Goal: Task Accomplishment & Management: Use online tool/utility

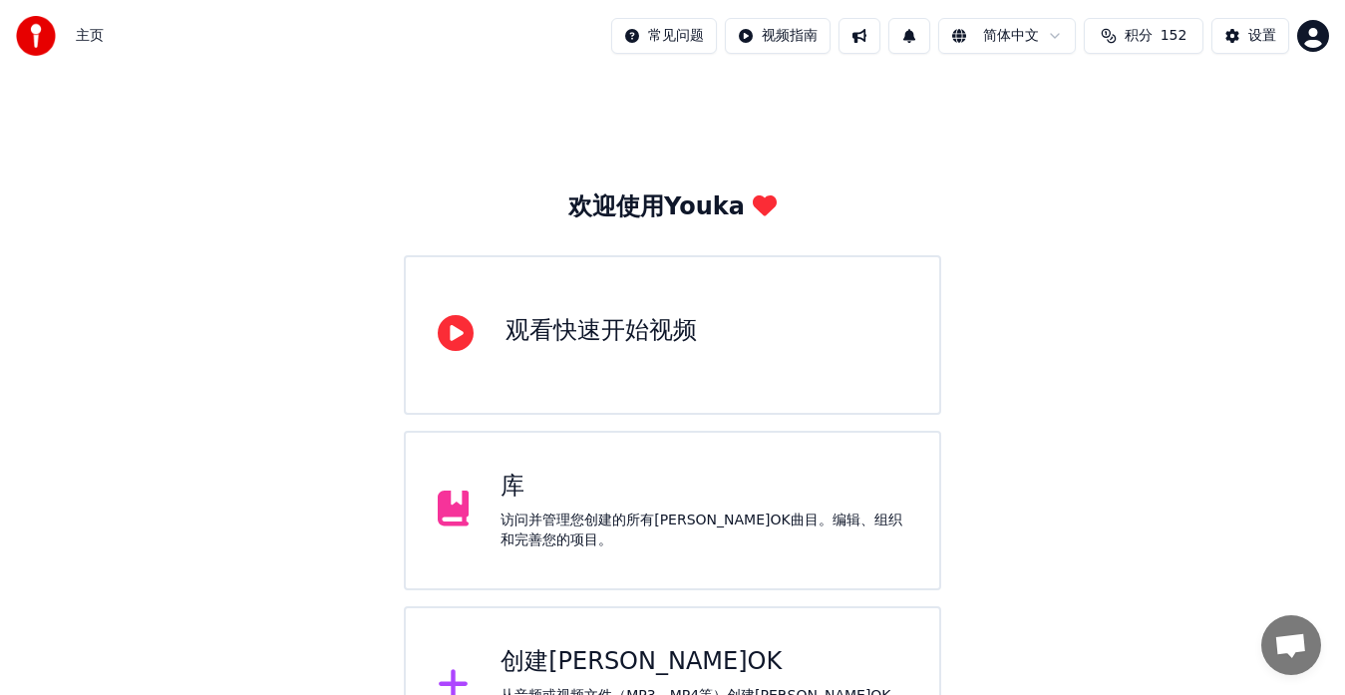
click at [522, 666] on div "创建[PERSON_NAME]OK" at bounding box center [704, 662] width 407 height 32
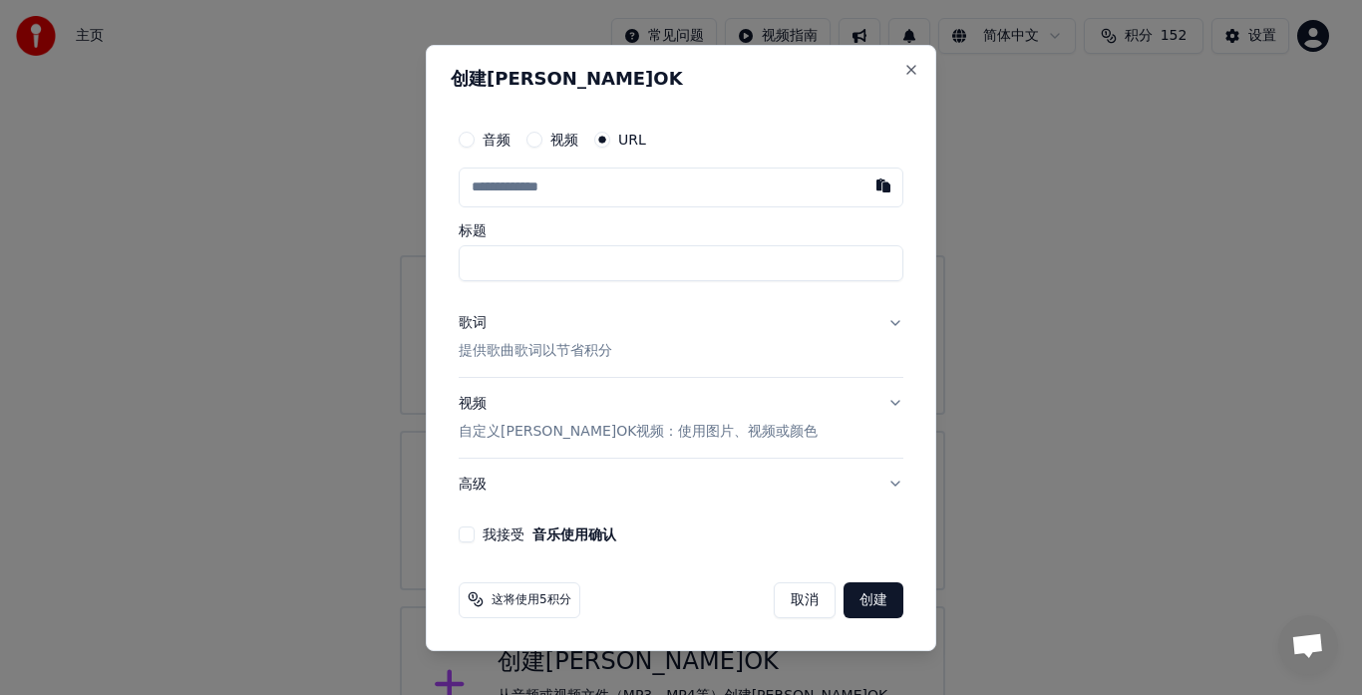
click at [884, 182] on button "button" at bounding box center [884, 186] width 40 height 36
type input "**********"
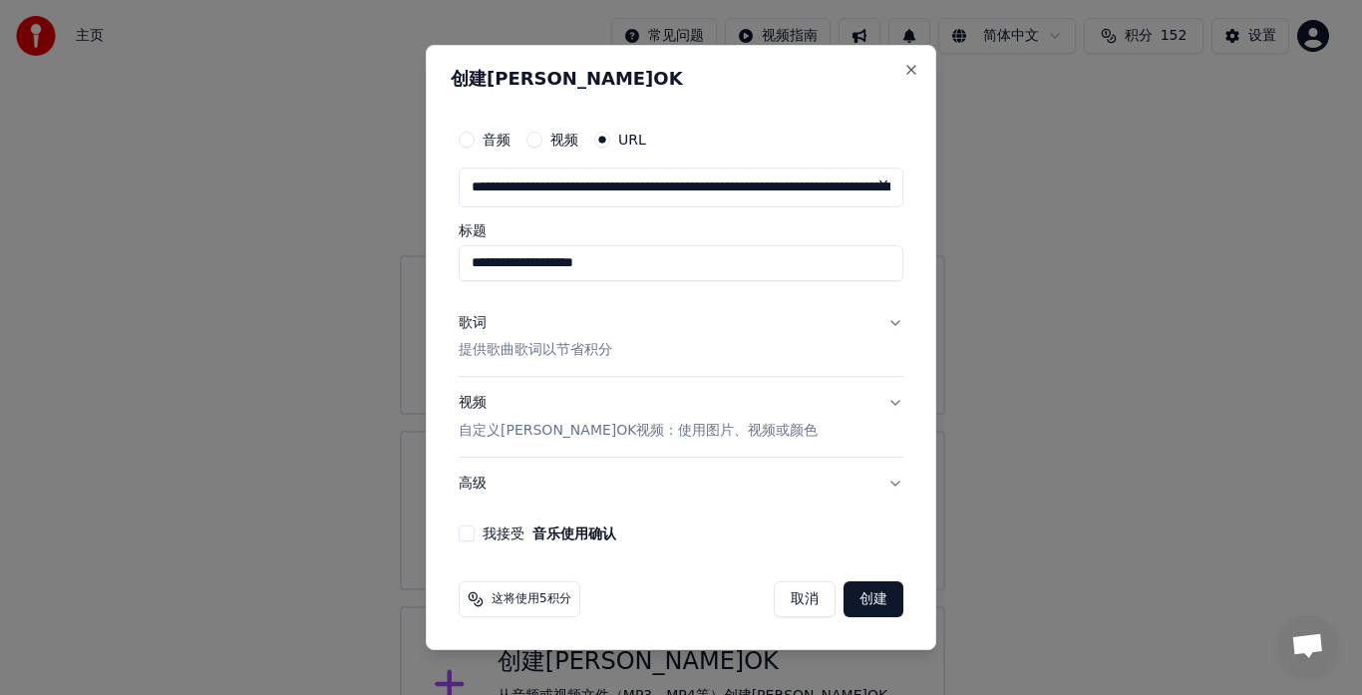
drag, startPoint x: 755, startPoint y: 266, endPoint x: 388, endPoint y: 281, distance: 367.3
click at [388, 281] on body "**********" at bounding box center [672, 383] width 1345 height 766
drag, startPoint x: 576, startPoint y: 267, endPoint x: 340, endPoint y: 260, distance: 236.4
click at [340, 260] on body "**********" at bounding box center [672, 383] width 1345 height 766
type input "*******"
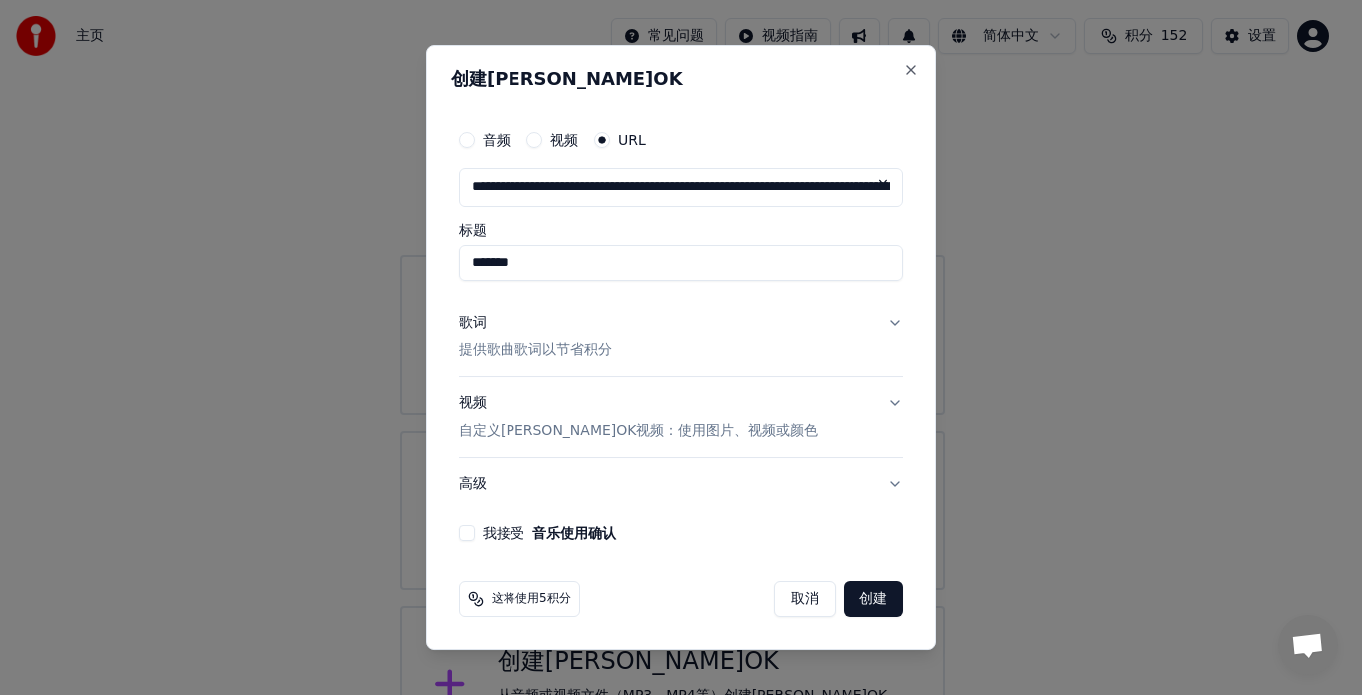
click at [587, 347] on p "提供歌曲歌词以节省积分" at bounding box center [536, 351] width 154 height 20
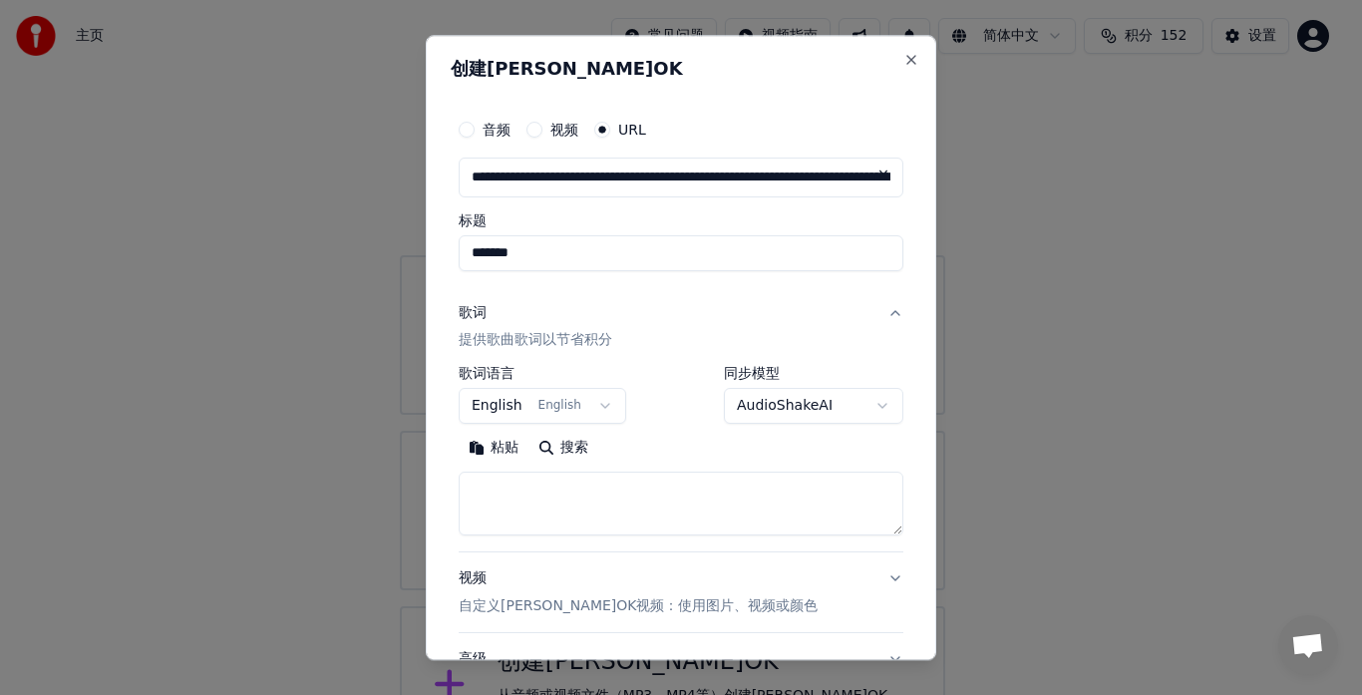
click at [498, 449] on button "粘贴" at bounding box center [494, 449] width 70 height 32
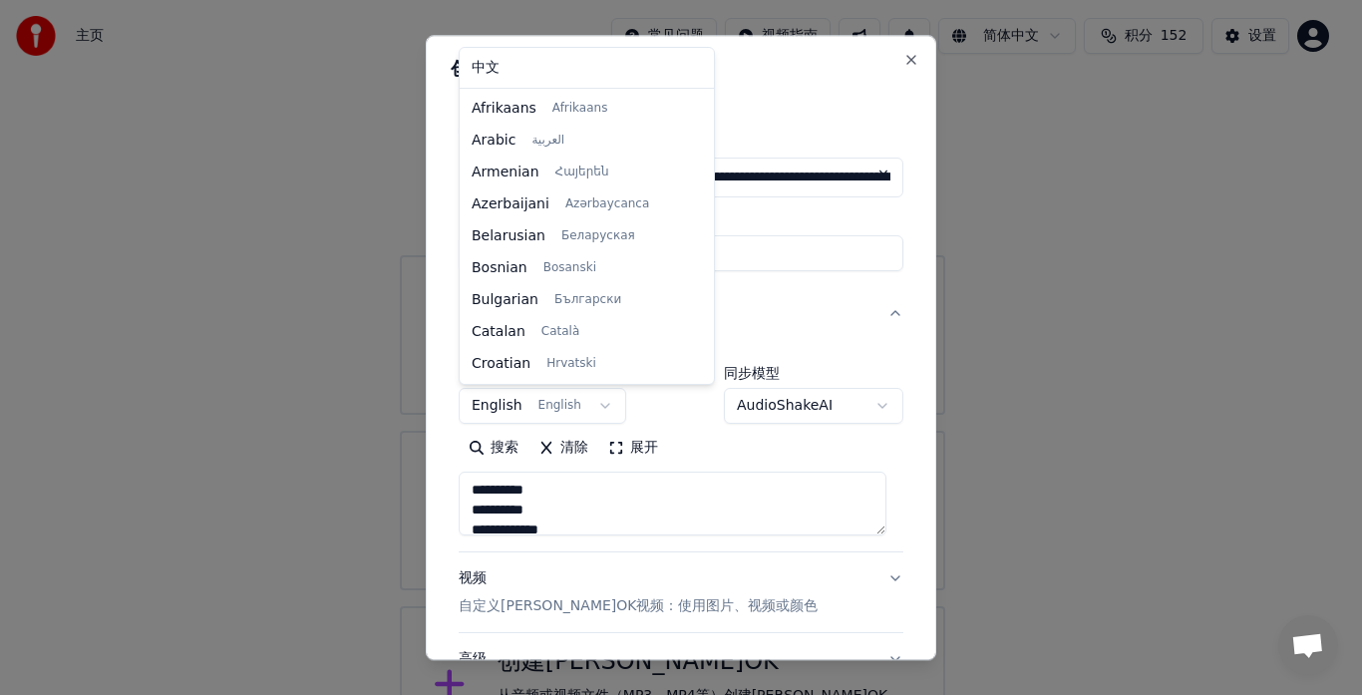
click at [601, 408] on body "**********" at bounding box center [672, 383] width 1345 height 766
type textarea "**********"
select select "**"
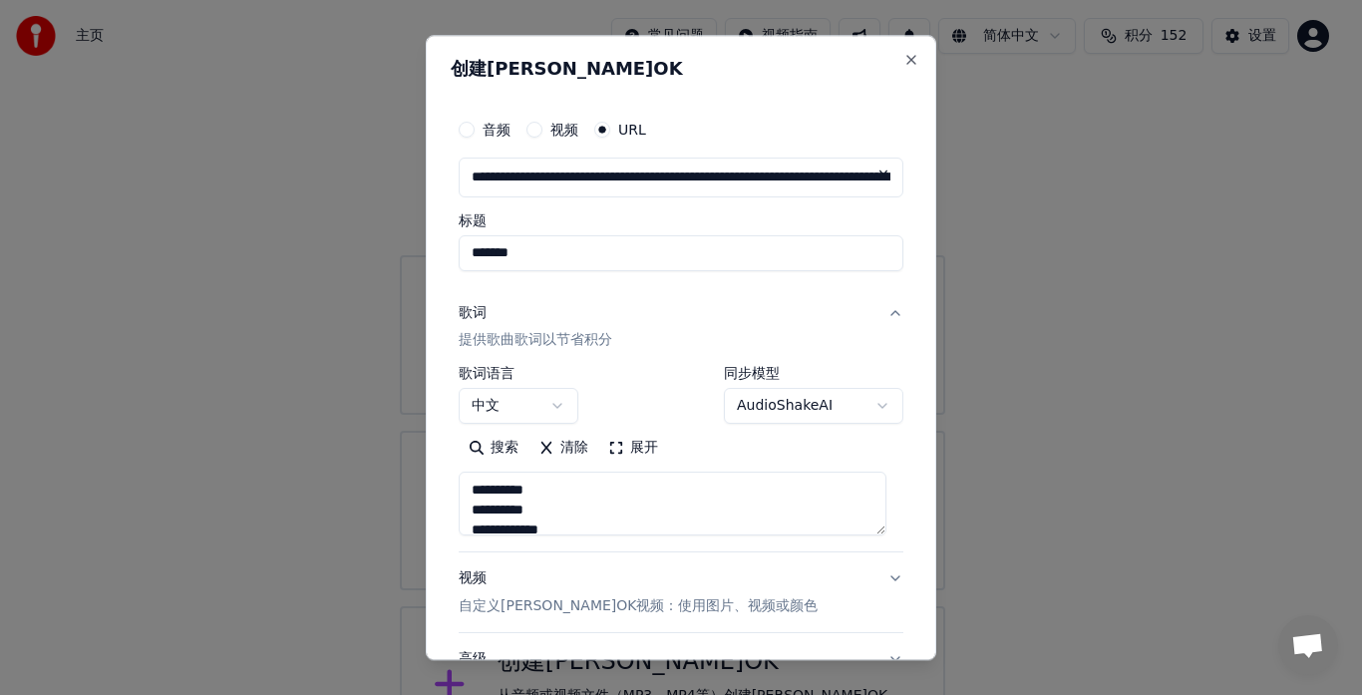
type textarea "**********"
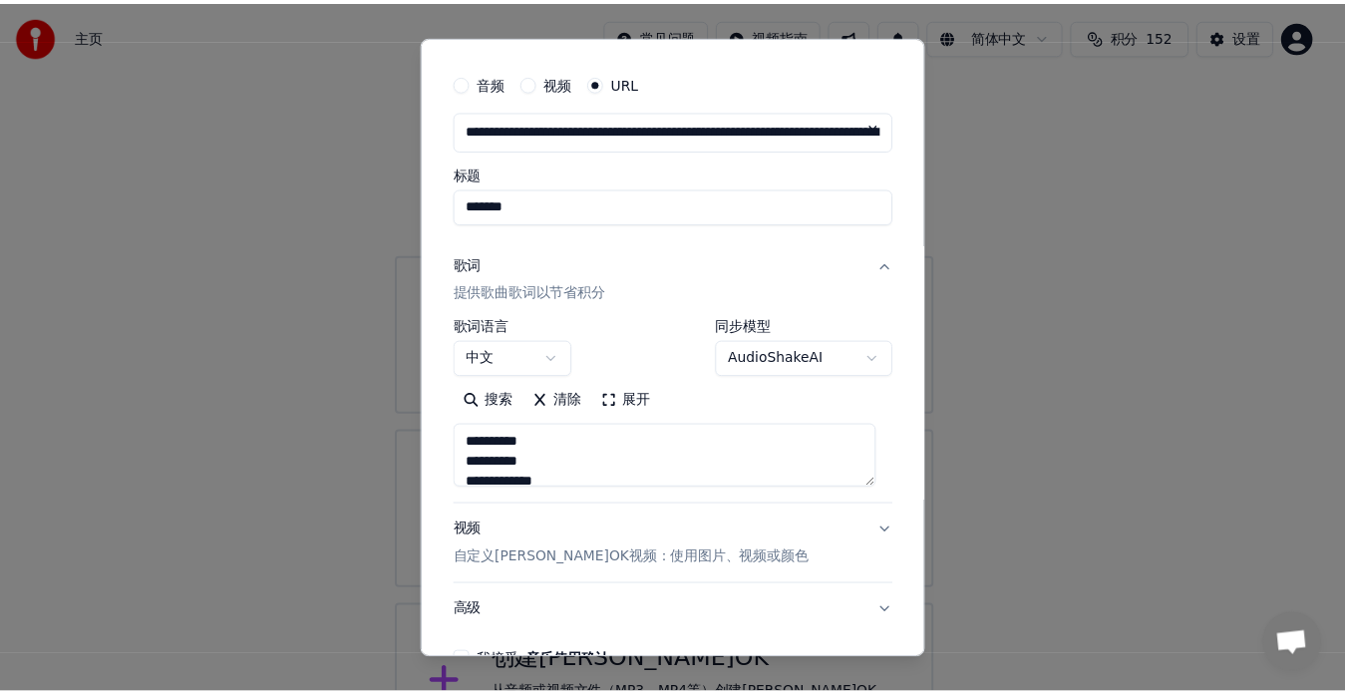
scroll to position [166, 0]
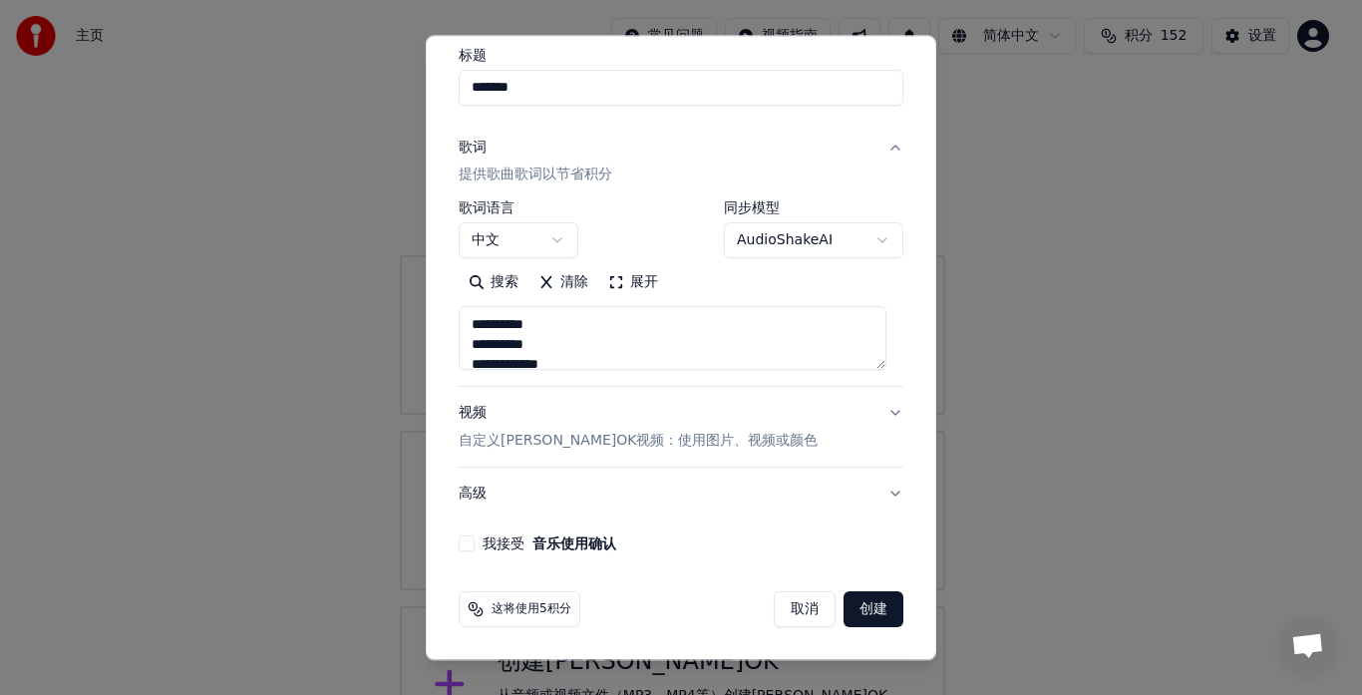
click at [464, 546] on button "我接受 音乐使用确认" at bounding box center [467, 544] width 16 height 16
click at [847, 608] on button "创建" at bounding box center [874, 610] width 60 height 36
select select "**"
type textarea "**********"
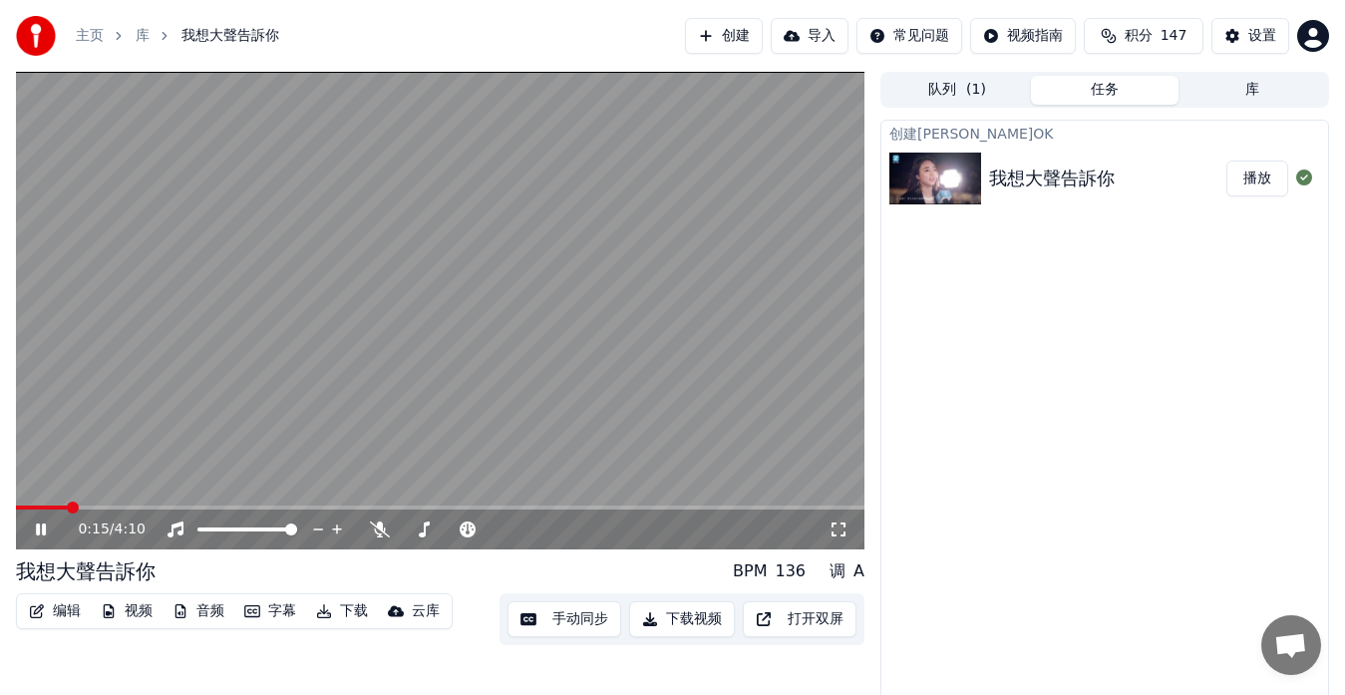
click at [43, 507] on span at bounding box center [42, 508] width 52 height 4
click at [30, 506] on span at bounding box center [23, 508] width 14 height 4
click at [26, 509] on span at bounding box center [21, 508] width 10 height 4
click at [373, 524] on icon at bounding box center [380, 530] width 20 height 16
click at [376, 527] on icon at bounding box center [380, 530] width 20 height 16
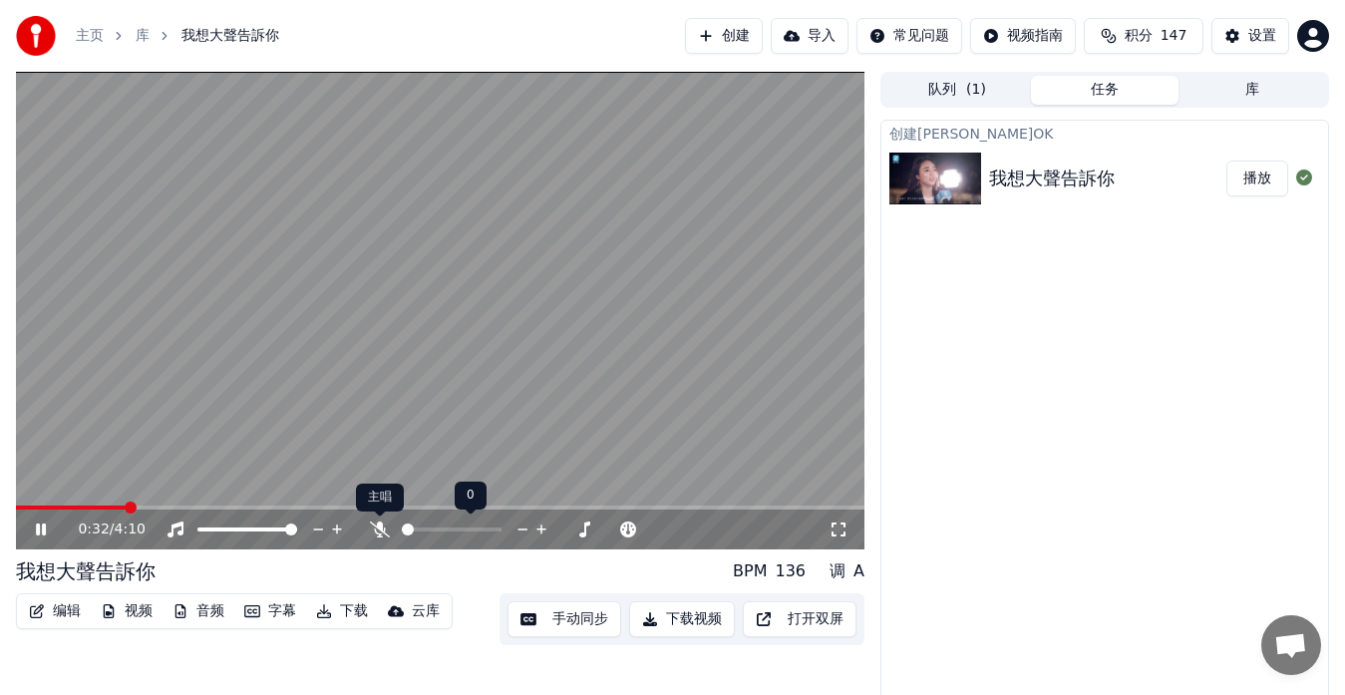
click at [378, 531] on icon at bounding box center [380, 530] width 20 height 16
click at [231, 508] on span at bounding box center [124, 508] width 216 height 4
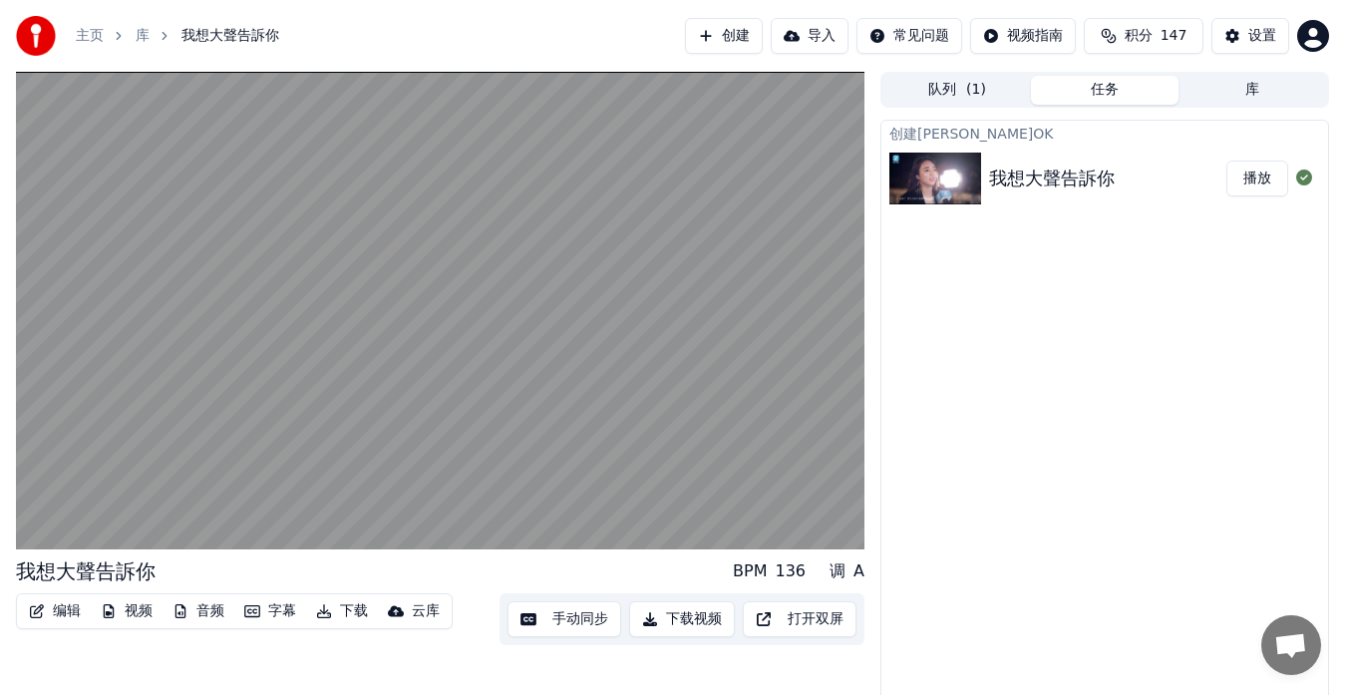
click at [579, 620] on button "手动同步" at bounding box center [565, 619] width 114 height 36
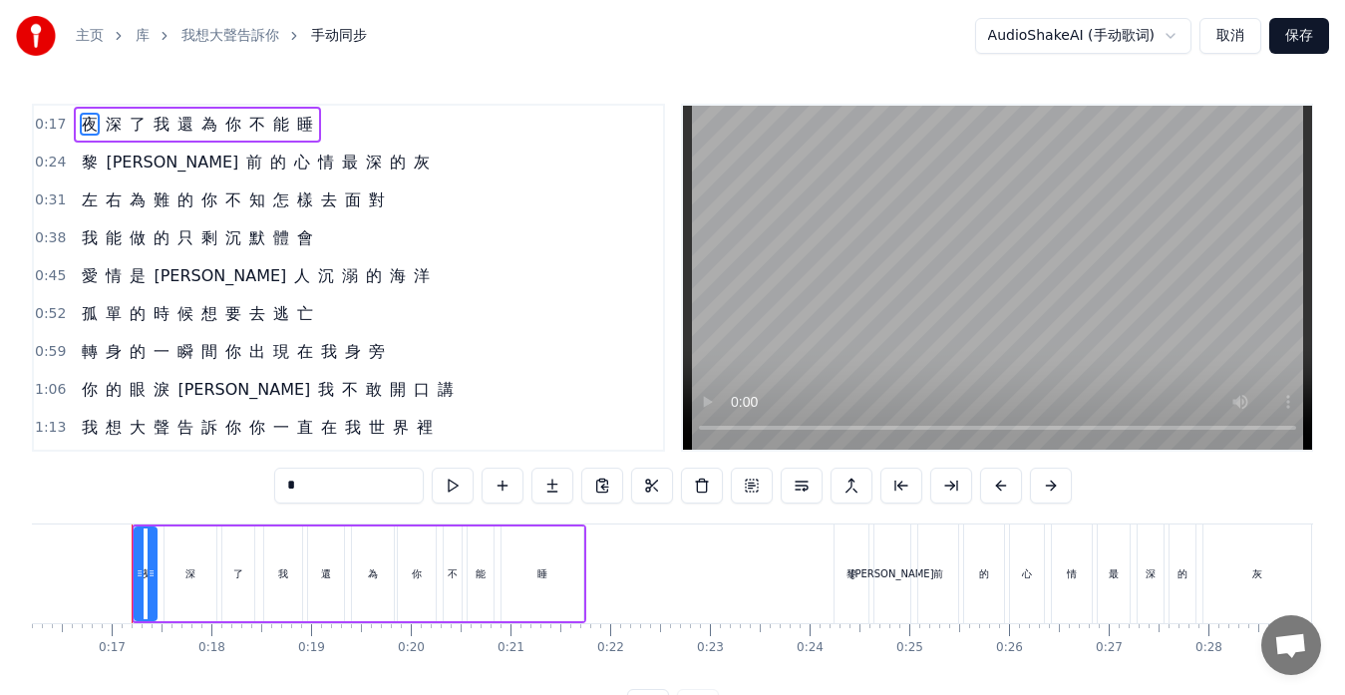
scroll to position [100, 0]
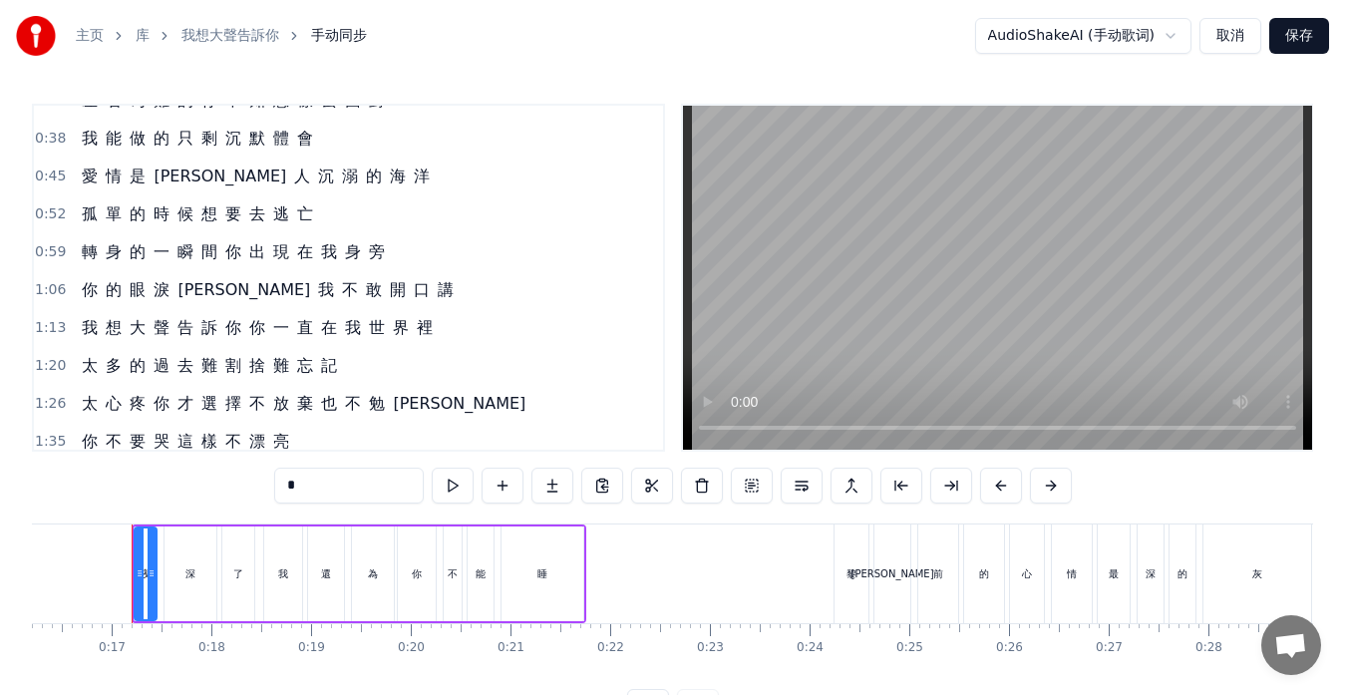
click at [75, 340] on div "我 想 大 聲 告 訴 你 你 一 直 在 我 世 界 裡" at bounding box center [257, 328] width 367 height 36
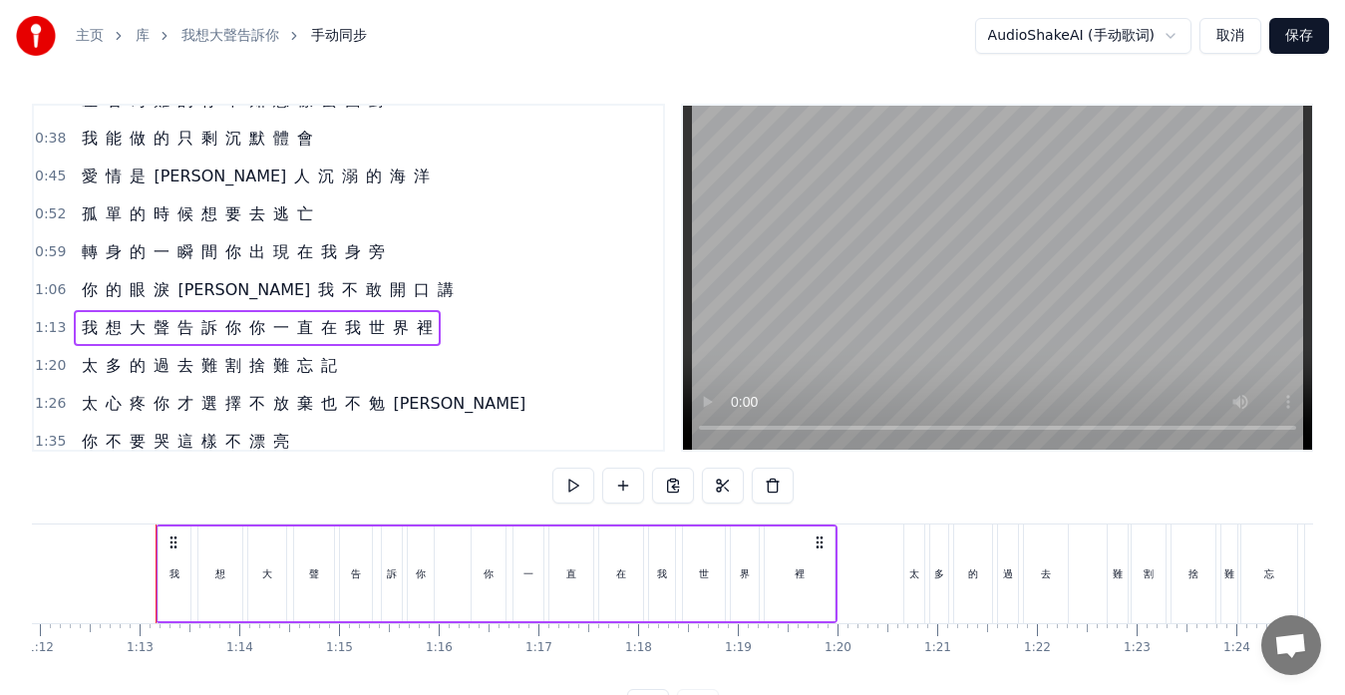
scroll to position [0, 7196]
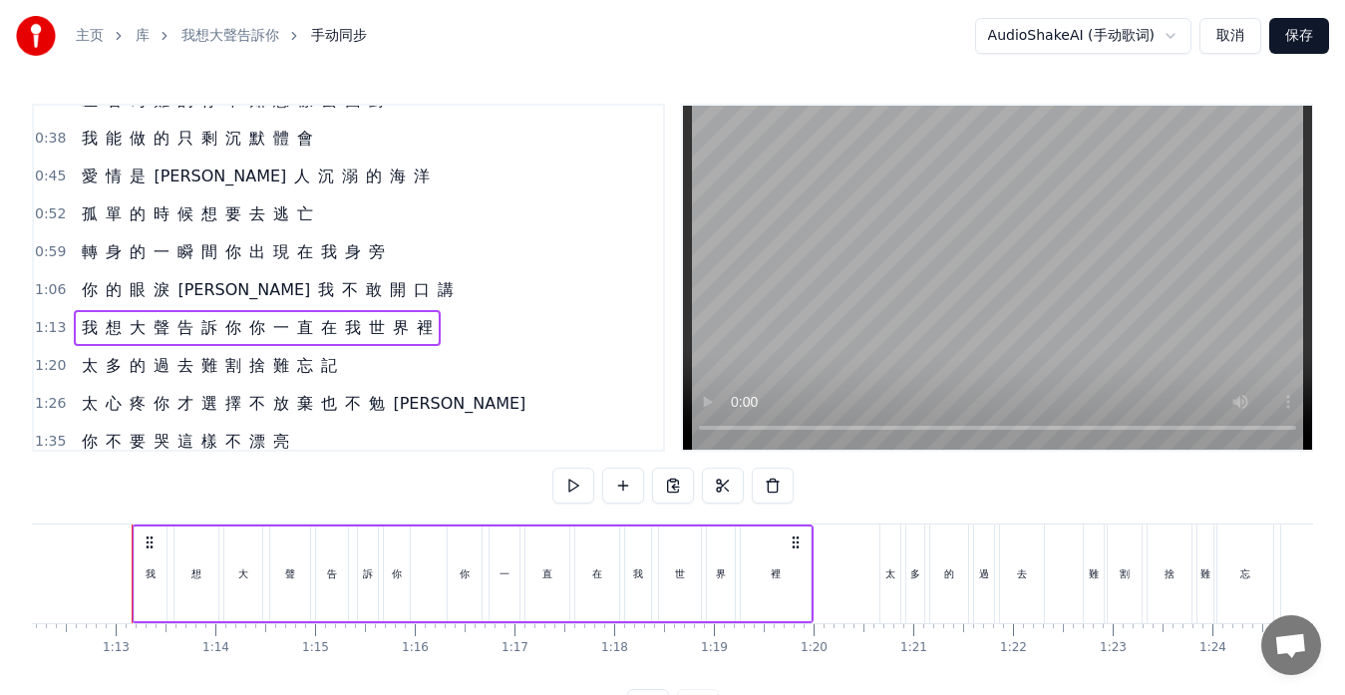
click at [1036, 576] on div "去" at bounding box center [1022, 574] width 44 height 99
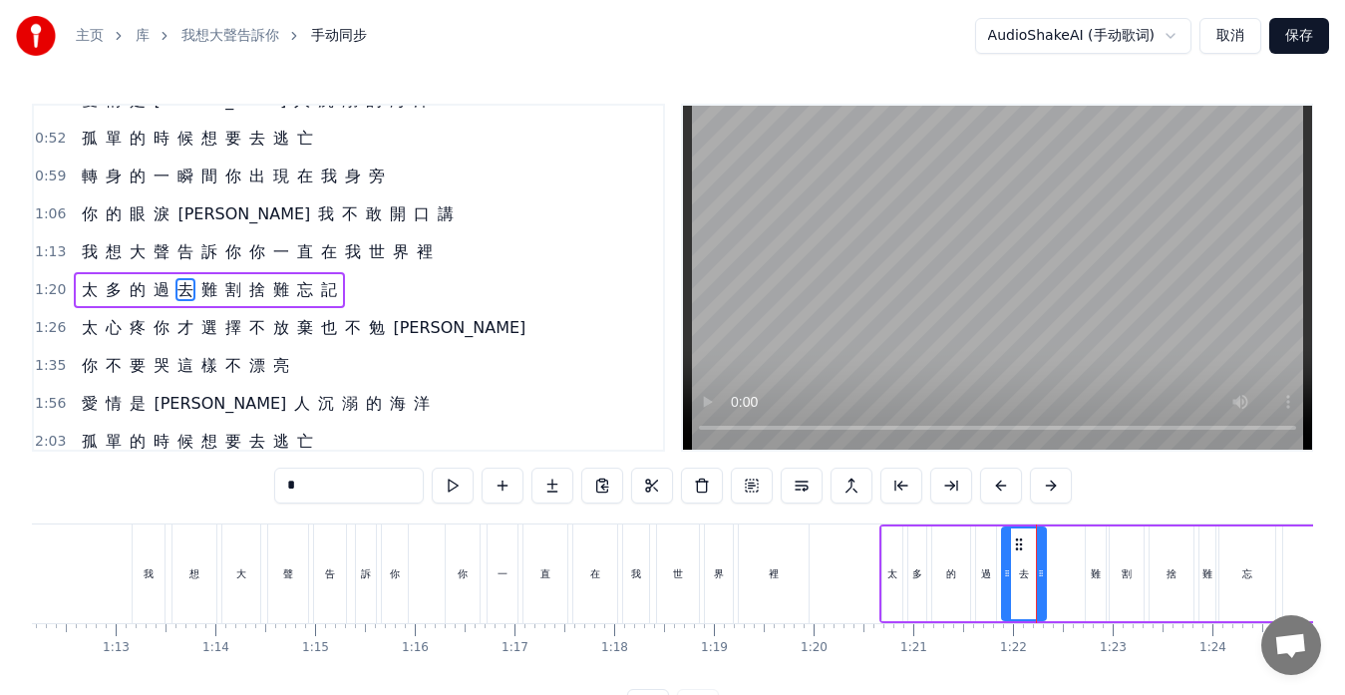
scroll to position [188, 0]
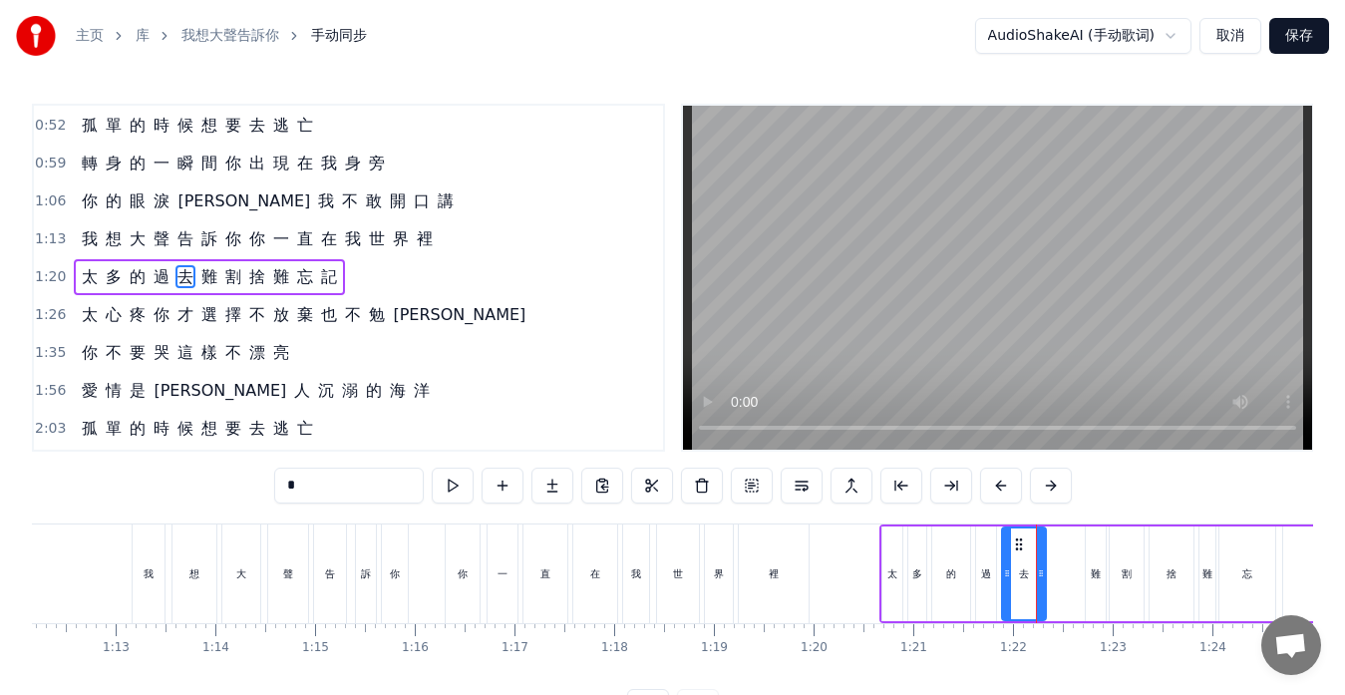
click at [798, 575] on div "裡" at bounding box center [774, 574] width 70 height 99
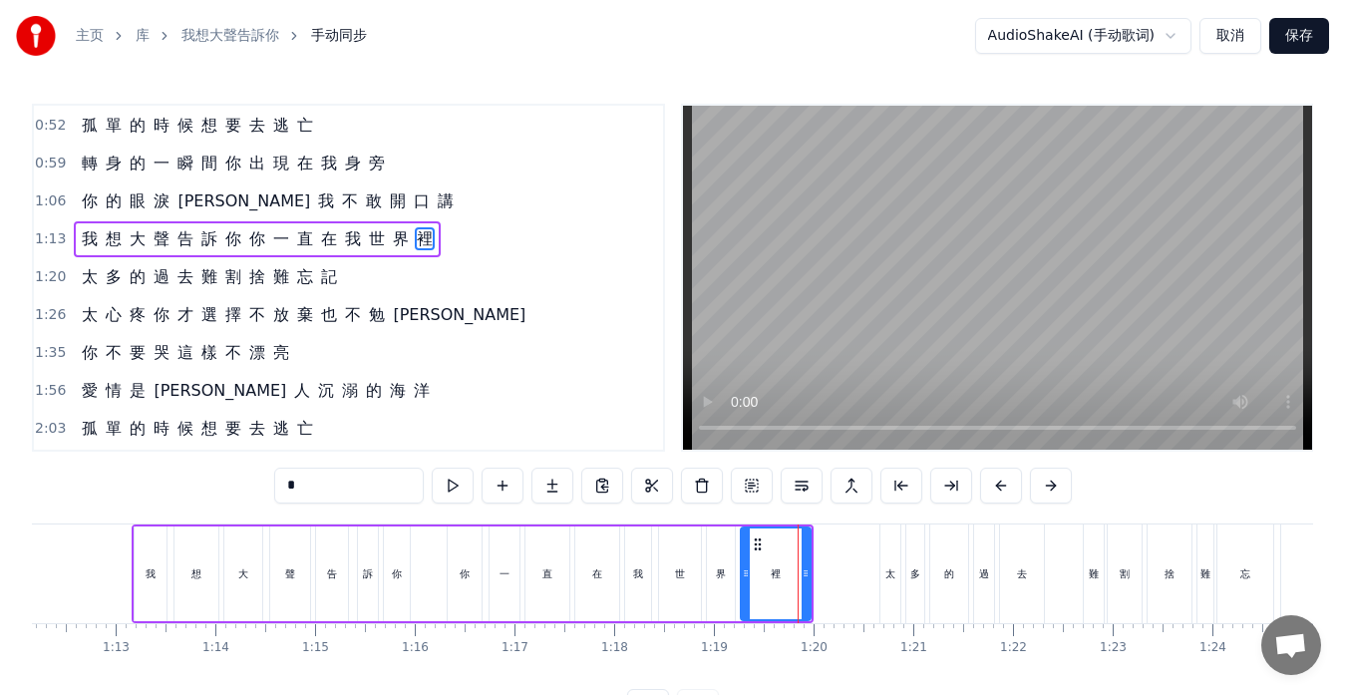
scroll to position [151, 0]
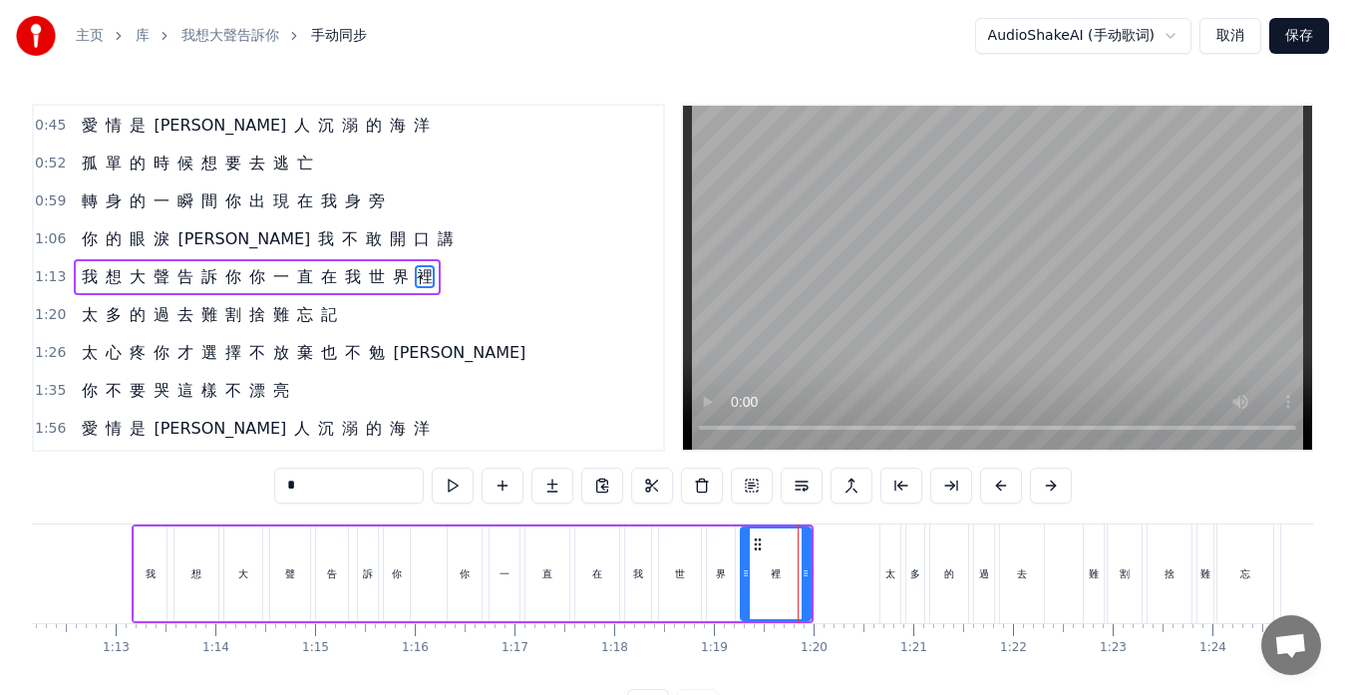
click at [454, 580] on div "你" at bounding box center [465, 574] width 34 height 95
type input "*"
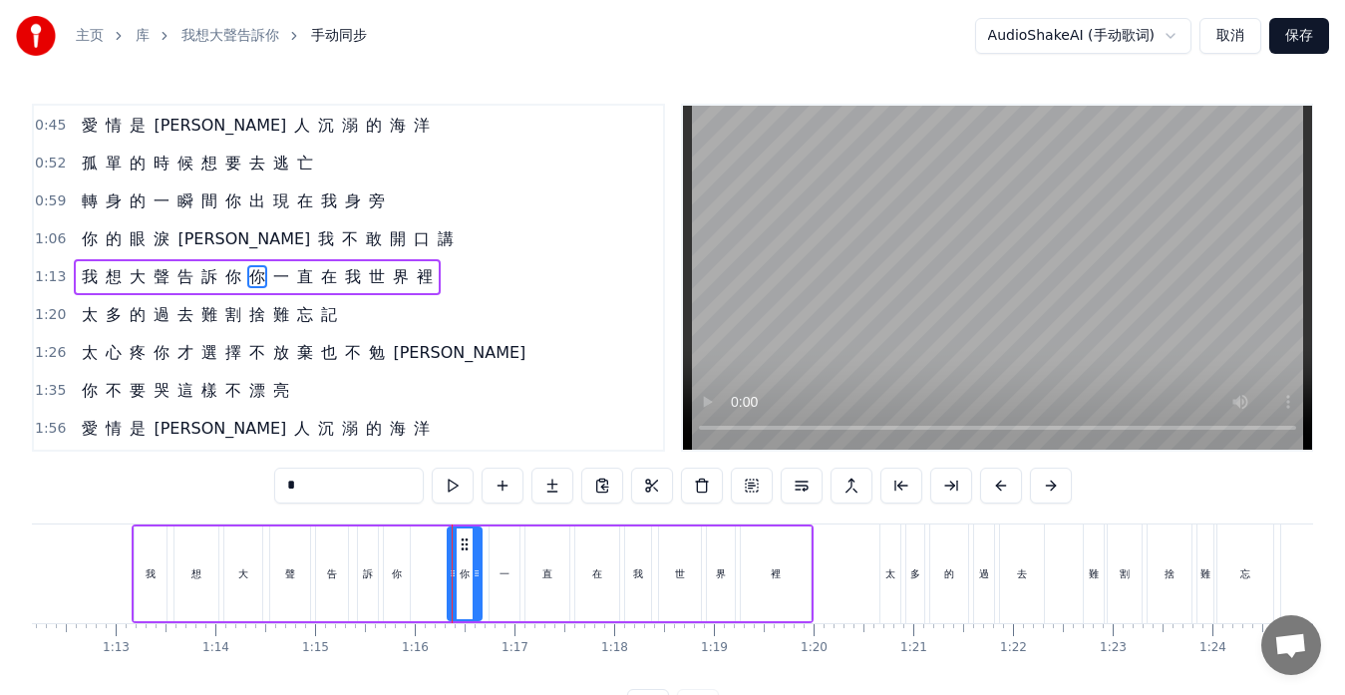
click at [1217, 37] on button "取消" at bounding box center [1231, 36] width 62 height 36
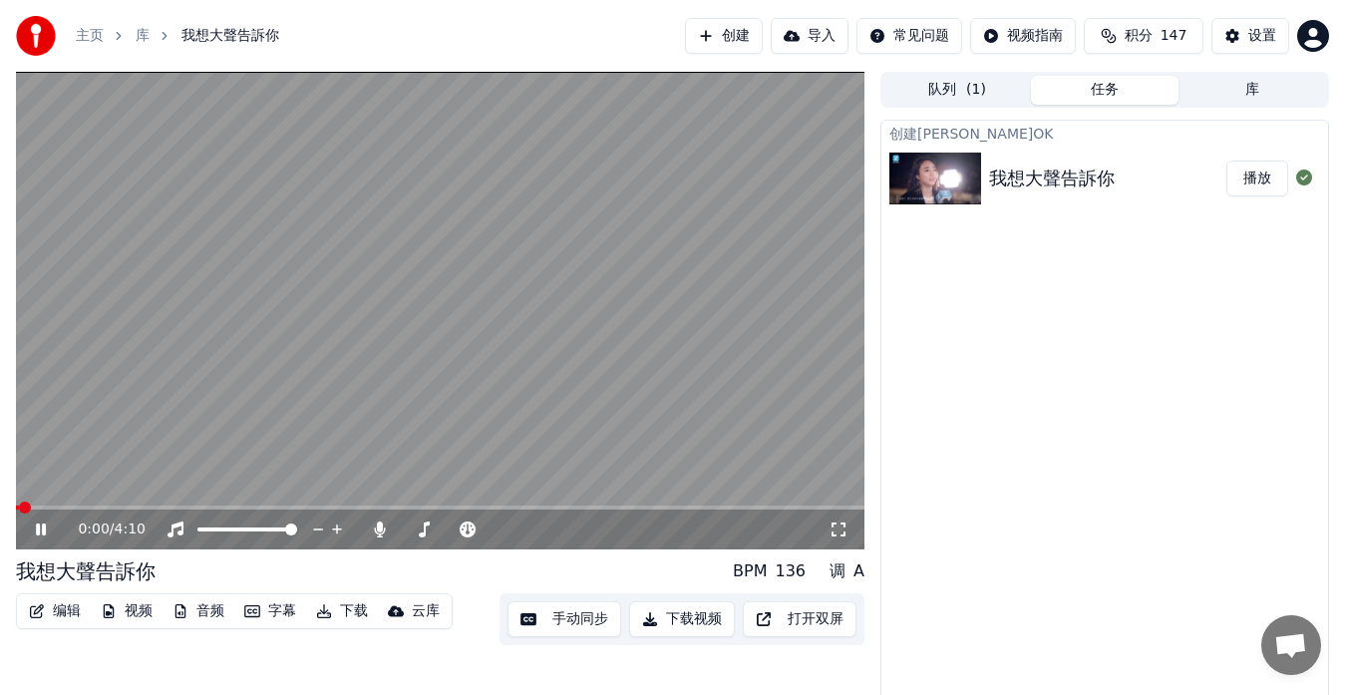
click at [139, 614] on button "视频" at bounding box center [127, 611] width 68 height 28
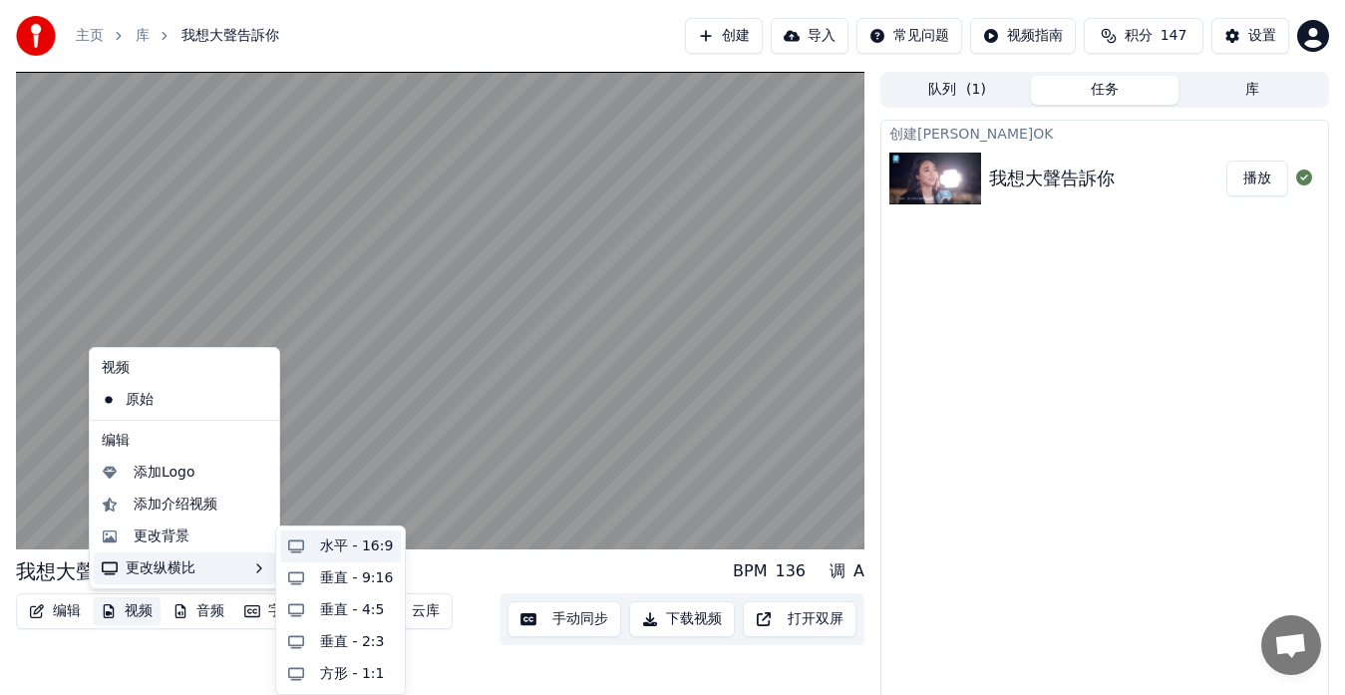
click at [349, 550] on div "水平 - 16:9" at bounding box center [356, 546] width 73 height 20
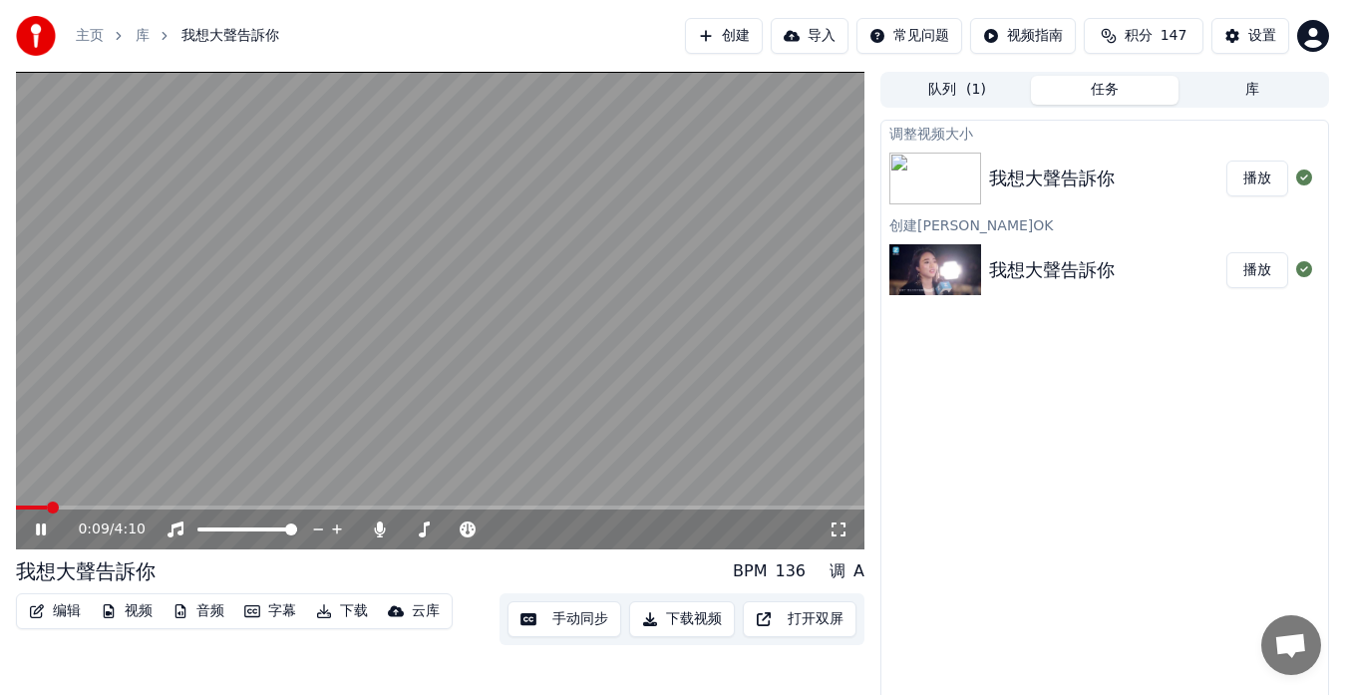
click at [1252, 183] on button "播放" at bounding box center [1258, 179] width 62 height 36
click at [215, 508] on span at bounding box center [440, 508] width 849 height 4
click at [258, 508] on span at bounding box center [440, 508] width 849 height 4
click at [551, 619] on button "手动同步" at bounding box center [565, 619] width 114 height 36
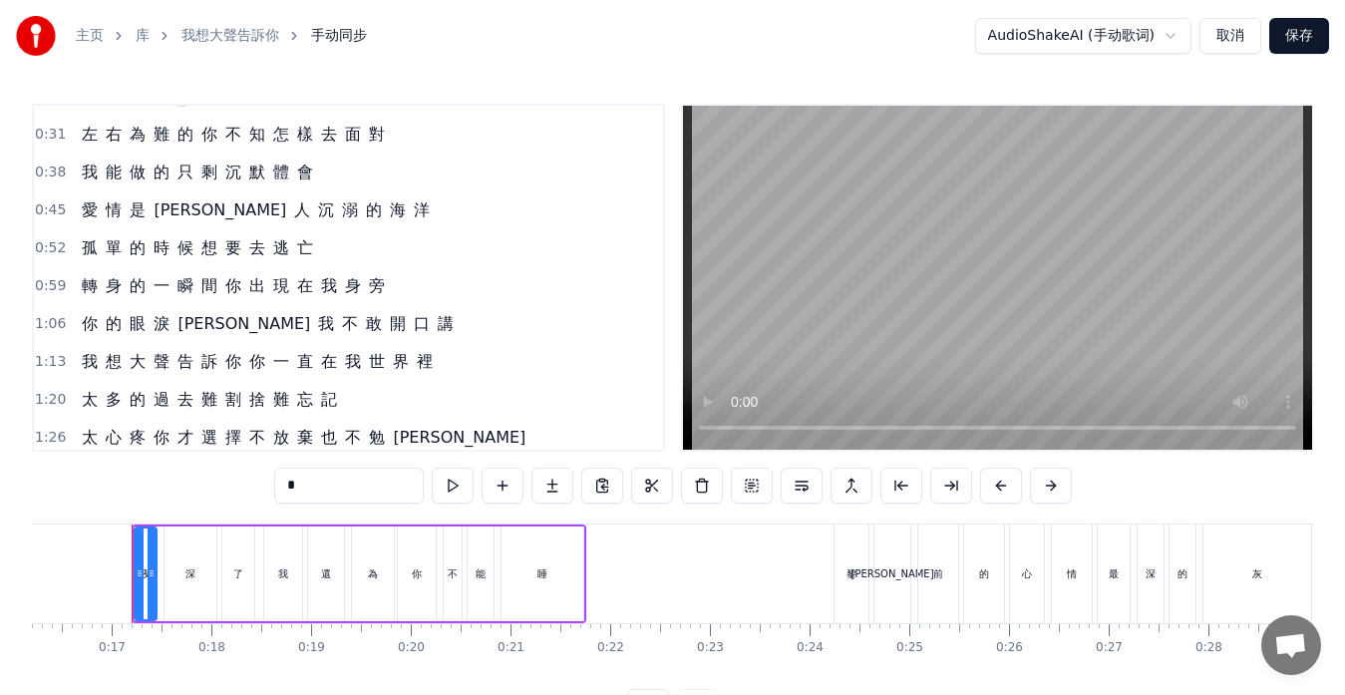
scroll to position [100, 0]
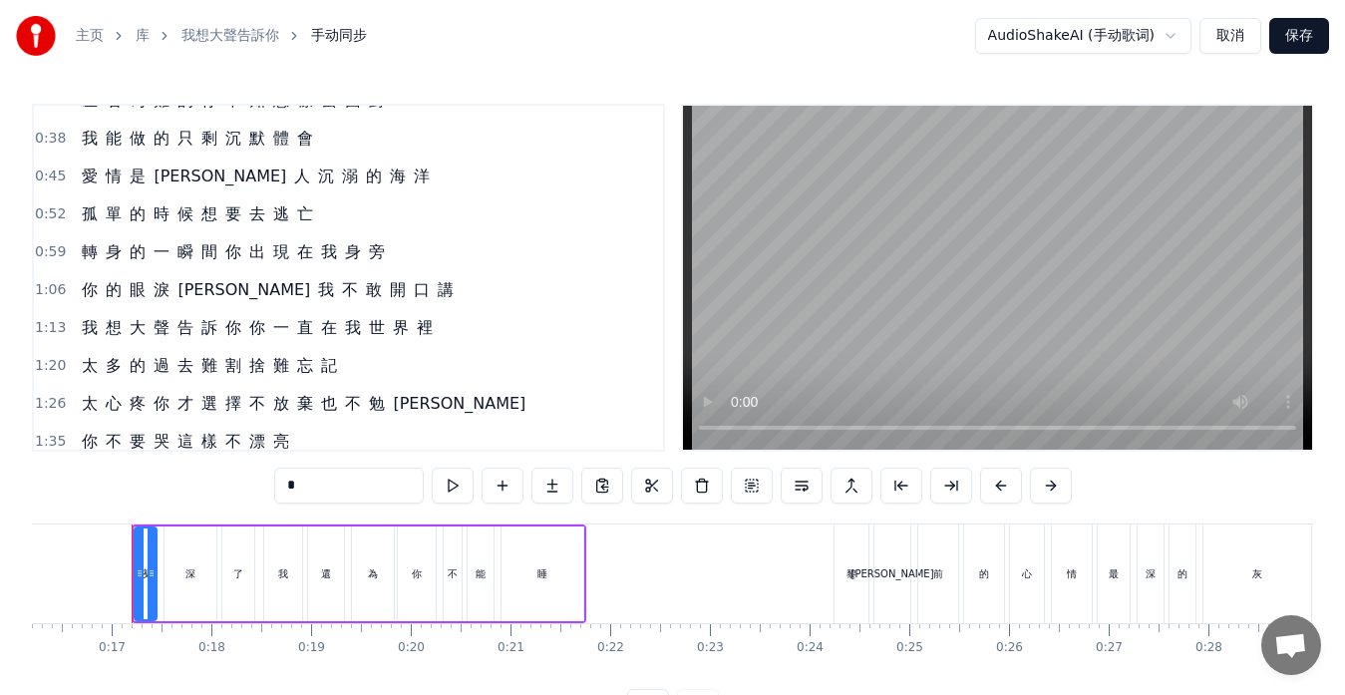
click at [84, 341] on div "我 想 大 聲 告 訴 你 你 一 直 在 我 世 界 裡" at bounding box center [257, 328] width 367 height 36
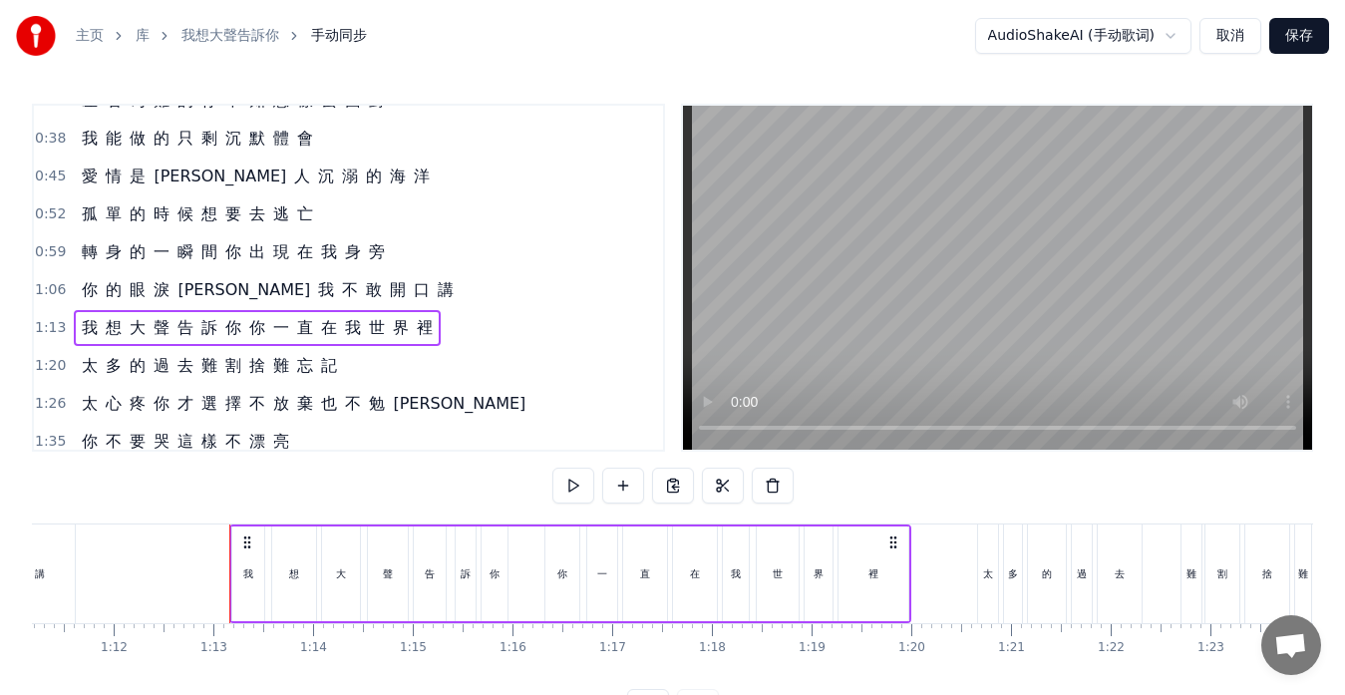
scroll to position [0, 7196]
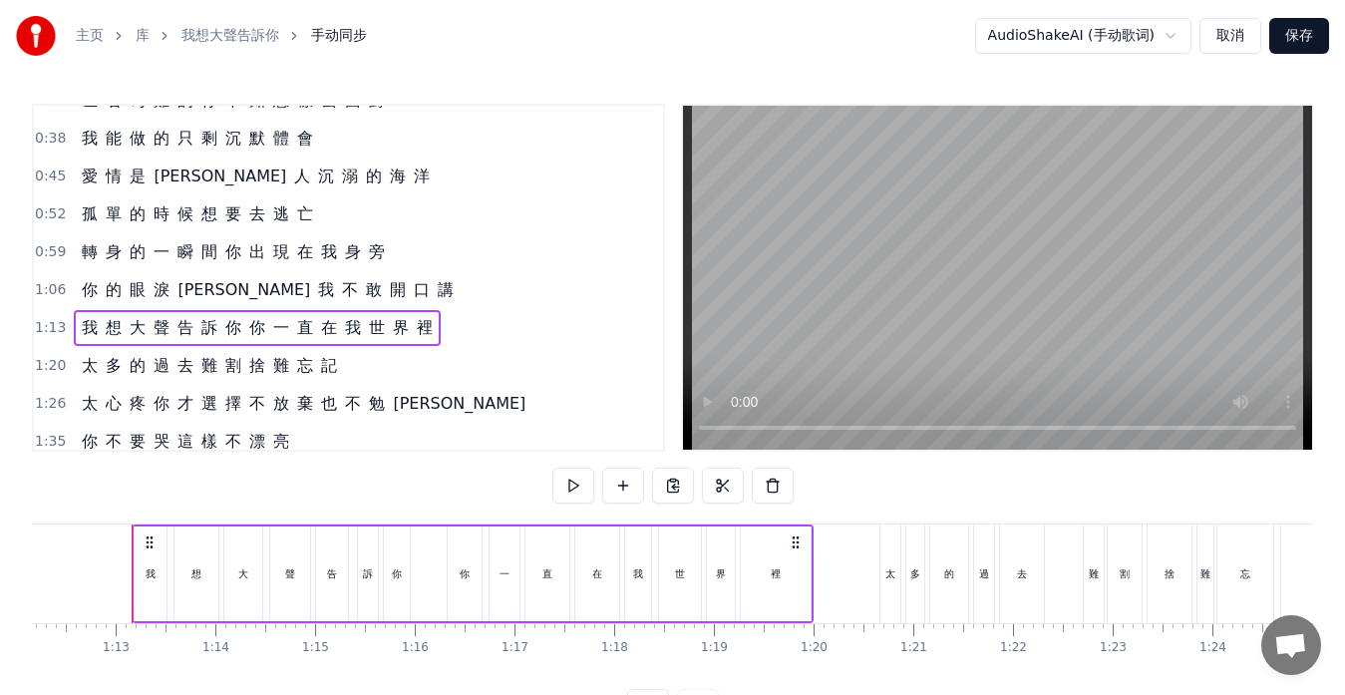
click at [774, 587] on div "裡" at bounding box center [776, 574] width 70 height 95
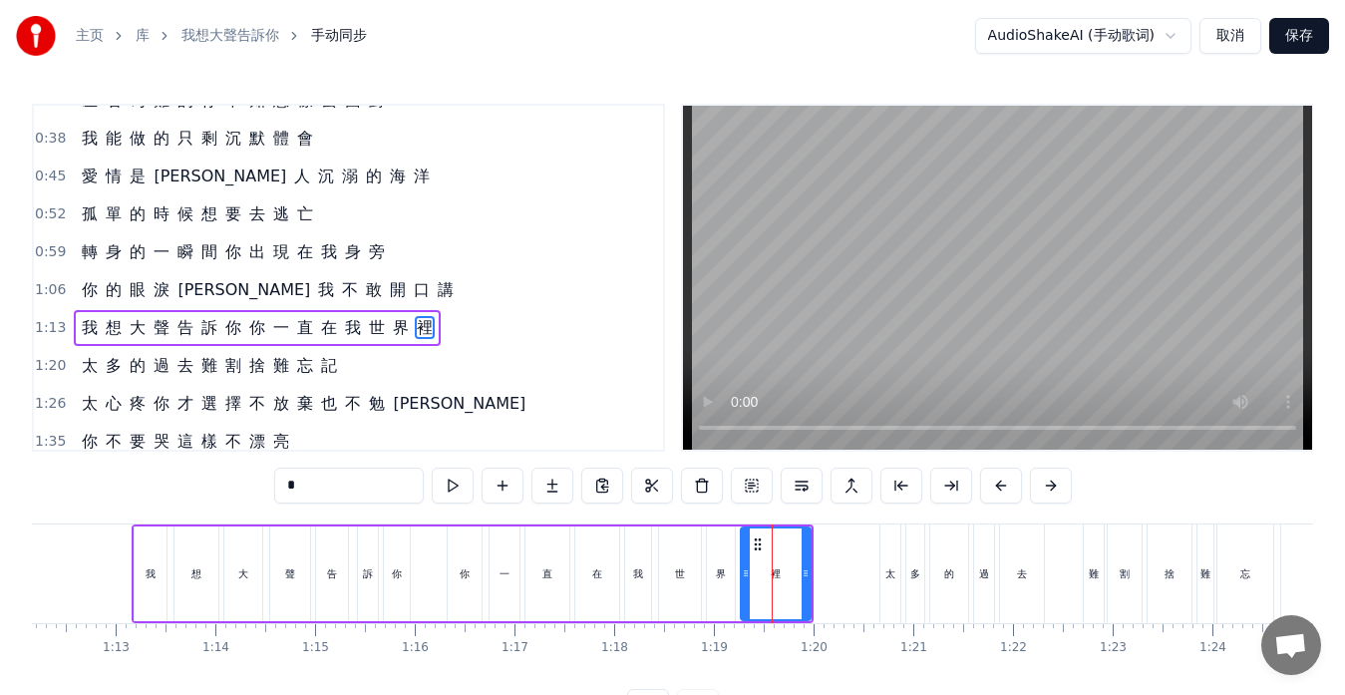
scroll to position [151, 0]
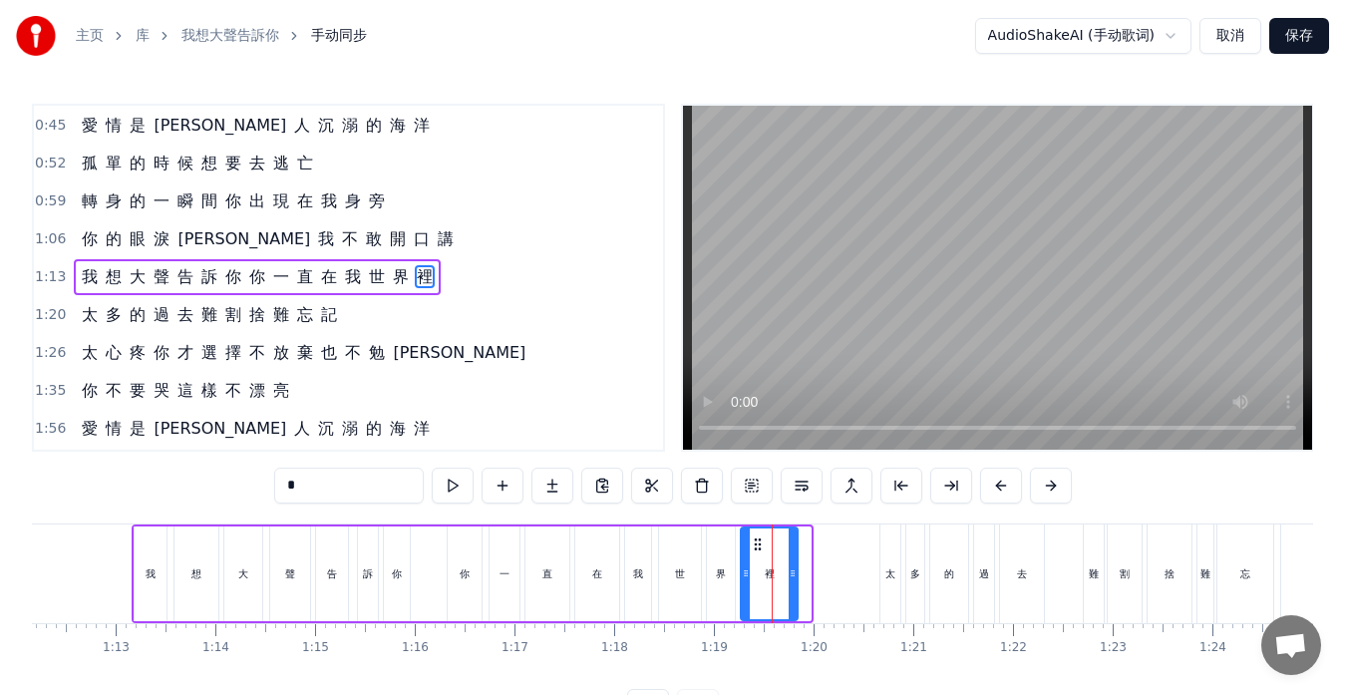
drag, startPoint x: 809, startPoint y: 583, endPoint x: 796, endPoint y: 584, distance: 13.0
click at [796, 584] on div at bounding box center [793, 574] width 8 height 91
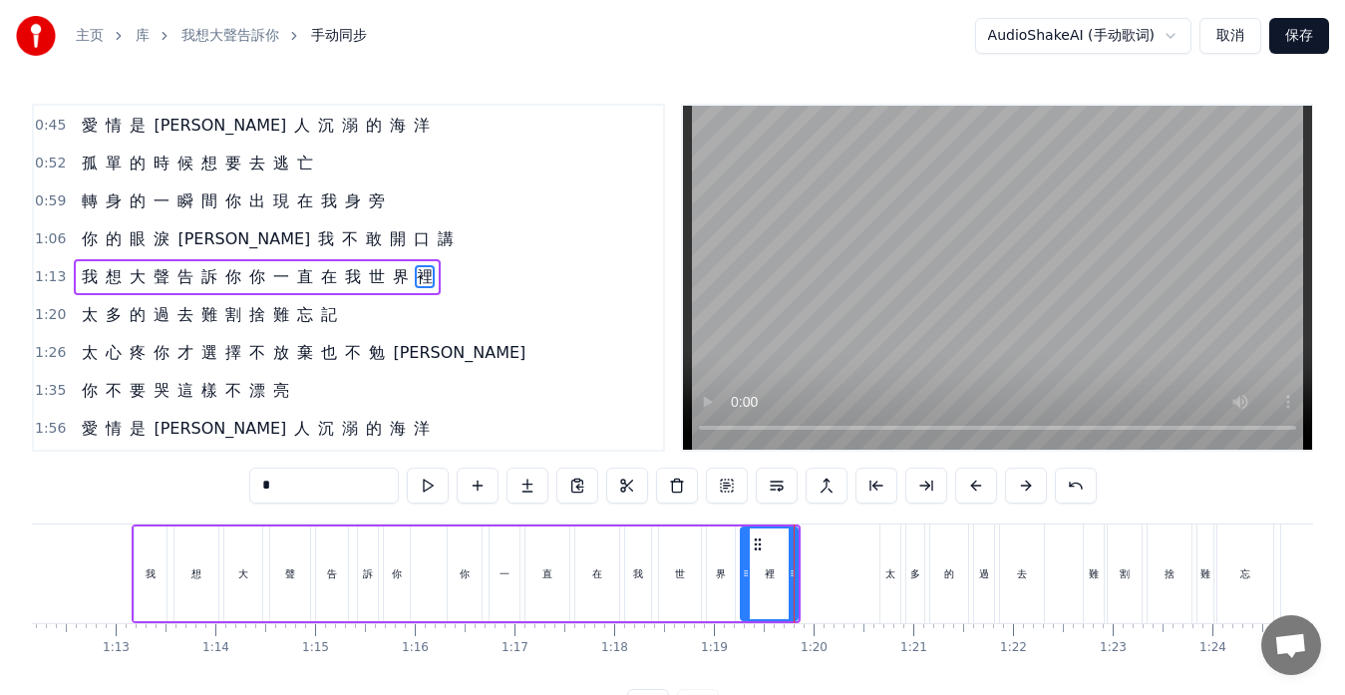
click at [890, 588] on div "太" at bounding box center [891, 574] width 20 height 99
type input "*"
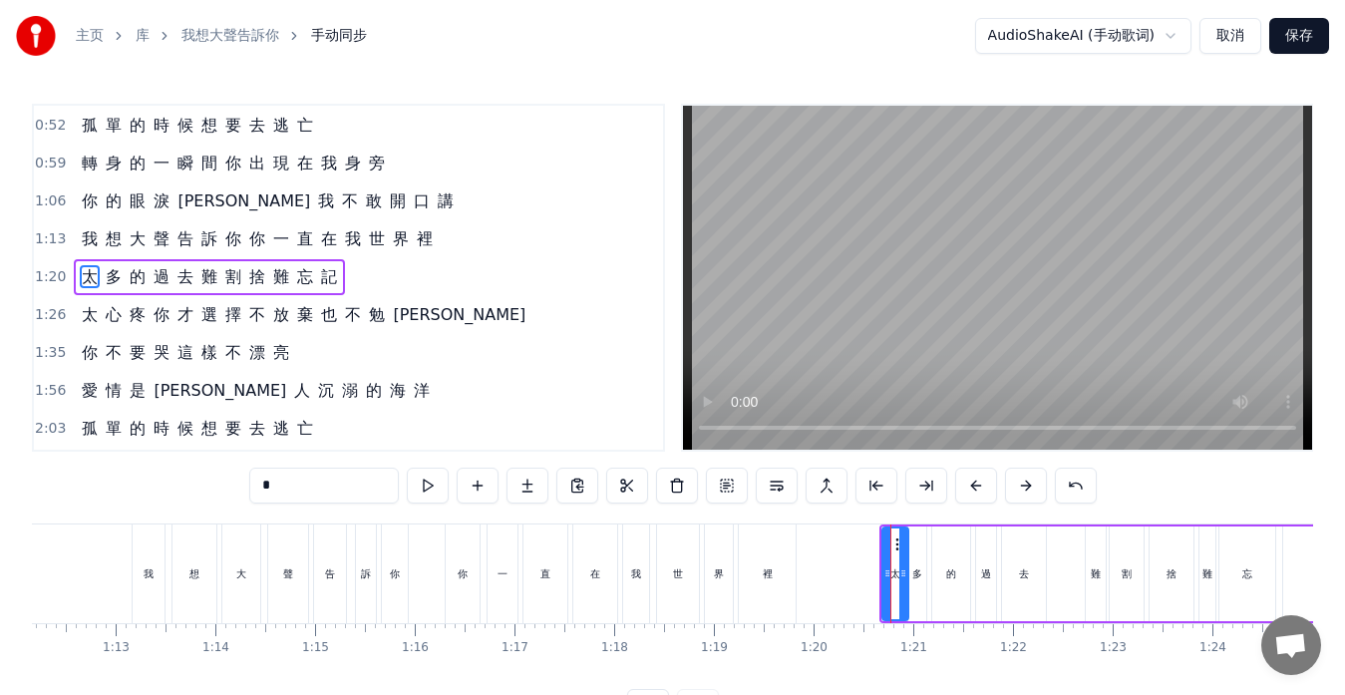
click at [903, 570] on icon at bounding box center [903, 573] width 8 height 16
click at [891, 574] on icon at bounding box center [890, 573] width 8 height 16
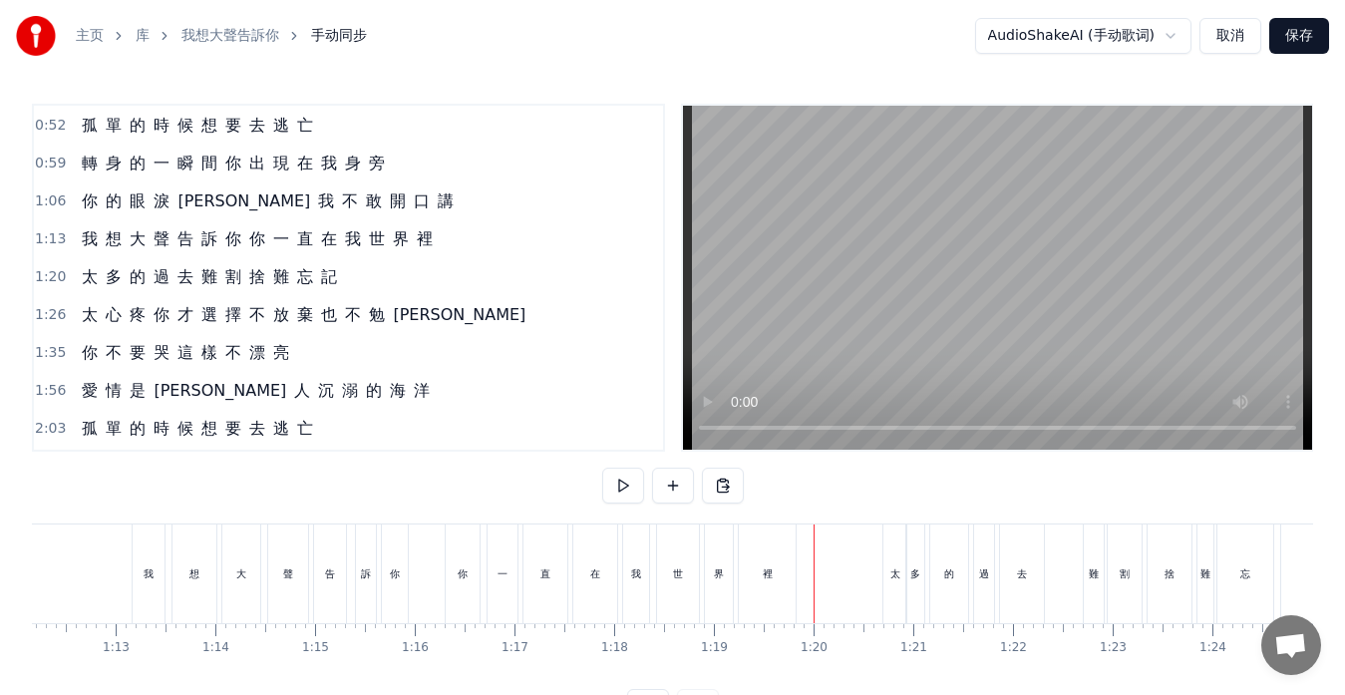
click at [783, 582] on div "裡" at bounding box center [767, 574] width 57 height 99
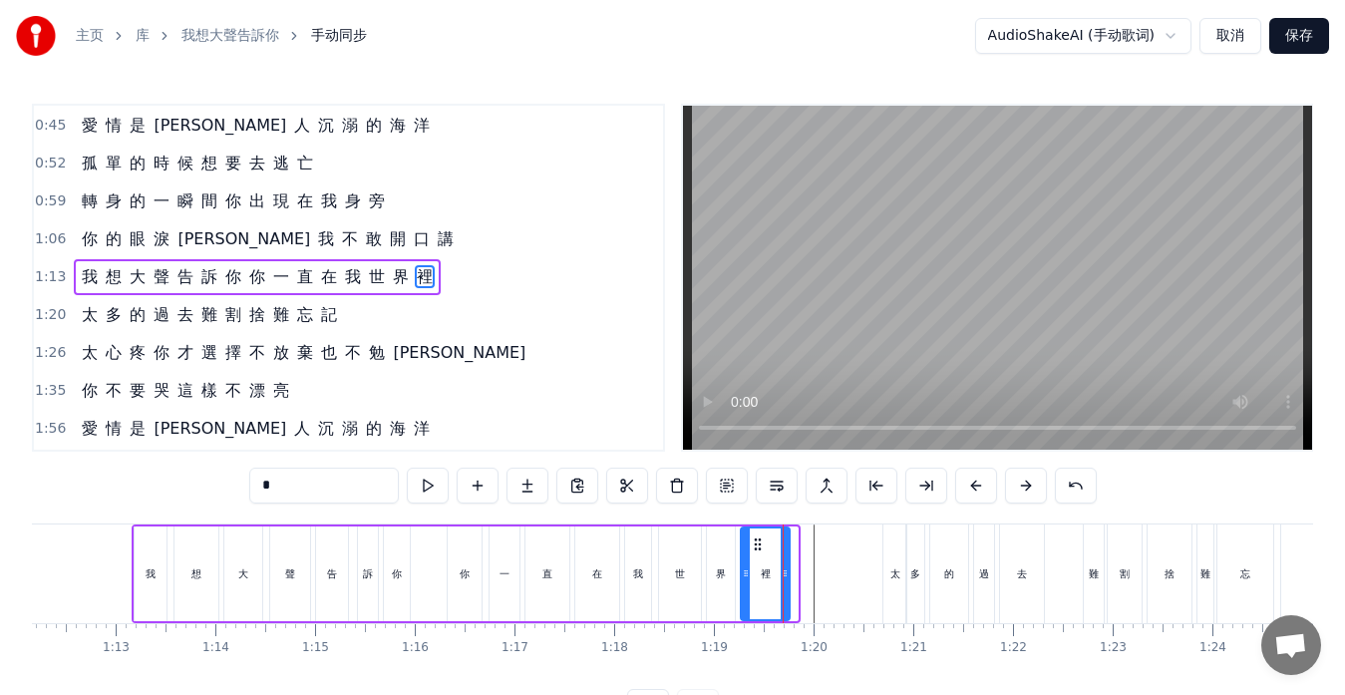
click at [786, 587] on div at bounding box center [785, 574] width 8 height 91
click at [922, 594] on div "多" at bounding box center [915, 574] width 18 height 99
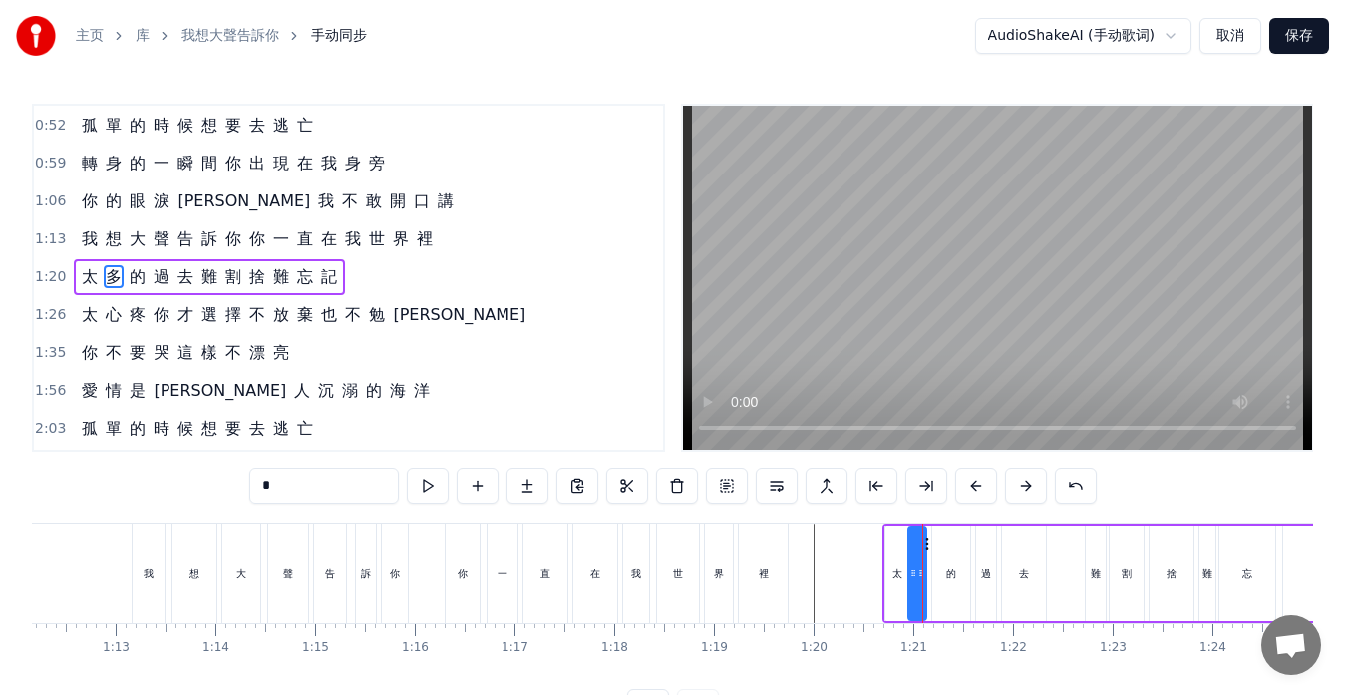
click at [927, 544] on circle at bounding box center [927, 543] width 1 height 1
click at [929, 545] on div at bounding box center [926, 574] width 8 height 91
click at [957, 573] on div "的" at bounding box center [951, 574] width 38 height 95
click at [941, 553] on div at bounding box center [940, 574] width 8 height 91
click at [919, 570] on div "多" at bounding box center [920, 573] width 10 height 15
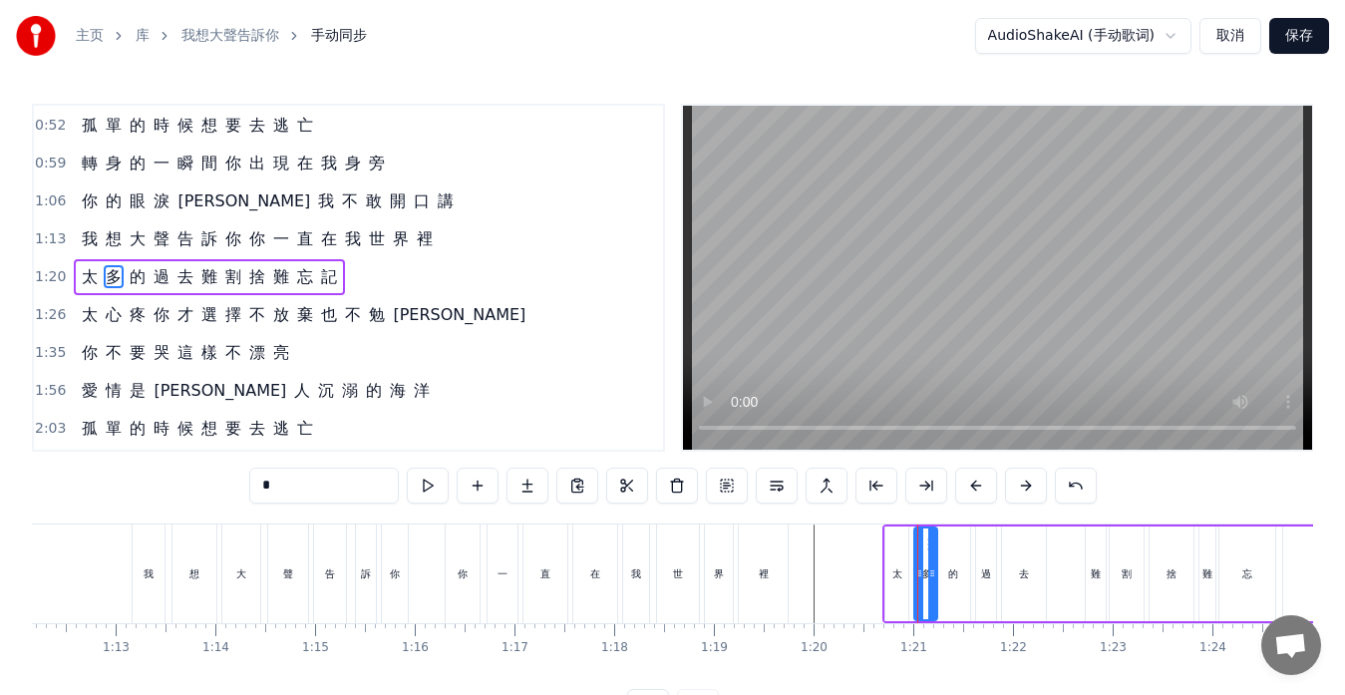
click at [926, 545] on icon at bounding box center [931, 544] width 16 height 16
click at [898, 566] on div "太" at bounding box center [897, 573] width 10 height 15
type input "*"
click at [905, 549] on div at bounding box center [907, 574] width 8 height 91
click at [893, 569] on icon at bounding box center [891, 573] width 8 height 16
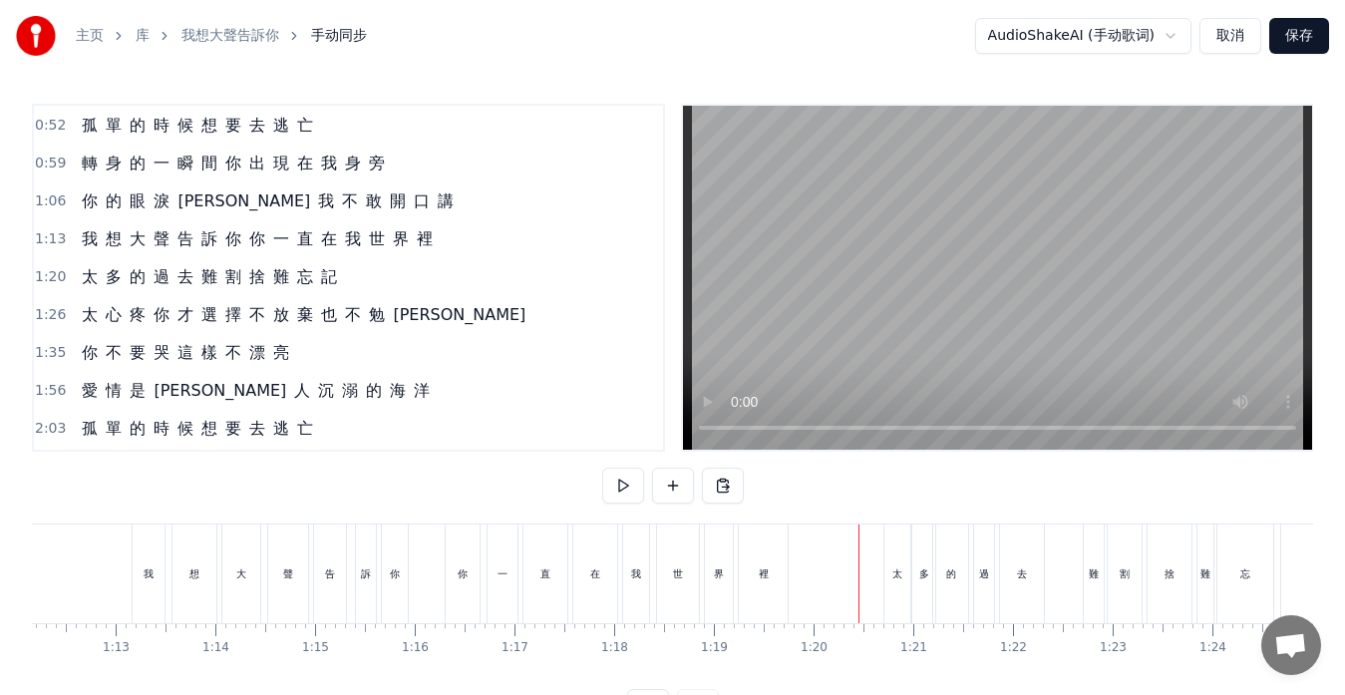
click at [889, 574] on div "太" at bounding box center [898, 574] width 26 height 99
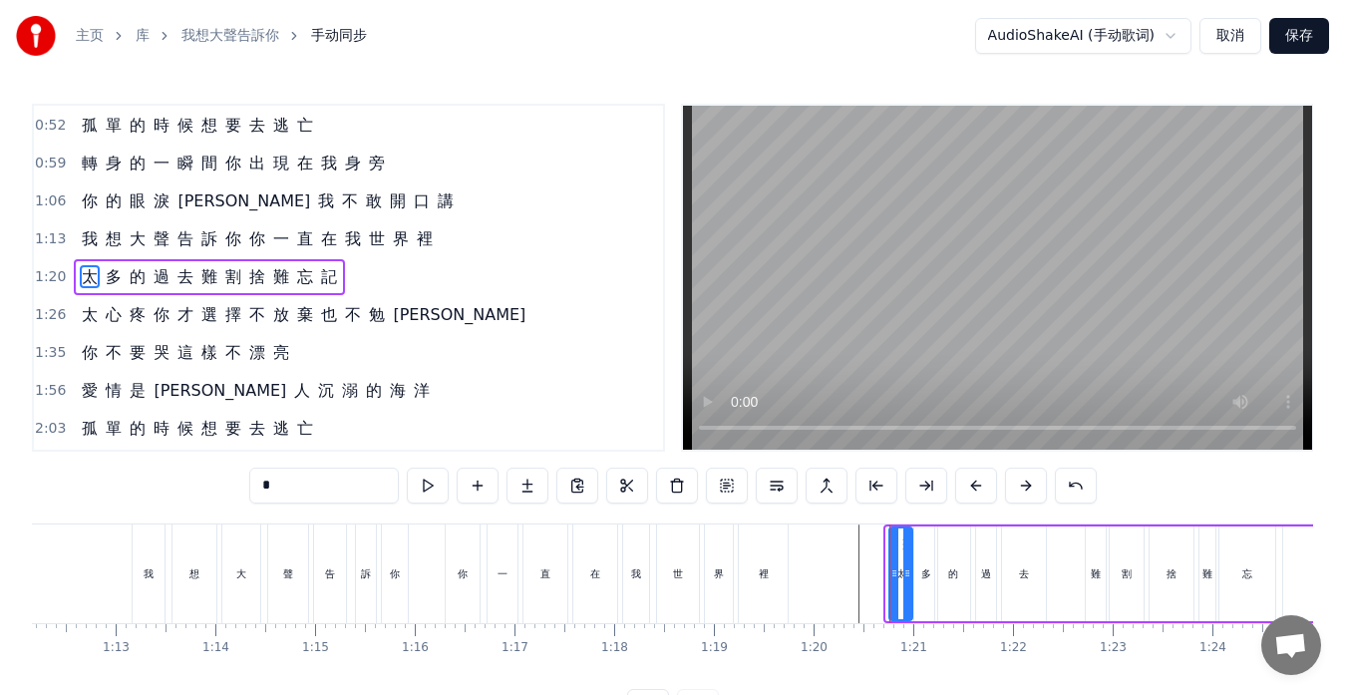
click at [891, 566] on icon at bounding box center [894, 573] width 8 height 16
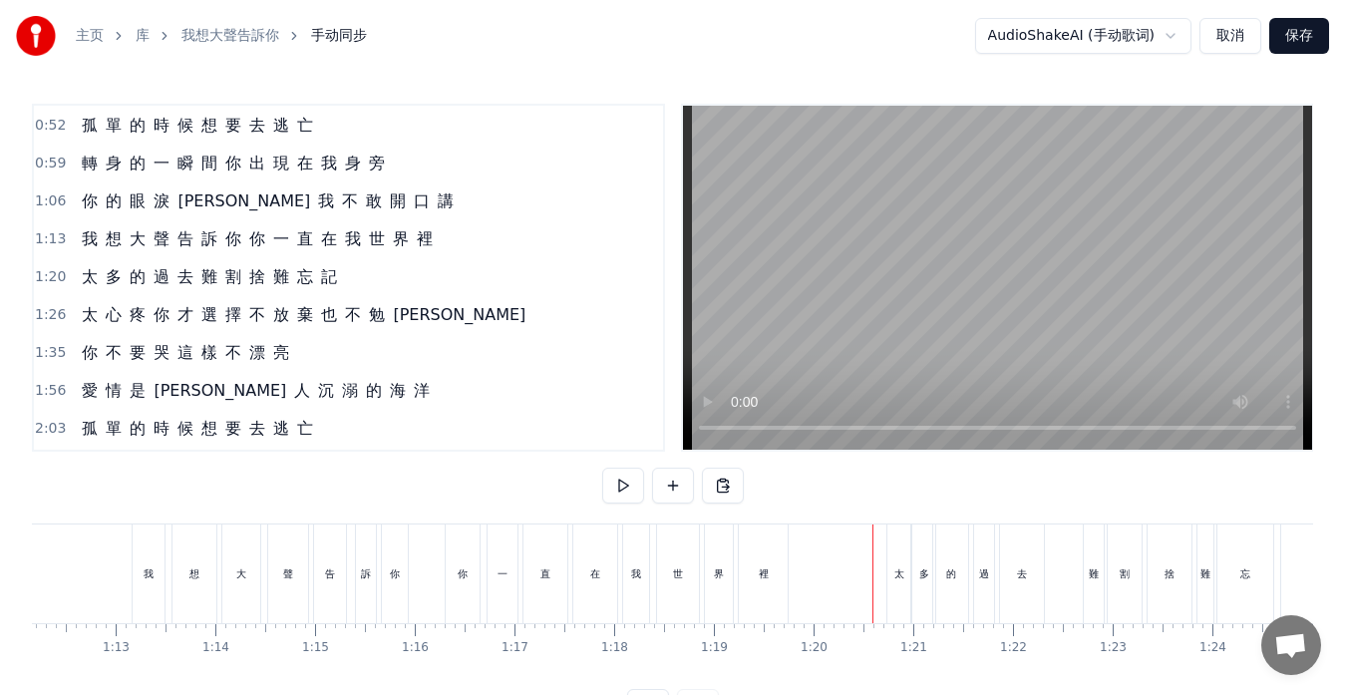
click at [771, 582] on div "裡" at bounding box center [763, 574] width 49 height 99
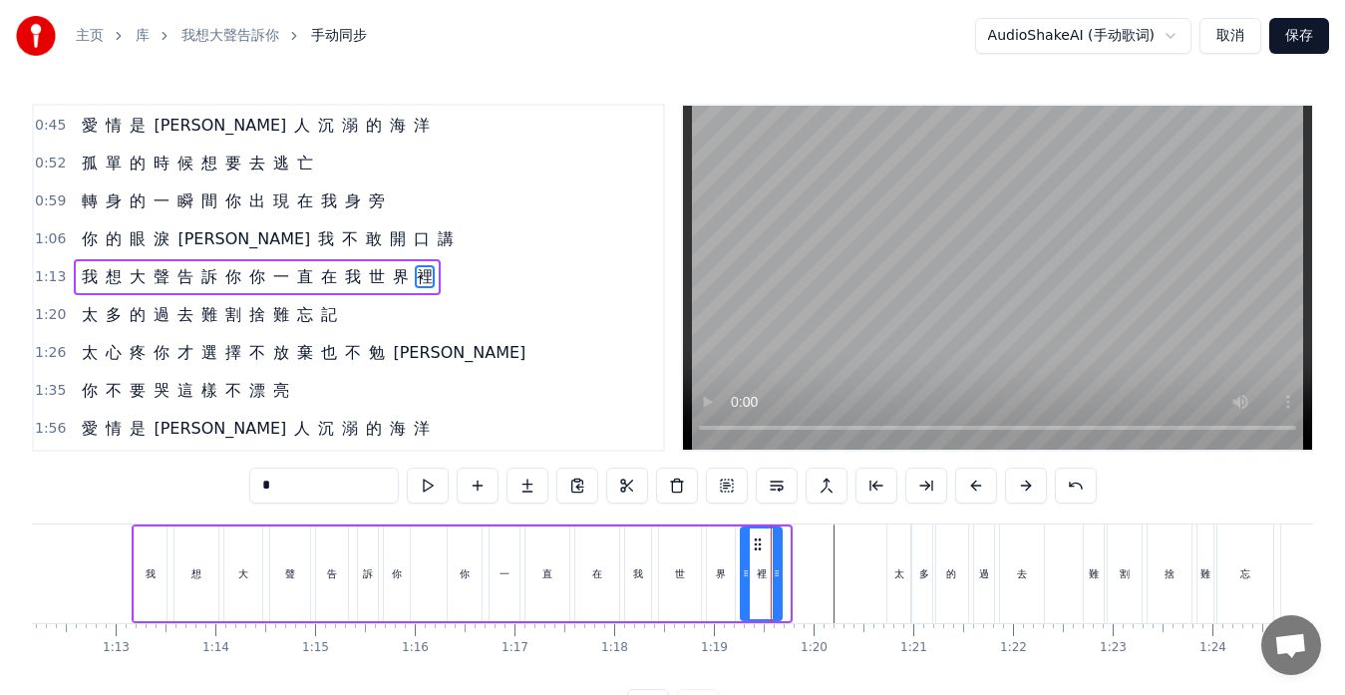
click at [777, 586] on div at bounding box center [777, 574] width 8 height 91
drag, startPoint x: 453, startPoint y: 585, endPoint x: 454, endPoint y: 560, distance: 24.9
click at [453, 584] on div "你" at bounding box center [465, 574] width 34 height 95
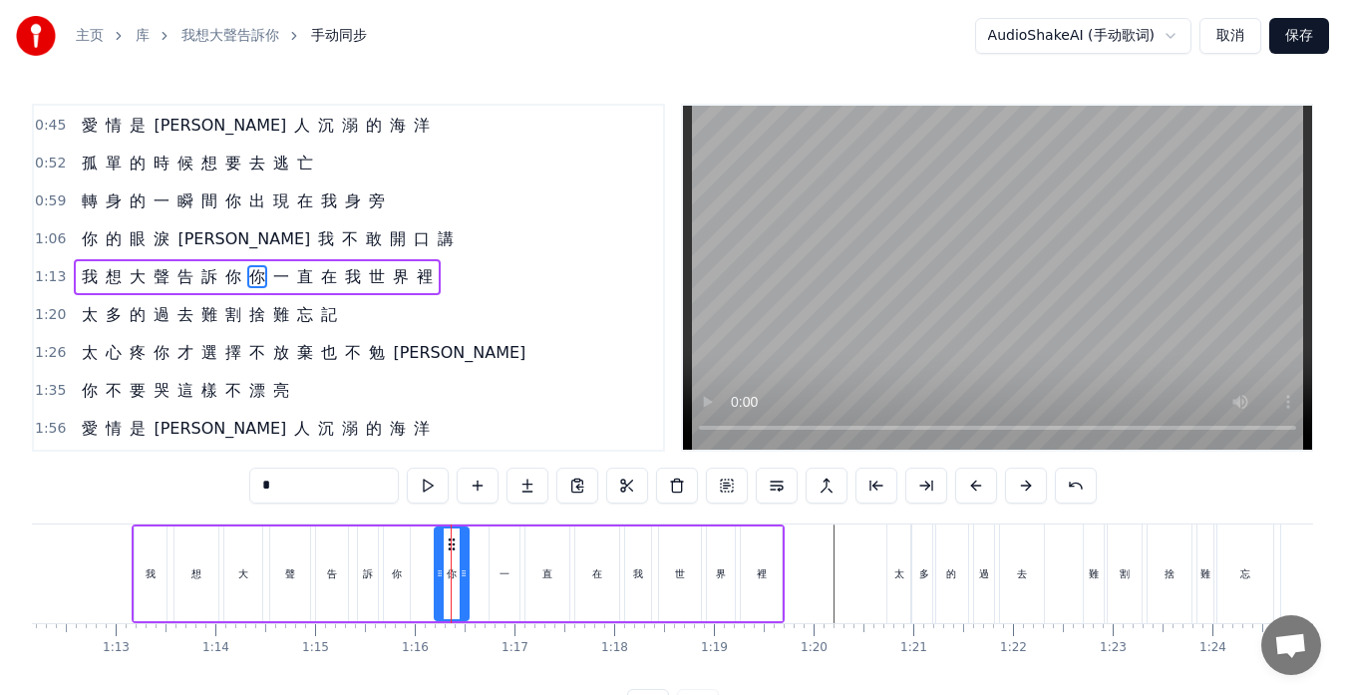
drag, startPoint x: 463, startPoint y: 544, endPoint x: 450, endPoint y: 542, distance: 13.1
click at [450, 542] on icon at bounding box center [452, 544] width 16 height 16
click at [497, 555] on div "一" at bounding box center [505, 574] width 30 height 95
drag, startPoint x: 505, startPoint y: 543, endPoint x: 492, endPoint y: 541, distance: 13.1
click at [492, 541] on icon at bounding box center [494, 544] width 16 height 16
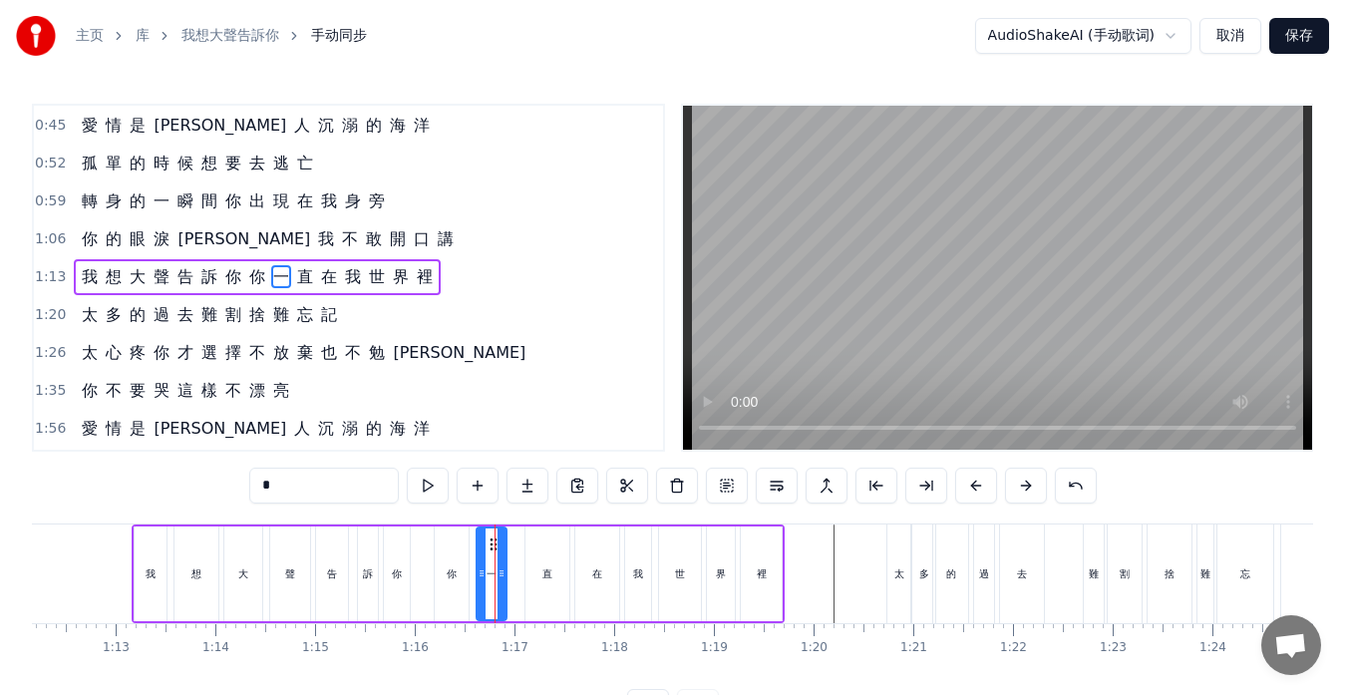
click at [546, 550] on div "直" at bounding box center [548, 574] width 44 height 95
drag, startPoint x: 540, startPoint y: 539, endPoint x: 527, endPoint y: 538, distance: 14.0
click at [527, 538] on circle at bounding box center [527, 538] width 1 height 1
click at [591, 547] on div "在" at bounding box center [597, 574] width 44 height 95
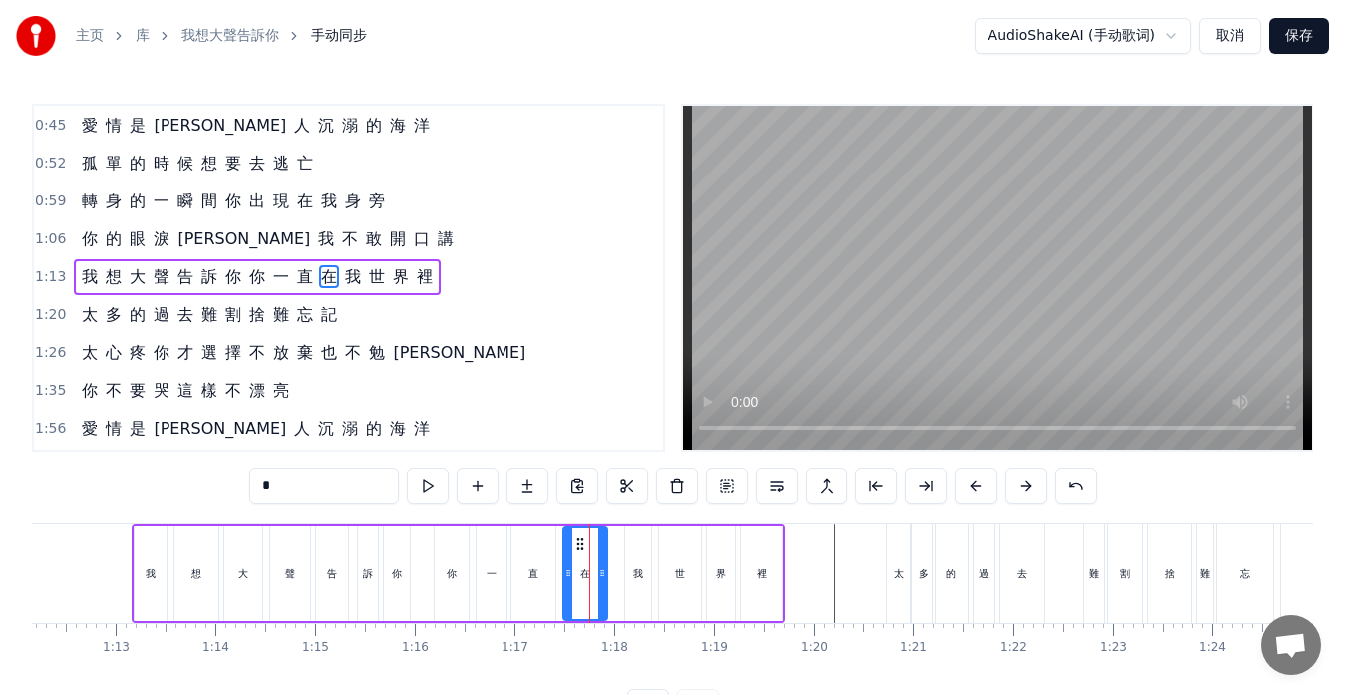
click at [581, 541] on icon at bounding box center [580, 544] width 16 height 16
click at [639, 552] on div "我" at bounding box center [638, 574] width 26 height 95
click at [628, 539] on icon at bounding box center [632, 544] width 16 height 16
click at [675, 570] on div "世" at bounding box center [680, 573] width 10 height 15
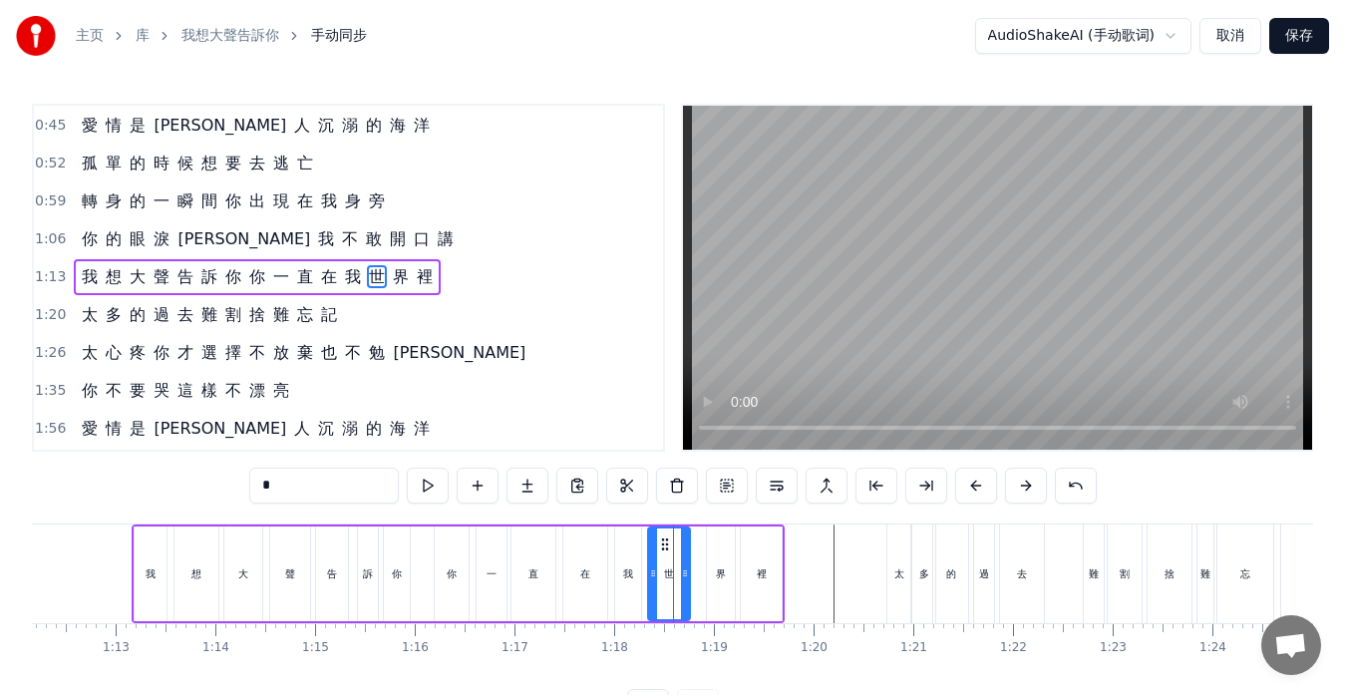
drag, startPoint x: 675, startPoint y: 540, endPoint x: 664, endPoint y: 542, distance: 11.1
click at [664, 542] on icon at bounding box center [665, 544] width 16 height 16
click at [712, 557] on div "界" at bounding box center [721, 574] width 28 height 95
drag, startPoint x: 722, startPoint y: 540, endPoint x: 711, endPoint y: 541, distance: 11.0
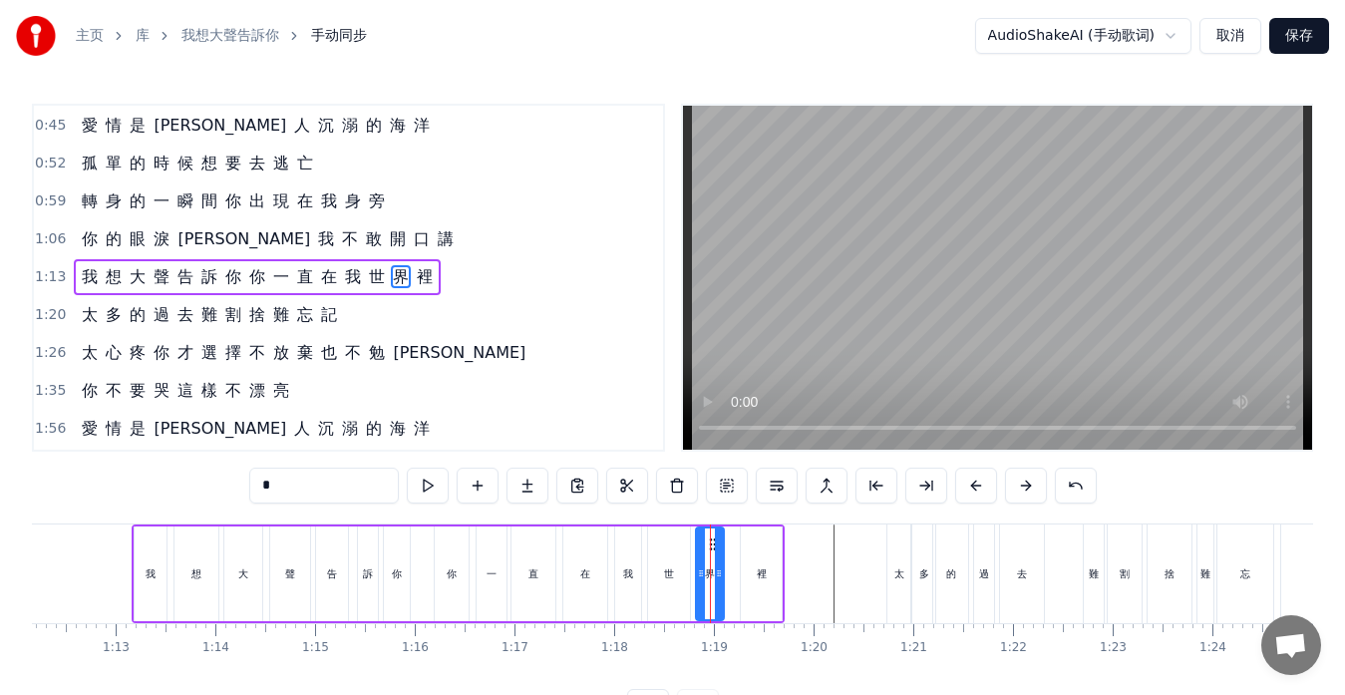
click at [750, 549] on div "裡" at bounding box center [761, 574] width 41 height 95
type input "*"
drag, startPoint x: 759, startPoint y: 541, endPoint x: 749, endPoint y: 543, distance: 10.2
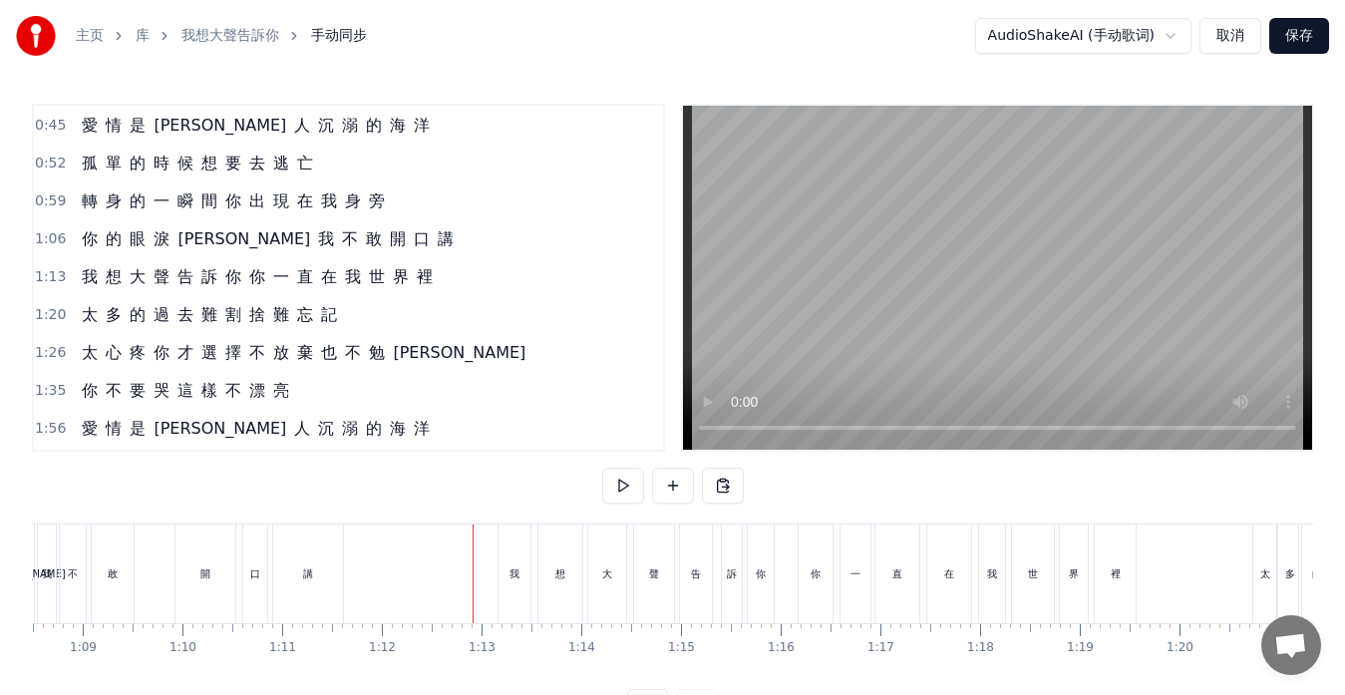
scroll to position [0, 6770]
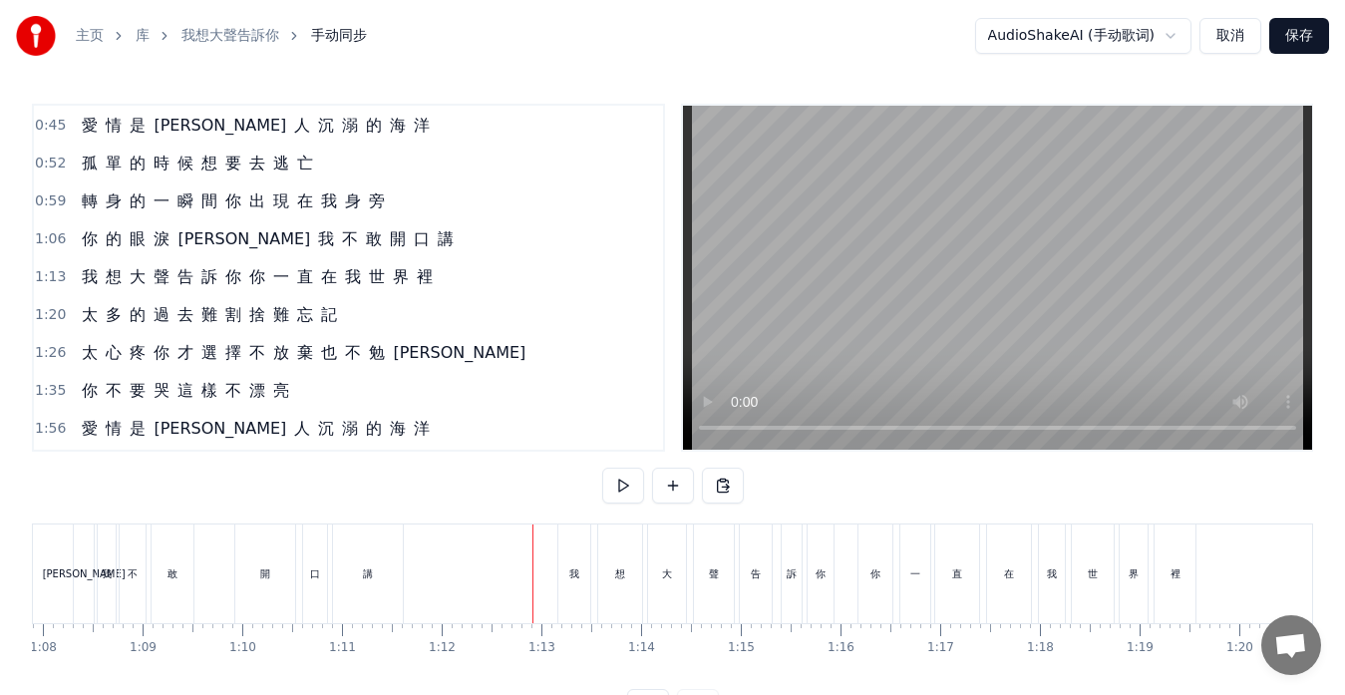
click at [215, 540] on div "你 的 眼 淚 讓 我 不 敢 開 口 講" at bounding box center [164, 574] width 487 height 99
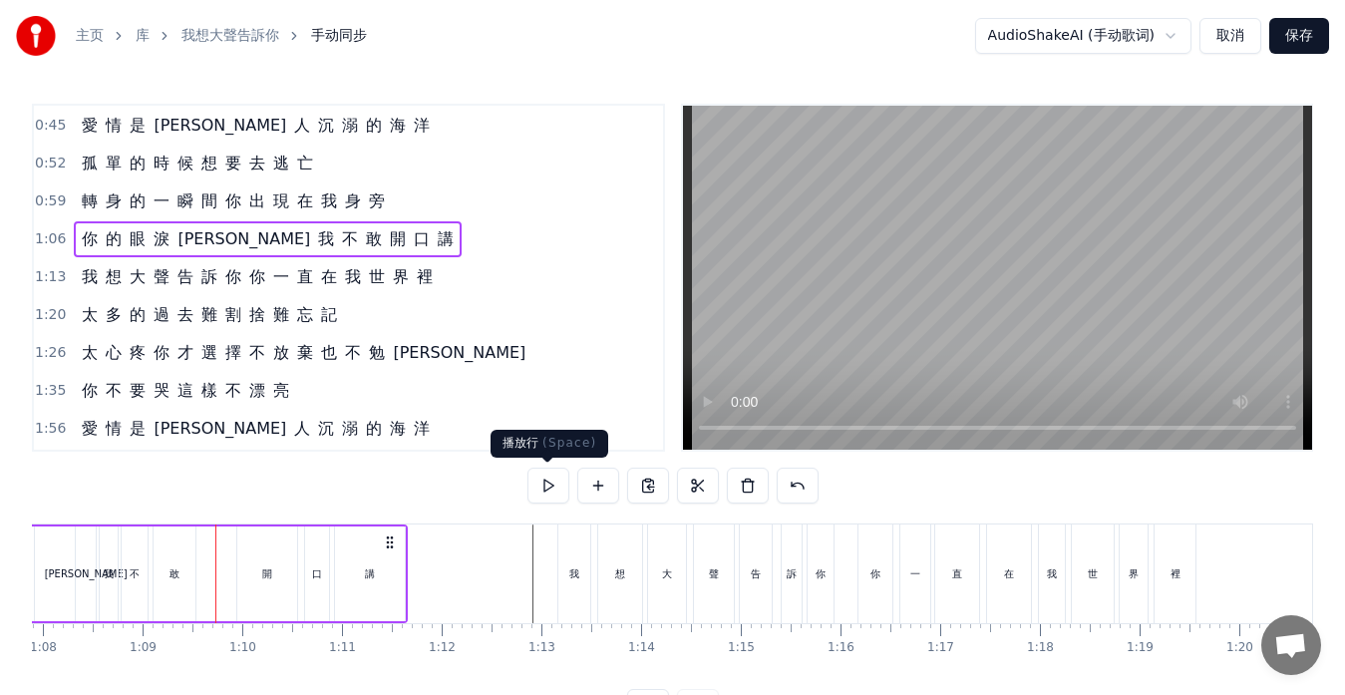
click at [561, 492] on button at bounding box center [549, 486] width 42 height 36
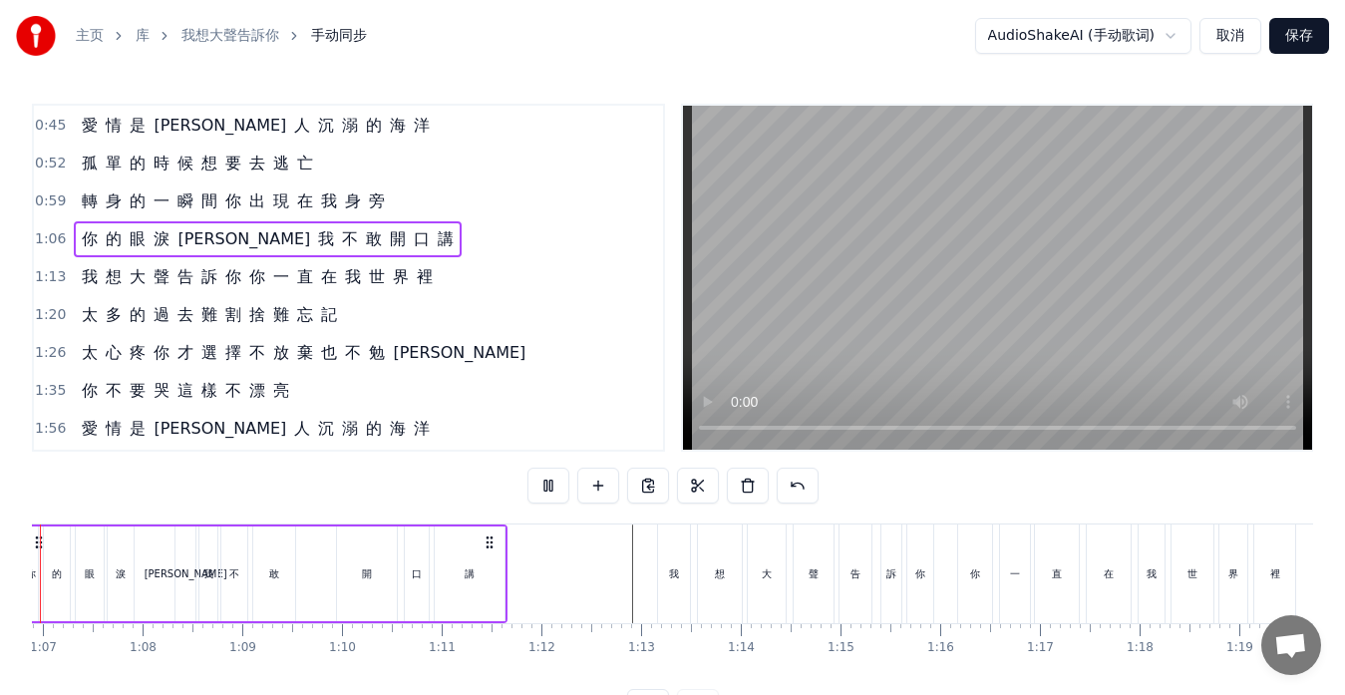
scroll to position [0, 6559]
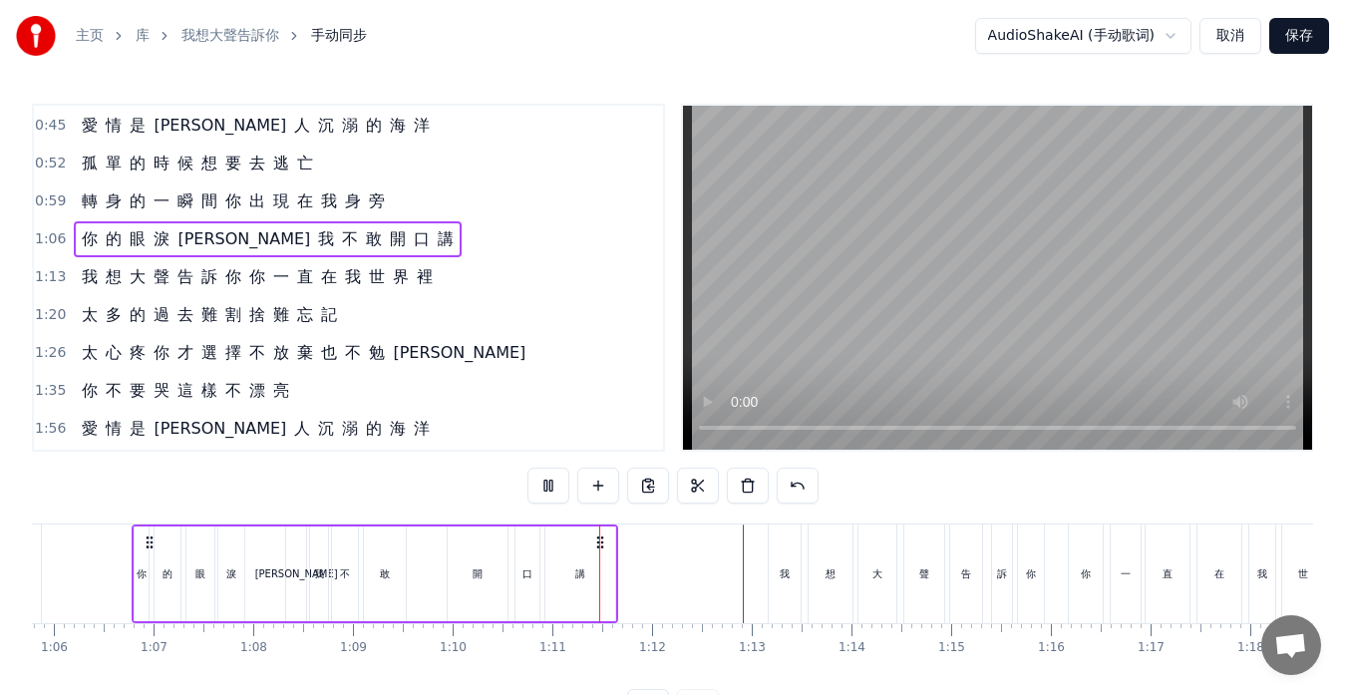
click at [559, 490] on button at bounding box center [549, 486] width 42 height 36
click at [293, 584] on div "[PERSON_NAME]" at bounding box center [296, 574] width 20 height 95
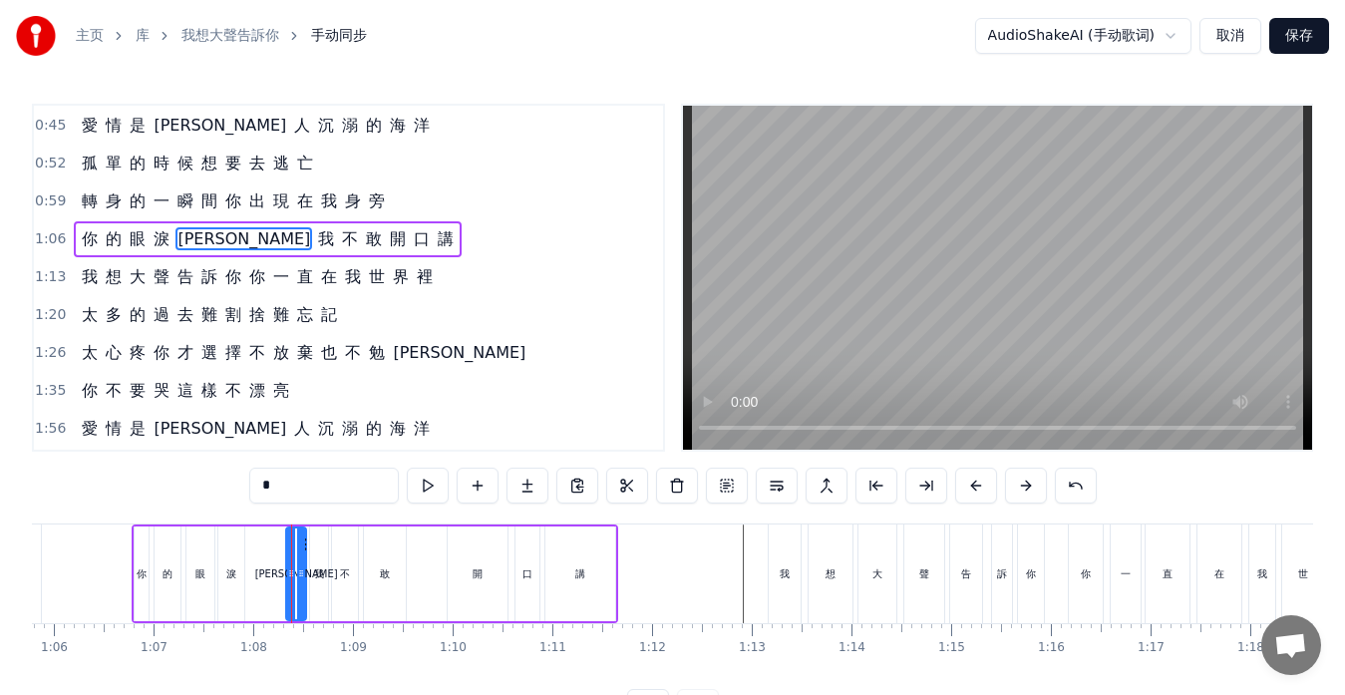
scroll to position [113, 0]
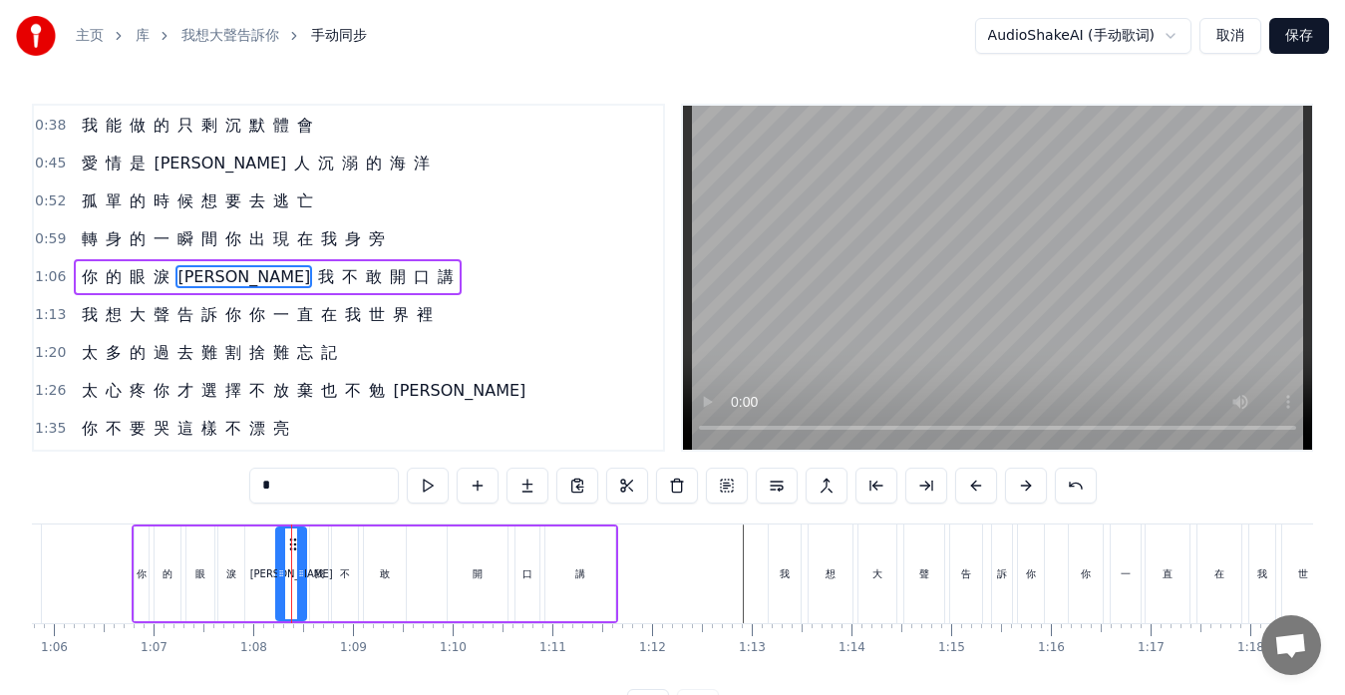
drag, startPoint x: 292, startPoint y: 566, endPoint x: 282, endPoint y: 565, distance: 10.0
click at [282, 565] on icon at bounding box center [281, 573] width 8 height 16
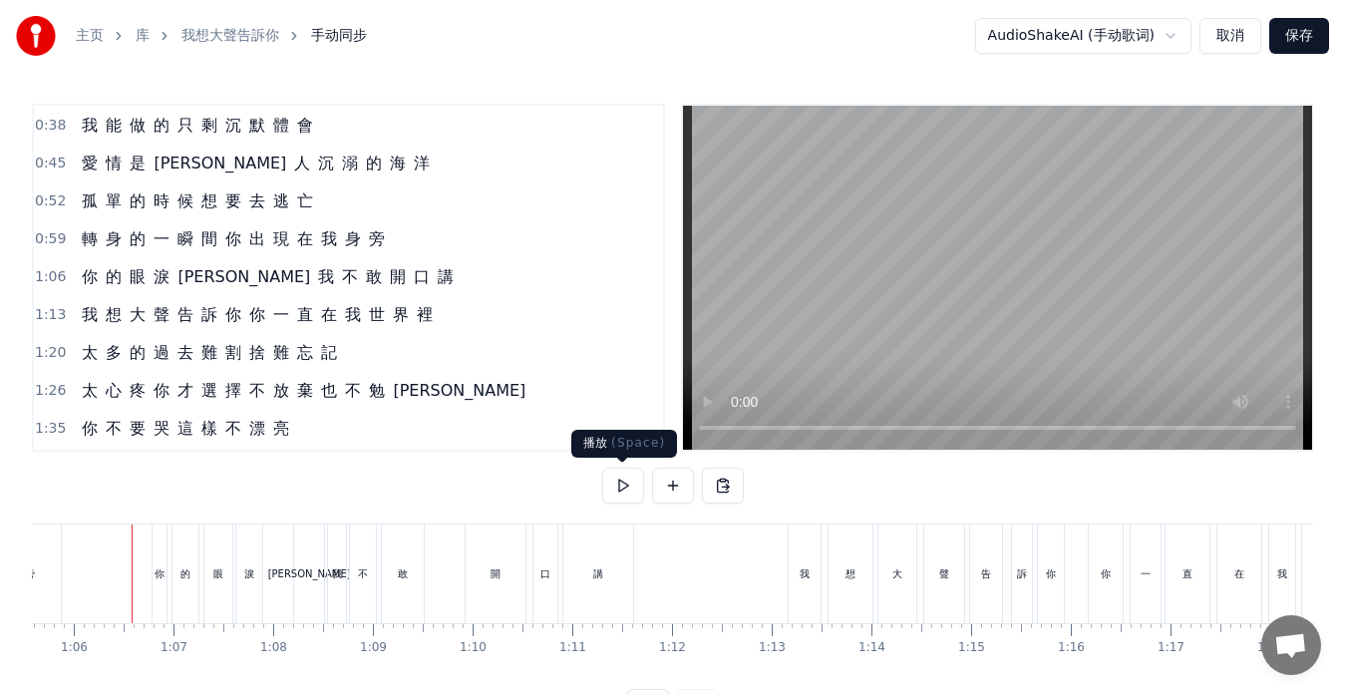
click at [619, 486] on button at bounding box center [623, 486] width 42 height 36
click at [628, 488] on button at bounding box center [623, 486] width 42 height 36
click at [492, 575] on div "開" at bounding box center [496, 573] width 10 height 15
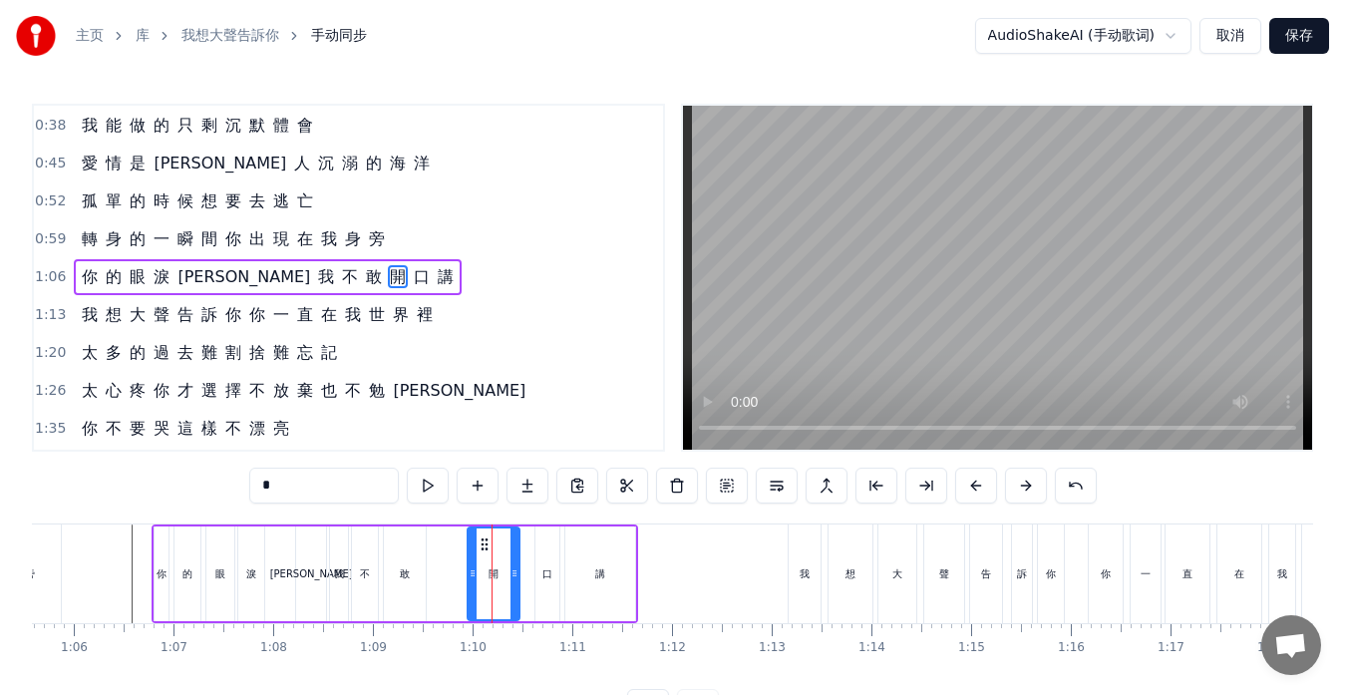
click at [515, 568] on icon at bounding box center [515, 573] width 8 height 16
click at [537, 569] on div "口" at bounding box center [547, 574] width 24 height 95
type input "*"
drag, startPoint x: 540, startPoint y: 547, endPoint x: 531, endPoint y: 545, distance: 10.2
click at [531, 545] on div at bounding box center [531, 574] width 8 height 91
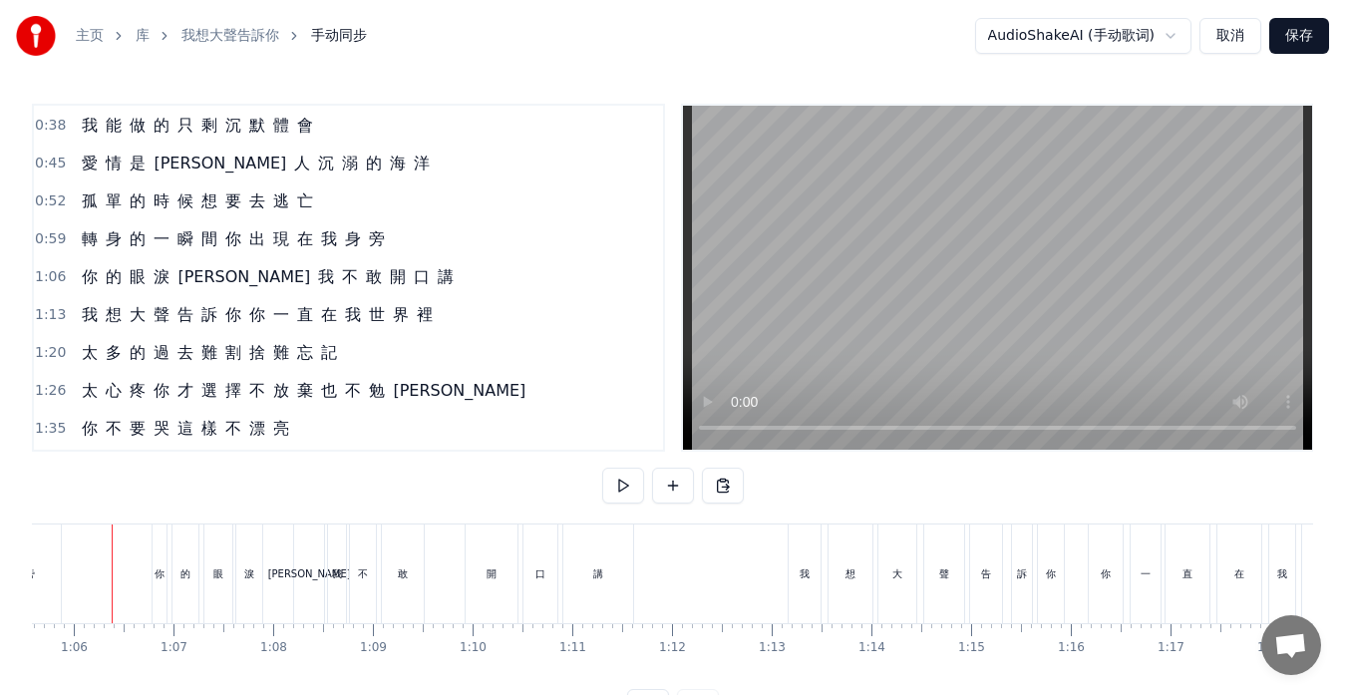
scroll to position [0, 6520]
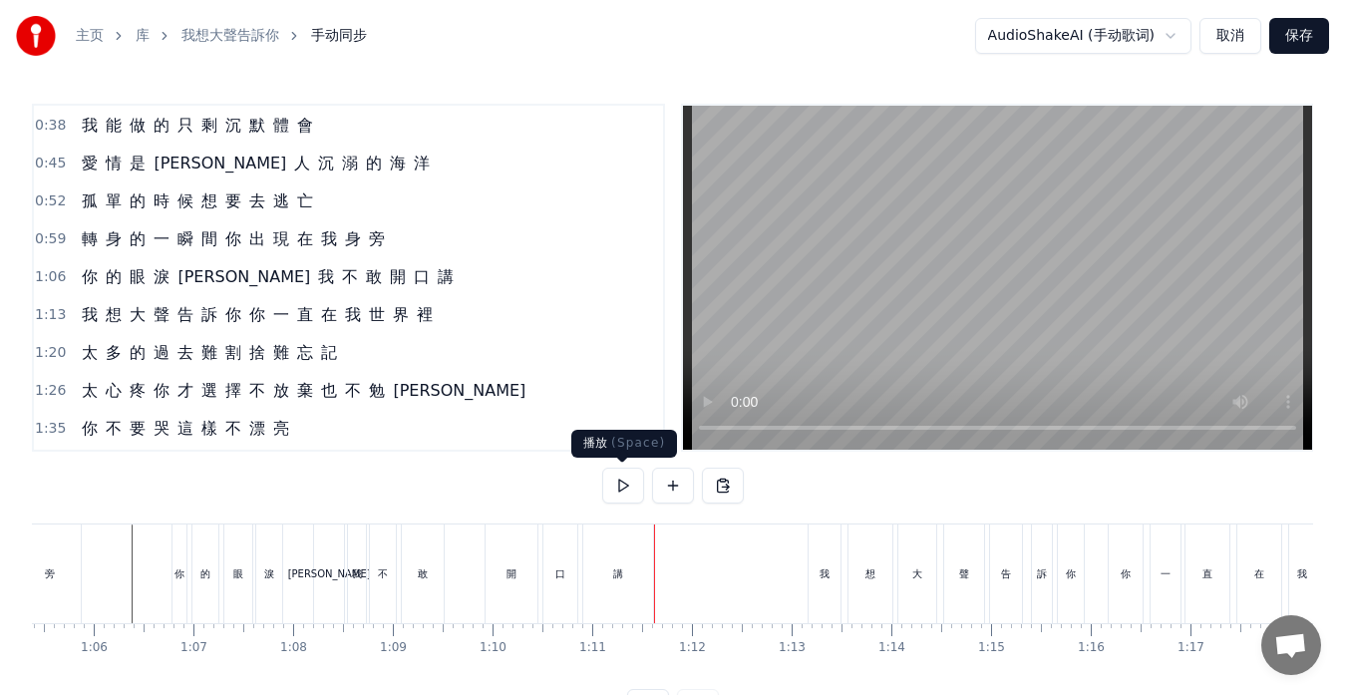
click at [615, 488] on button at bounding box center [623, 486] width 42 height 36
click at [614, 481] on button at bounding box center [623, 486] width 42 height 36
click at [495, 576] on div "開" at bounding box center [512, 574] width 52 height 99
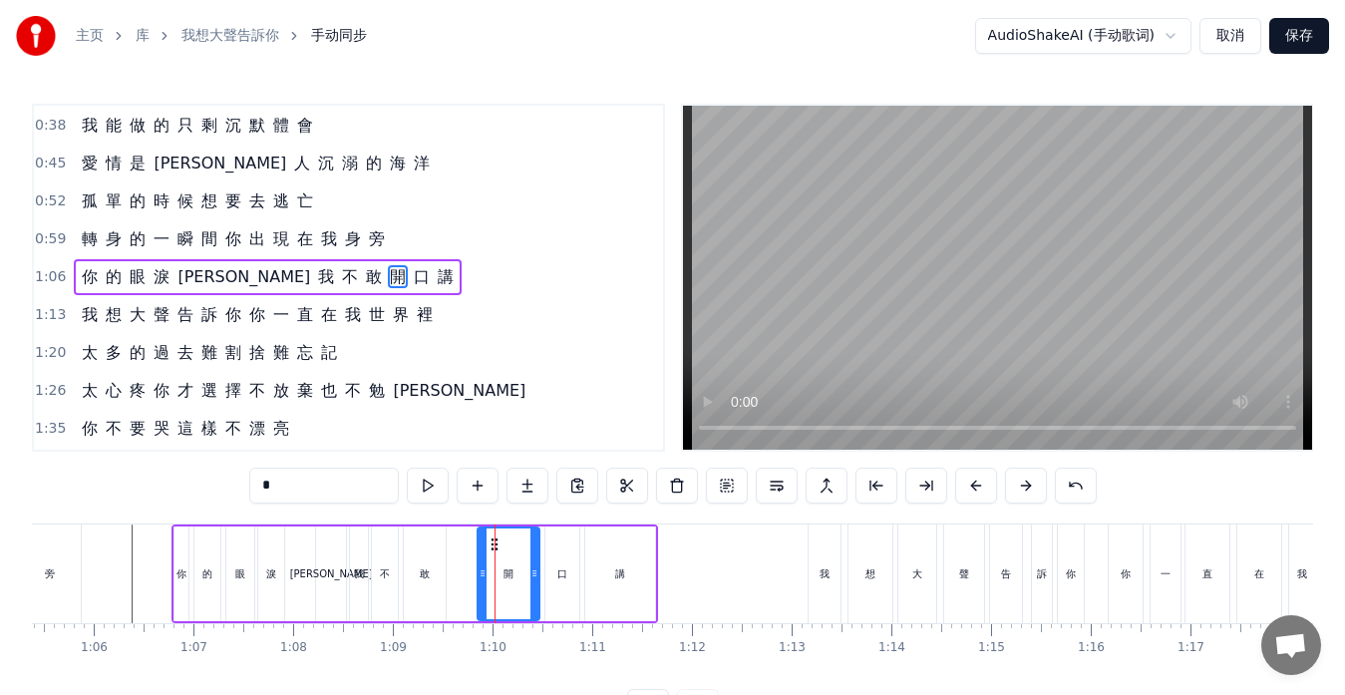
drag, startPoint x: 494, startPoint y: 568, endPoint x: 484, endPoint y: 564, distance: 10.7
click at [484, 564] on div at bounding box center [483, 574] width 8 height 91
click at [420, 486] on button at bounding box center [428, 486] width 42 height 36
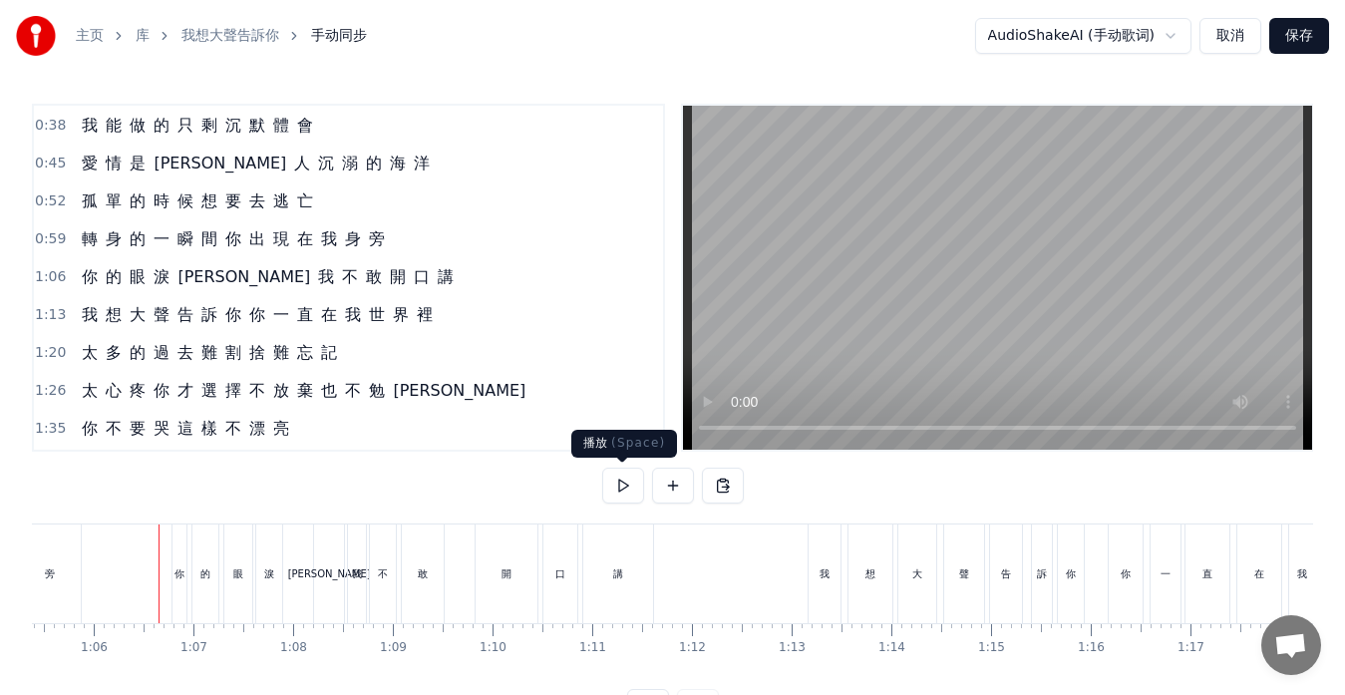
click at [624, 478] on button at bounding box center [623, 486] width 42 height 36
click at [621, 481] on button at bounding box center [623, 486] width 42 height 36
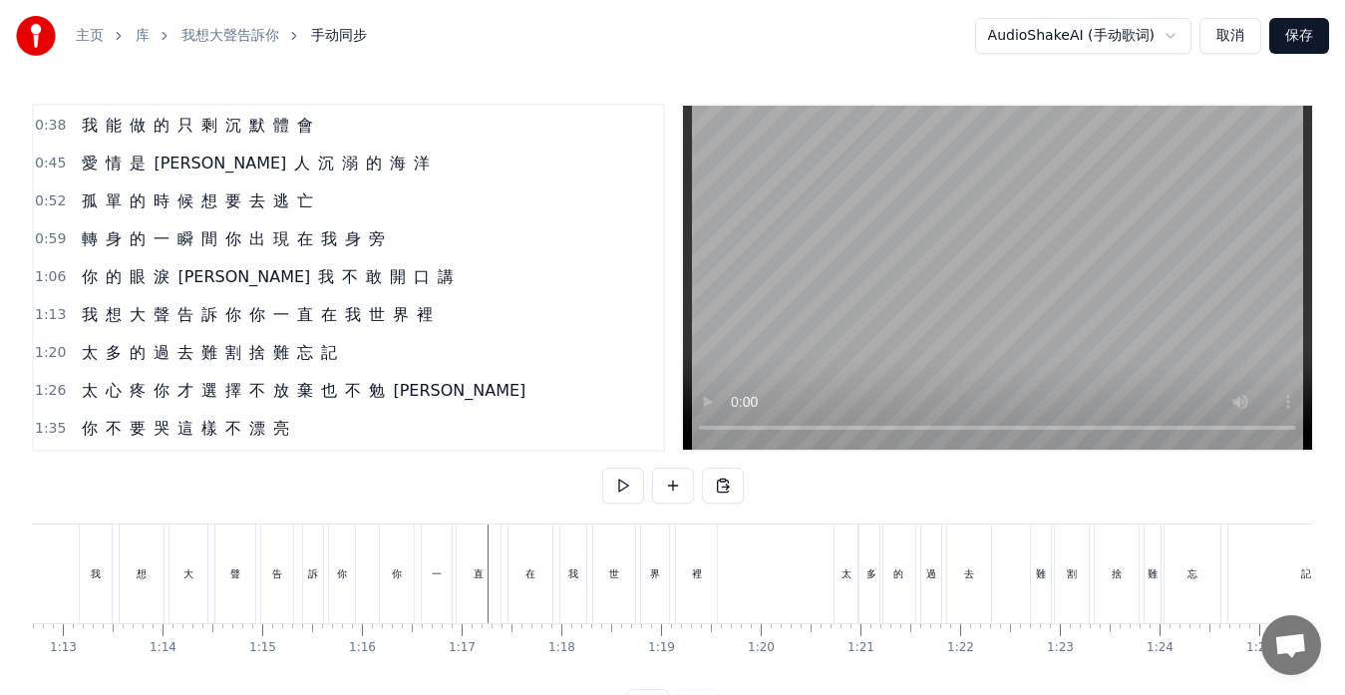
scroll to position [0, 7190]
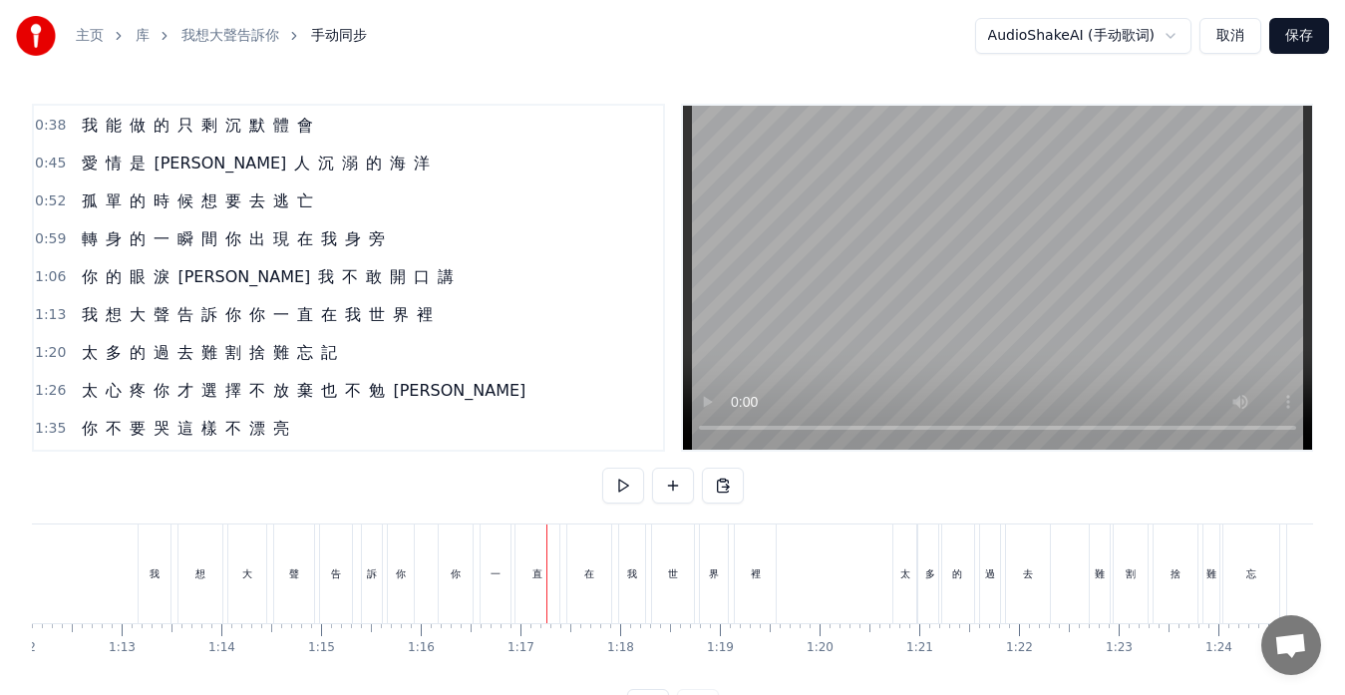
drag, startPoint x: 455, startPoint y: 577, endPoint x: 468, endPoint y: 579, distance: 13.1
click at [468, 579] on div "你" at bounding box center [456, 574] width 34 height 99
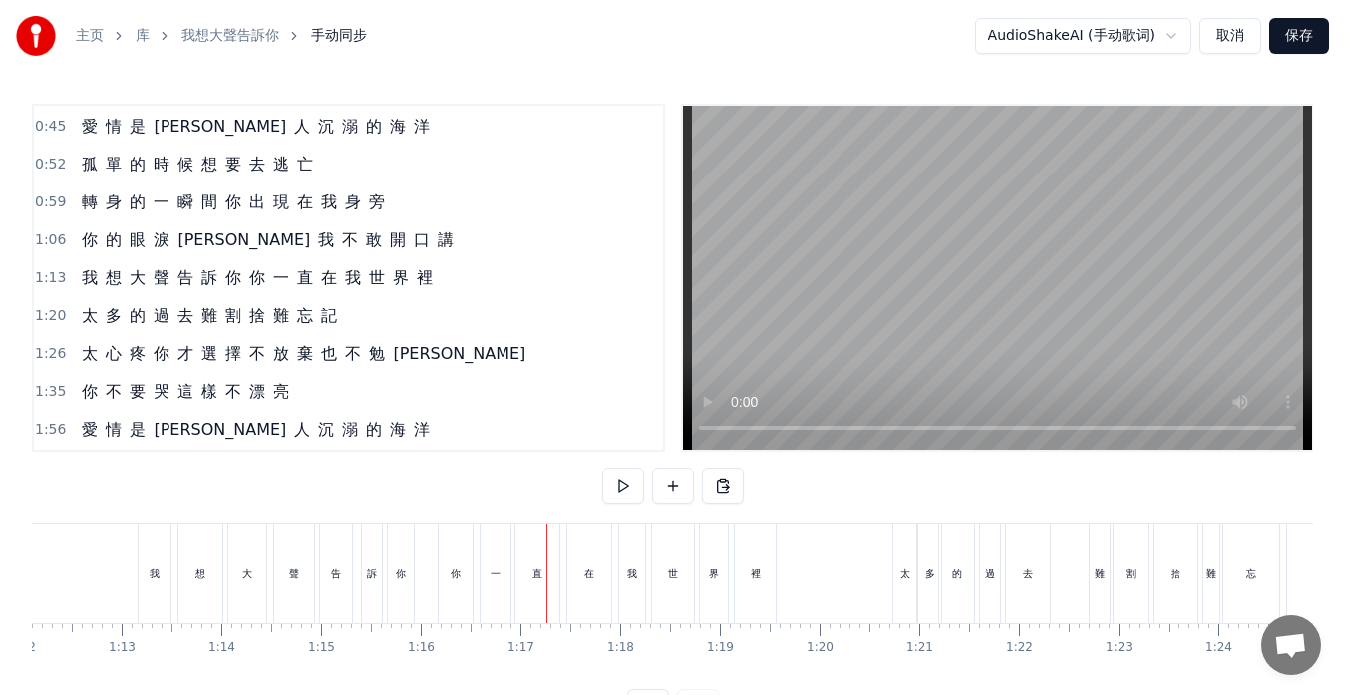
scroll to position [151, 0]
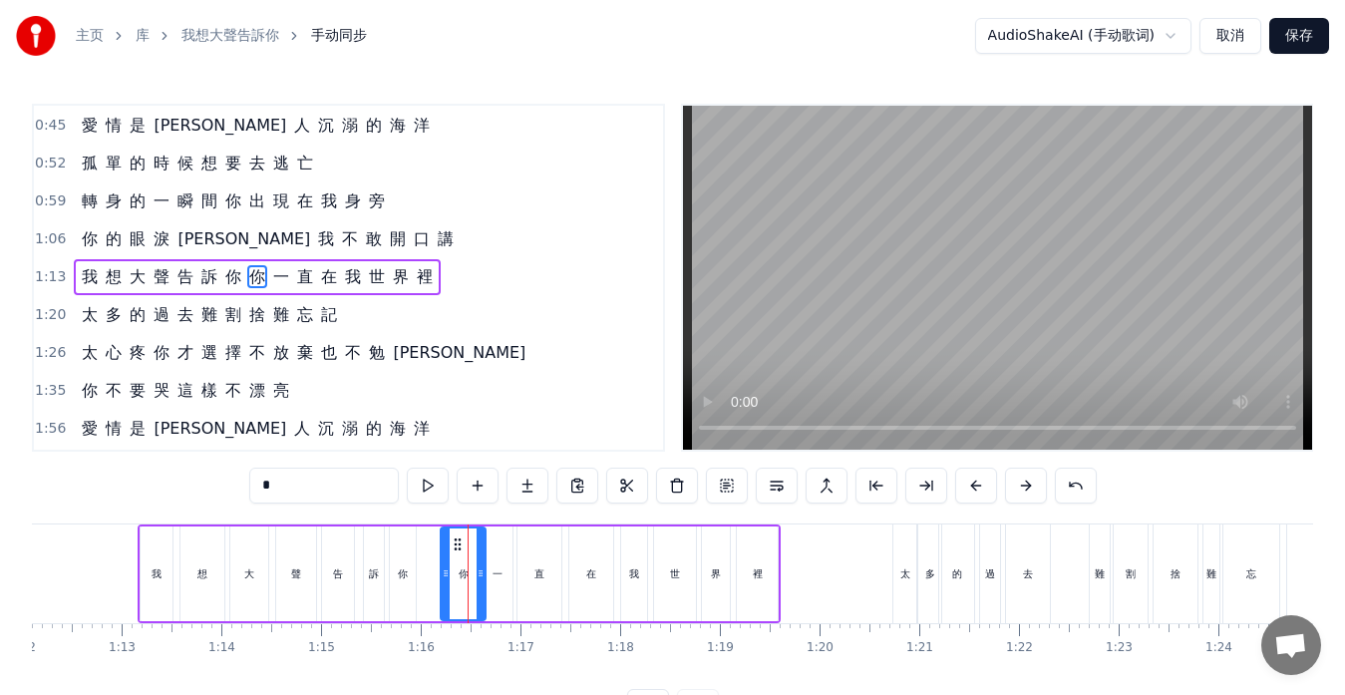
drag, startPoint x: 472, startPoint y: 573, endPoint x: 483, endPoint y: 575, distance: 11.1
click at [483, 575] on icon at bounding box center [481, 573] width 8 height 16
click at [454, 570] on icon at bounding box center [452, 573] width 8 height 16
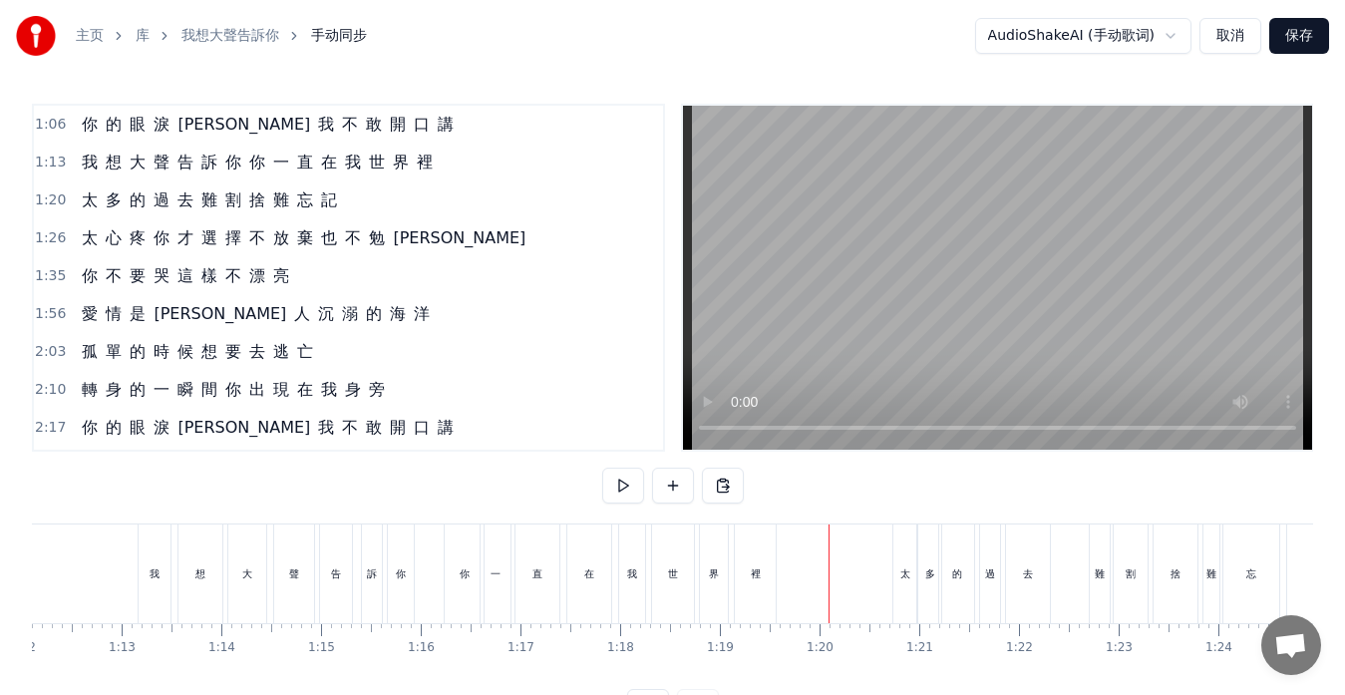
scroll to position [299, 0]
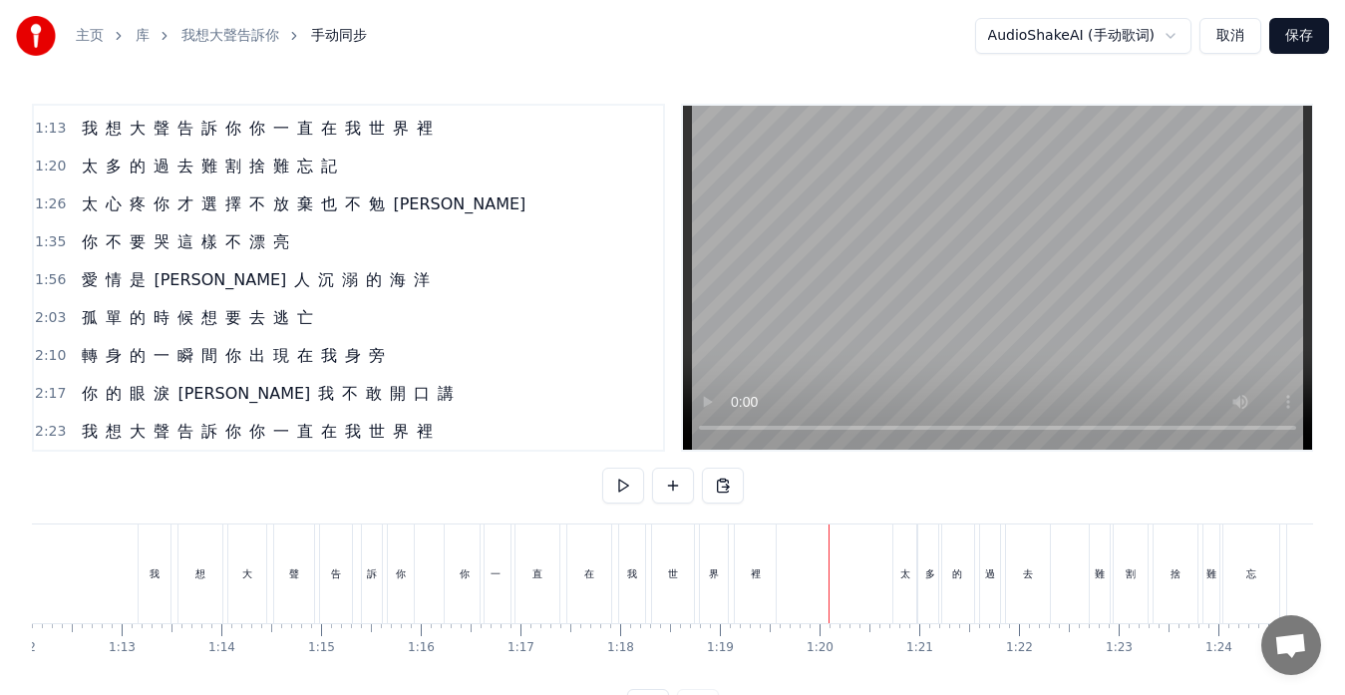
click at [460, 571] on div "你" at bounding box center [465, 573] width 10 height 15
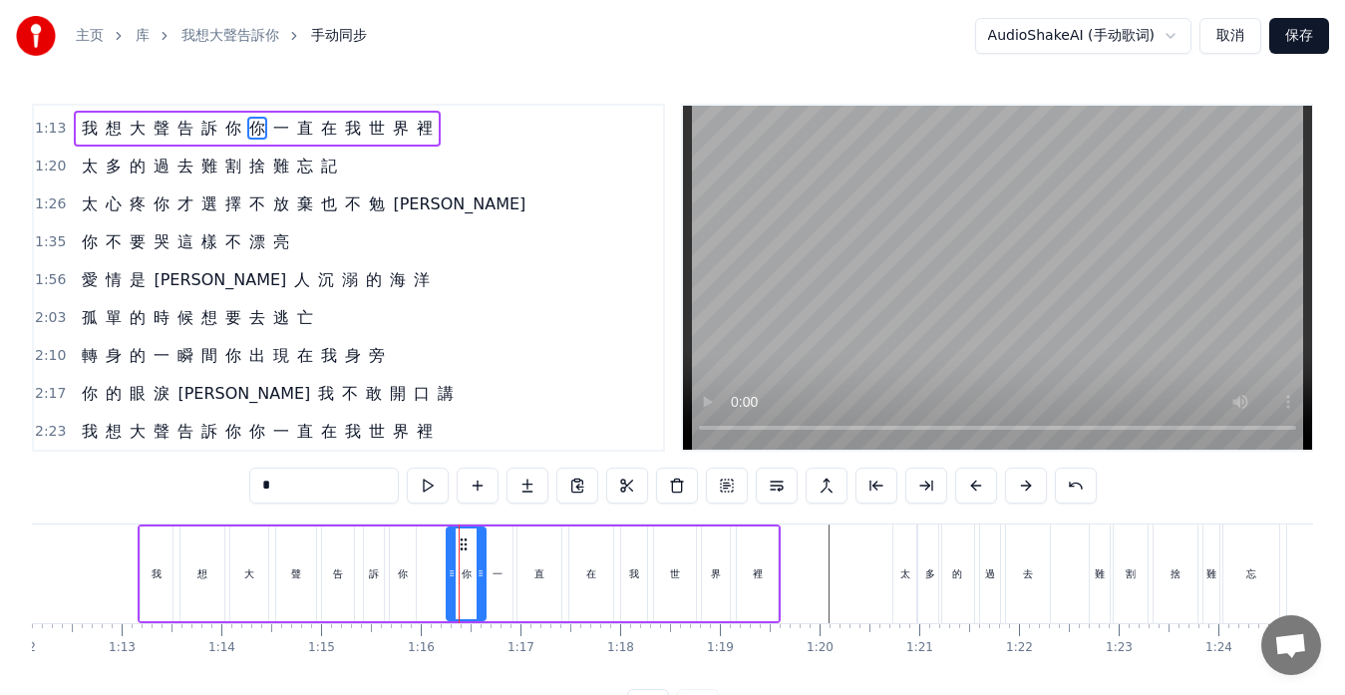
scroll to position [151, 0]
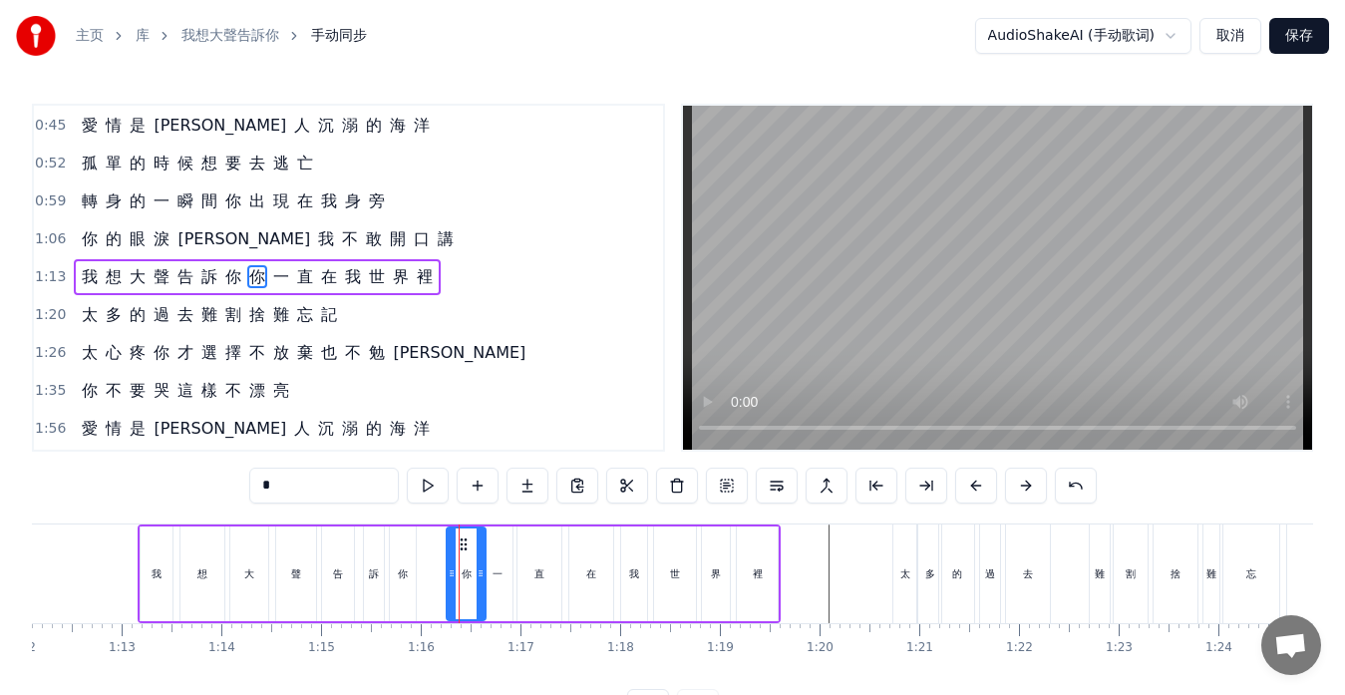
drag, startPoint x: 459, startPoint y: 545, endPoint x: 444, endPoint y: 545, distance: 15.0
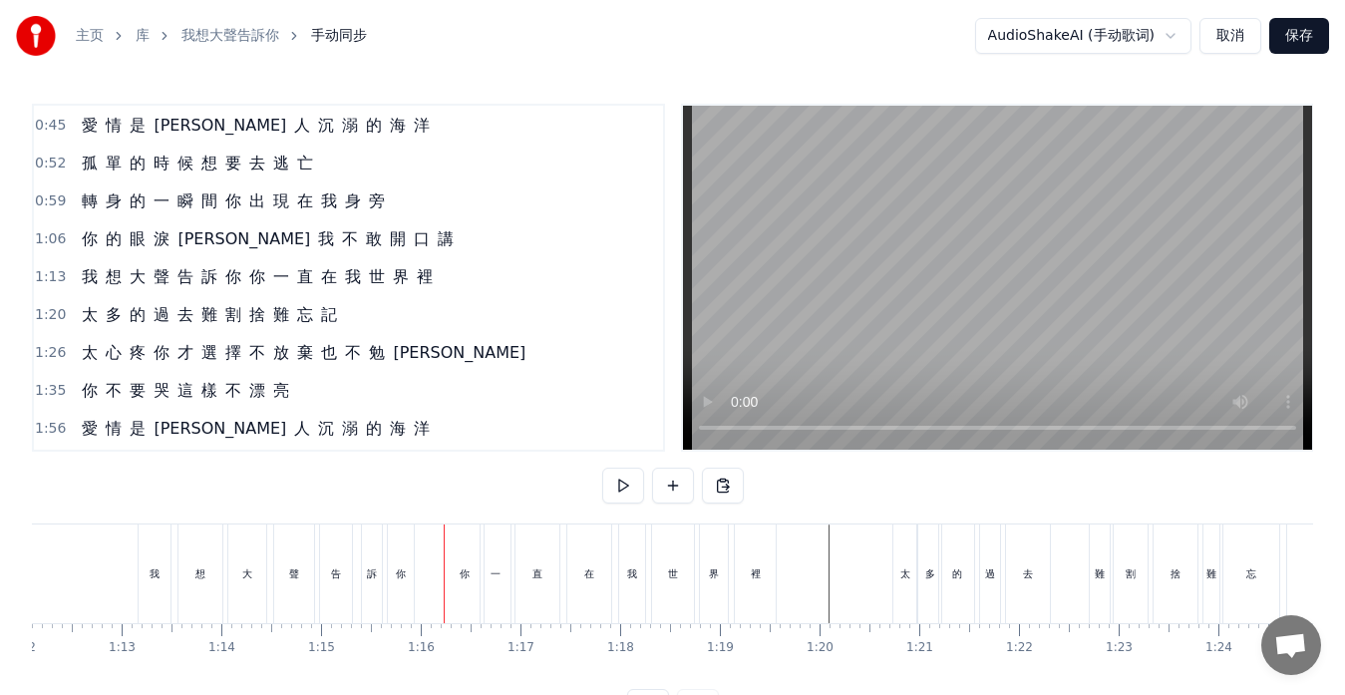
click at [450, 559] on div "你" at bounding box center [464, 574] width 39 height 99
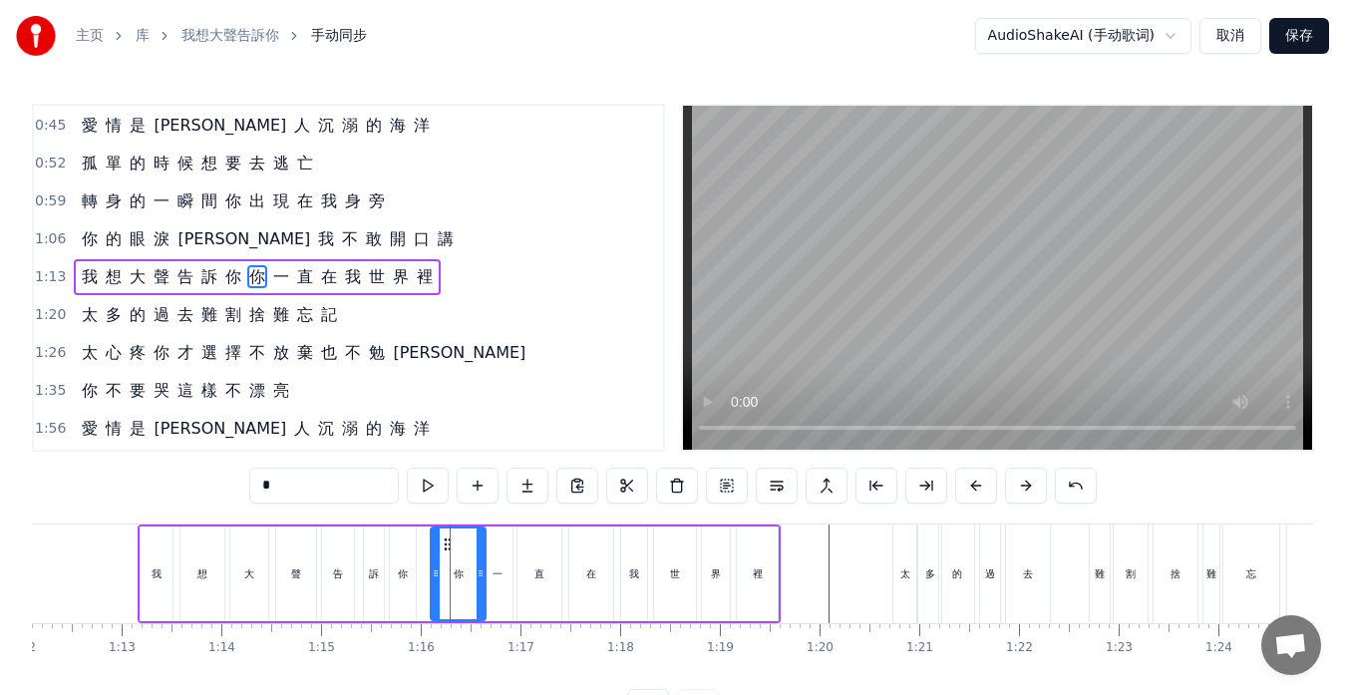
drag, startPoint x: 448, startPoint y: 556, endPoint x: 432, endPoint y: 551, distance: 16.7
click at [432, 551] on div at bounding box center [436, 574] width 8 height 91
click at [420, 554] on div "我 想 大 聲 告 訴 你 你 一 直 在 我 世 界 裡" at bounding box center [459, 574] width 643 height 99
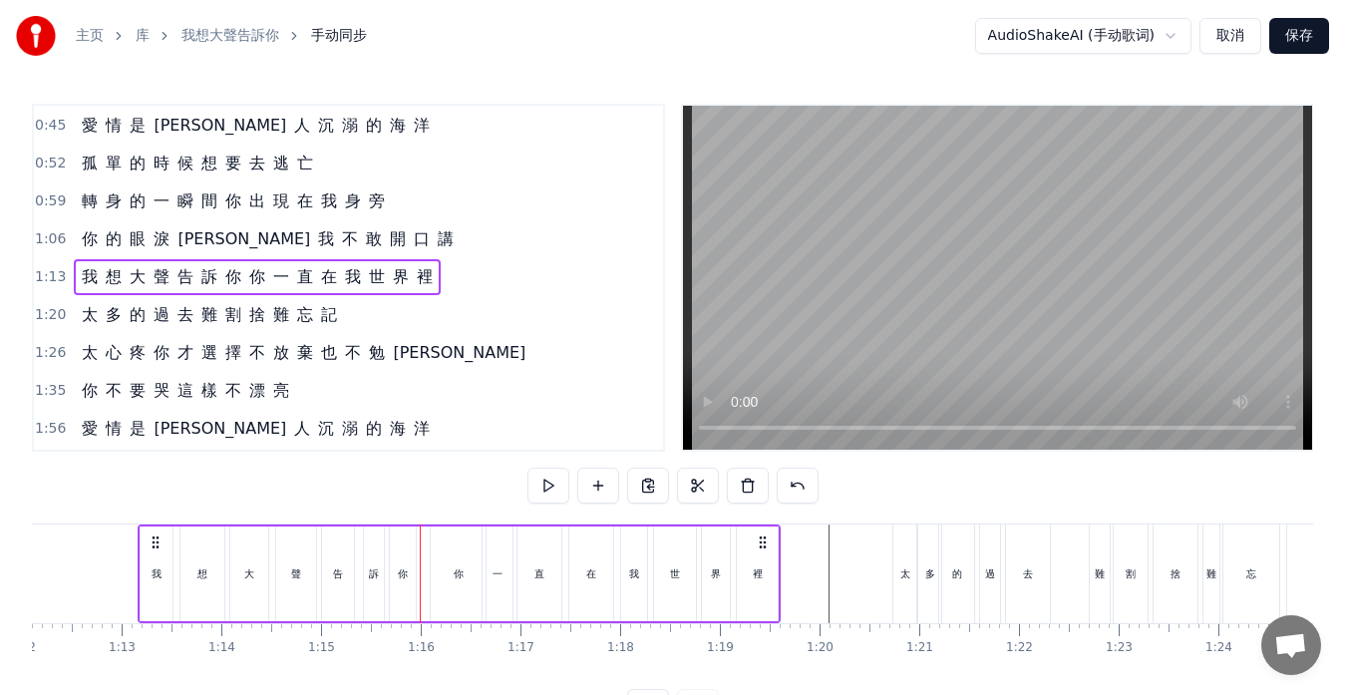
click at [405, 571] on div "你" at bounding box center [403, 573] width 10 height 15
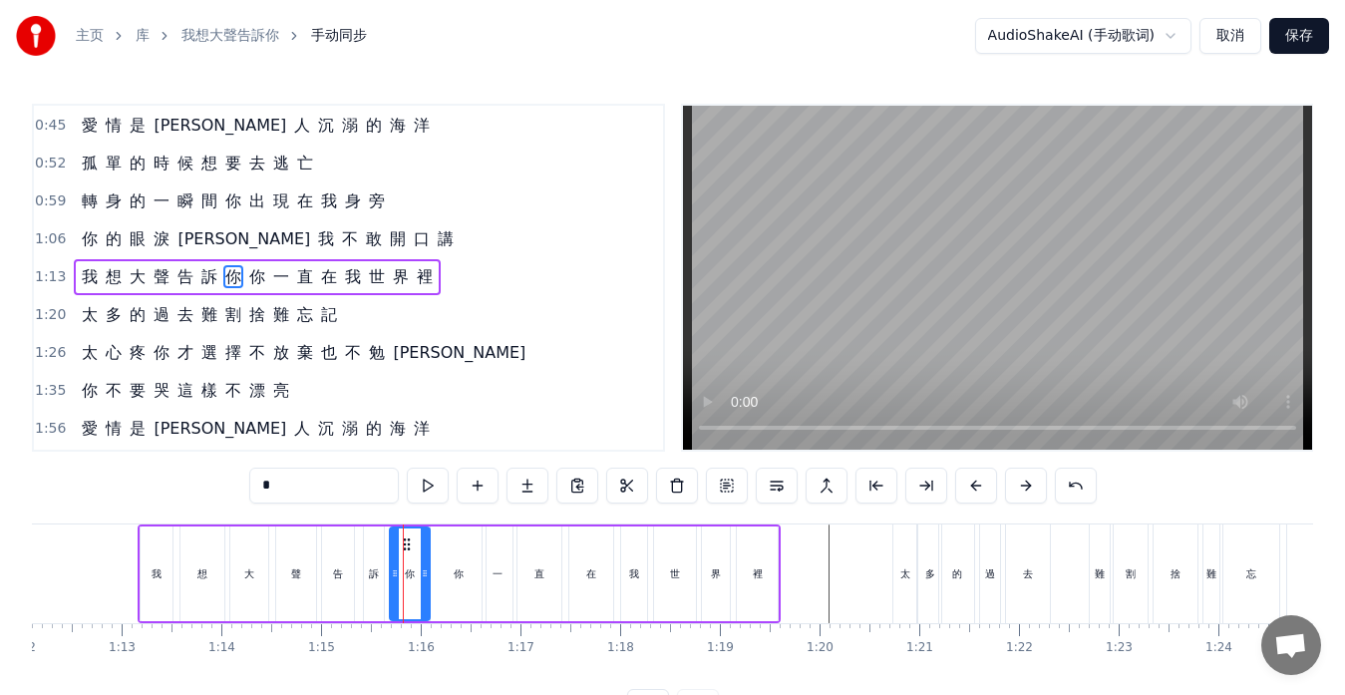
drag, startPoint x: 414, startPoint y: 571, endPoint x: 428, endPoint y: 572, distance: 14.0
click at [428, 572] on icon at bounding box center [425, 573] width 8 height 16
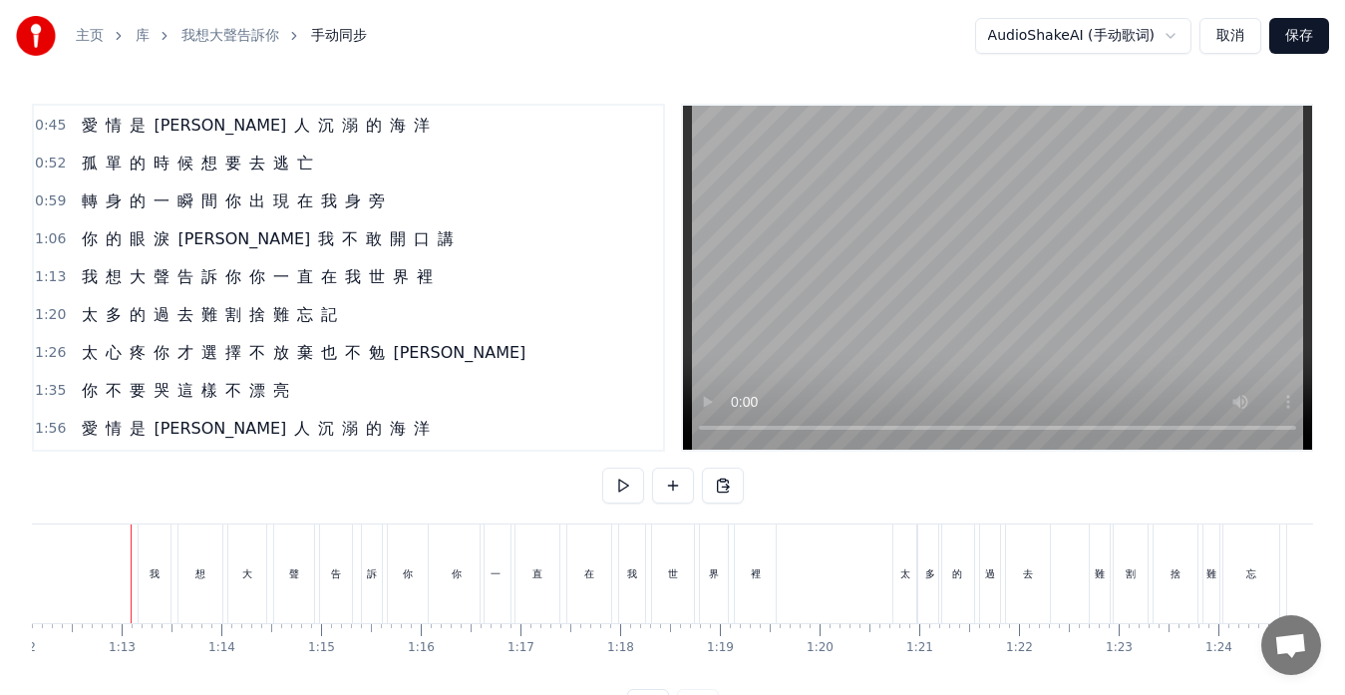
scroll to position [0, 7189]
click at [442, 575] on div "你" at bounding box center [457, 574] width 55 height 99
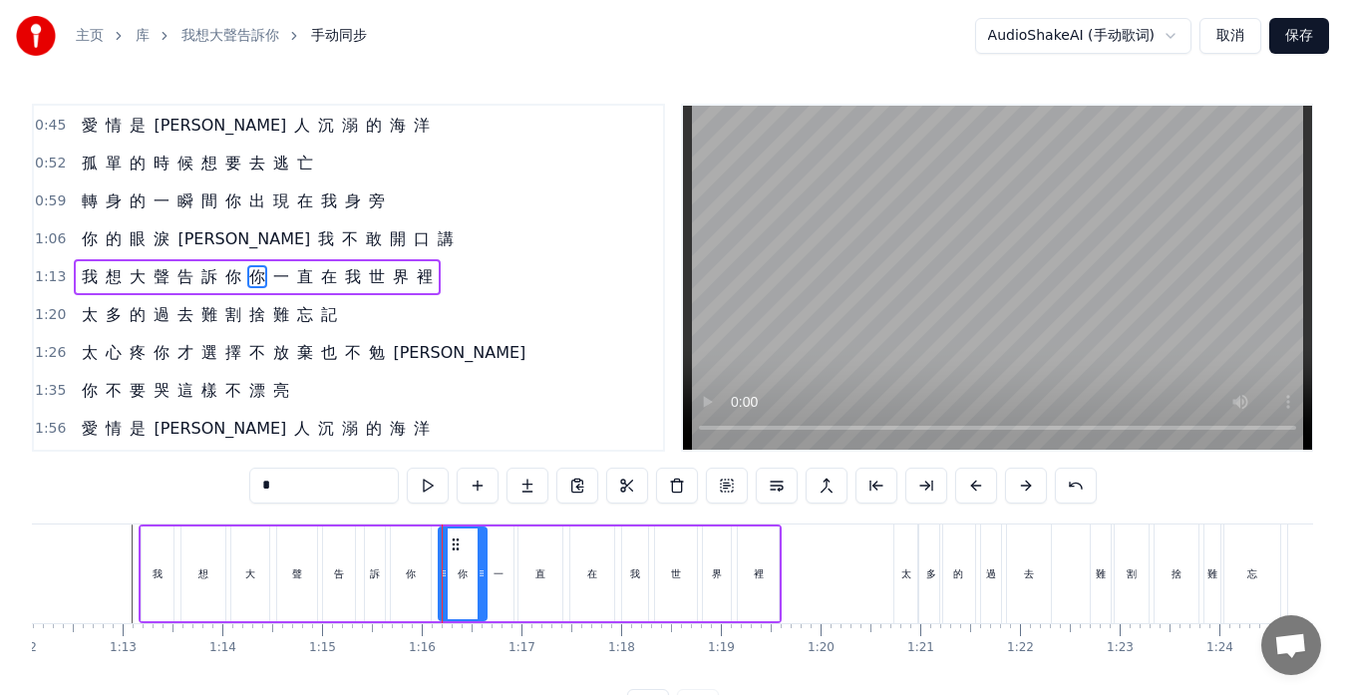
click at [445, 568] on icon at bounding box center [444, 573] width 8 height 16
click at [476, 573] on icon at bounding box center [476, 573] width 8 height 16
click at [467, 573] on icon at bounding box center [471, 573] width 8 height 16
click at [491, 575] on div "一" at bounding box center [499, 574] width 30 height 95
click at [494, 543] on circle at bounding box center [494, 543] width 1 height 1
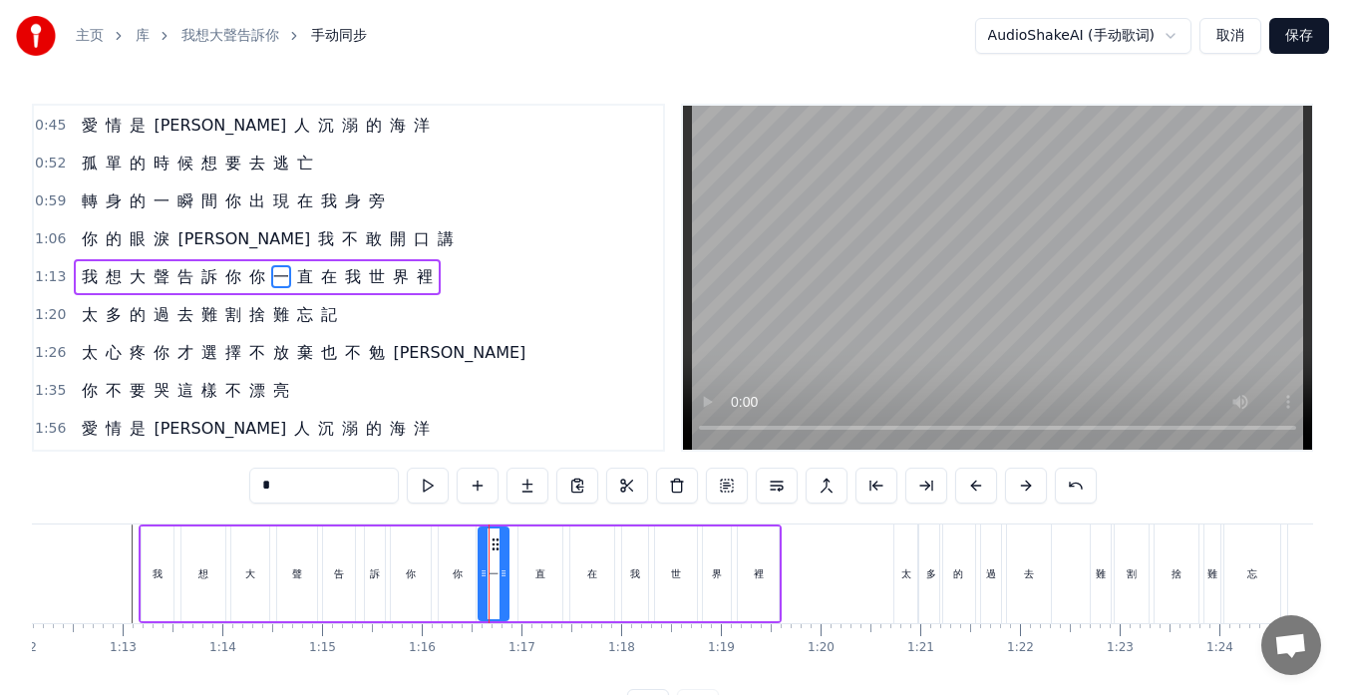
click at [533, 559] on div "直" at bounding box center [541, 574] width 44 height 95
click at [531, 543] on icon at bounding box center [531, 544] width 16 height 16
click at [584, 561] on div "在" at bounding box center [592, 574] width 44 height 95
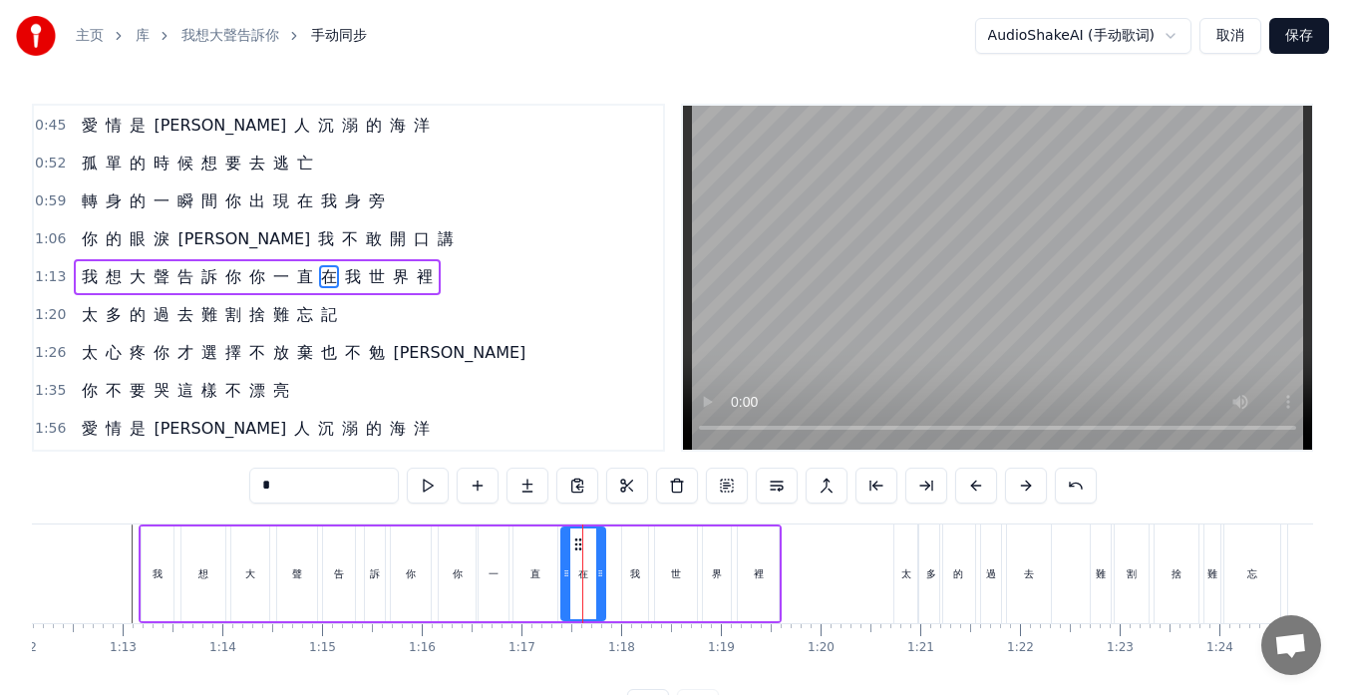
click at [576, 541] on icon at bounding box center [578, 544] width 16 height 16
click at [623, 552] on div "我" at bounding box center [635, 574] width 26 height 95
click at [624, 542] on icon at bounding box center [629, 544] width 16 height 16
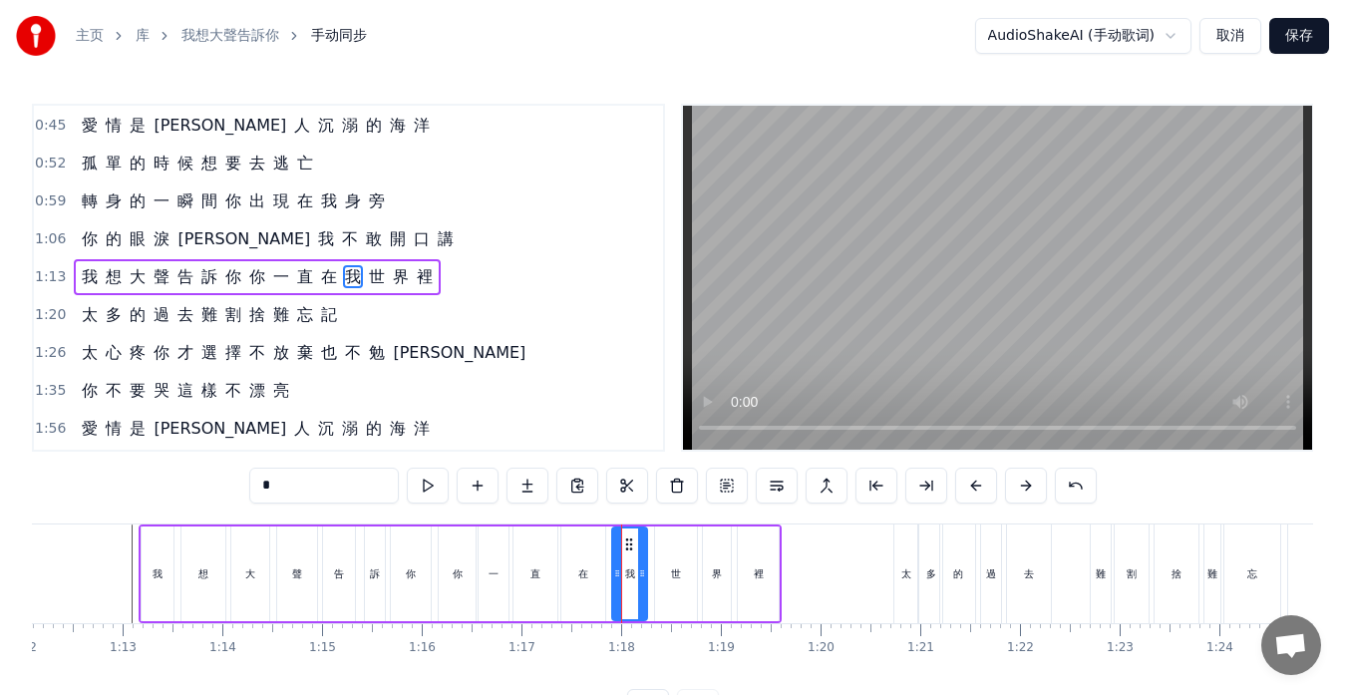
click at [643, 554] on div at bounding box center [642, 574] width 8 height 91
click at [659, 562] on div "世" at bounding box center [676, 574] width 42 height 95
type input "*"
click at [873, 327] on video at bounding box center [997, 278] width 629 height 344
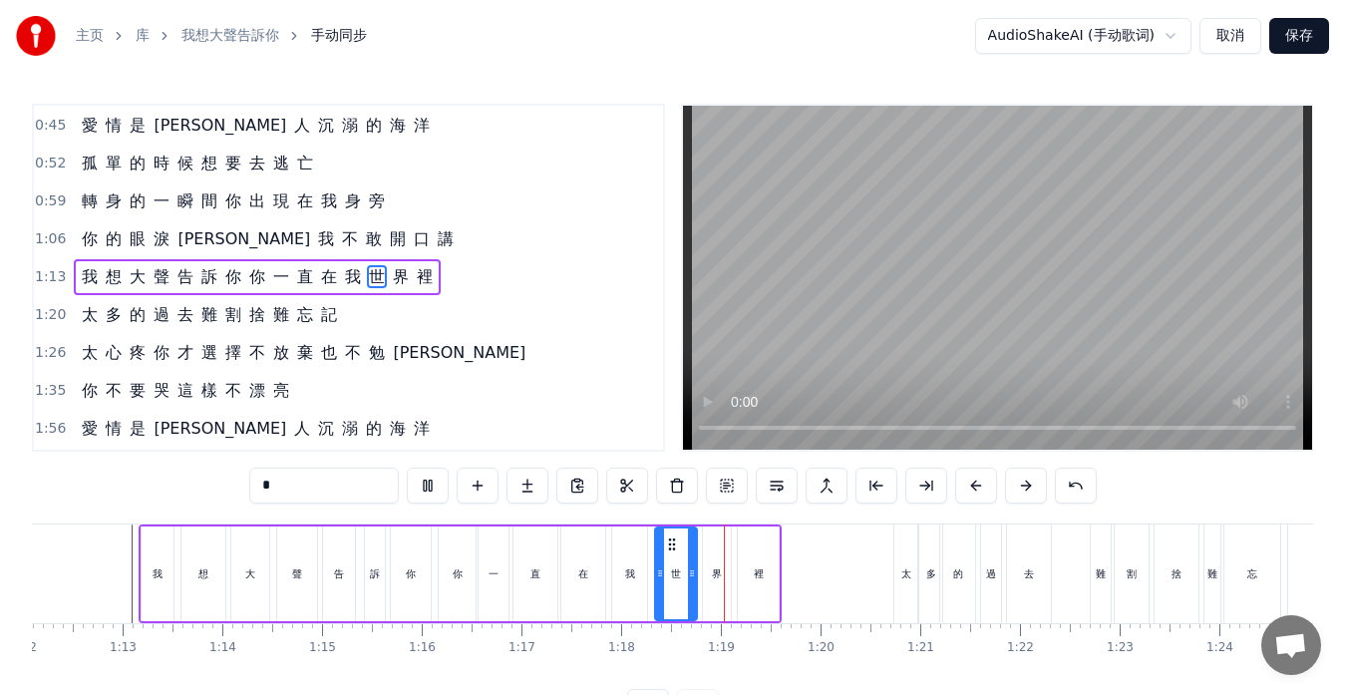
click at [873, 327] on video at bounding box center [997, 278] width 629 height 344
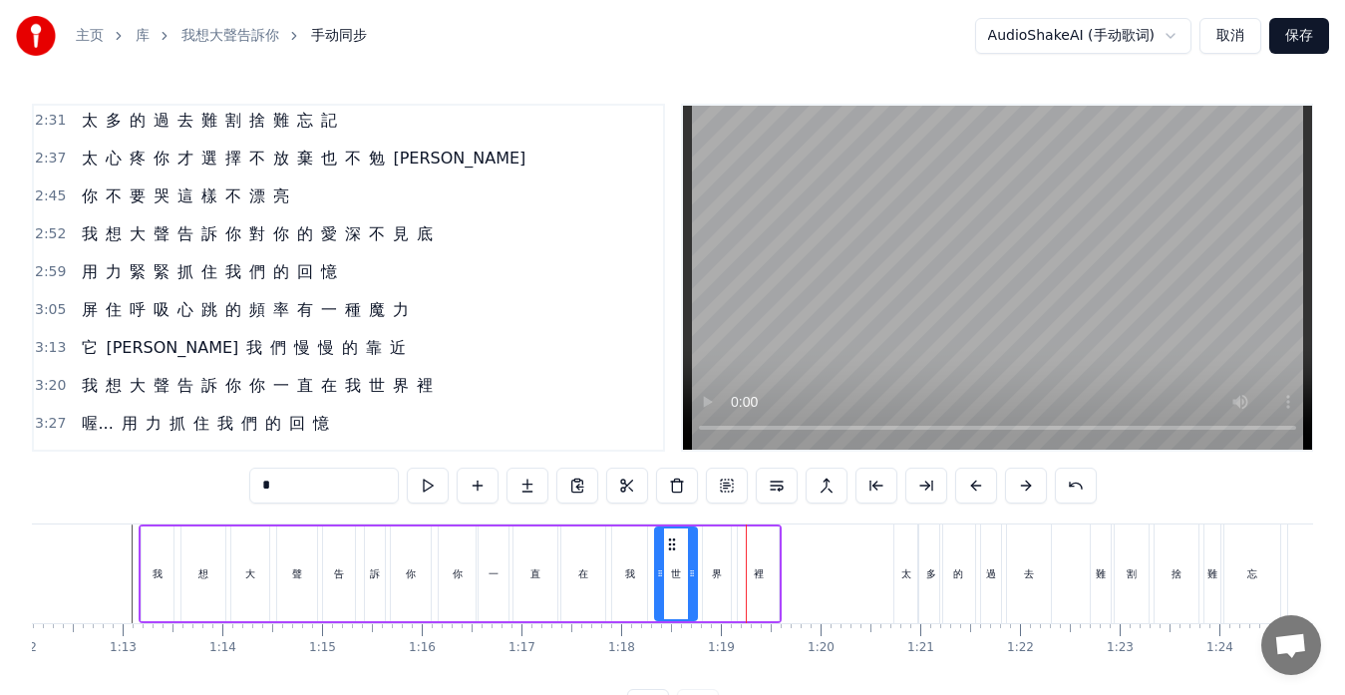
scroll to position [649, 0]
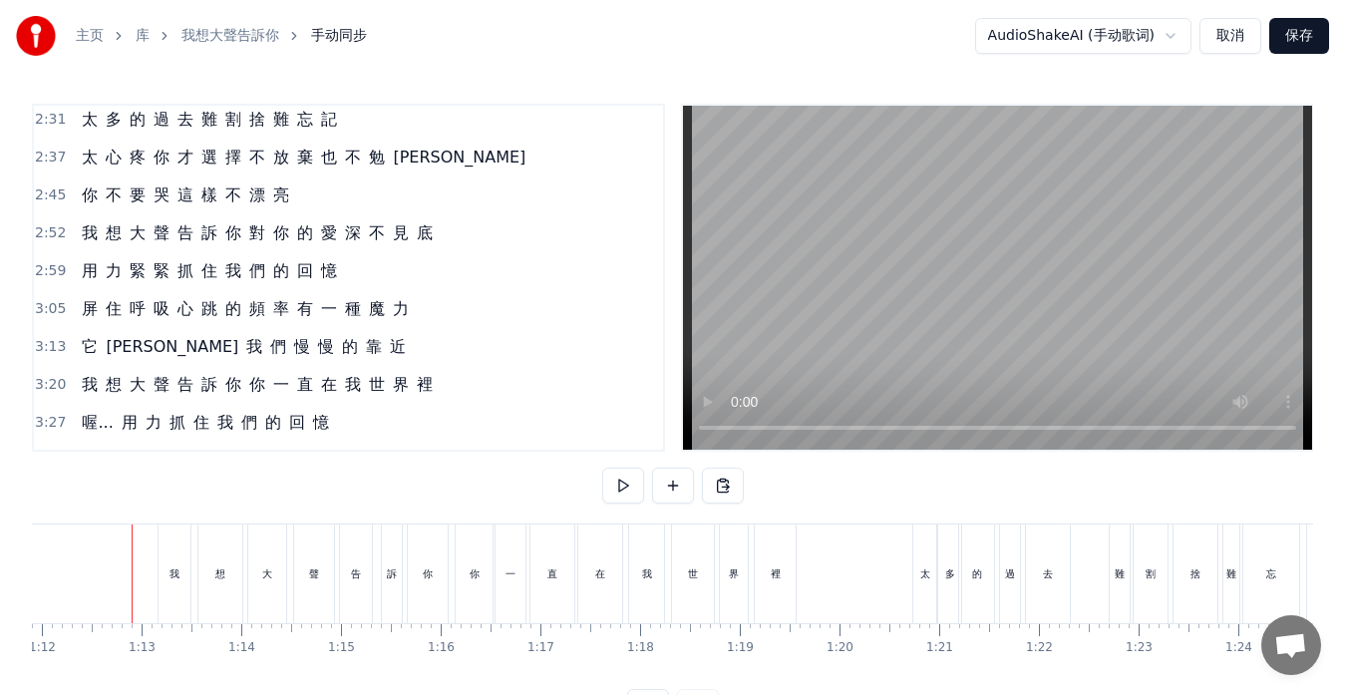
click at [776, 553] on div "裡" at bounding box center [775, 574] width 41 height 99
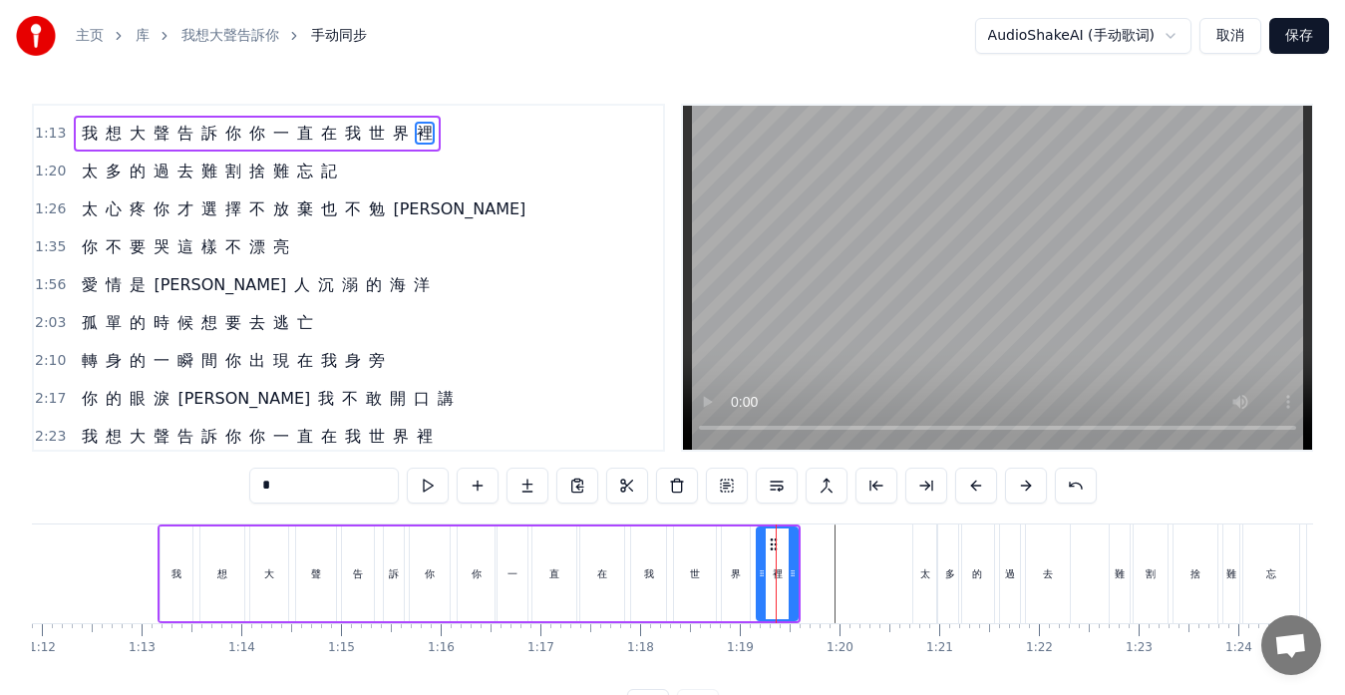
scroll to position [151, 0]
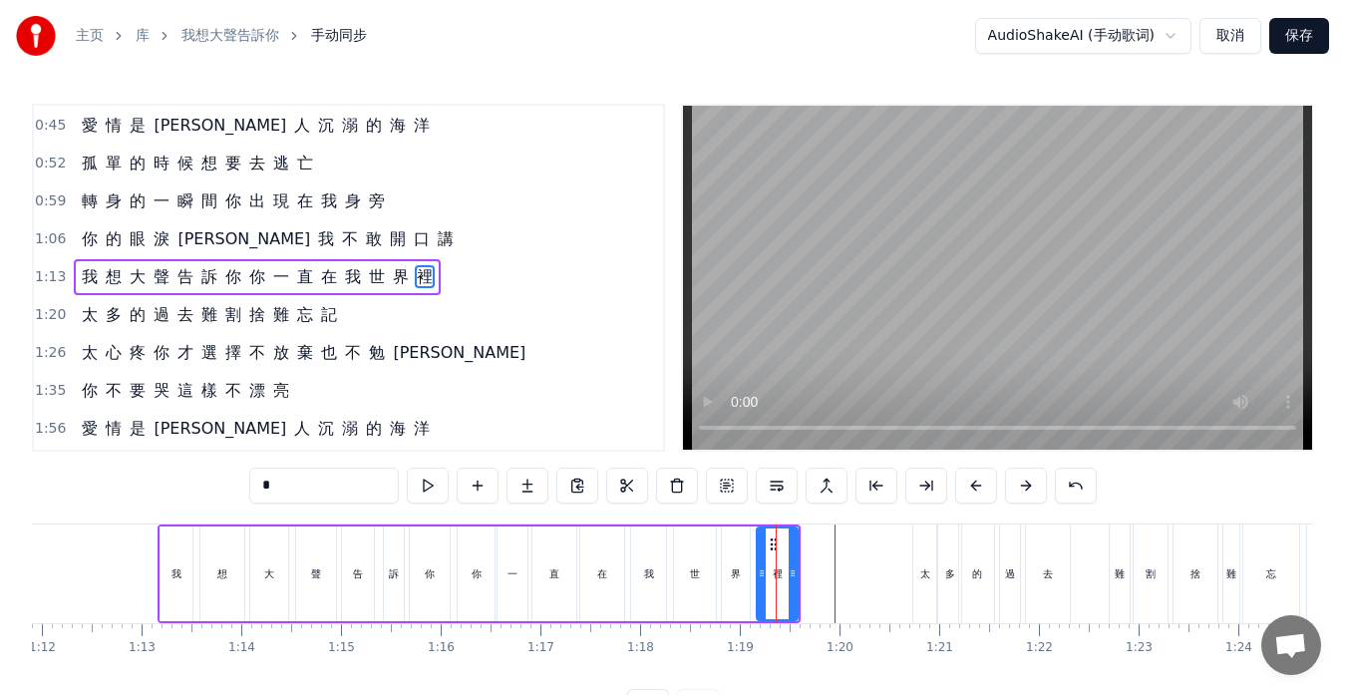
click at [736, 555] on div "界" at bounding box center [736, 574] width 28 height 95
type input "*"
click at [750, 562] on div "界" at bounding box center [736, 574] width 30 height 95
click at [754, 558] on div at bounding box center [753, 574] width 8 height 91
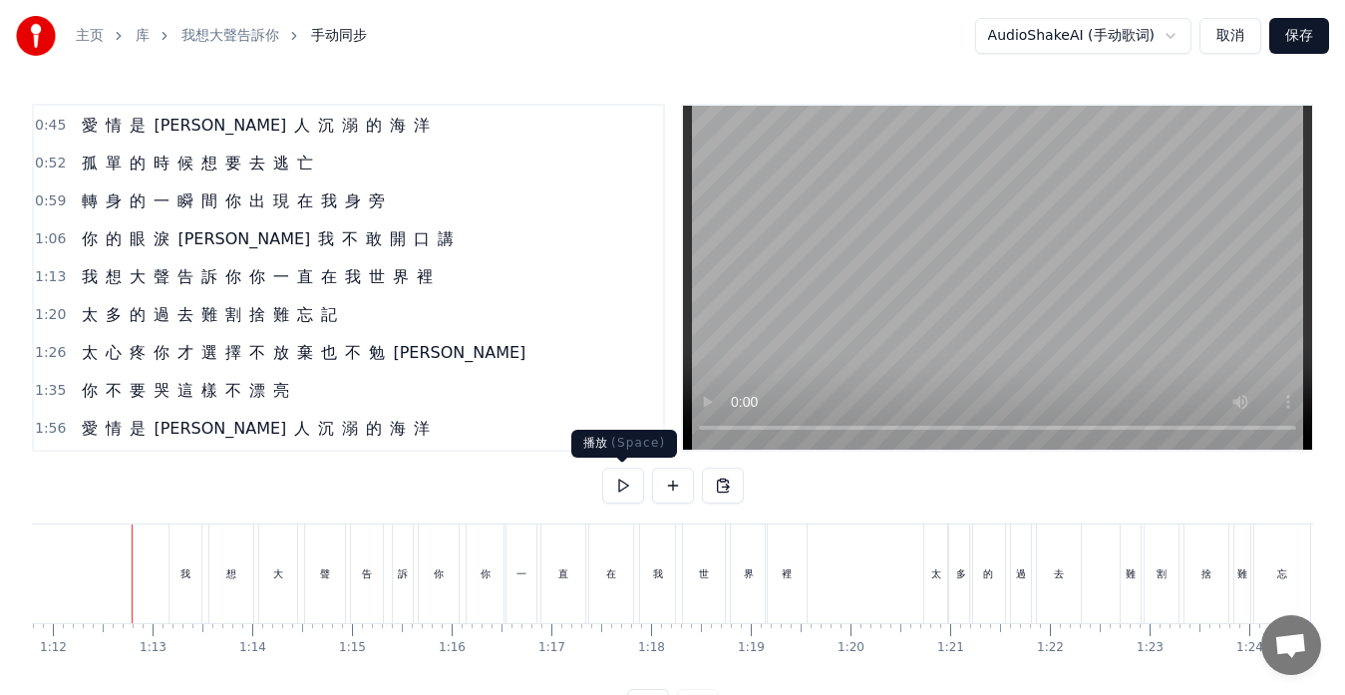
click at [628, 486] on button at bounding box center [623, 486] width 42 height 36
click at [909, 376] on video at bounding box center [997, 278] width 629 height 344
click at [402, 563] on div "訴" at bounding box center [403, 574] width 20 height 99
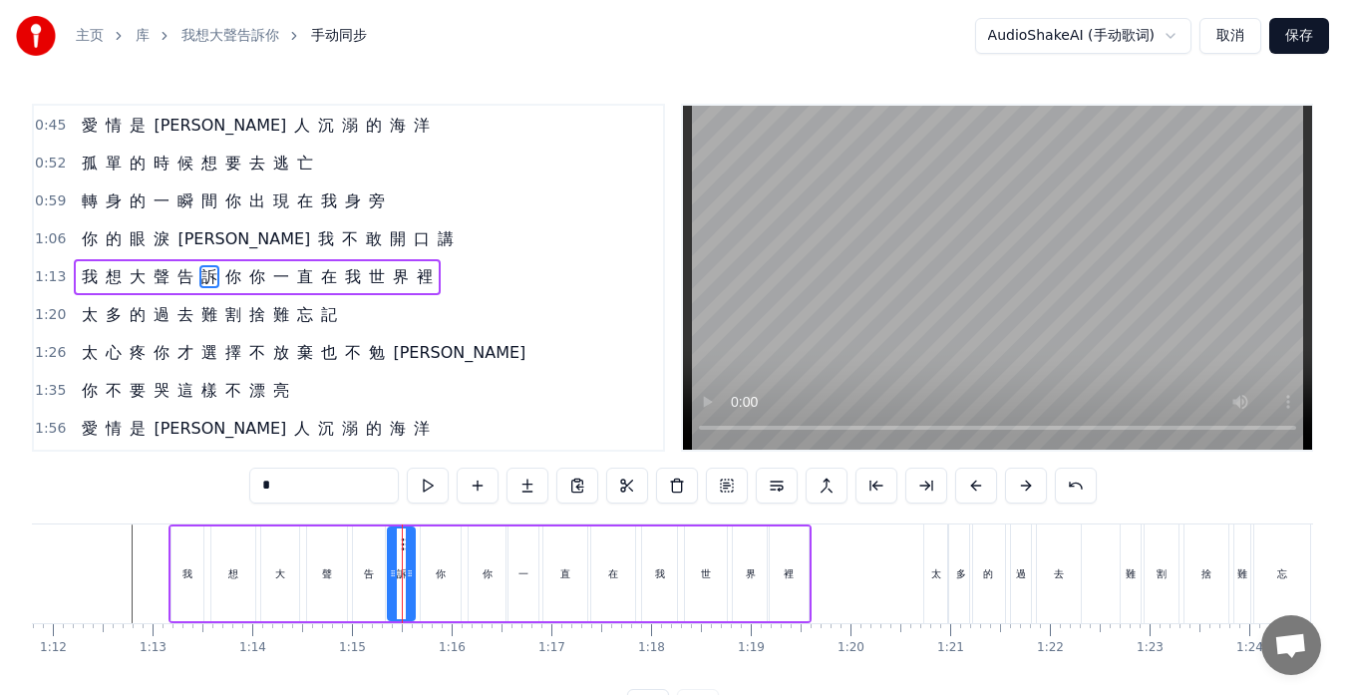
click at [391, 564] on div at bounding box center [393, 574] width 8 height 91
click at [406, 568] on icon at bounding box center [408, 573] width 8 height 16
click at [431, 569] on div "你" at bounding box center [441, 574] width 40 height 95
type input "*"
click at [427, 542] on icon at bounding box center [429, 544] width 16 height 16
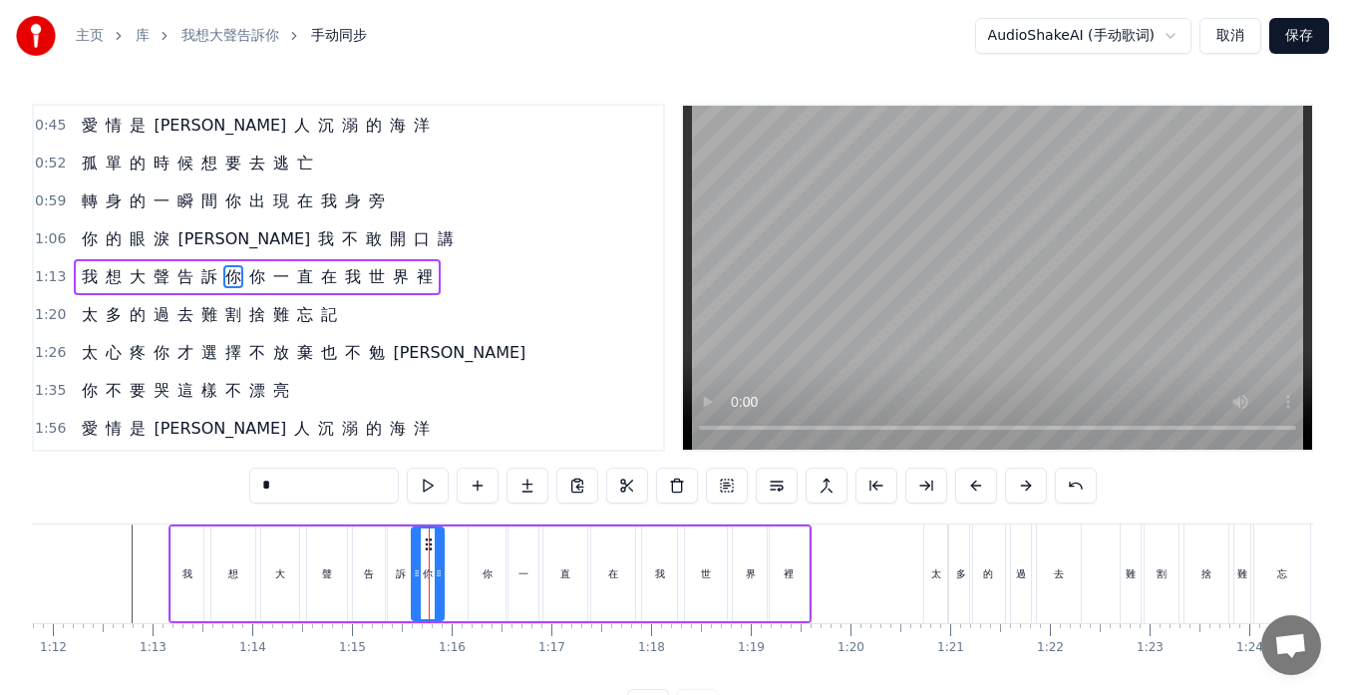
click at [439, 563] on div at bounding box center [439, 574] width 8 height 91
click at [477, 575] on div "你" at bounding box center [487, 574] width 37 height 95
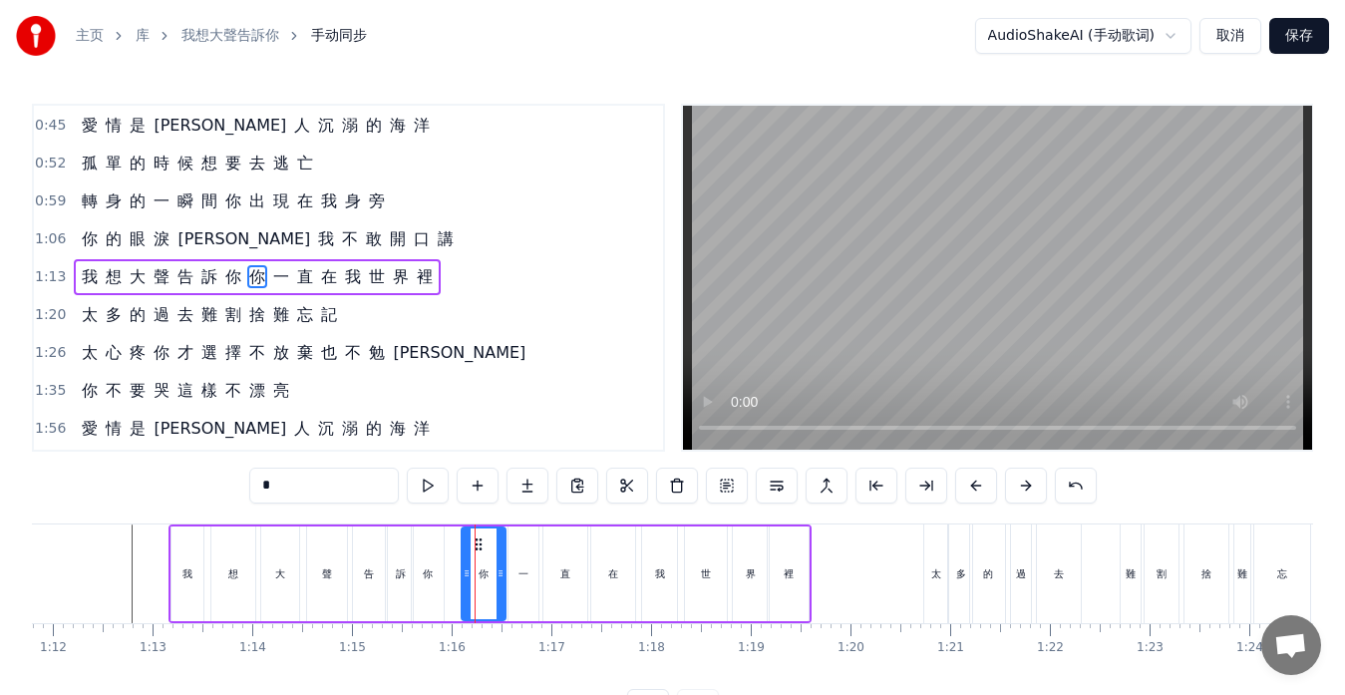
click at [466, 575] on icon at bounding box center [467, 573] width 8 height 16
click at [452, 512] on div "0:17 夜 深 了 我 還 為 你 不 能 睡 0:24 [PERSON_NAME] 前 的 心 情 最 深 的 灰 0:31 左 右 為 難 的 你 不 …" at bounding box center [672, 414] width 1281 height 621
click at [453, 528] on div "0:17 夜 深 了 我 還 為 你 不 能 睡 0:24 [PERSON_NAME] 前 的 心 情 最 深 的 灰 0:31 左 右 為 難 的 你 不 …" at bounding box center [672, 414] width 1281 height 621
click at [453, 534] on div "我 想 大 聲 告 訴 你 你 一 直 在 我 世 界 裡" at bounding box center [490, 574] width 643 height 99
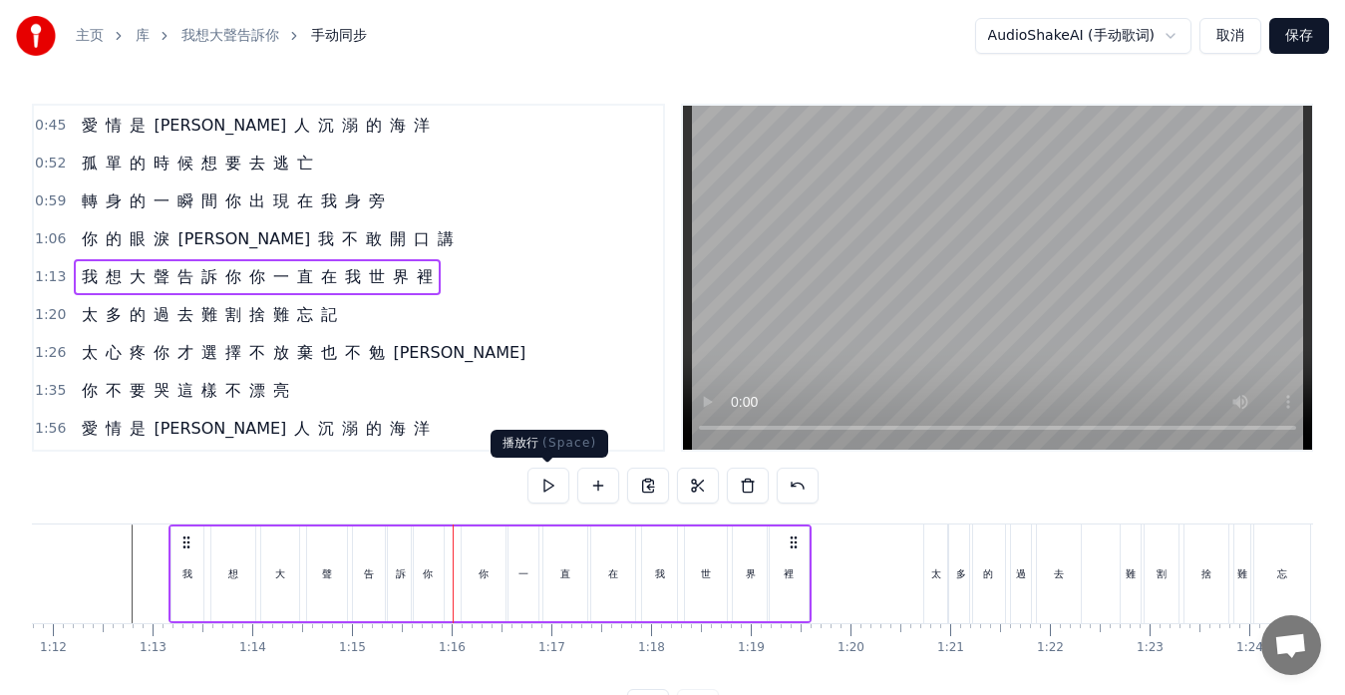
click at [551, 487] on button at bounding box center [549, 486] width 42 height 36
click at [751, 579] on div "界" at bounding box center [751, 573] width 10 height 15
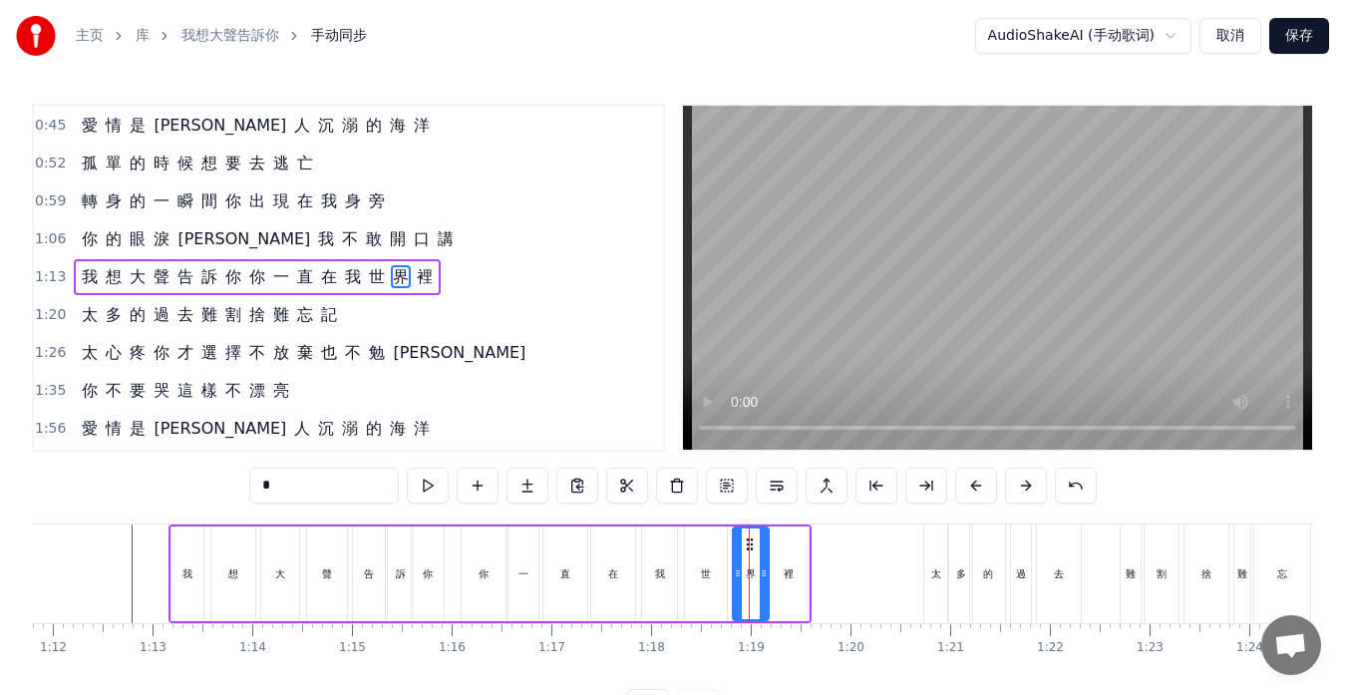
drag, startPoint x: 750, startPoint y: 546, endPoint x: 739, endPoint y: 548, distance: 11.1
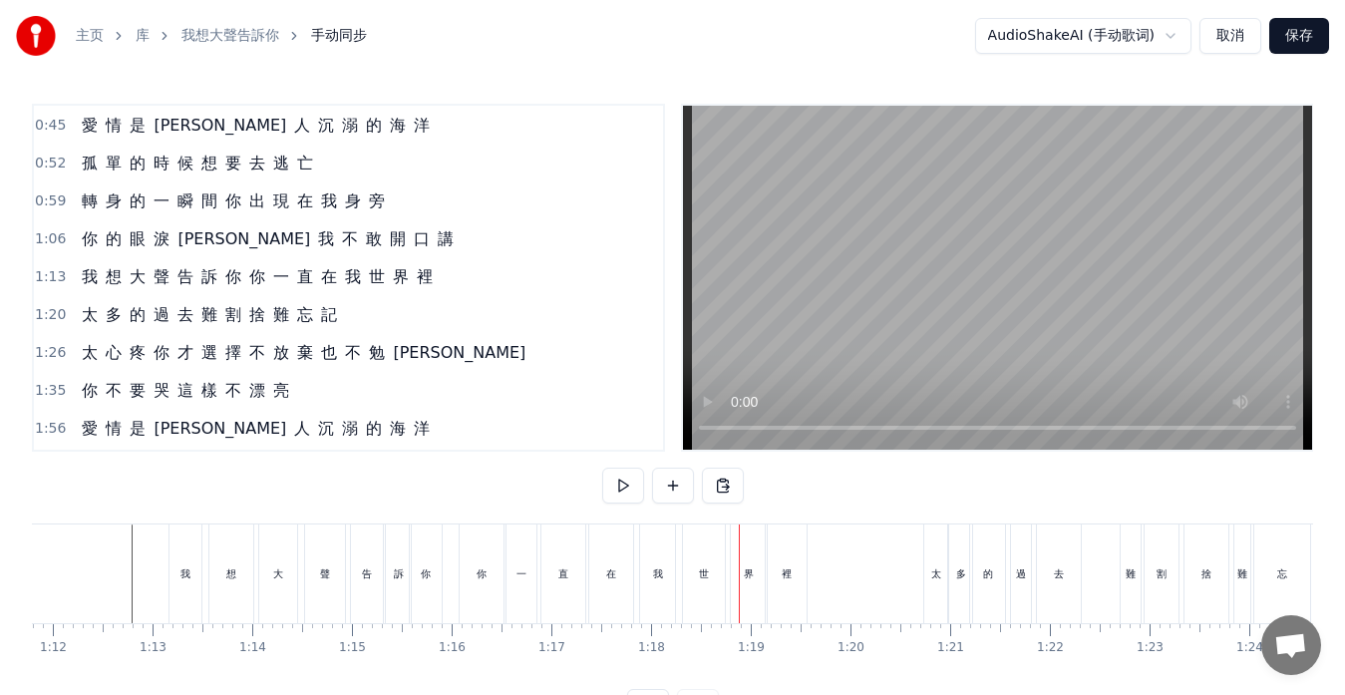
click at [738, 548] on div "界" at bounding box center [749, 574] width 36 height 99
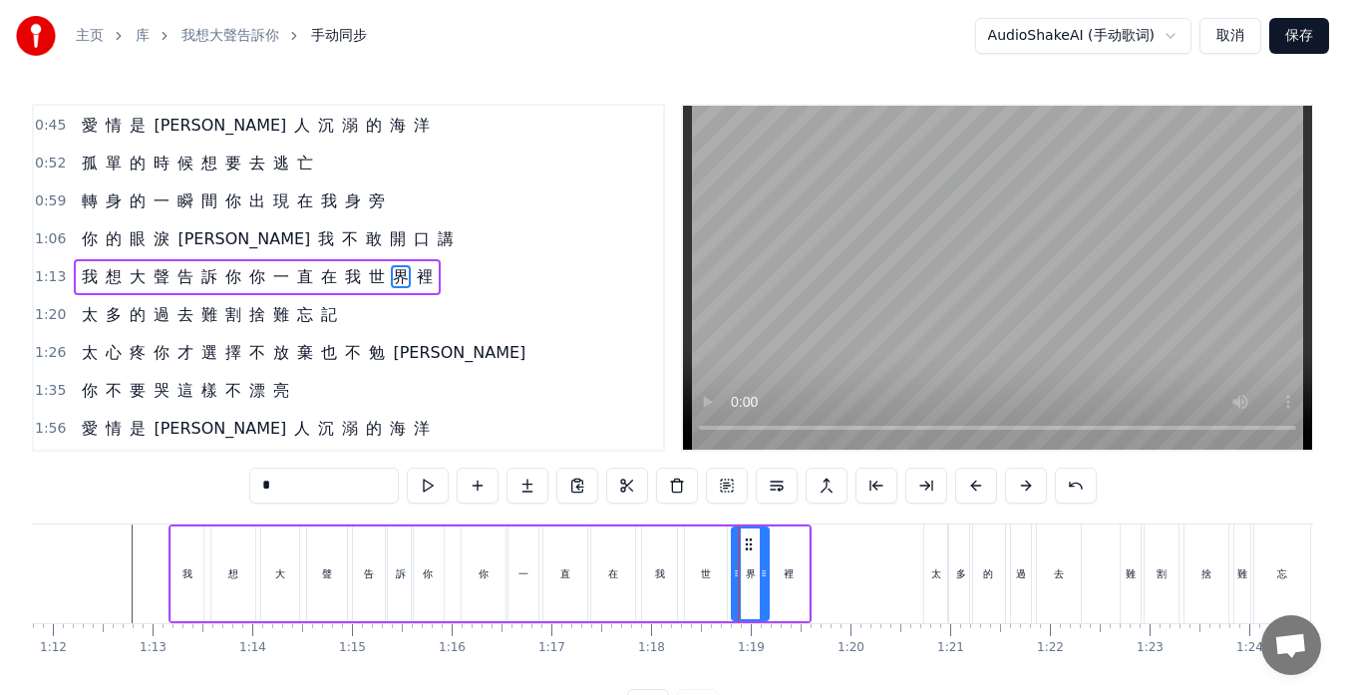
click at [736, 545] on div at bounding box center [737, 574] width 8 height 91
click at [712, 552] on div "世" at bounding box center [706, 574] width 42 height 95
type input "*"
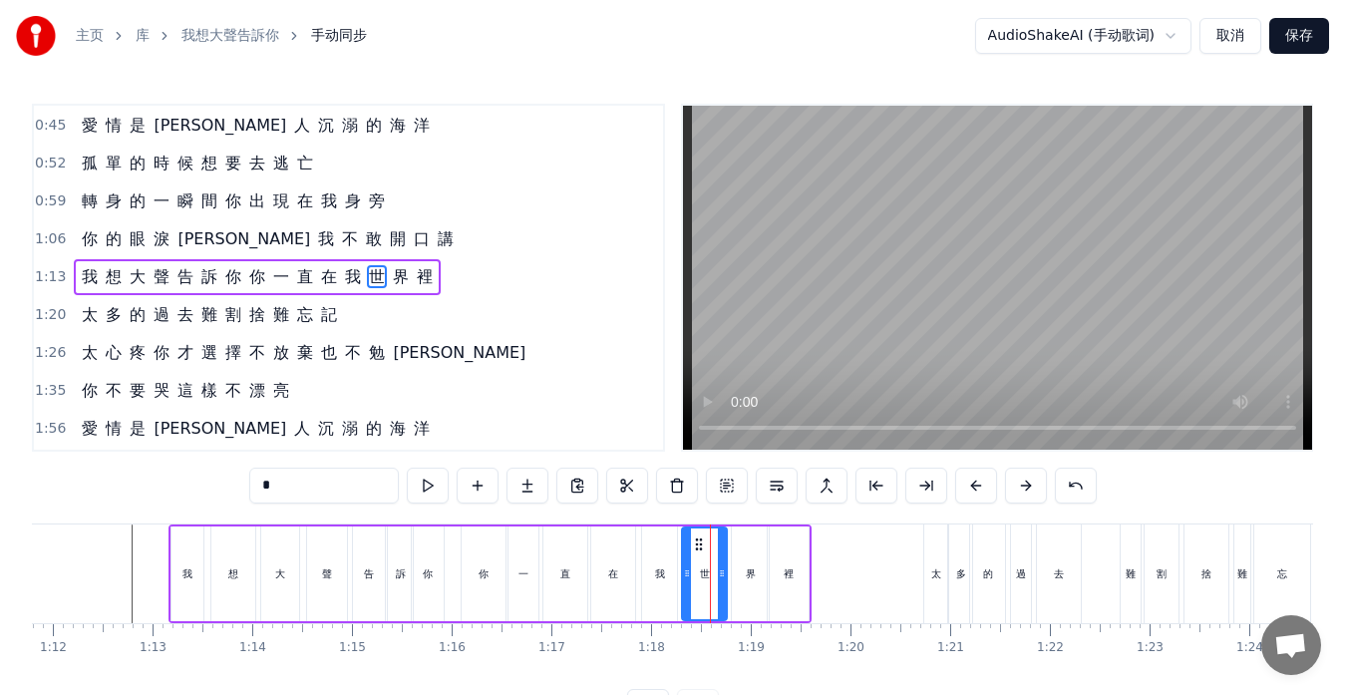
click at [686, 559] on div at bounding box center [687, 574] width 8 height 91
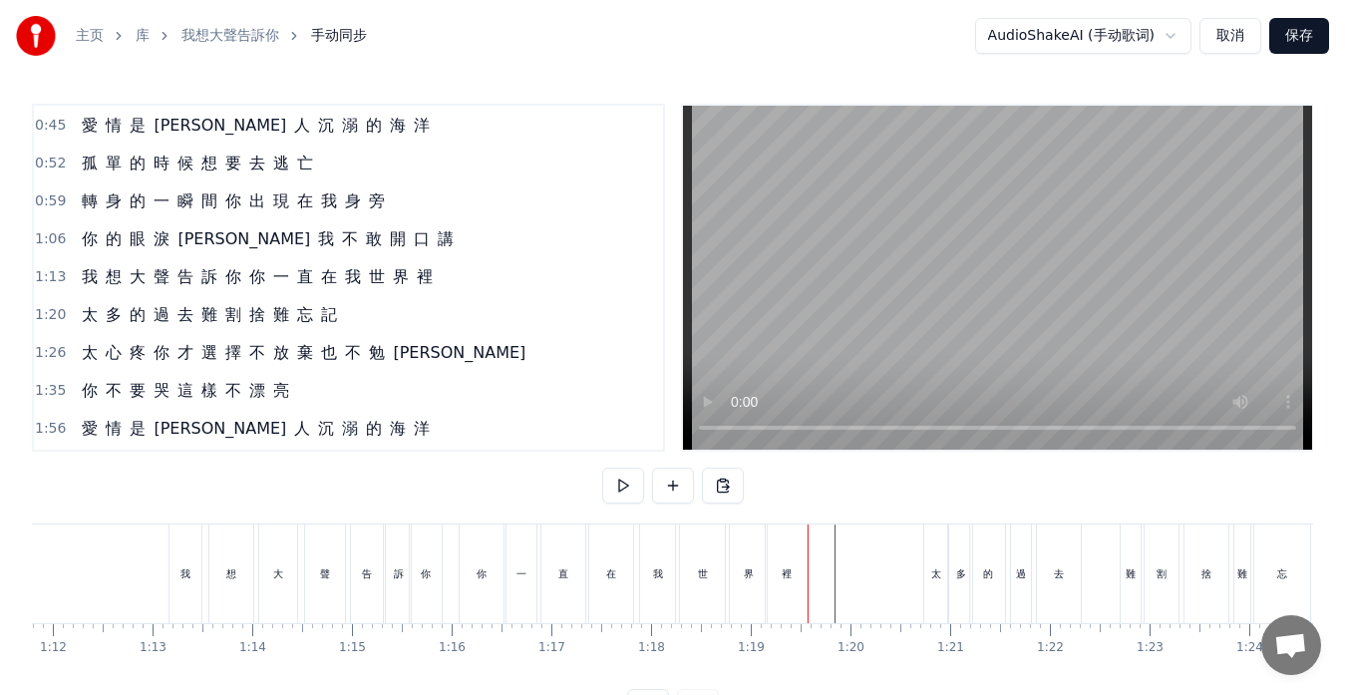
click at [620, 489] on button at bounding box center [623, 486] width 42 height 36
click at [932, 590] on div "太" at bounding box center [935, 574] width 23 height 99
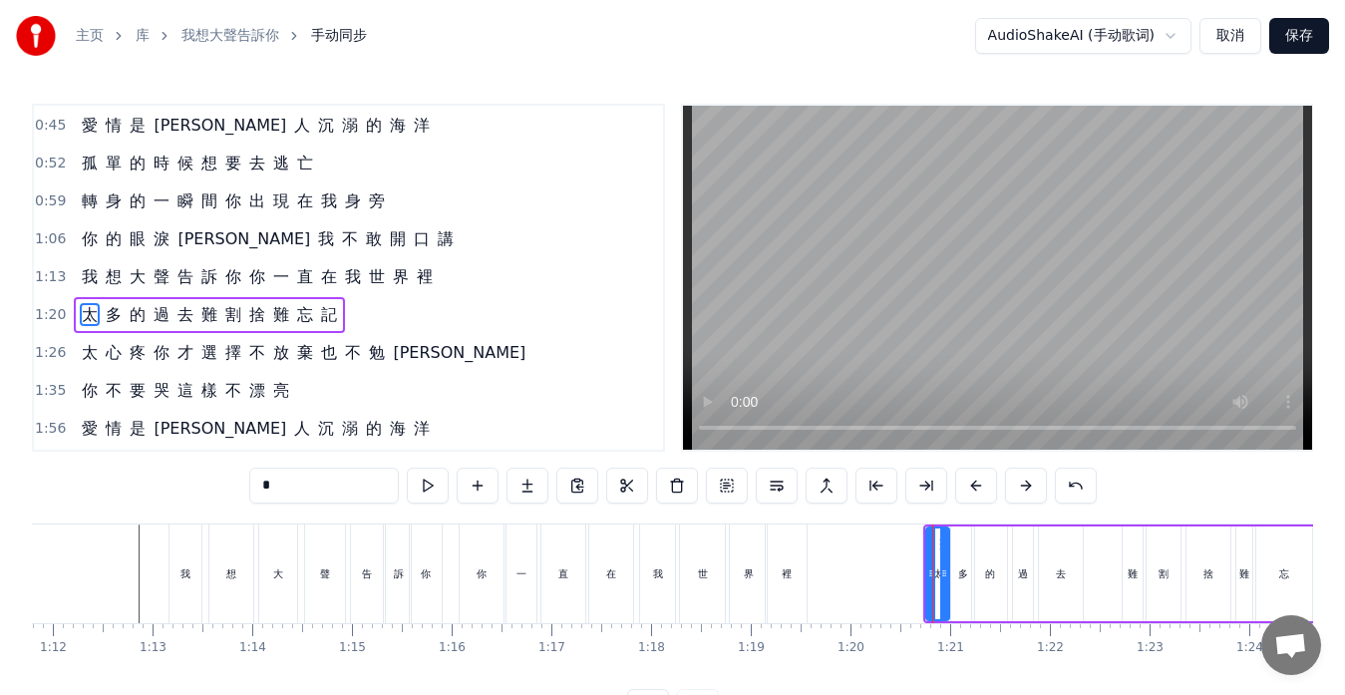
scroll to position [188, 0]
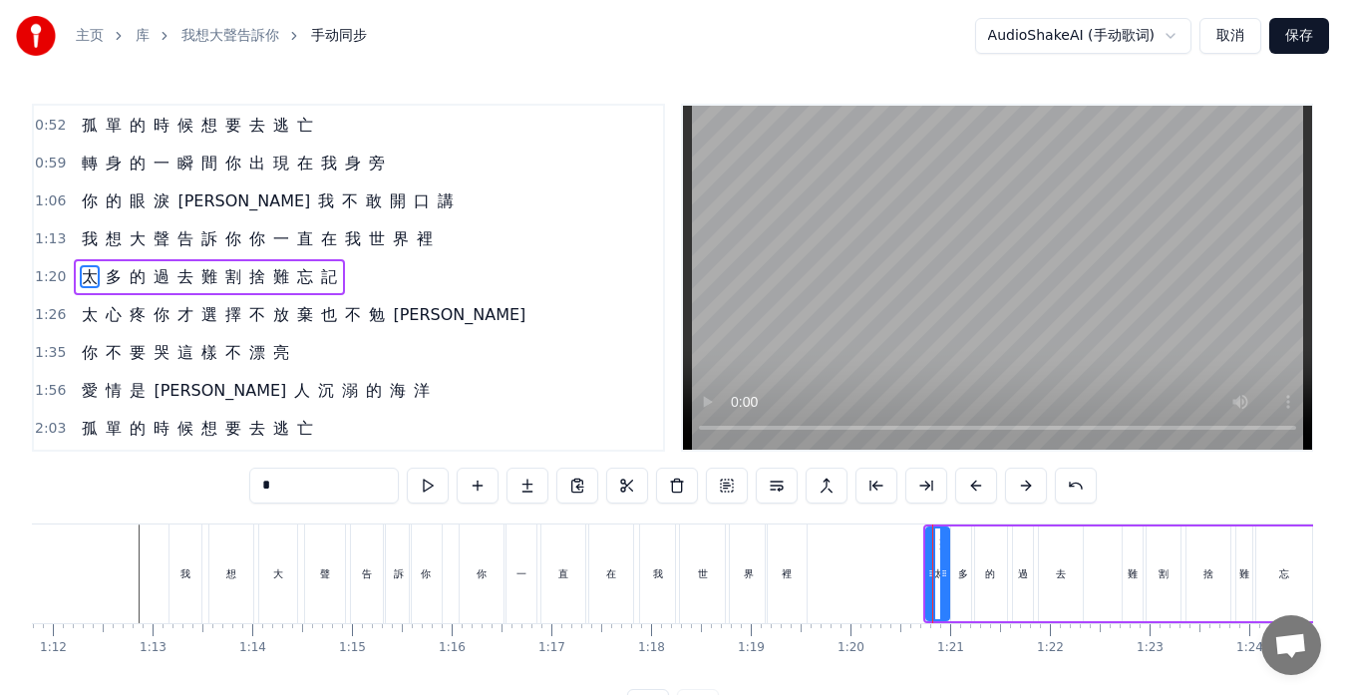
click at [1030, 595] on div "過" at bounding box center [1023, 574] width 20 height 95
drag, startPoint x: 1027, startPoint y: 563, endPoint x: 1037, endPoint y: 565, distance: 10.2
click at [1037, 565] on div at bounding box center [1038, 574] width 8 height 91
click at [1052, 572] on div "去" at bounding box center [1061, 574] width 44 height 95
click at [1051, 569] on icon at bounding box center [1051, 573] width 8 height 16
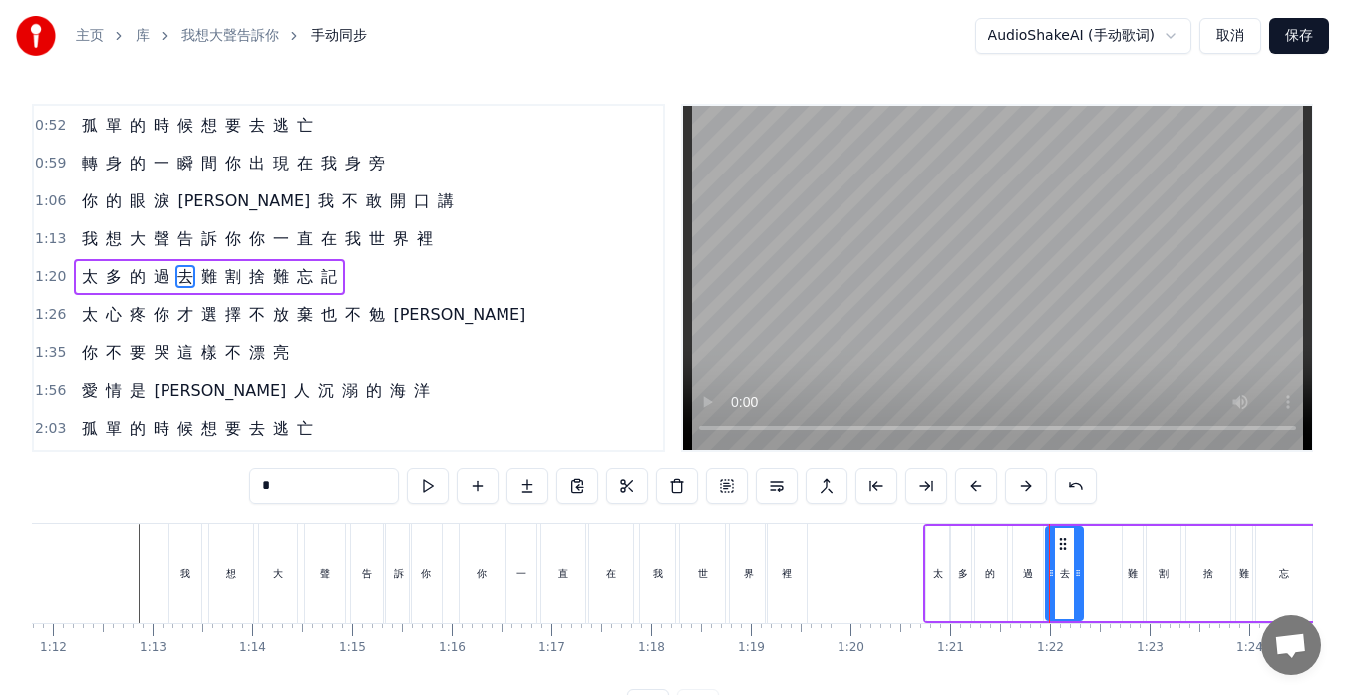
click at [995, 577] on div "的" at bounding box center [989, 574] width 35 height 95
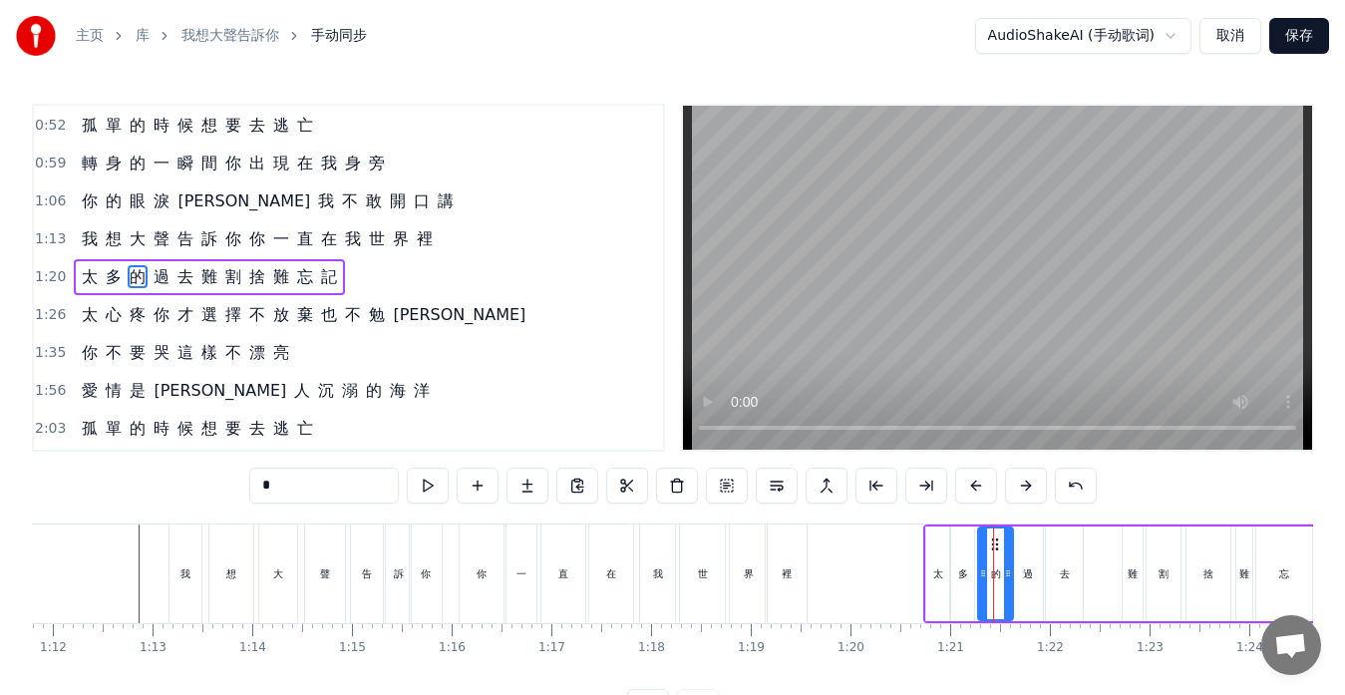
click at [991, 542] on icon at bounding box center [995, 544] width 16 height 16
click at [985, 575] on icon at bounding box center [987, 573] width 8 height 16
click at [965, 577] on div "多" at bounding box center [963, 573] width 10 height 15
click at [975, 572] on icon at bounding box center [976, 573] width 8 height 16
click at [960, 571] on icon at bounding box center [958, 573] width 8 height 16
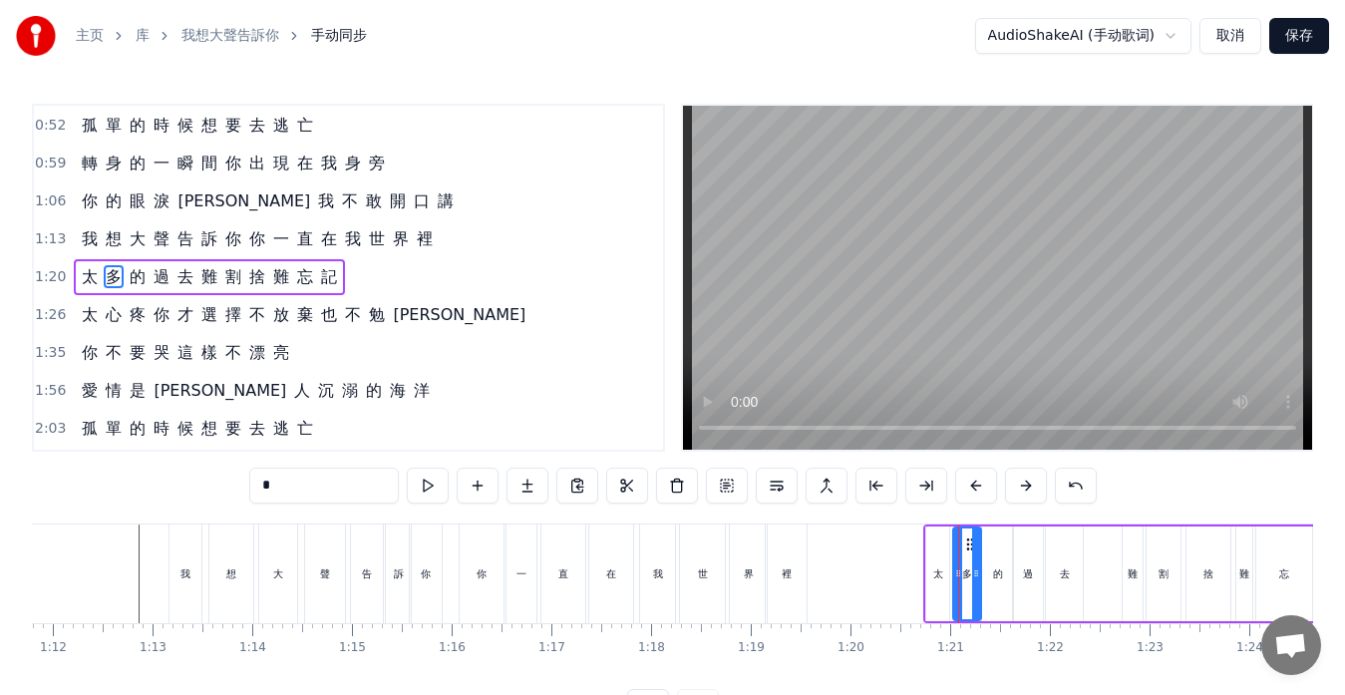
click at [940, 572] on div "太" at bounding box center [938, 573] width 10 height 15
type input "*"
click at [951, 572] on icon at bounding box center [952, 573] width 8 height 16
click at [931, 572] on icon at bounding box center [929, 573] width 8 height 16
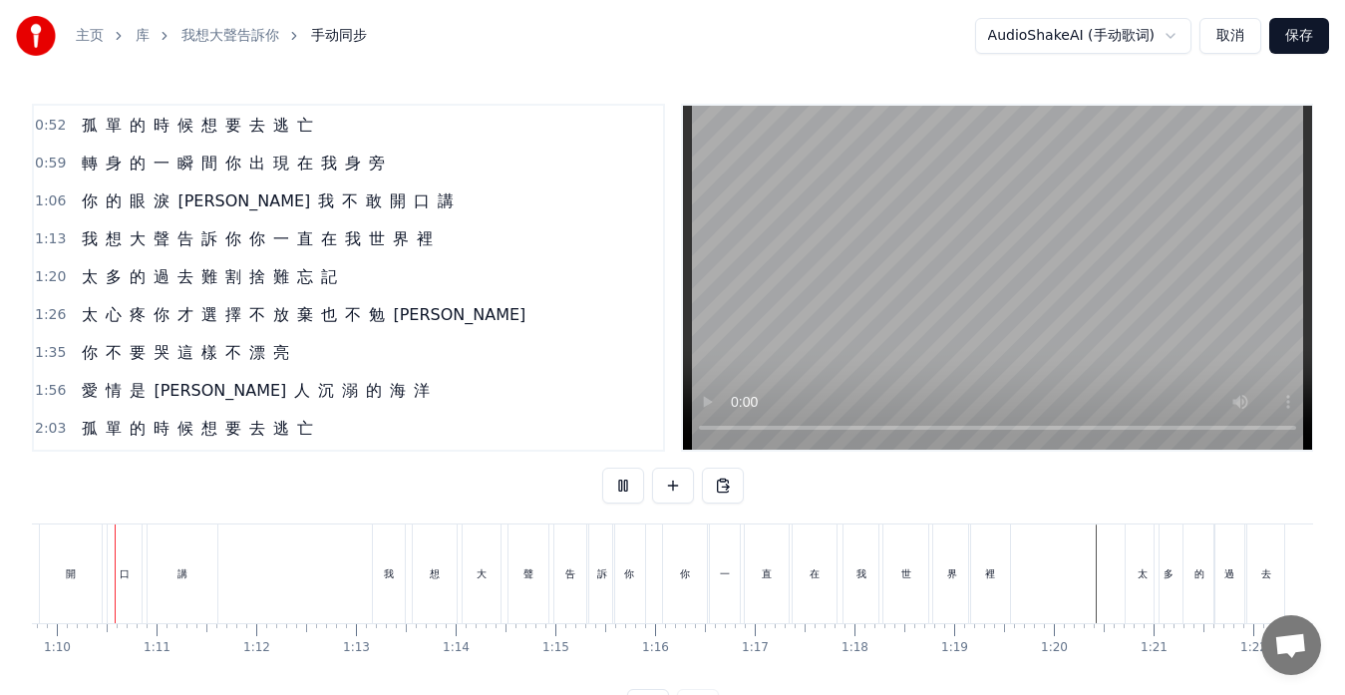
scroll to position [0, 6927]
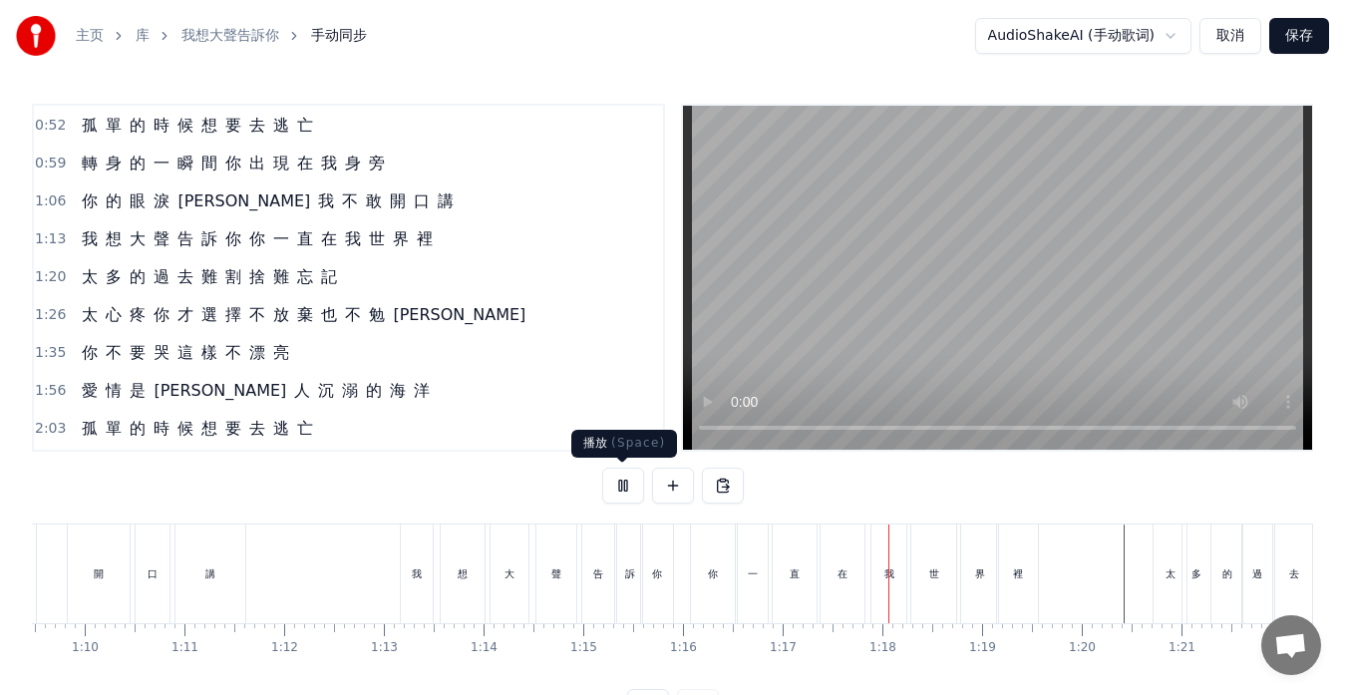
click at [629, 483] on button at bounding box center [623, 486] width 42 height 36
click at [49, 274] on span "1:20" at bounding box center [50, 277] width 31 height 20
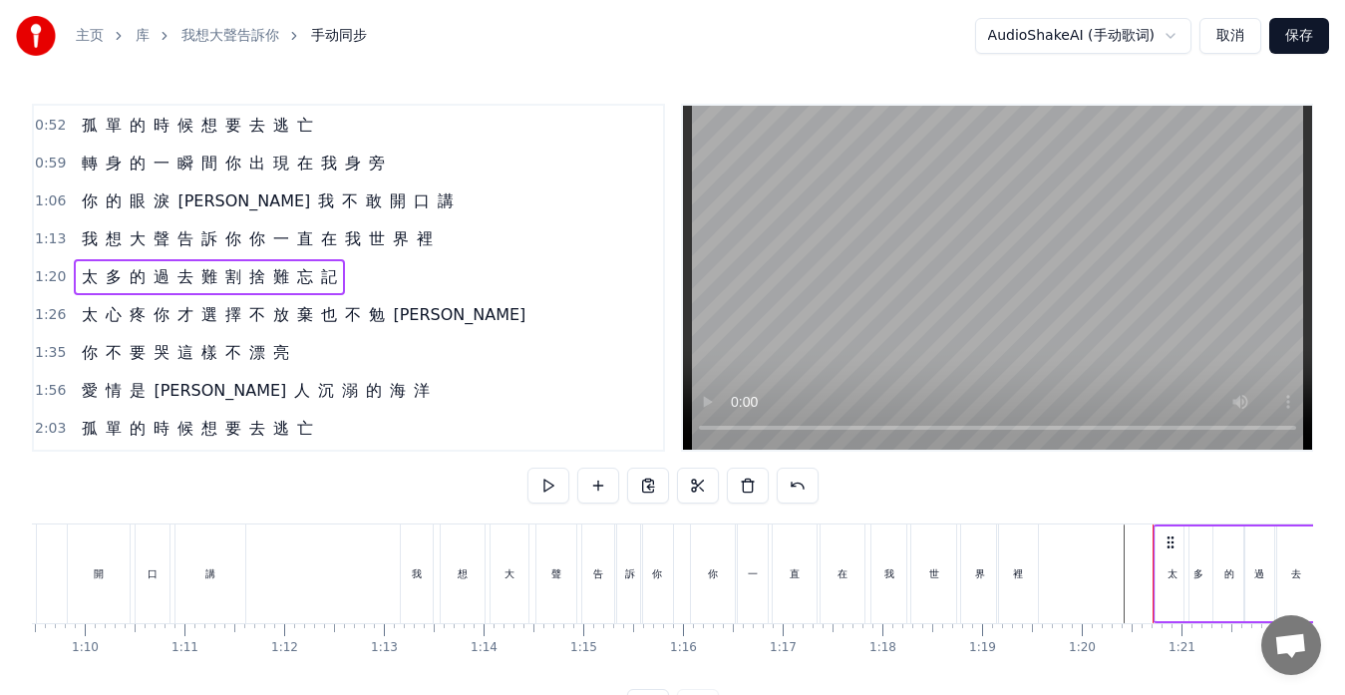
click at [249, 243] on span "你" at bounding box center [257, 238] width 20 height 23
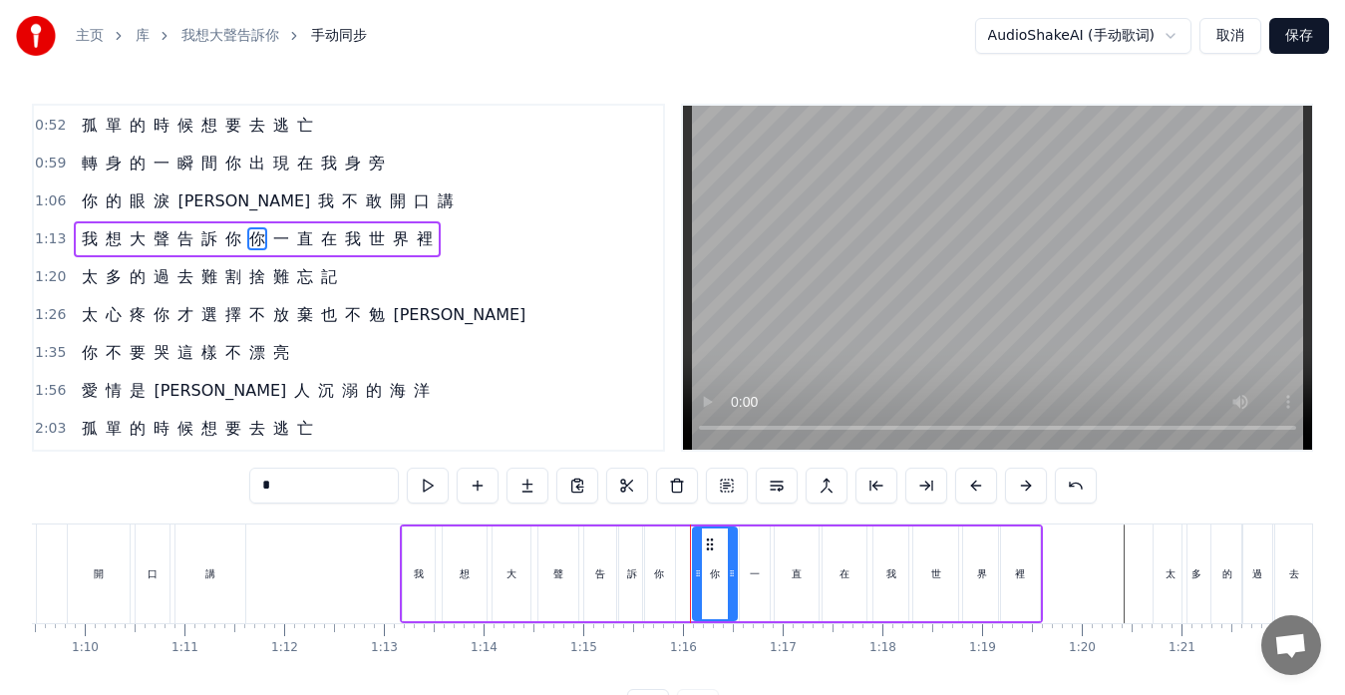
scroll to position [151, 0]
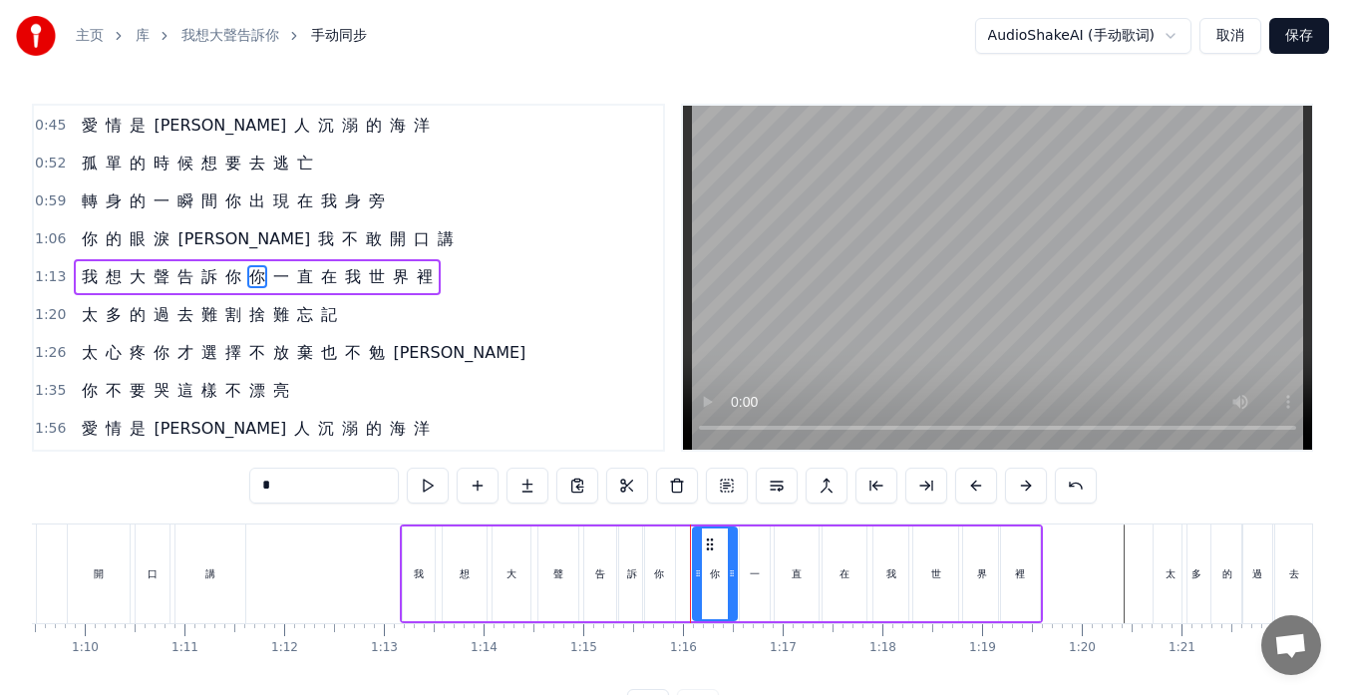
click at [235, 280] on span "你" at bounding box center [233, 276] width 20 height 23
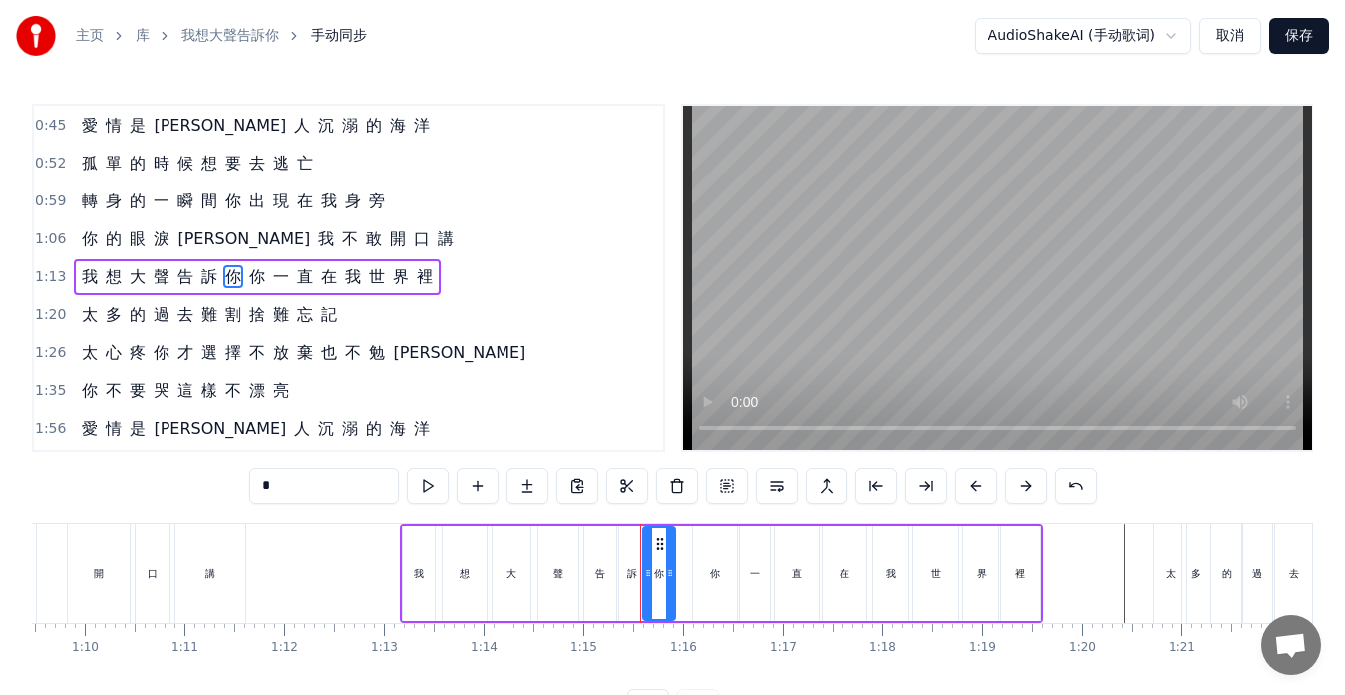
click at [253, 278] on span "你" at bounding box center [257, 276] width 20 height 23
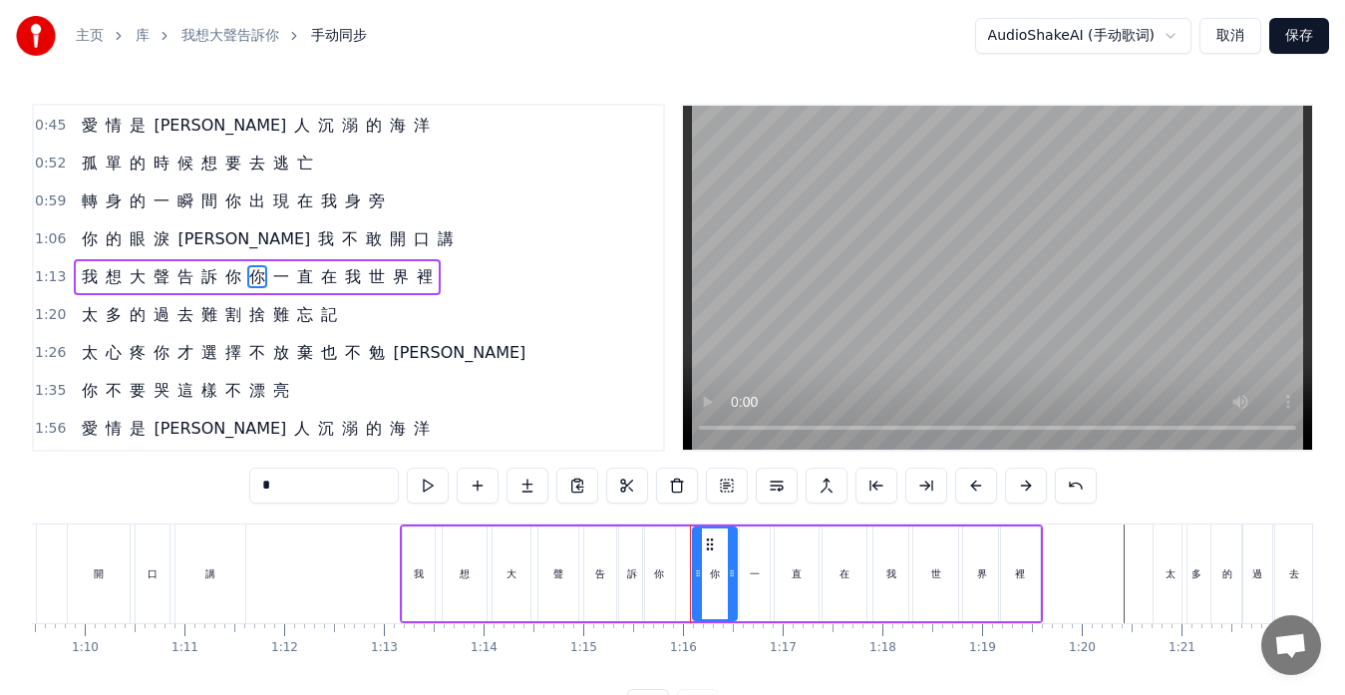
click at [653, 577] on div "你" at bounding box center [659, 574] width 32 height 95
click at [653, 575] on icon at bounding box center [656, 573] width 8 height 16
click at [606, 574] on div "告" at bounding box center [600, 574] width 32 height 95
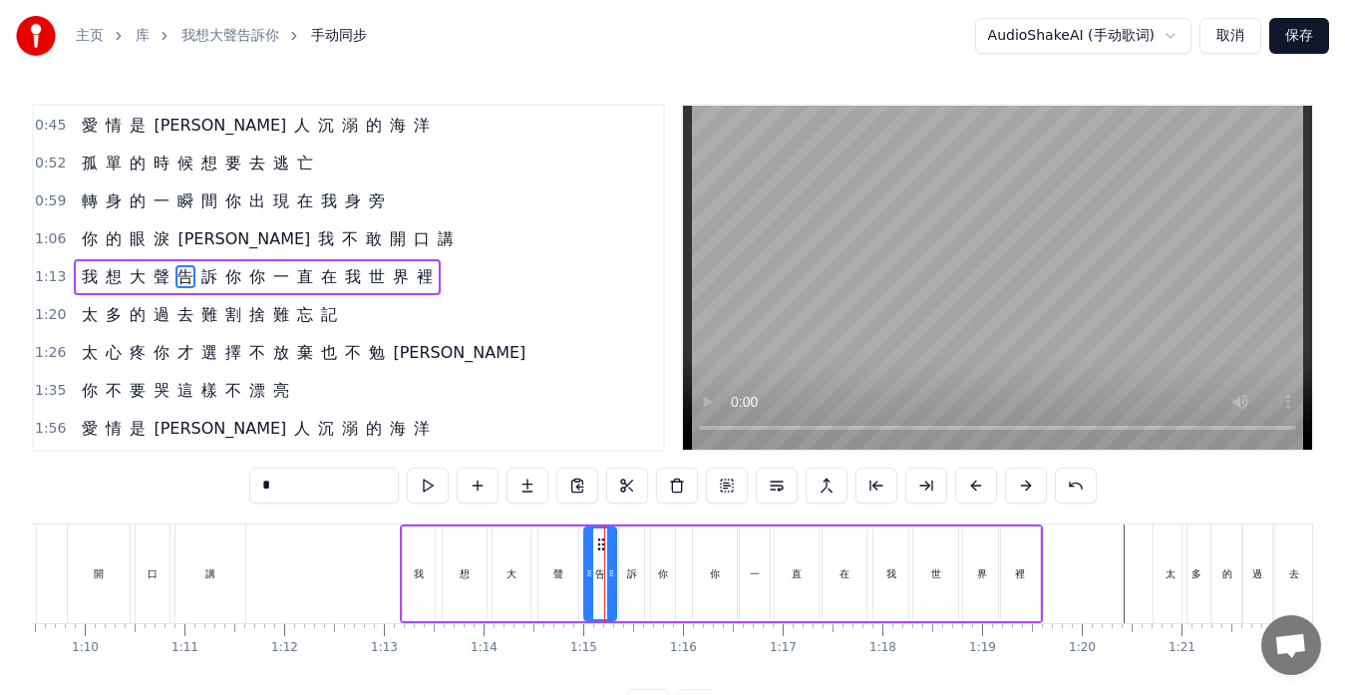
click at [637, 578] on div "訴" at bounding box center [631, 574] width 25 height 95
click at [661, 583] on div "你" at bounding box center [663, 574] width 24 height 95
type input "*"
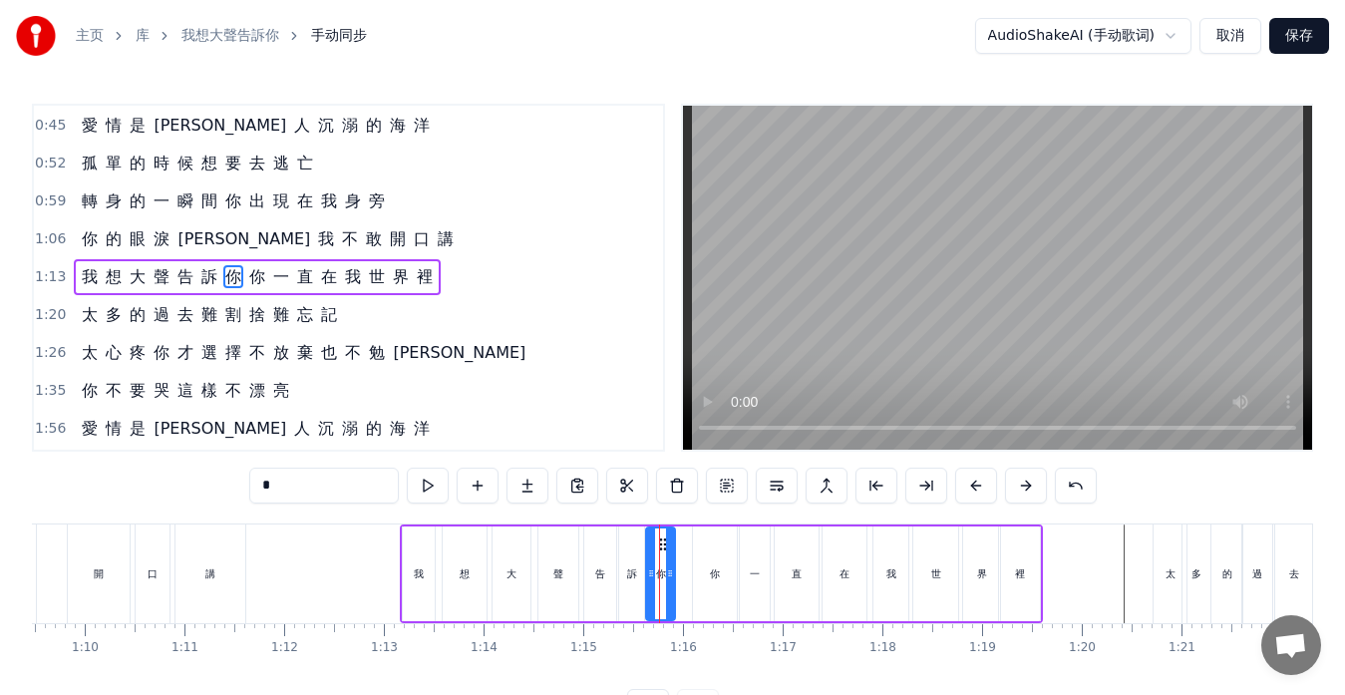
click at [649, 572] on icon at bounding box center [651, 573] width 8 height 16
click at [666, 576] on icon at bounding box center [667, 573] width 8 height 16
click at [658, 575] on div "你" at bounding box center [659, 573] width 10 height 15
click at [684, 571] on div "我 想 大 聲 告 訴 你 你 一 直 在 我 世 界 裡" at bounding box center [721, 574] width 643 height 99
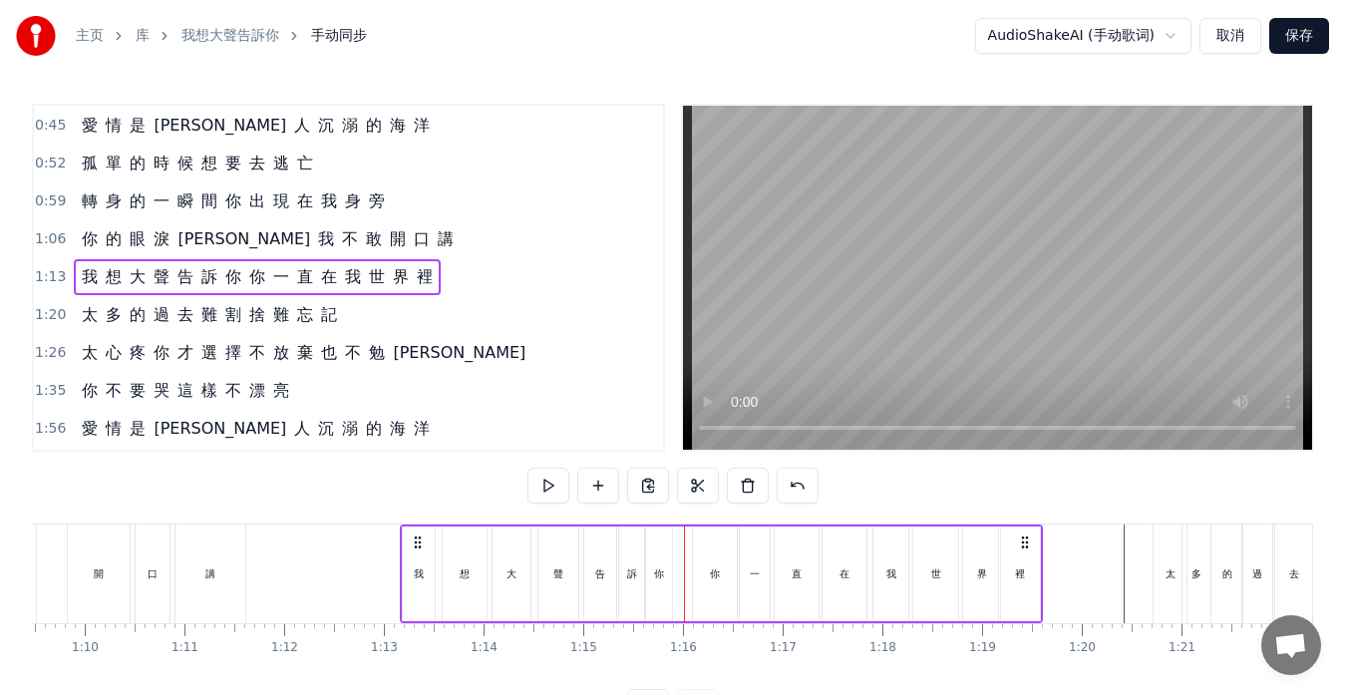
click at [630, 576] on div "訴" at bounding box center [632, 573] width 10 height 15
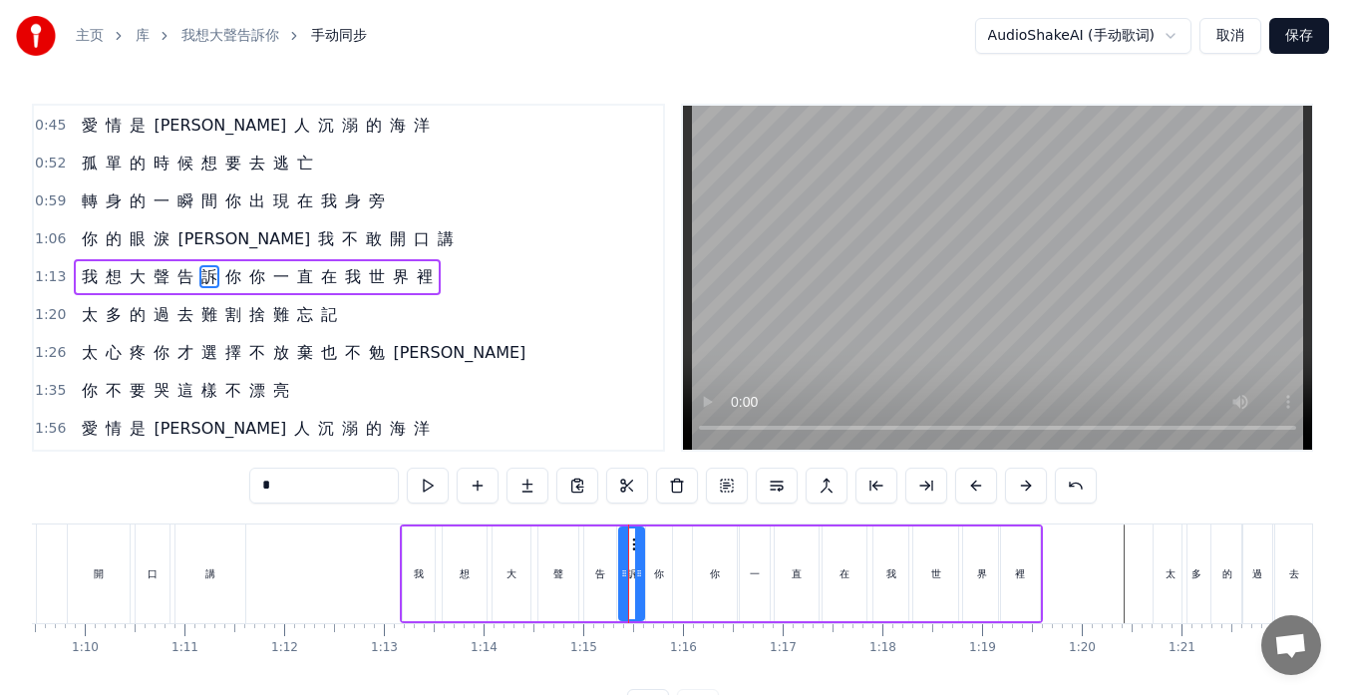
click at [542, 575] on div "聲" at bounding box center [558, 574] width 40 height 95
click at [565, 573] on circle at bounding box center [565, 573] width 1 height 1
click at [524, 578] on div "大" at bounding box center [512, 574] width 38 height 95
click at [525, 577] on icon at bounding box center [523, 573] width 8 height 16
click at [555, 580] on div "聲" at bounding box center [555, 573] width 10 height 15
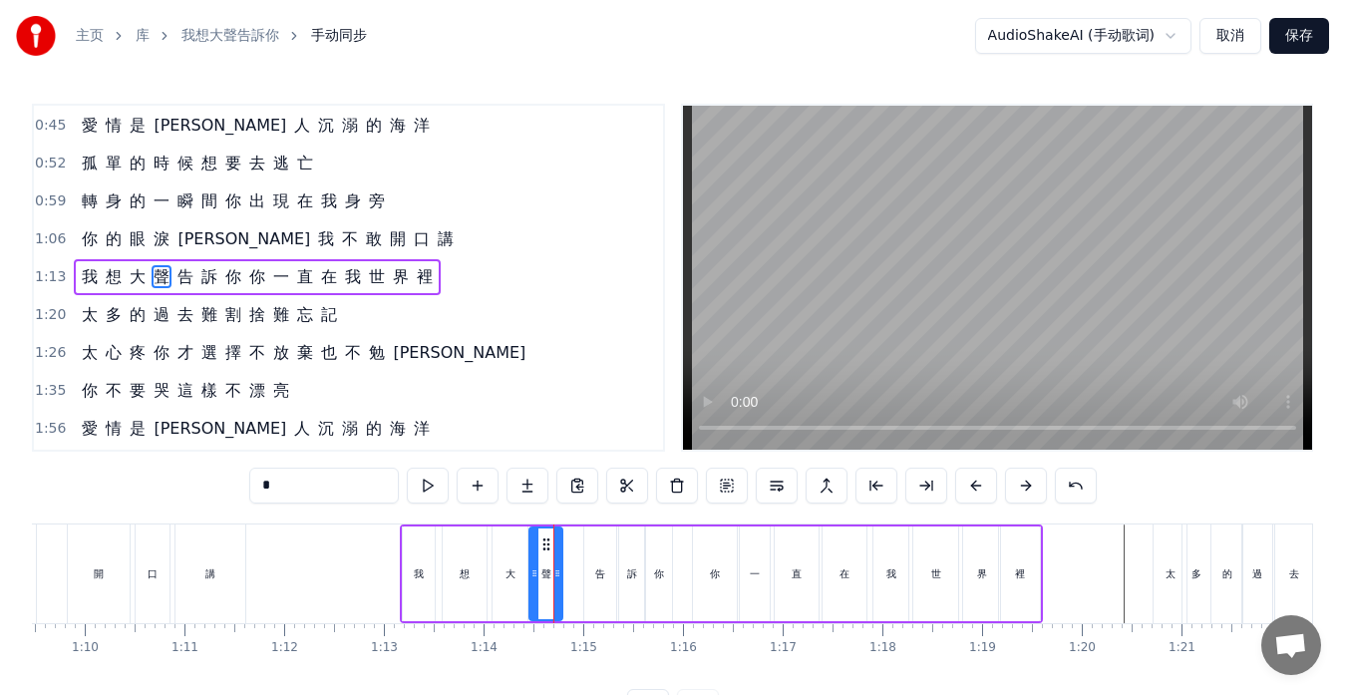
click at [545, 541] on icon at bounding box center [546, 544] width 16 height 16
click at [595, 566] on div "告" at bounding box center [600, 573] width 10 height 15
drag, startPoint x: 590, startPoint y: 543, endPoint x: 577, endPoint y: 544, distance: 13.0
click at [577, 544] on div at bounding box center [576, 574] width 8 height 91
drag, startPoint x: 610, startPoint y: 561, endPoint x: 595, endPoint y: 563, distance: 15.1
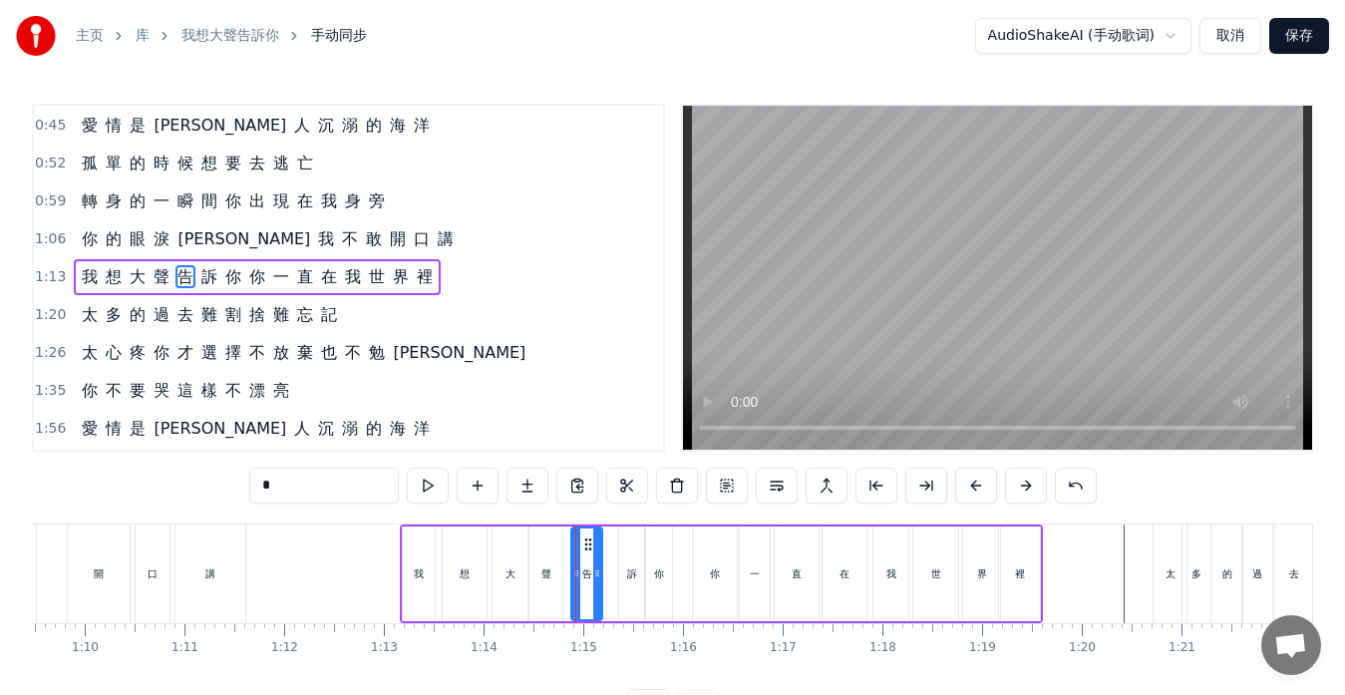
click at [595, 563] on div at bounding box center [597, 574] width 8 height 91
click at [632, 579] on div "訴" at bounding box center [632, 573] width 10 height 15
type input "*"
click at [625, 544] on circle at bounding box center [625, 543] width 1 height 1
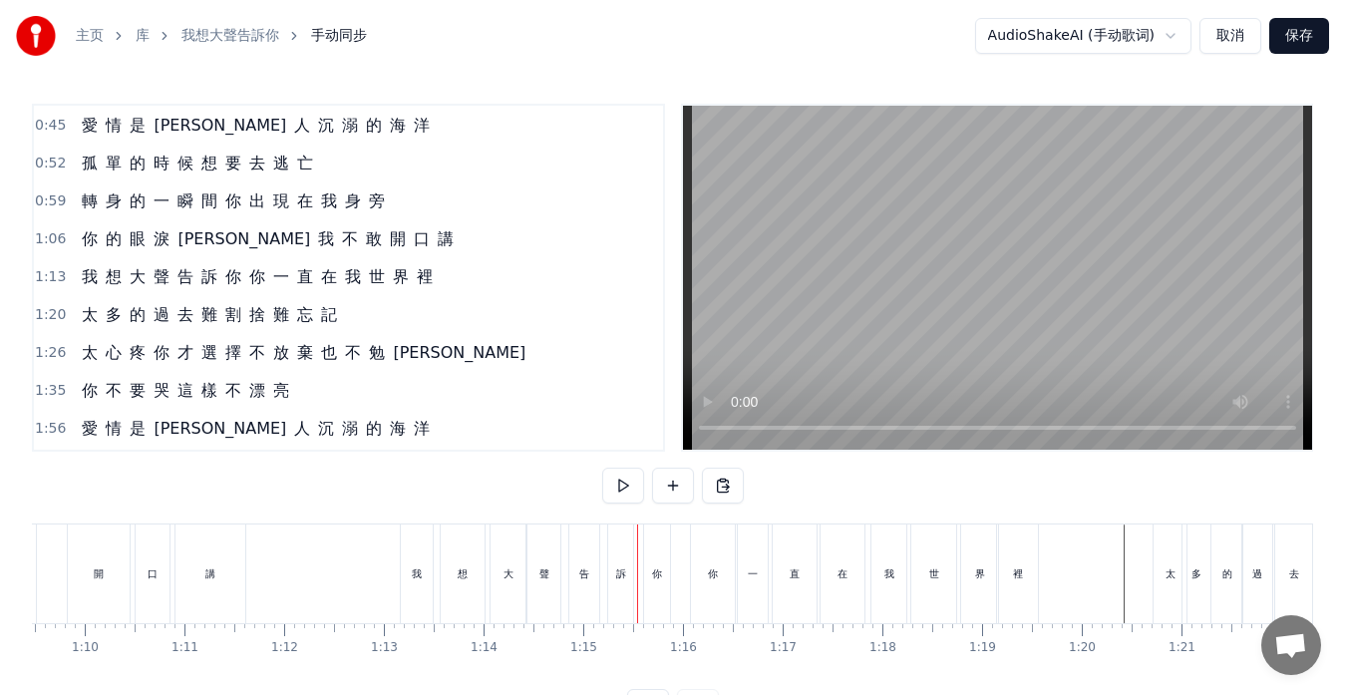
click at [650, 564] on div "你" at bounding box center [657, 574] width 26 height 99
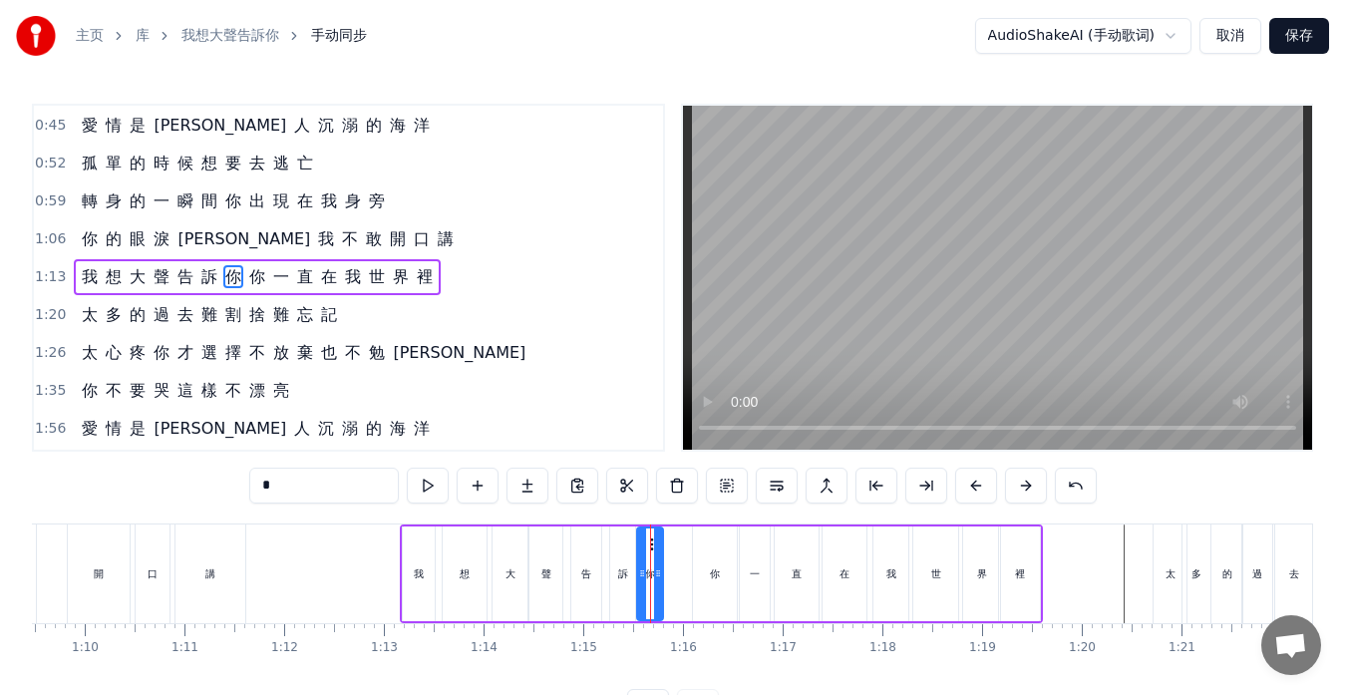
click at [652, 541] on icon at bounding box center [654, 544] width 16 height 16
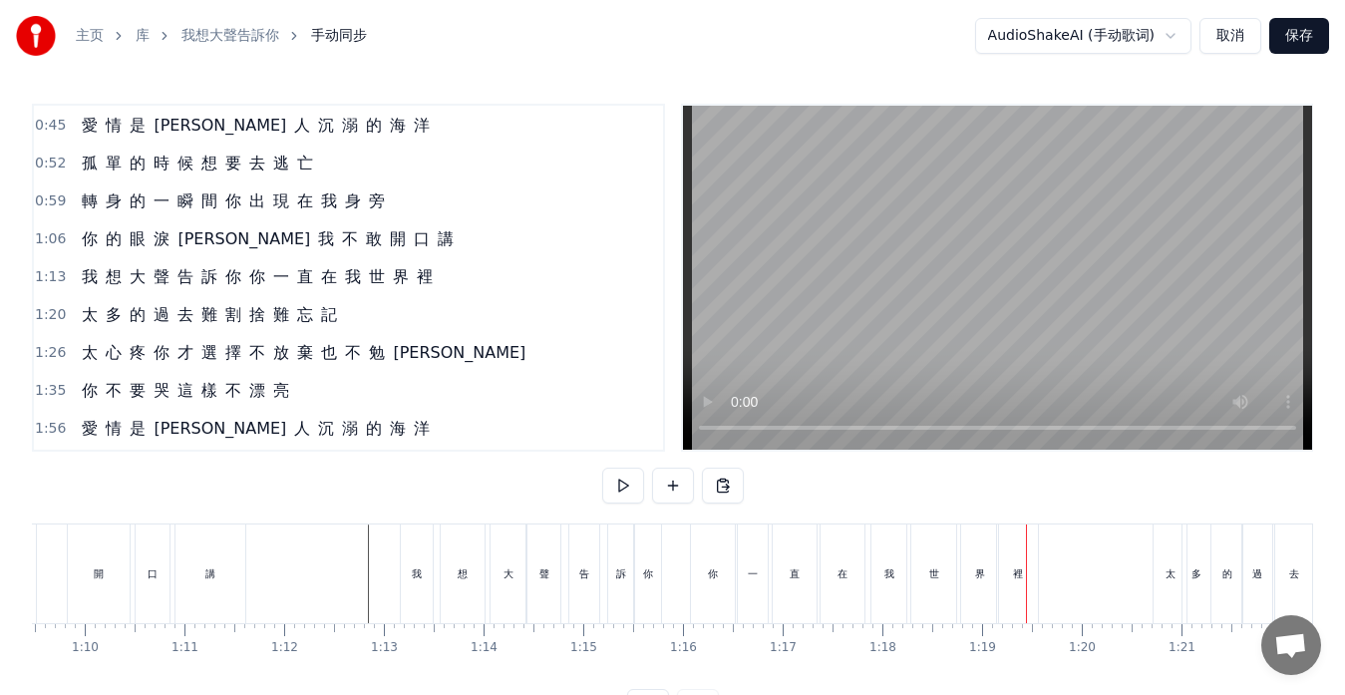
click at [722, 582] on div "你" at bounding box center [713, 574] width 44 height 99
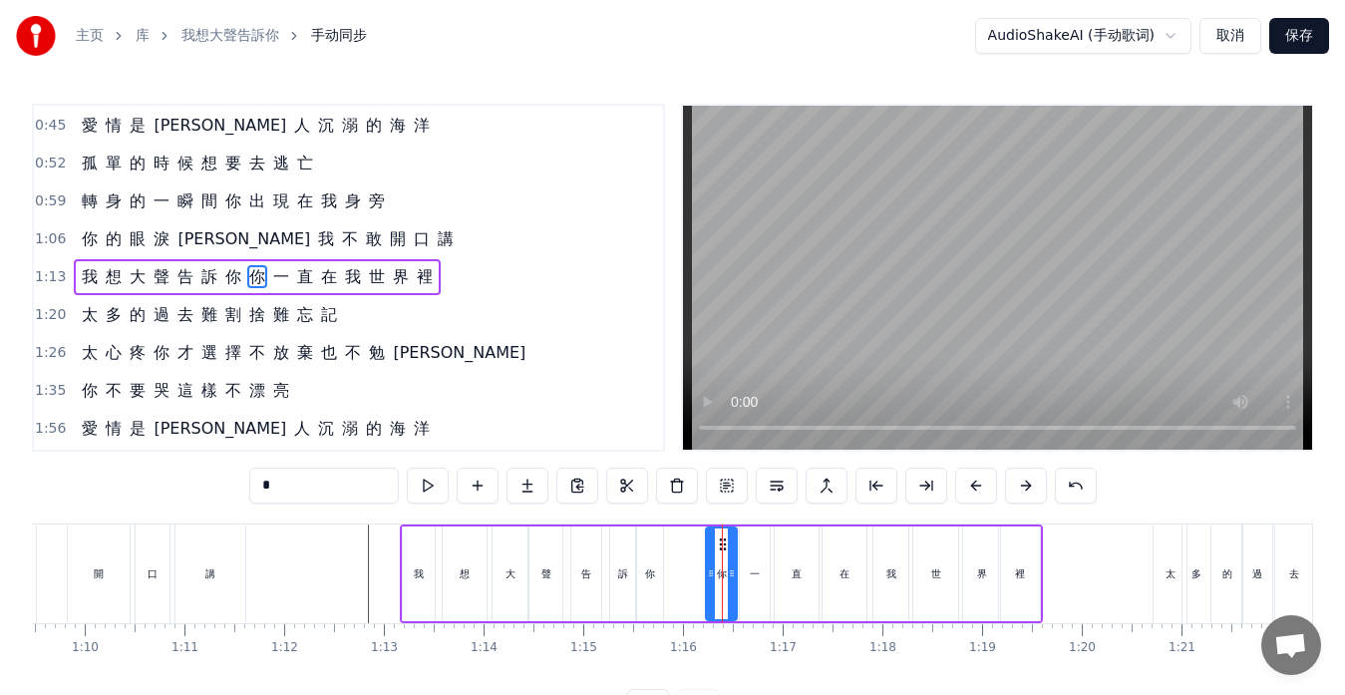
drag, startPoint x: 699, startPoint y: 575, endPoint x: 712, endPoint y: 576, distance: 13.0
click at [712, 576] on icon at bounding box center [711, 573] width 8 height 16
click at [692, 586] on div "我 想 大 聲 告 訴 你 你 一 直 在 我 世 界 裡" at bounding box center [721, 574] width 643 height 99
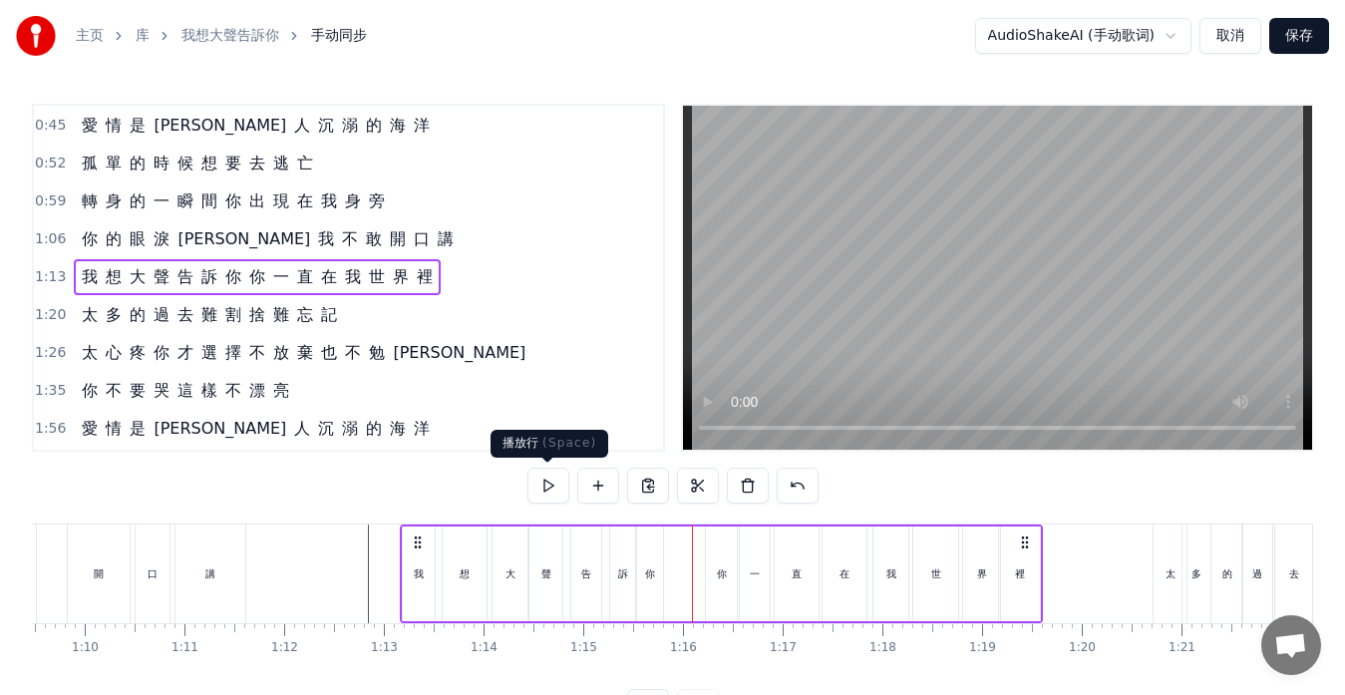
click at [555, 486] on button at bounding box center [549, 486] width 42 height 36
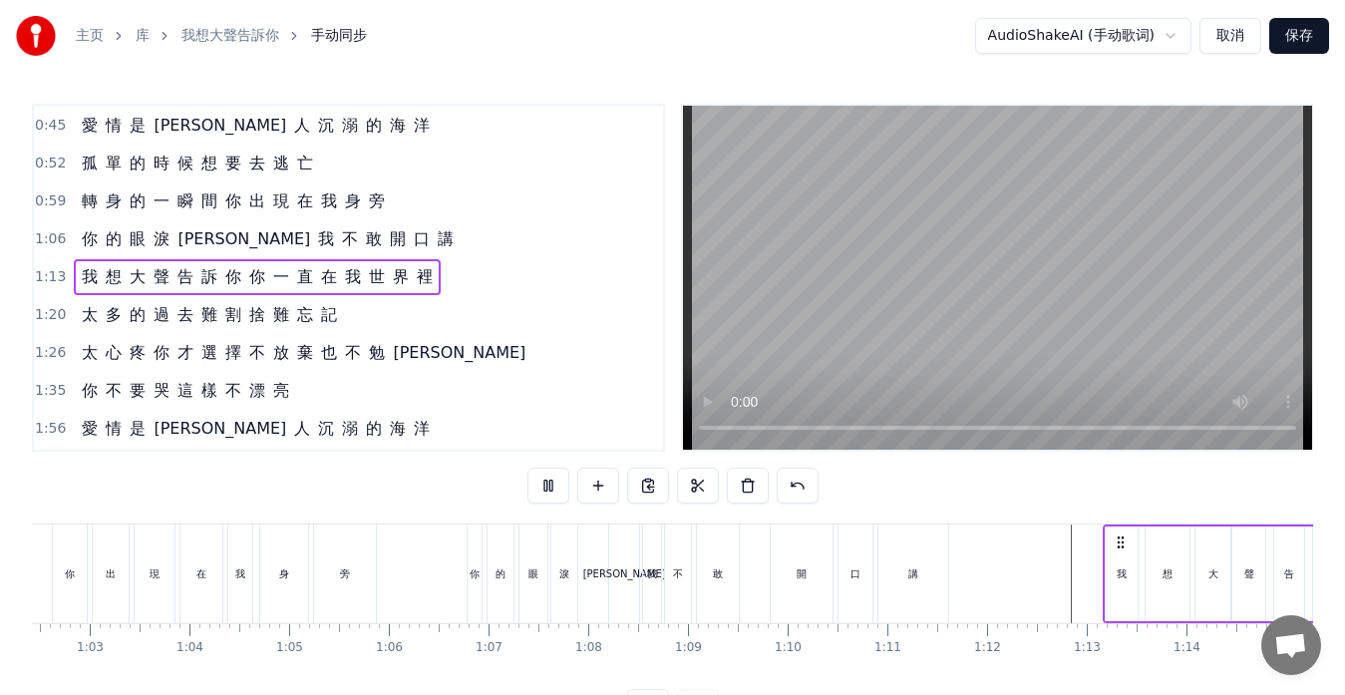
scroll to position [0, 6118]
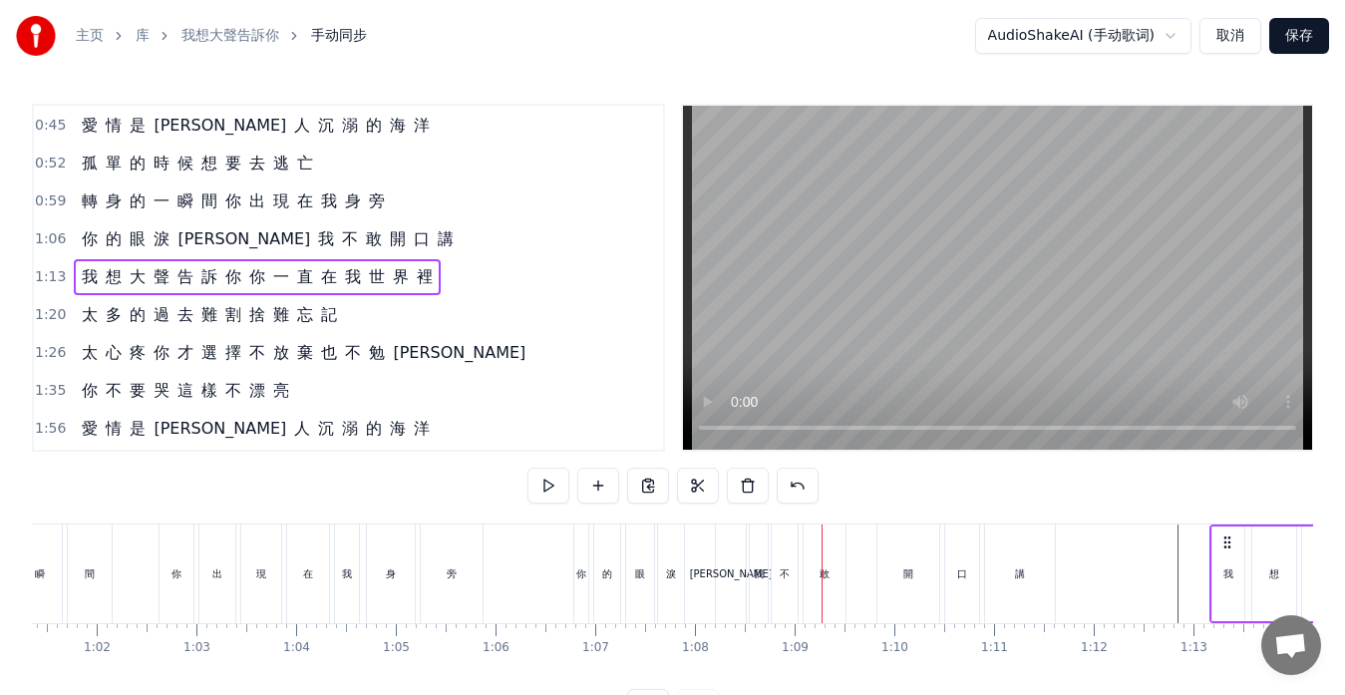
click at [725, 585] on div "[PERSON_NAME]" at bounding box center [731, 574] width 30 height 99
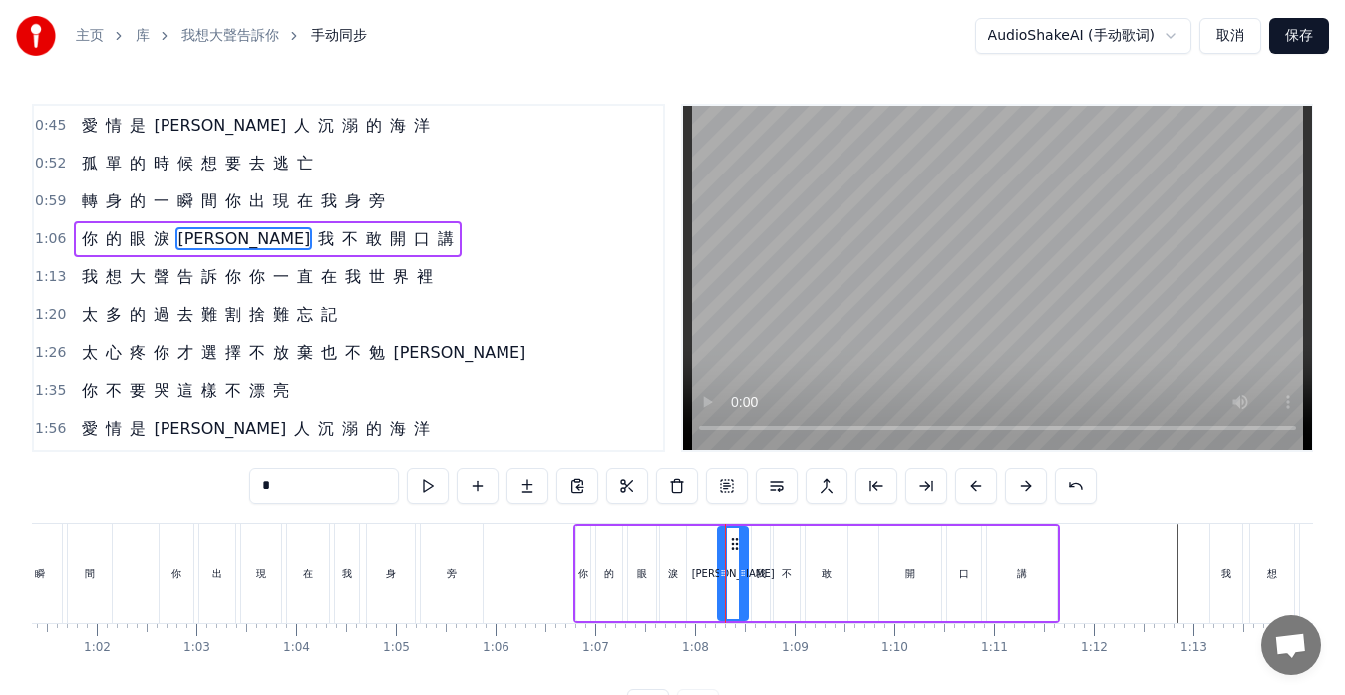
scroll to position [113, 0]
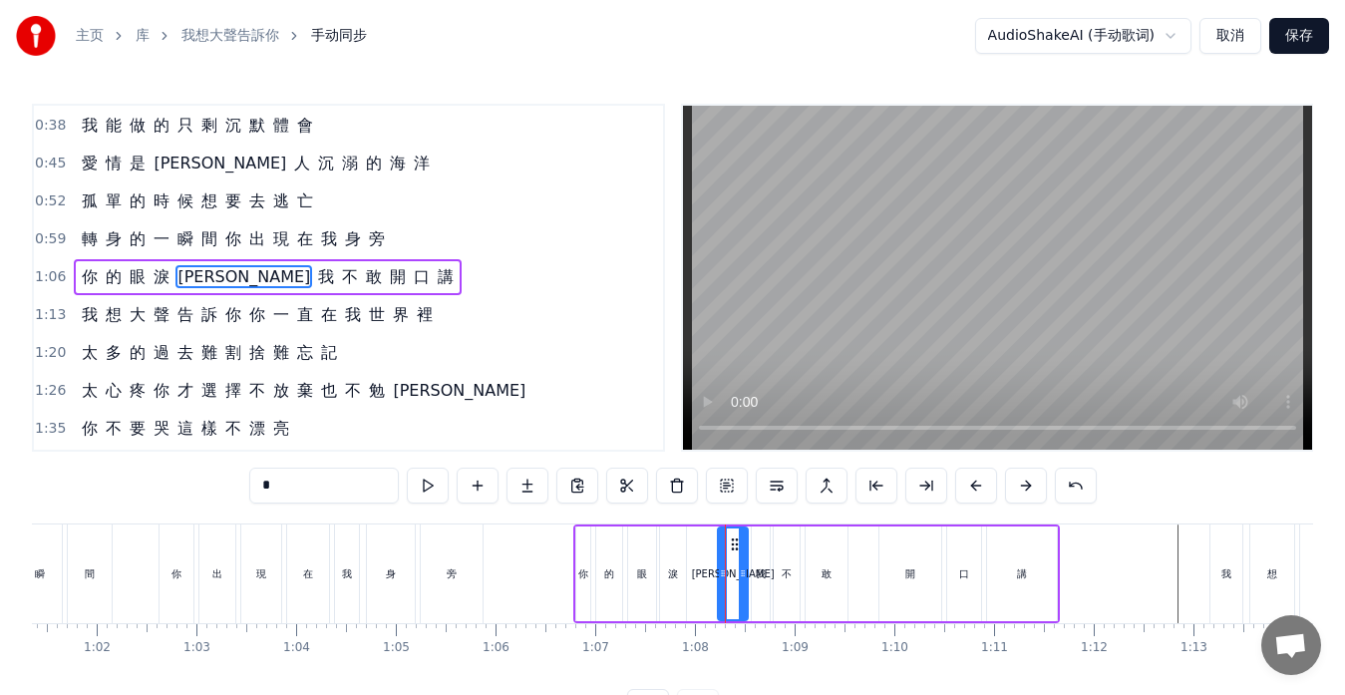
click at [832, 580] on div "敢" at bounding box center [827, 573] width 10 height 15
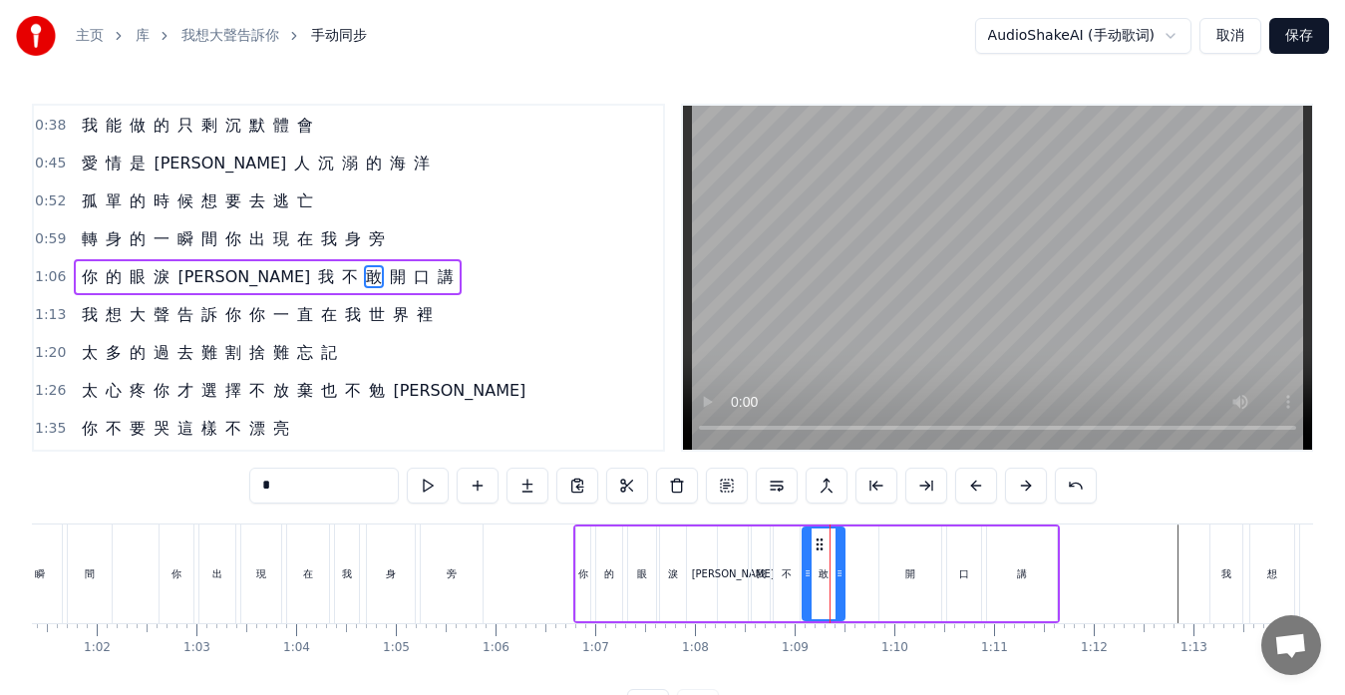
click at [818, 543] on circle at bounding box center [817, 543] width 1 height 1
click at [828, 566] on icon at bounding box center [831, 573] width 8 height 16
click at [734, 587] on div "[PERSON_NAME]" at bounding box center [733, 574] width 30 height 95
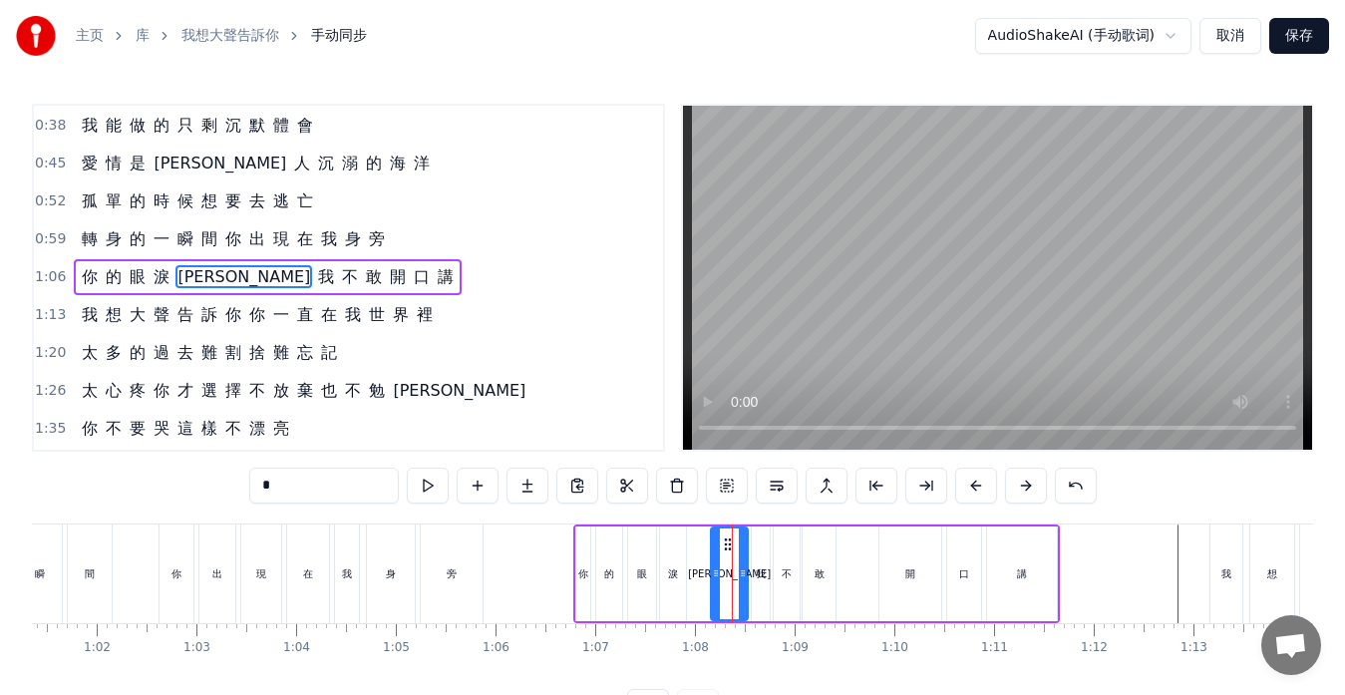
click at [719, 568] on icon at bounding box center [716, 573] width 8 height 16
click at [891, 574] on div "開" at bounding box center [911, 574] width 62 height 95
type input "*"
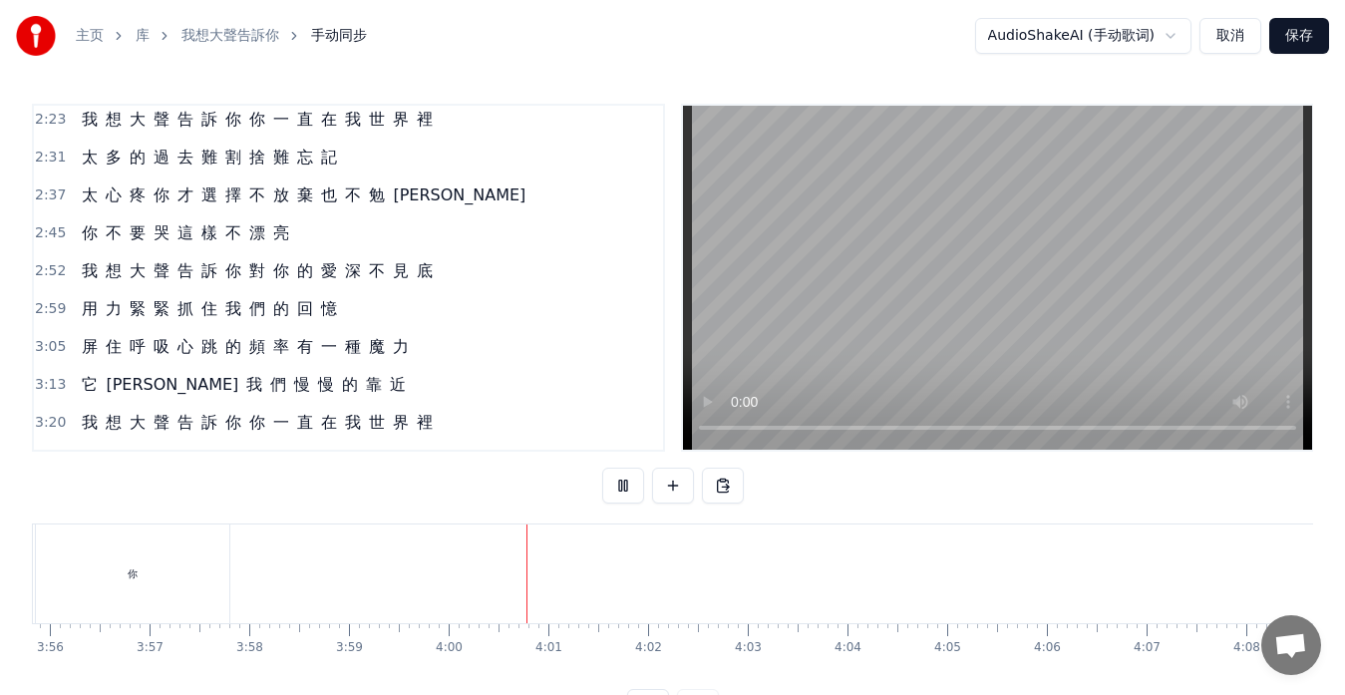
scroll to position [755, 0]
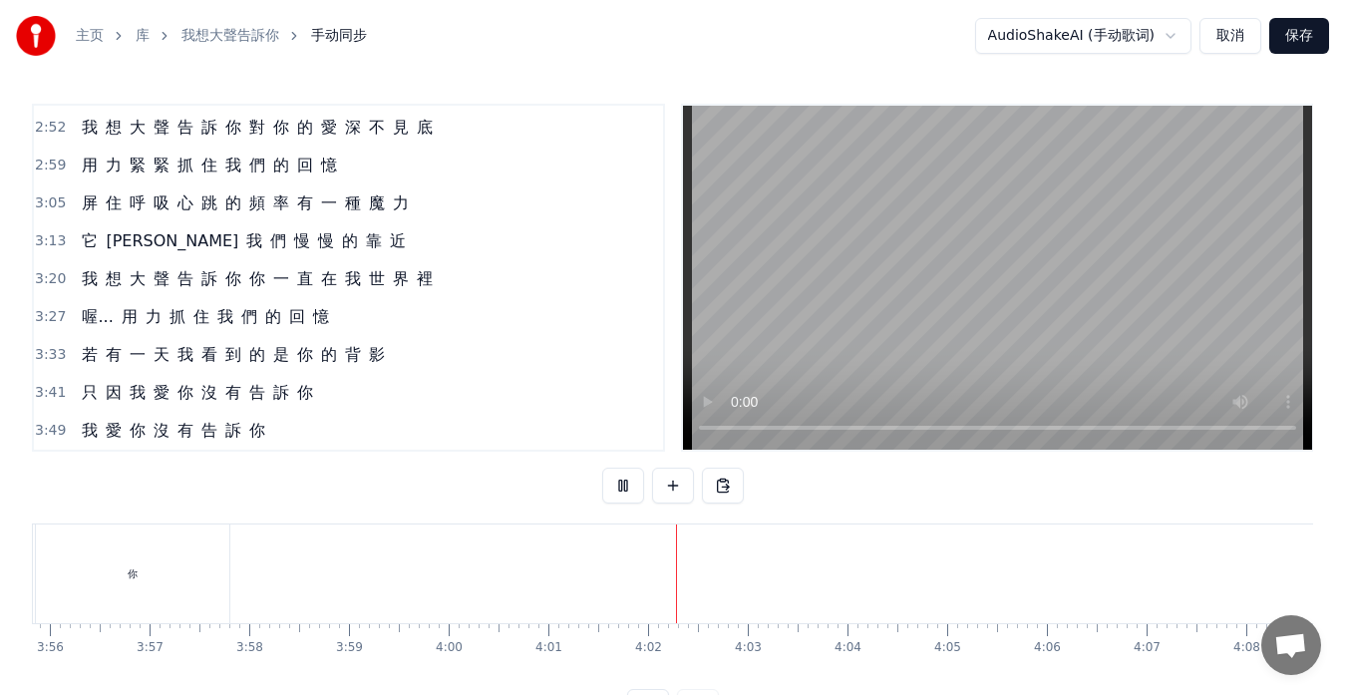
click at [176, 422] on span "有" at bounding box center [186, 430] width 20 height 23
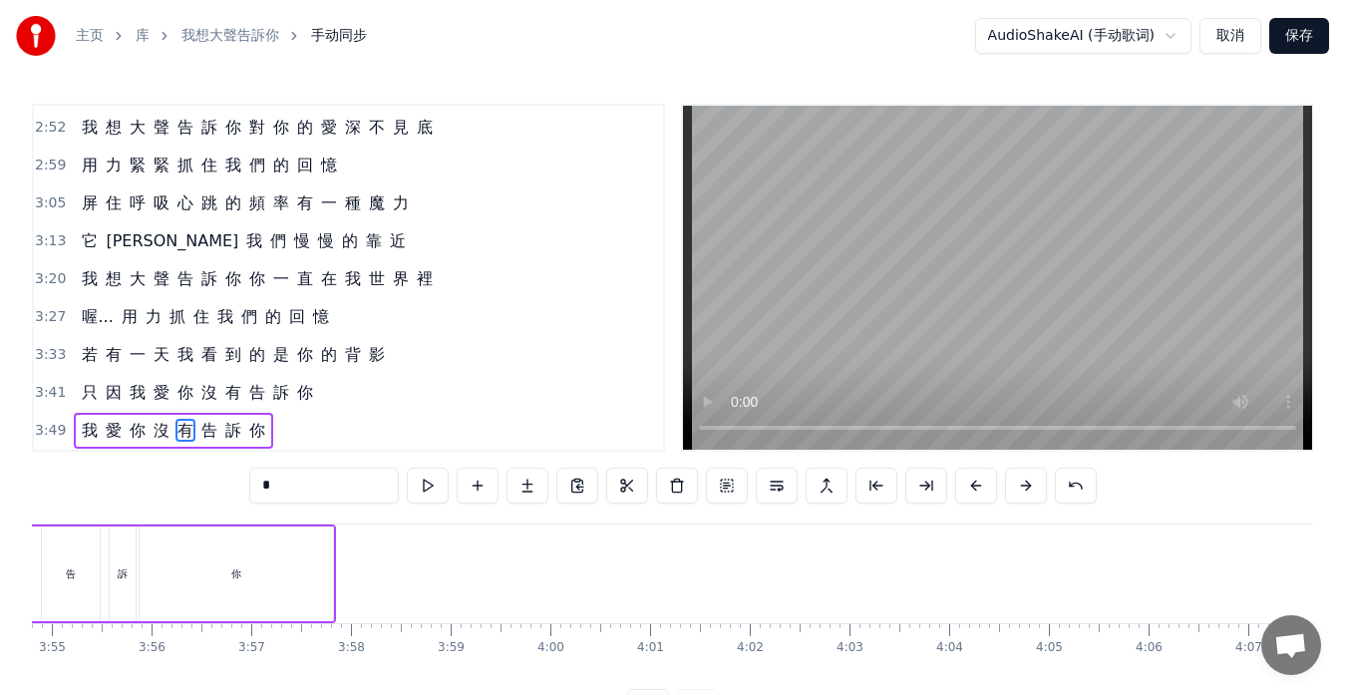
scroll to position [0, 23149]
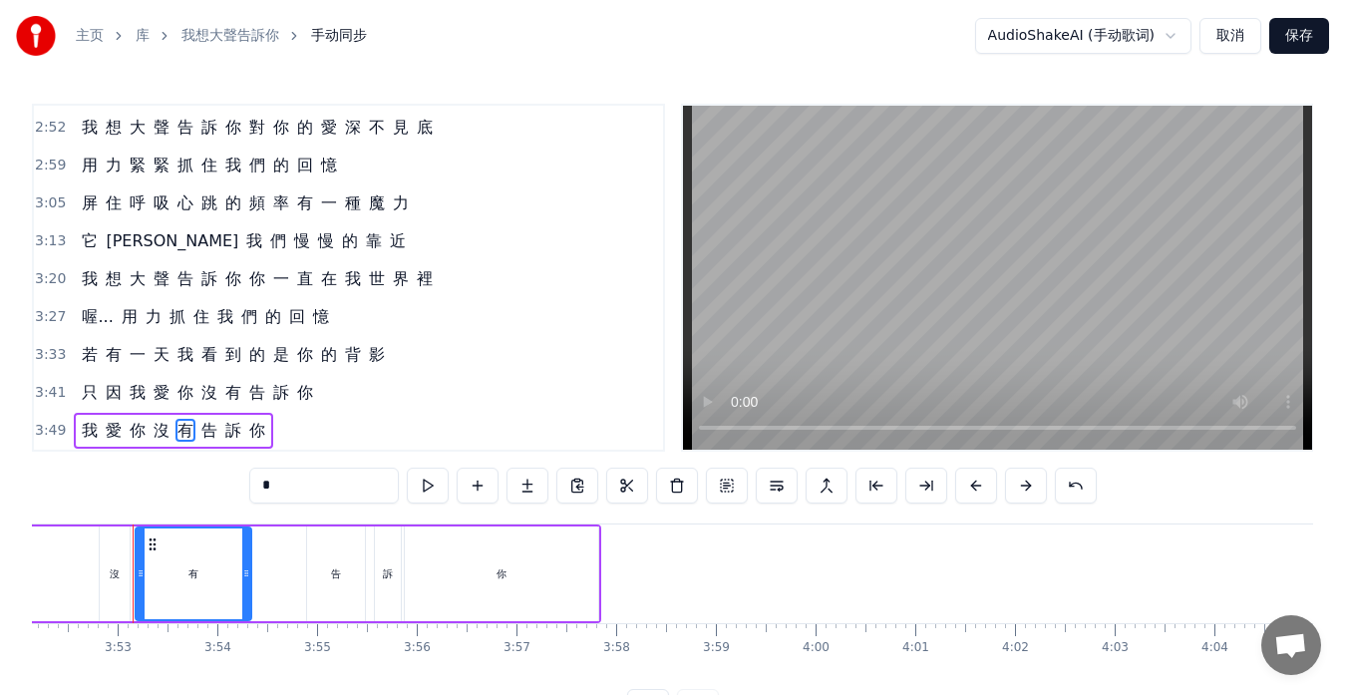
click at [164, 434] on span "沒" at bounding box center [162, 430] width 20 height 23
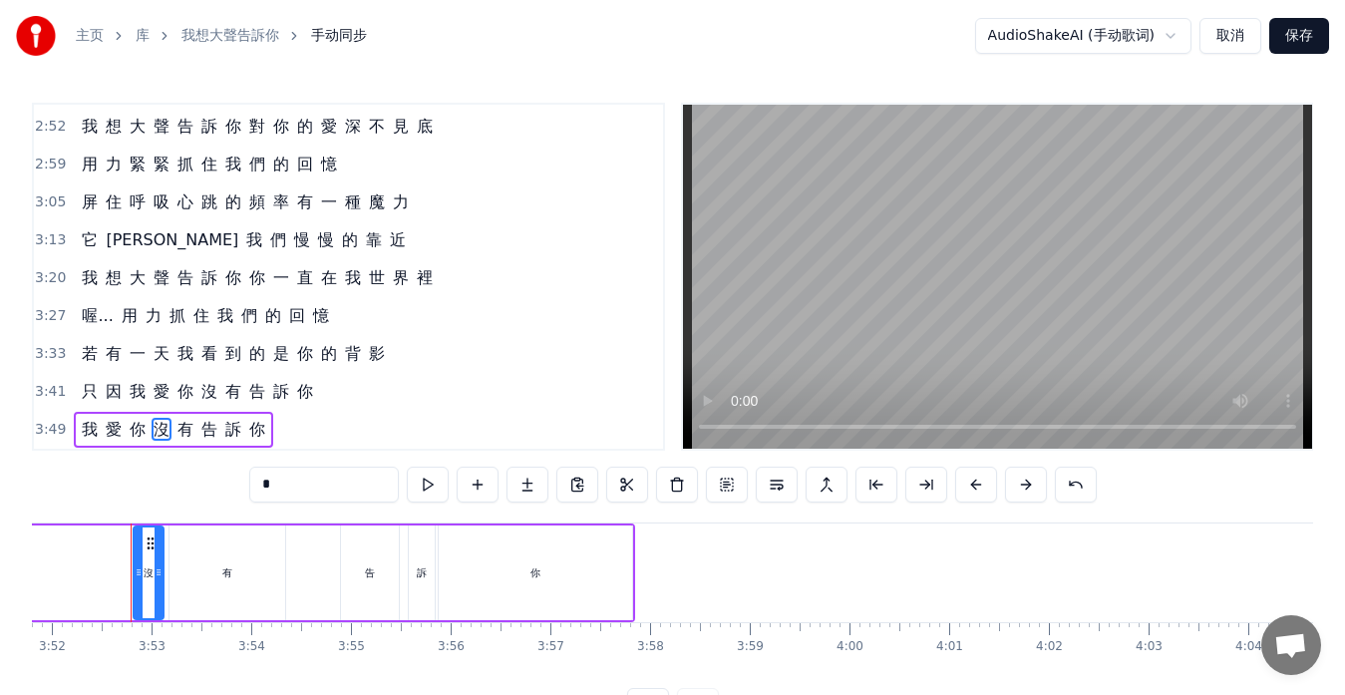
scroll to position [0, 23113]
drag, startPoint x: 279, startPoint y: 489, endPoint x: 251, endPoint y: 482, distance: 28.8
click at [251, 482] on input "*" at bounding box center [324, 485] width 150 height 36
click at [184, 432] on span "有" at bounding box center [186, 429] width 20 height 23
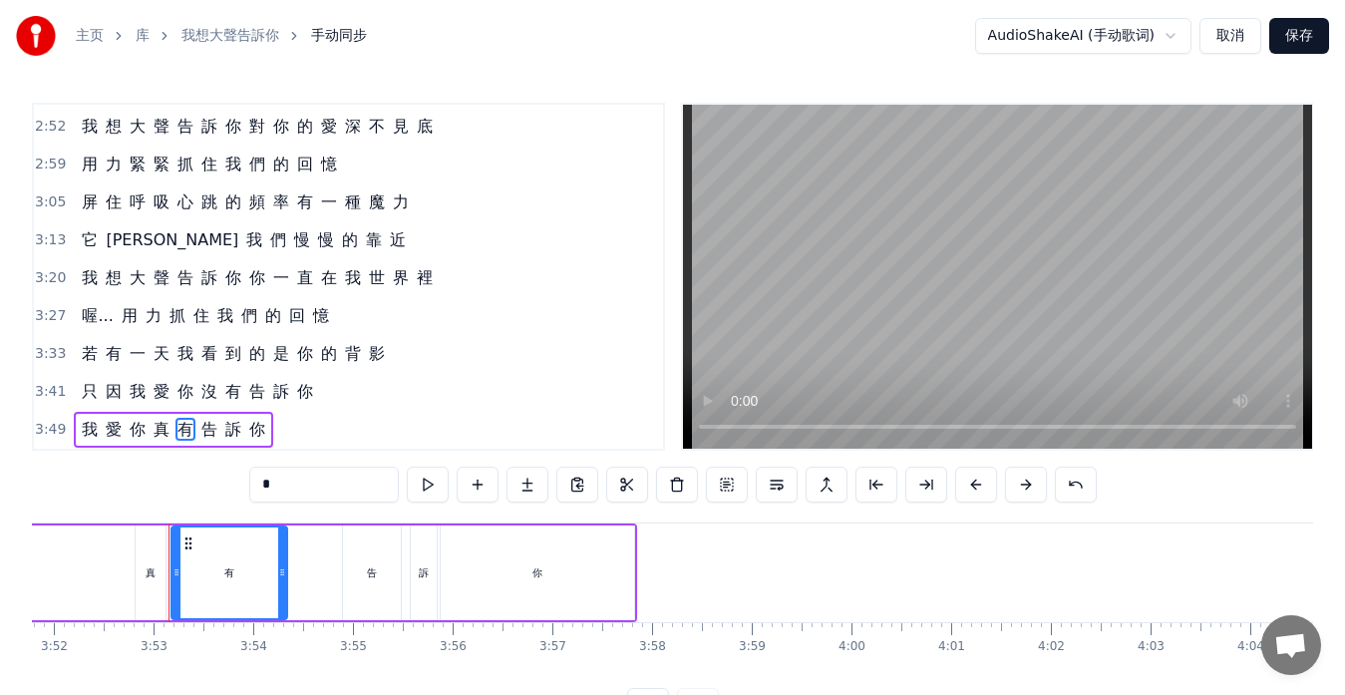
scroll to position [79, 0]
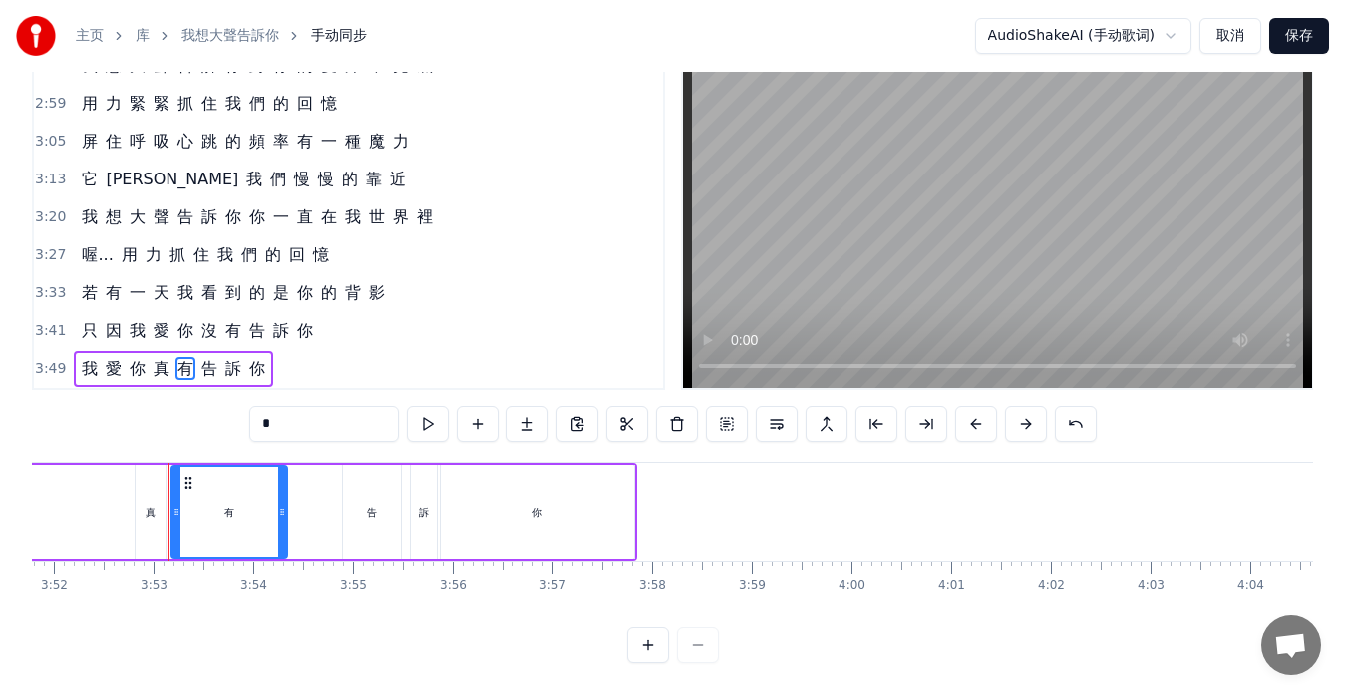
drag, startPoint x: 276, startPoint y: 409, endPoint x: 218, endPoint y: 404, distance: 58.1
click at [218, 404] on div "0:17 夜 深 了 我 還 為 你 不 能 睡 0:24 [PERSON_NAME] 前 的 心 情 最 深 的 灰 0:31 左 右 為 難 的 你 不 …" at bounding box center [672, 352] width 1281 height 621
click at [203, 357] on span "告" at bounding box center [209, 368] width 20 height 23
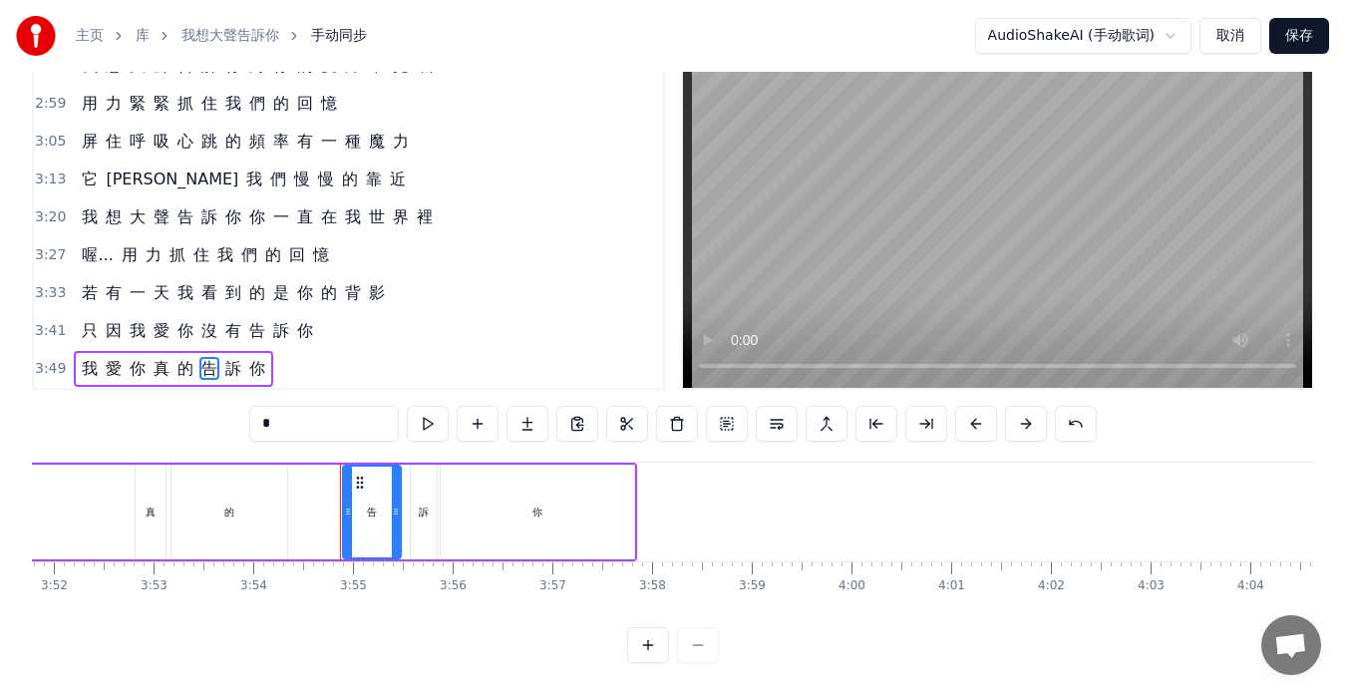
drag, startPoint x: 284, startPoint y: 403, endPoint x: 246, endPoint y: 402, distance: 37.9
click at [246, 402] on div "0:17 夜 深 了 我 還 為 你 不 能 睡 0:24 [PERSON_NAME] 前 的 心 情 最 深 的 灰 0:31 左 右 為 難 的 你 不 …" at bounding box center [672, 352] width 1281 height 621
click at [230, 357] on span "訴" at bounding box center [233, 368] width 20 height 23
drag, startPoint x: 236, startPoint y: 404, endPoint x: 224, endPoint y: 404, distance: 12.0
click at [224, 404] on div "0:17 夜 深 了 我 還 為 你 不 能 睡 0:24 [PERSON_NAME] 前 的 心 情 最 深 的 灰 0:31 左 右 為 難 的 你 不 …" at bounding box center [672, 352] width 1281 height 621
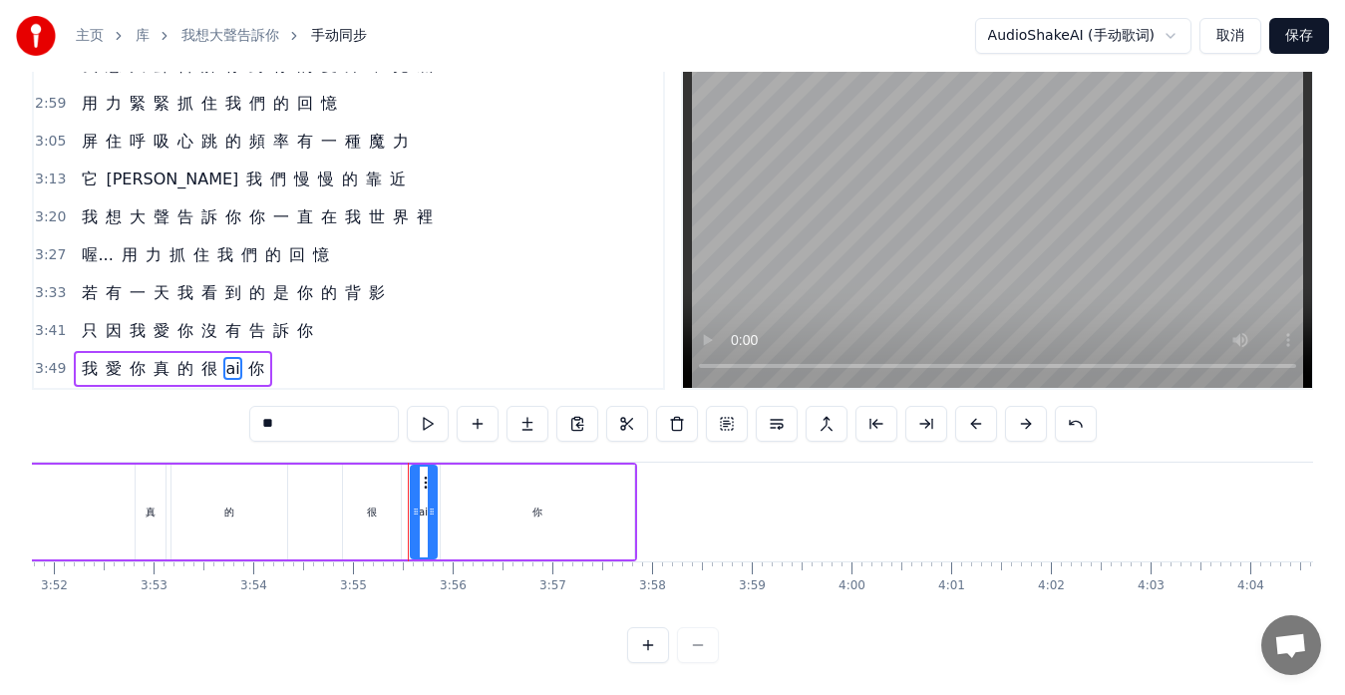
type input "*"
click at [220, 406] on div "0:17 夜 深 了 我 還 為 你 不 能 睡 0:24 [PERSON_NAME] 前 的 心 情 最 深 的 灰 0:31 左 右 為 難 的 你 不 …" at bounding box center [672, 352] width 1281 height 621
click at [80, 325] on span "只" at bounding box center [90, 331] width 20 height 24
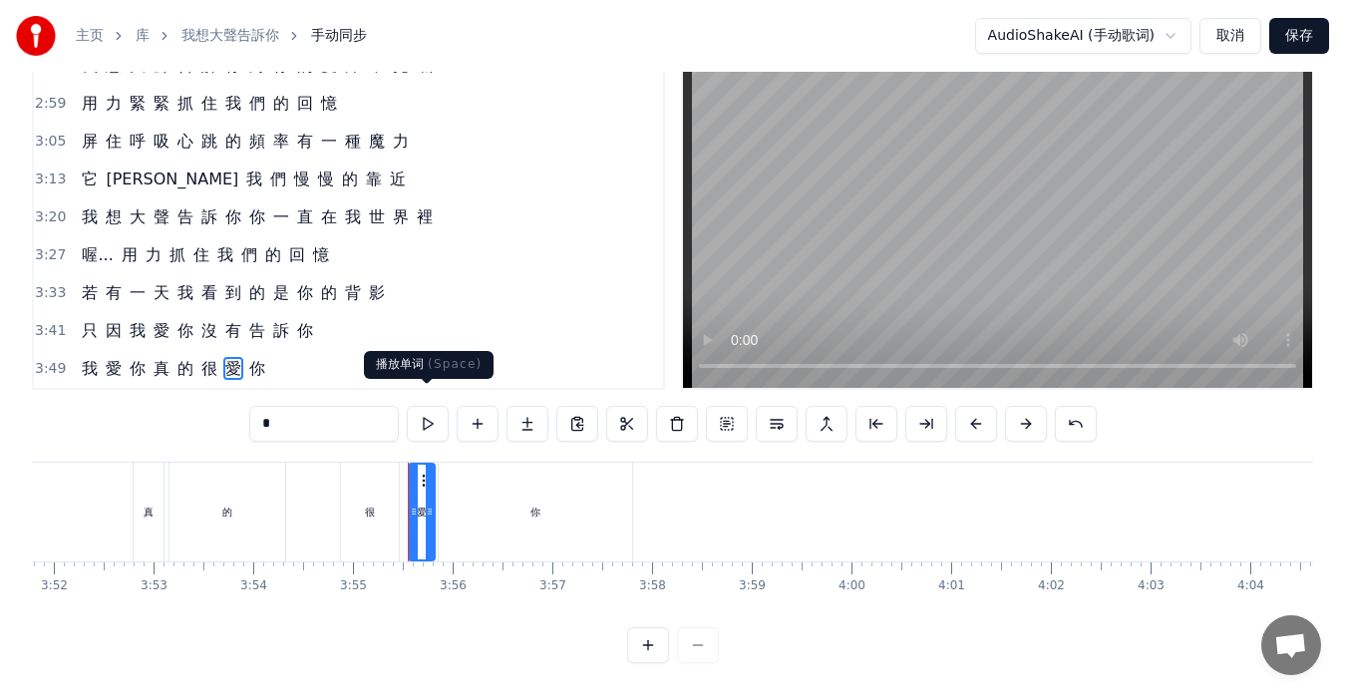
click at [431, 411] on button at bounding box center [428, 424] width 42 height 36
click at [101, 502] on div "我 愛 你 真 的 很 愛 你" at bounding box center [206, 512] width 864 height 99
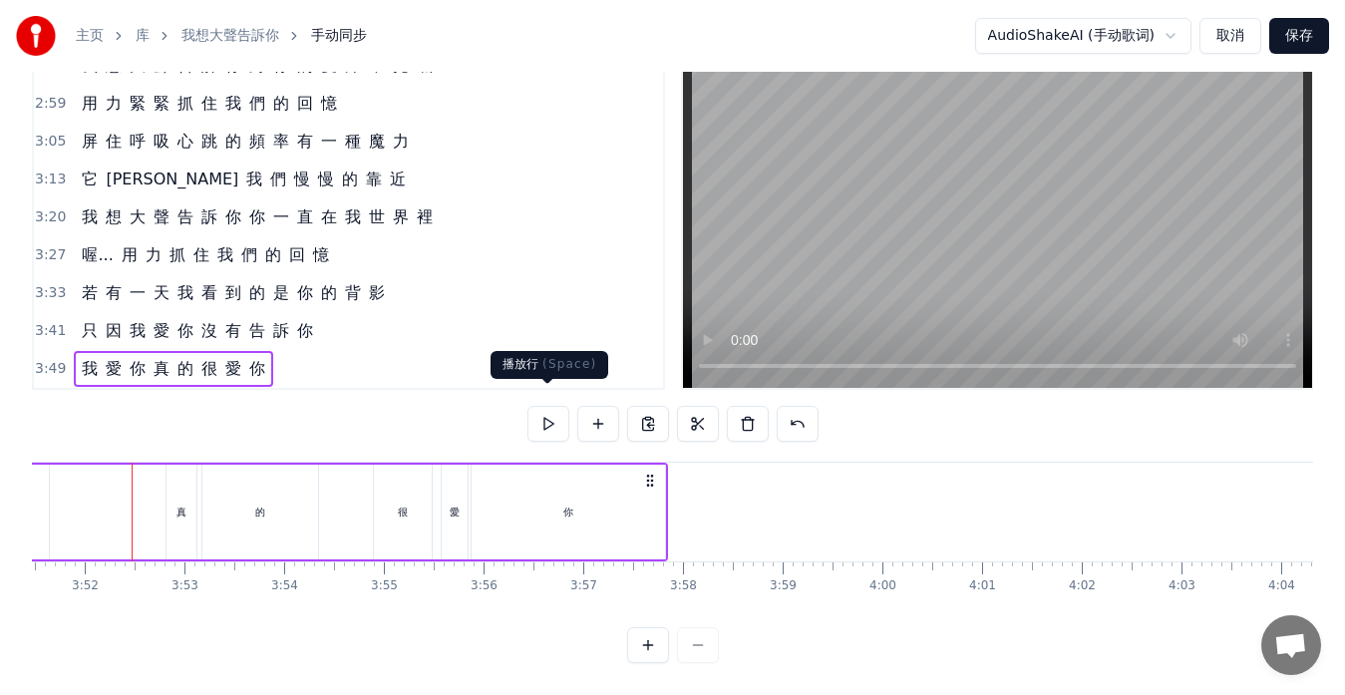
click at [536, 406] on button at bounding box center [549, 424] width 42 height 36
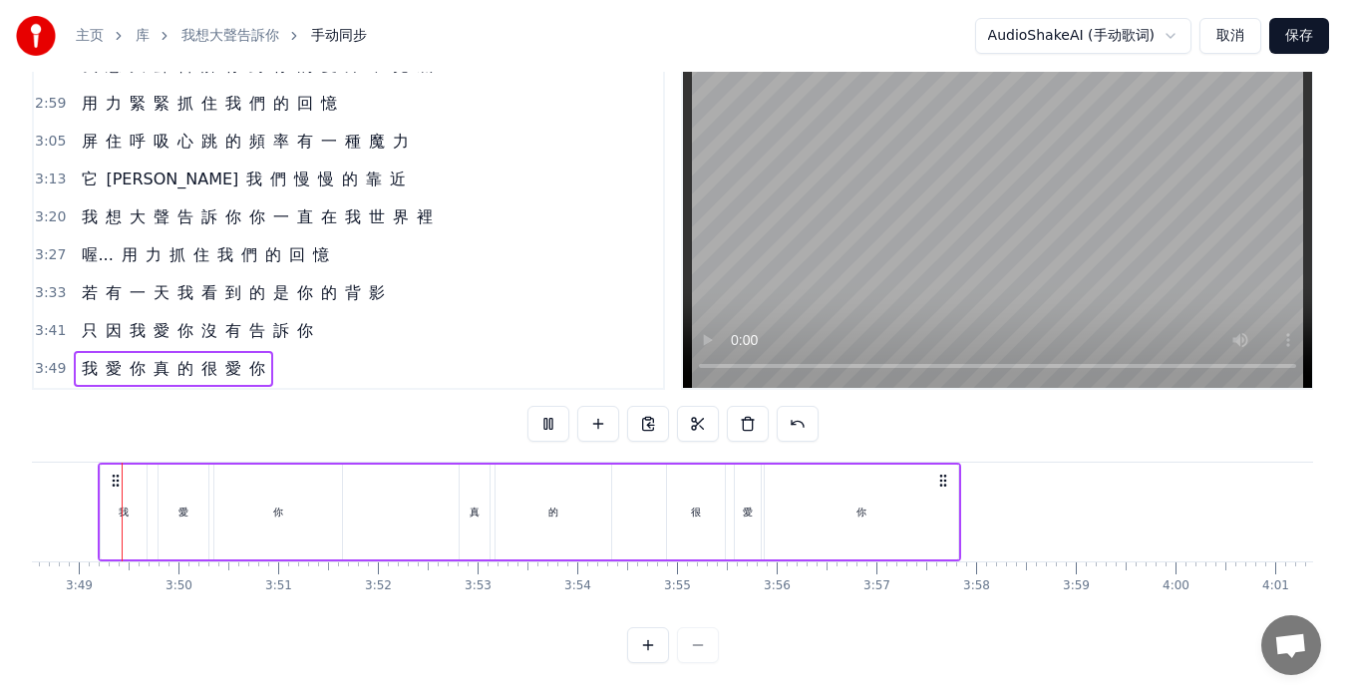
scroll to position [0, 22777]
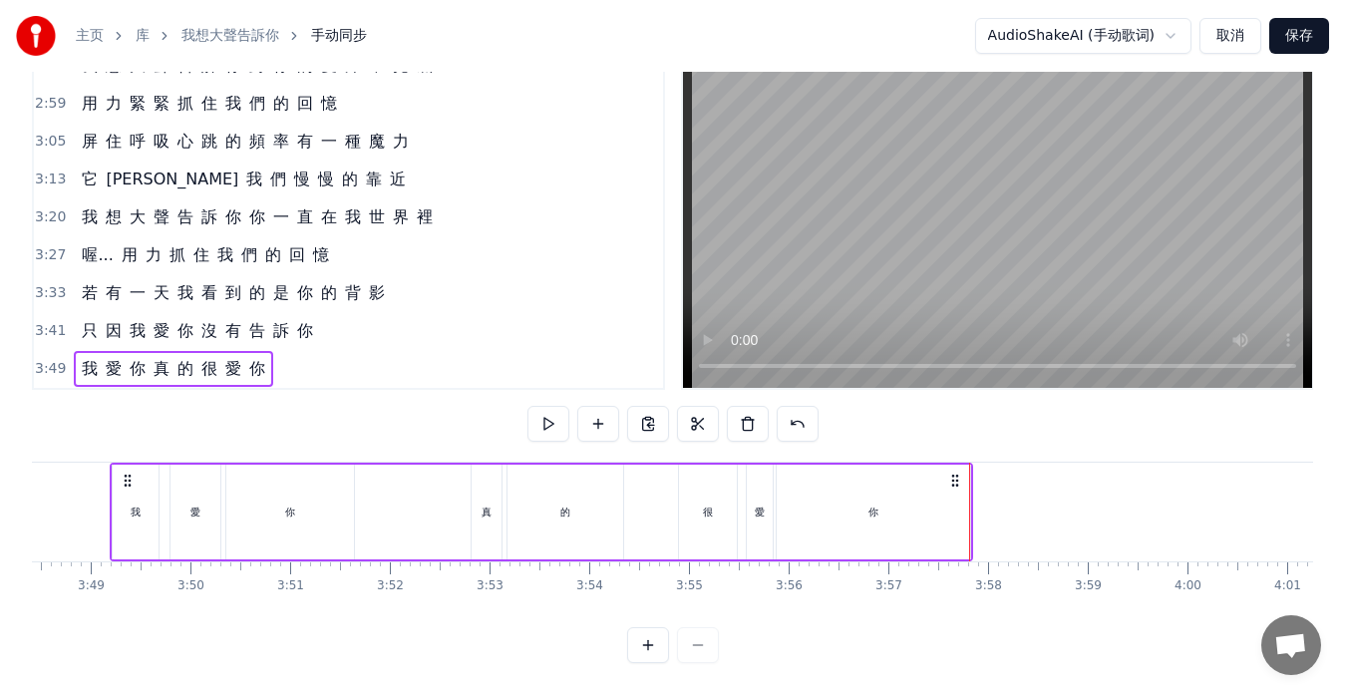
click at [1285, 39] on button "保存" at bounding box center [1299, 36] width 60 height 36
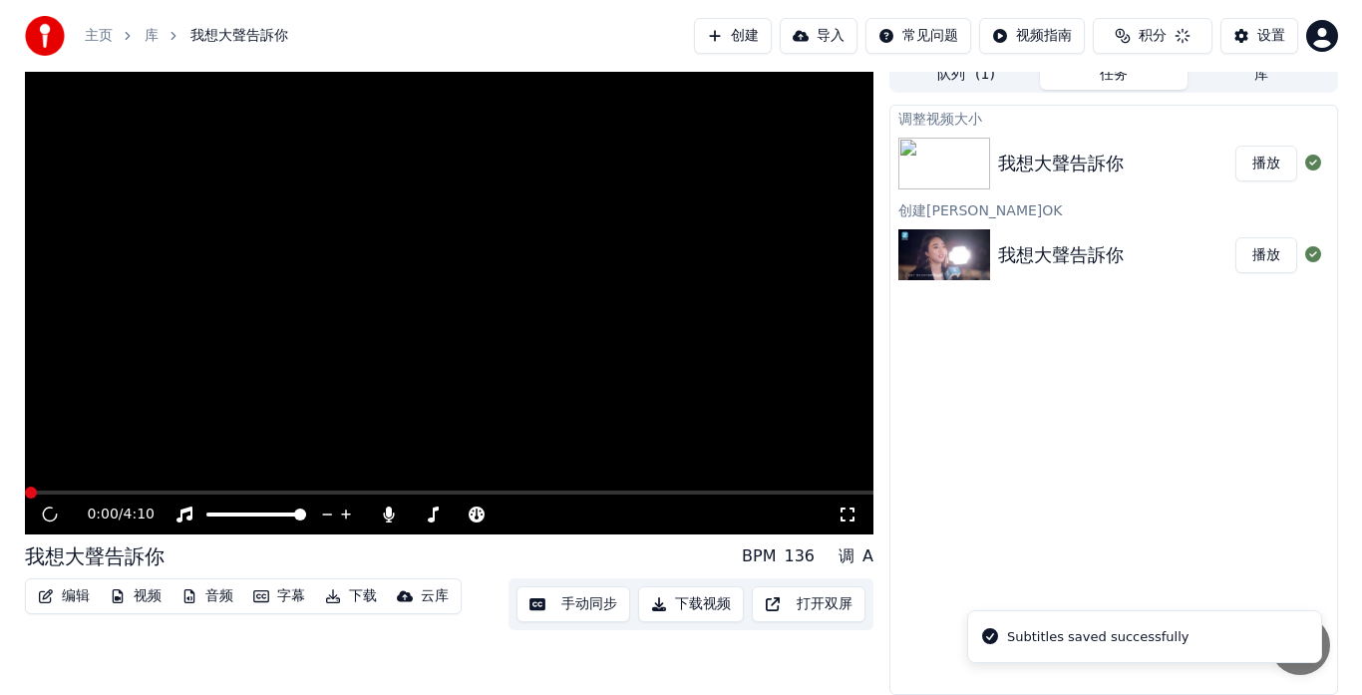
scroll to position [15, 0]
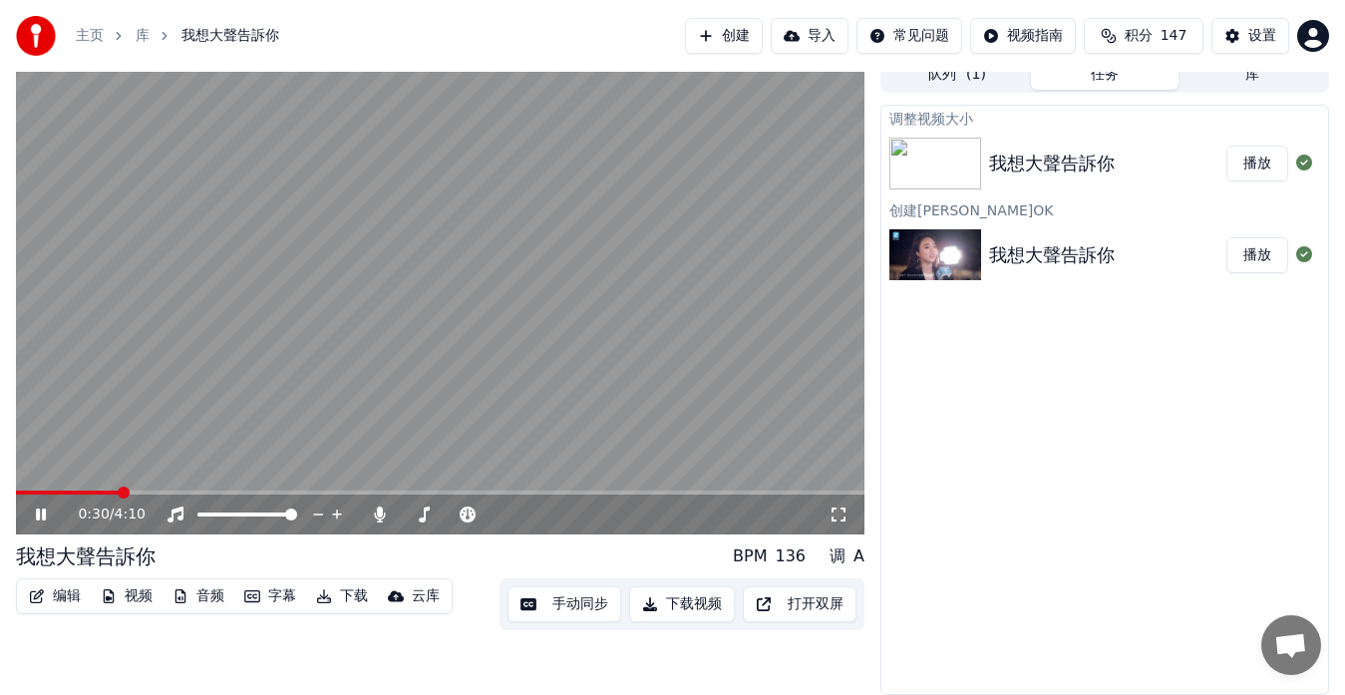
click at [38, 518] on icon at bounding box center [41, 515] width 10 height 12
click at [52, 593] on button "编辑" at bounding box center [55, 596] width 68 height 28
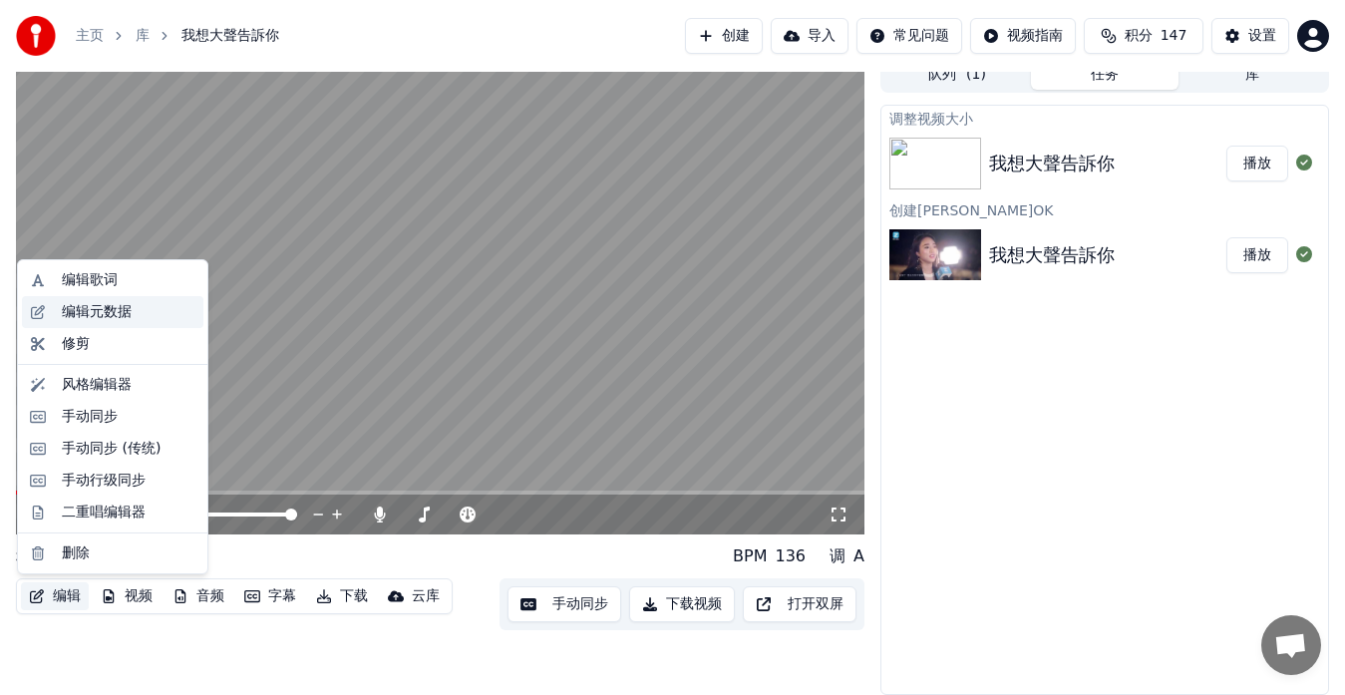
click at [88, 316] on div "编辑元数据" at bounding box center [97, 312] width 70 height 20
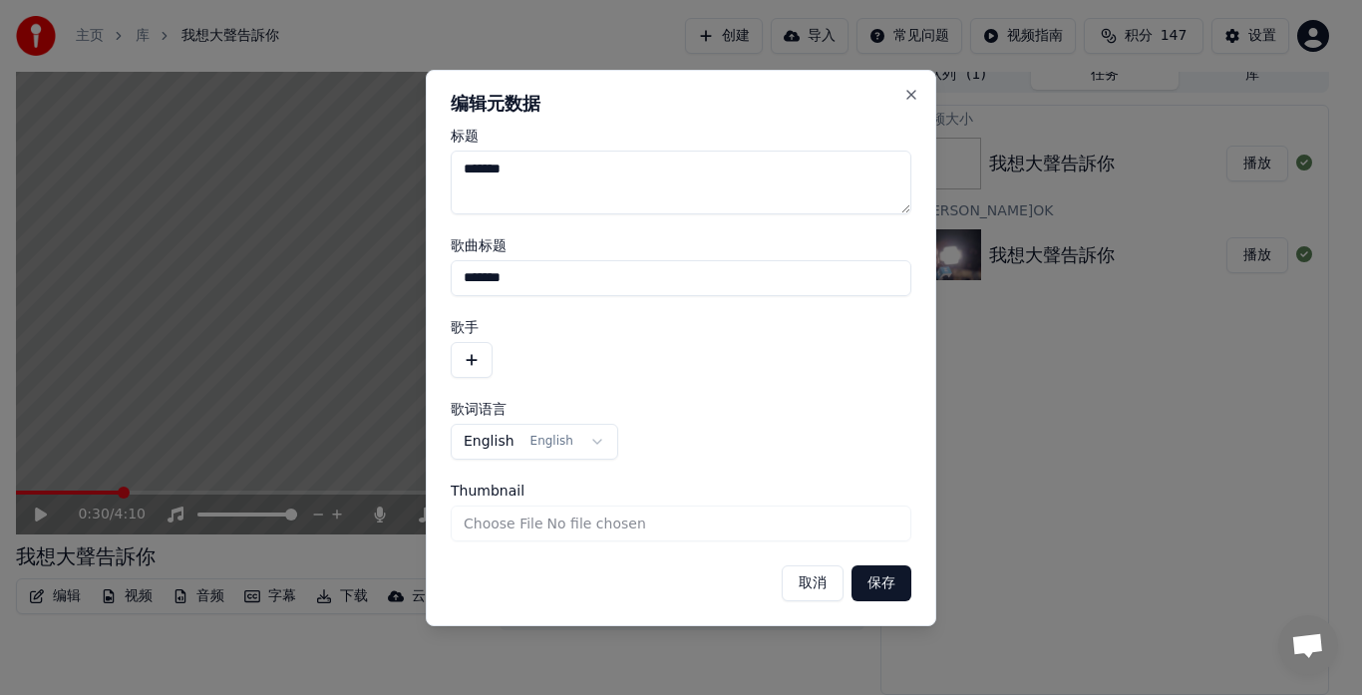
click at [478, 362] on button "button" at bounding box center [472, 360] width 42 height 36
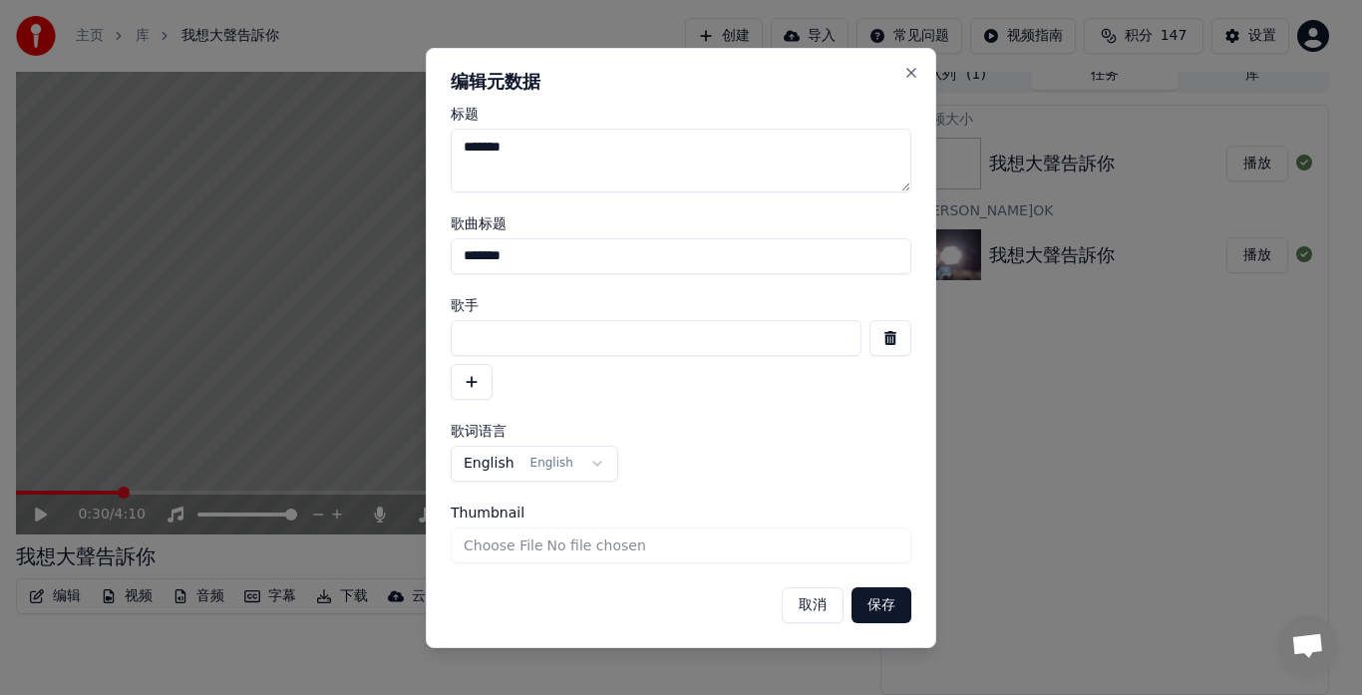
click at [485, 337] on input at bounding box center [656, 338] width 411 height 36
type input "**"
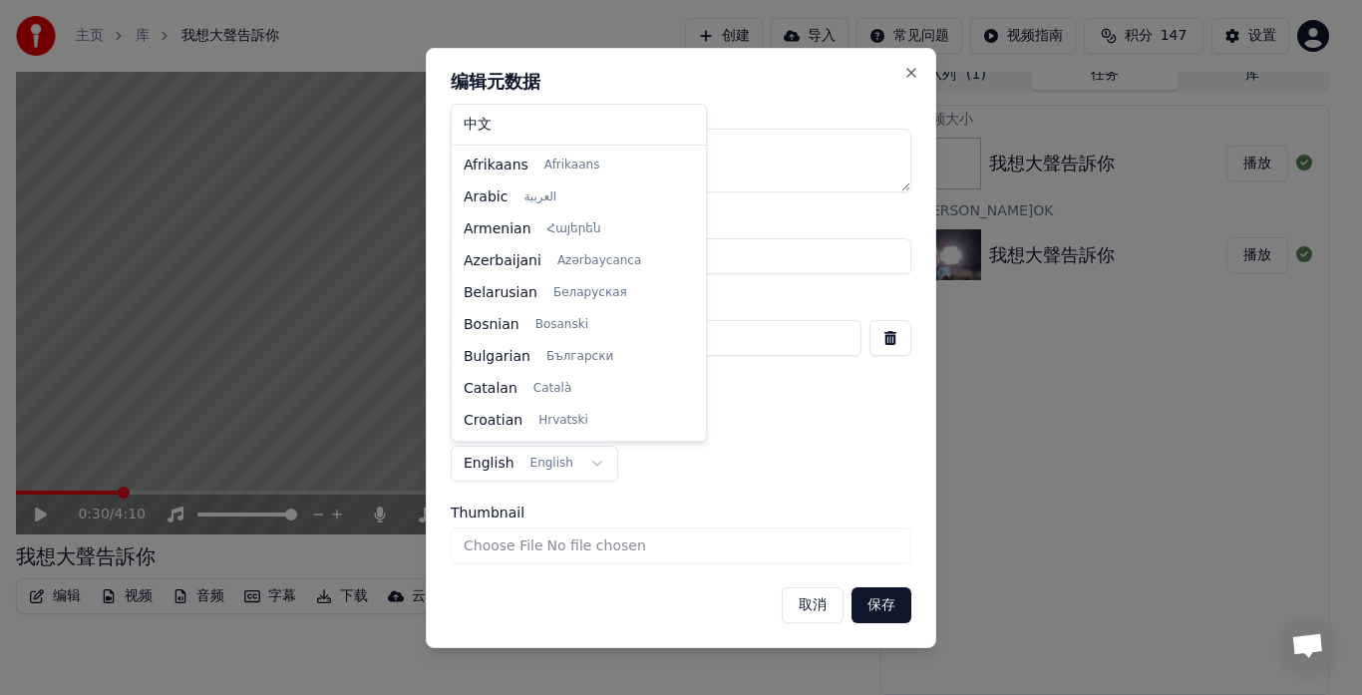
click at [590, 463] on body "**********" at bounding box center [672, 332] width 1345 height 695
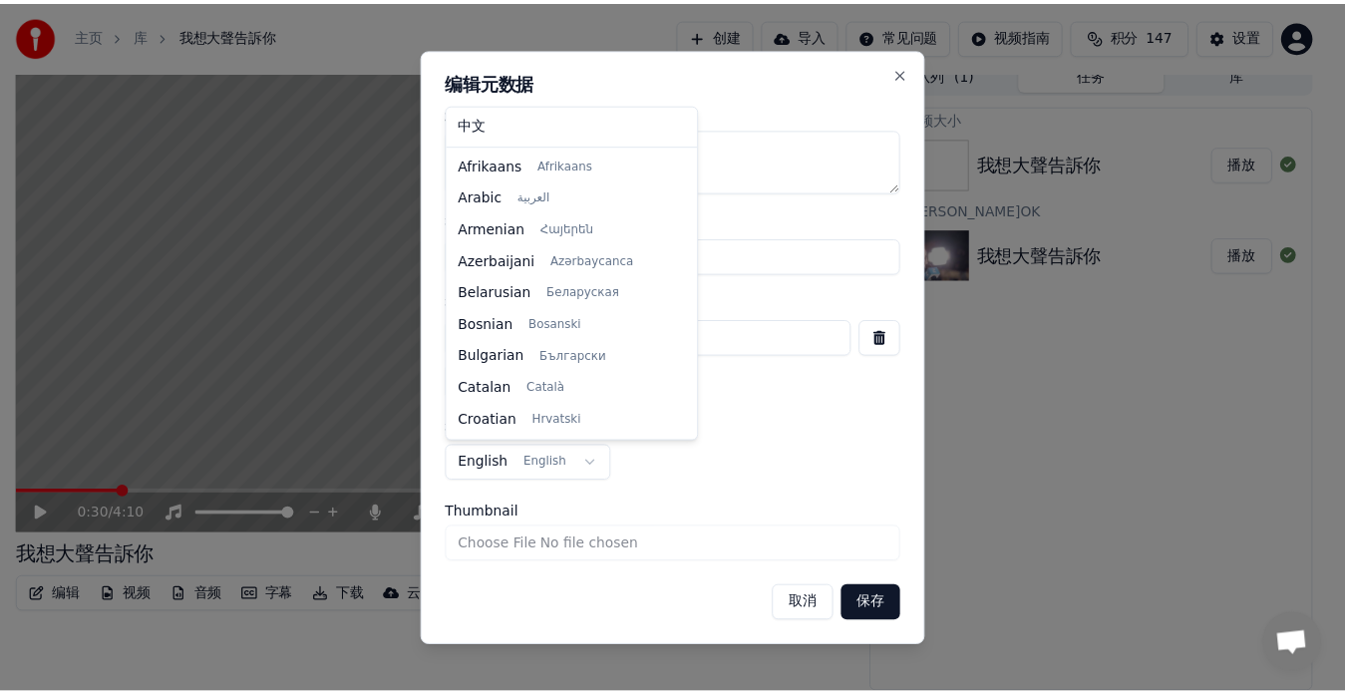
scroll to position [128, 0]
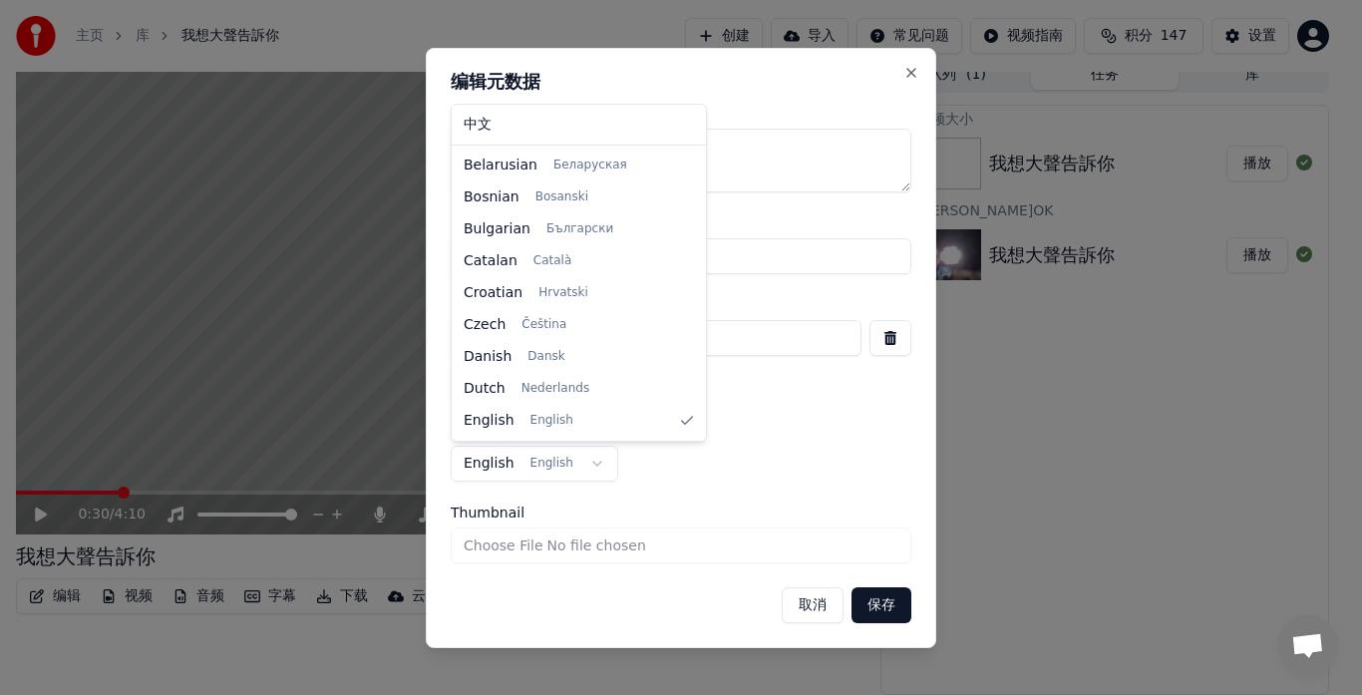
select select "**"
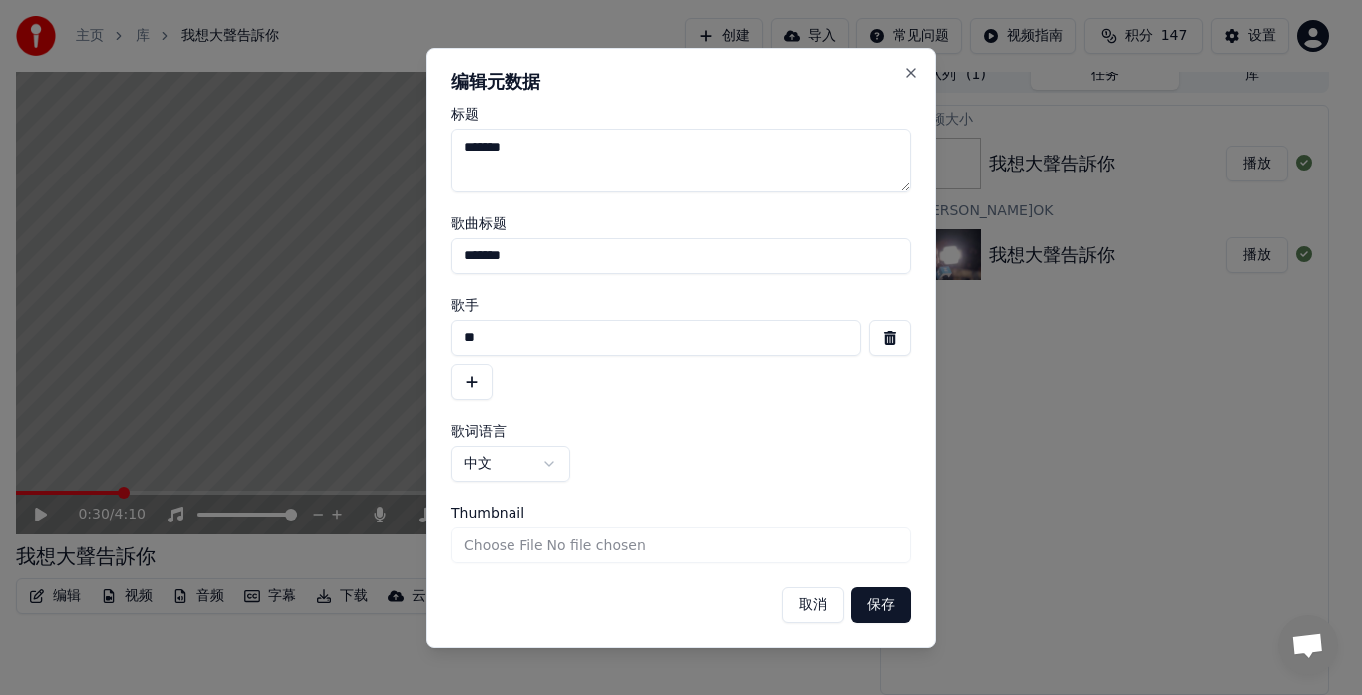
click at [886, 604] on button "保存" at bounding box center [882, 605] width 60 height 36
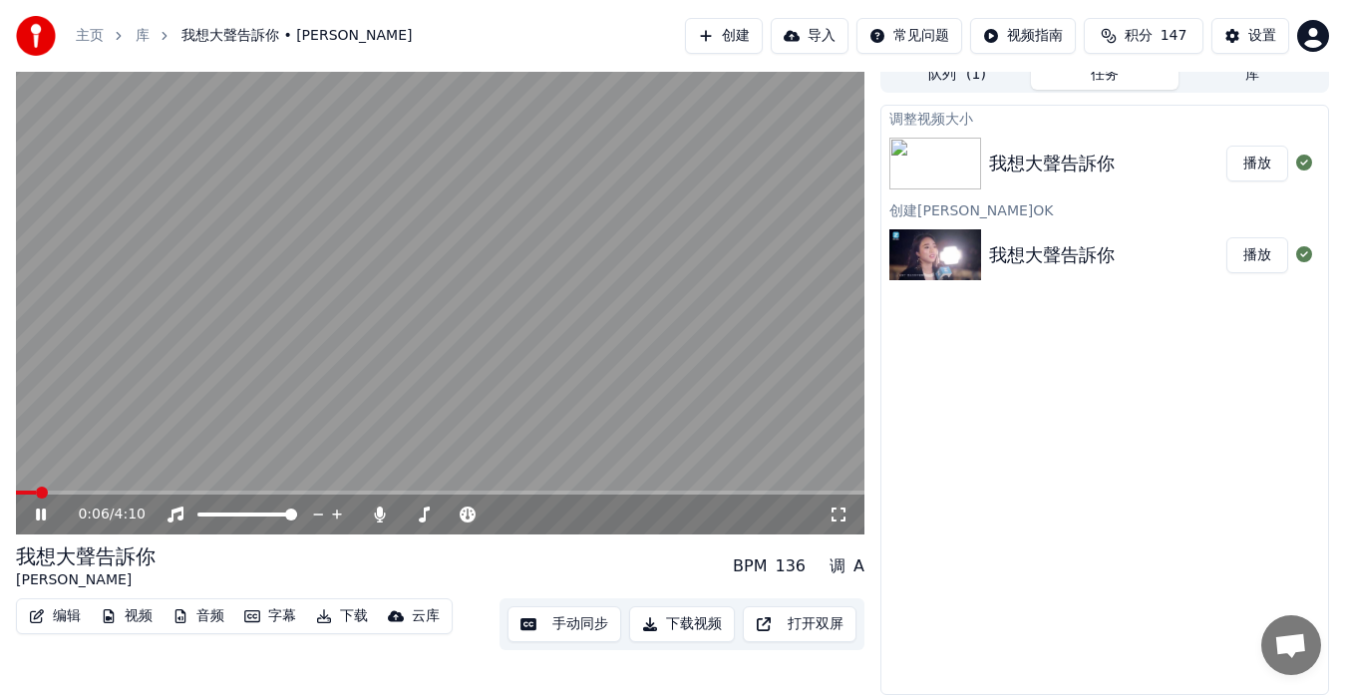
click at [36, 492] on span at bounding box center [26, 493] width 20 height 4
click at [25, 492] on span at bounding box center [21, 493] width 10 height 4
click at [18, 494] on span at bounding box center [27, 493] width 22 height 4
click at [115, 492] on span at bounding box center [440, 493] width 849 height 4
click at [356, 624] on button "下载" at bounding box center [342, 616] width 68 height 28
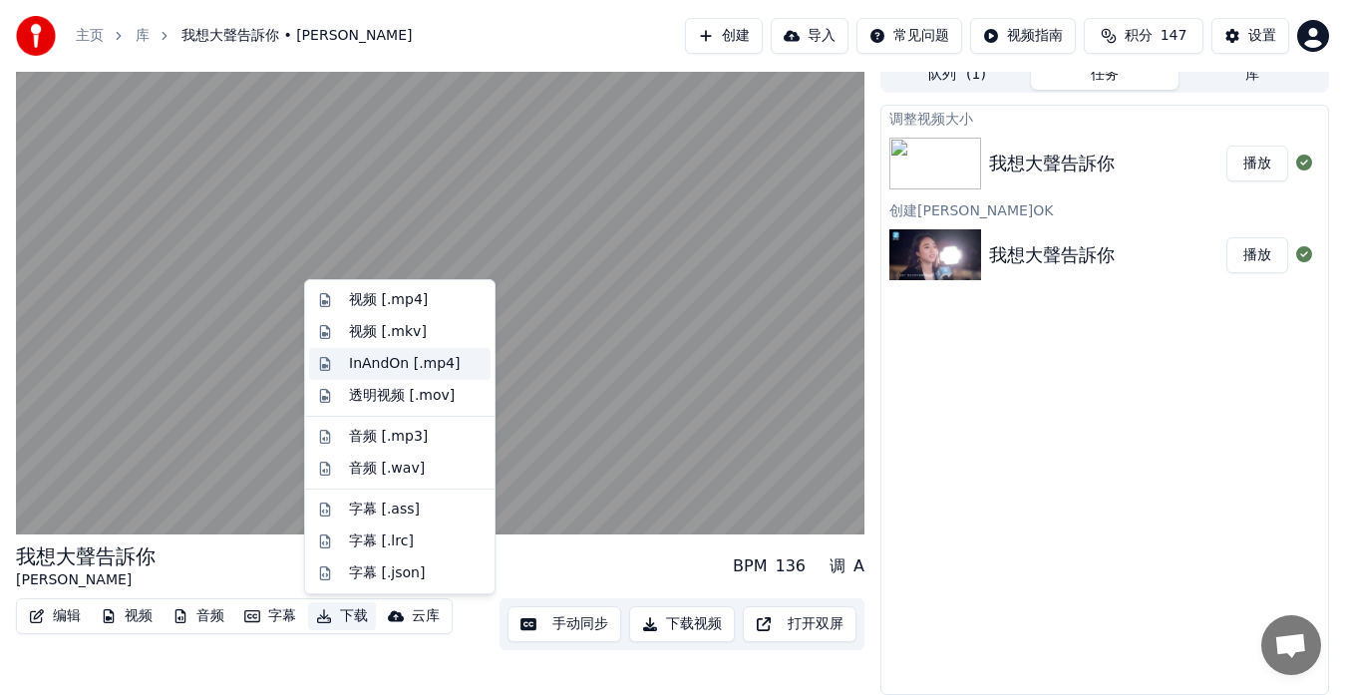
click at [451, 362] on div "InAndOn [.mp4]" at bounding box center [405, 364] width 112 height 20
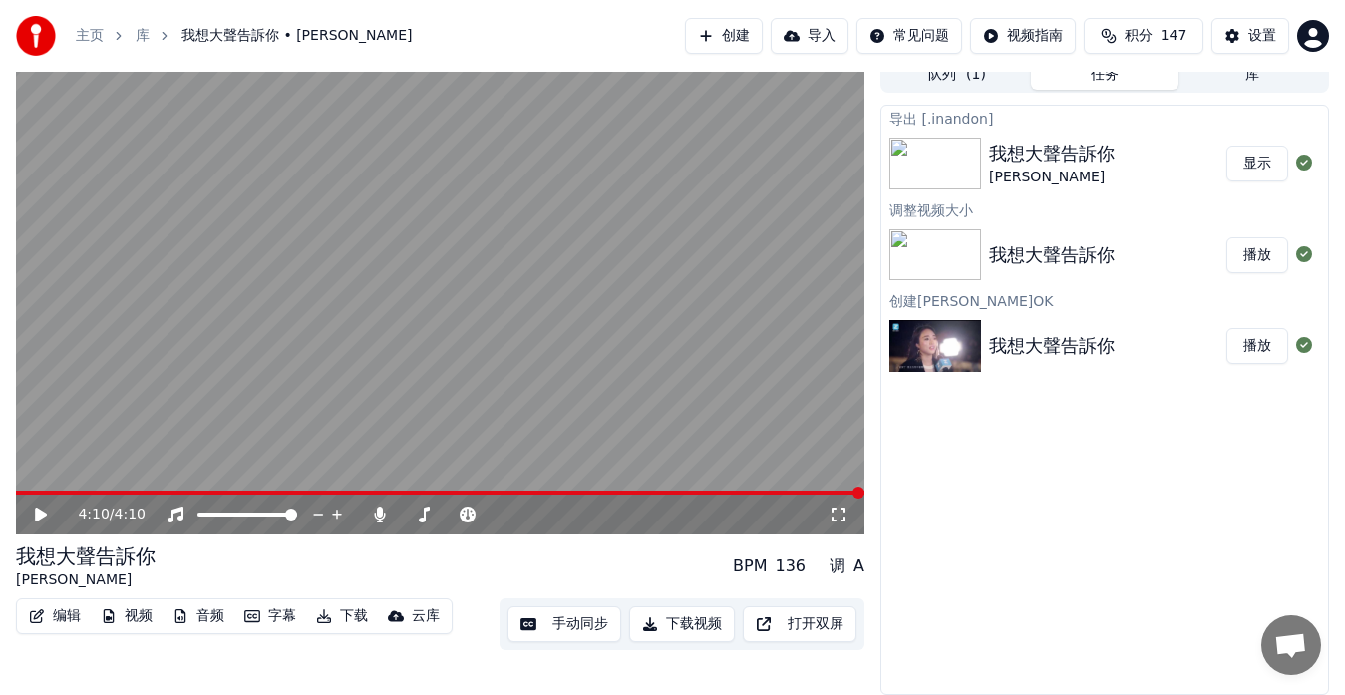
click at [1266, 159] on button "显示" at bounding box center [1258, 164] width 62 height 36
